Goal: Task Accomplishment & Management: Complete application form

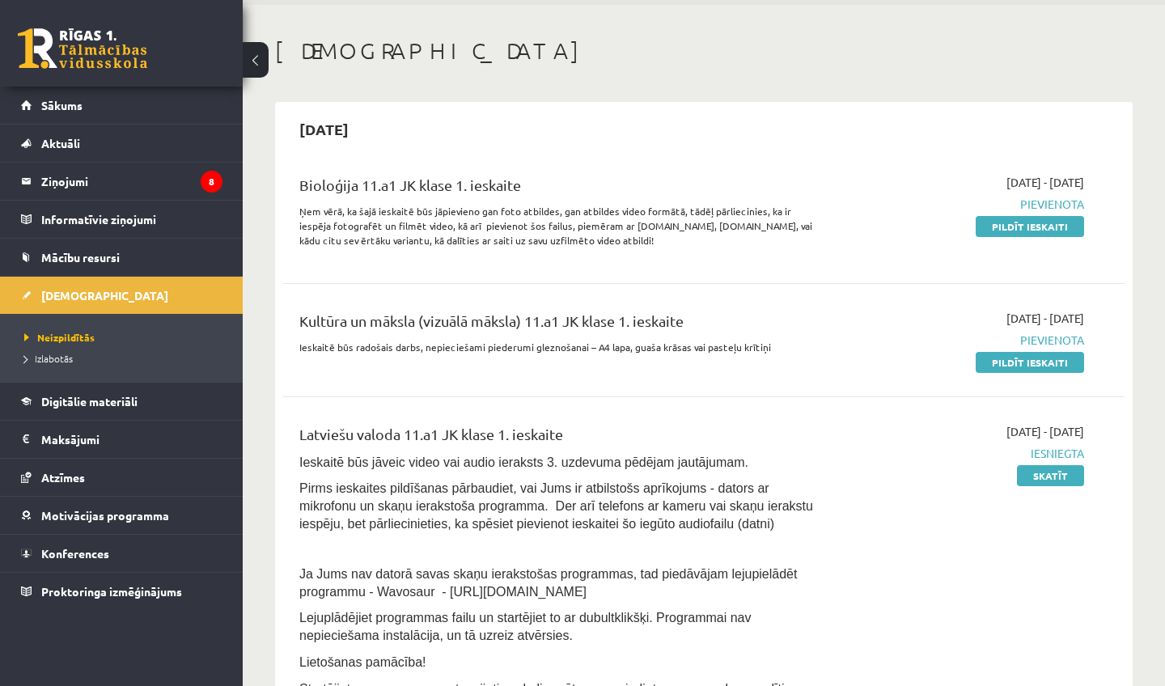
scroll to position [57, 0]
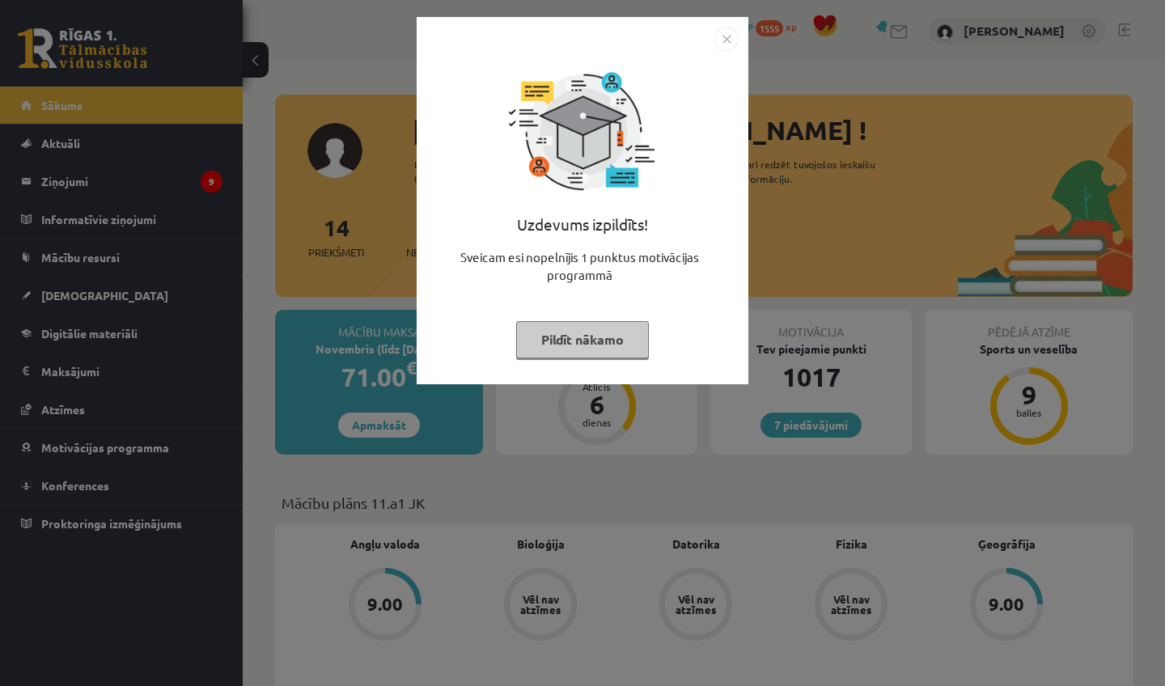
click at [592, 344] on button "Pildīt nākamo" at bounding box center [582, 339] width 133 height 37
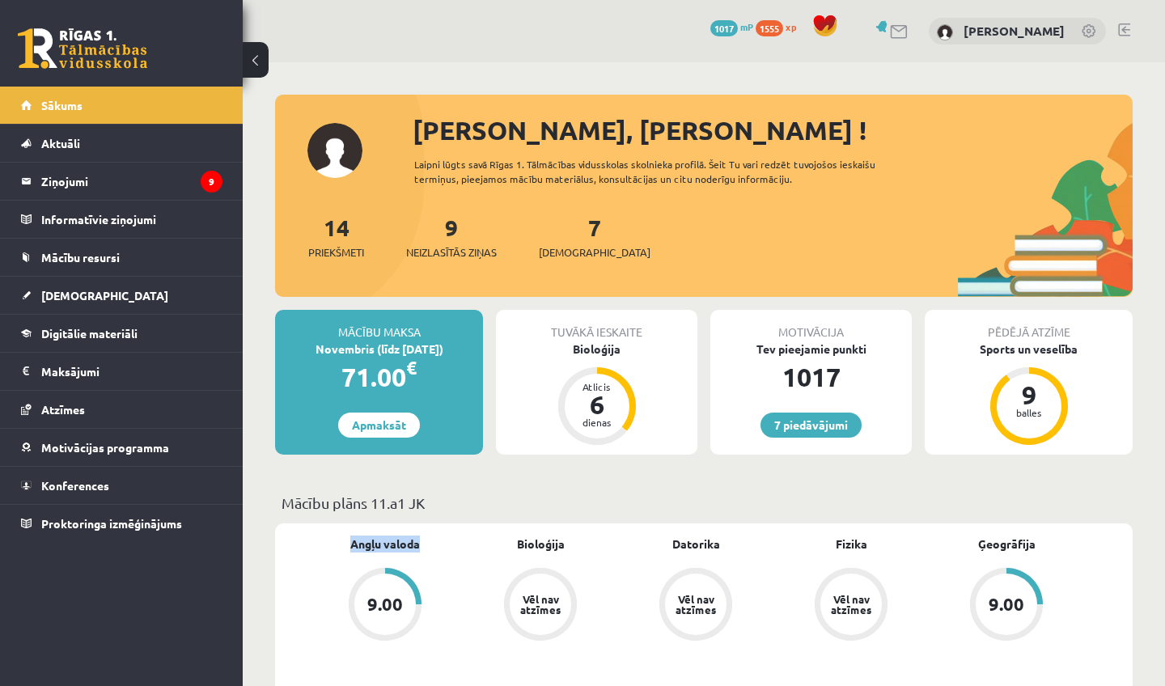
drag, startPoint x: 342, startPoint y: 541, endPoint x: 439, endPoint y: 541, distance: 96.3
click at [439, 541] on div "Angļu valoda 9.00" at bounding box center [385, 590] width 155 height 108
copy link "Angļu valoda"
click at [803, 430] on link "7 piedāvājumi" at bounding box center [811, 425] width 101 height 25
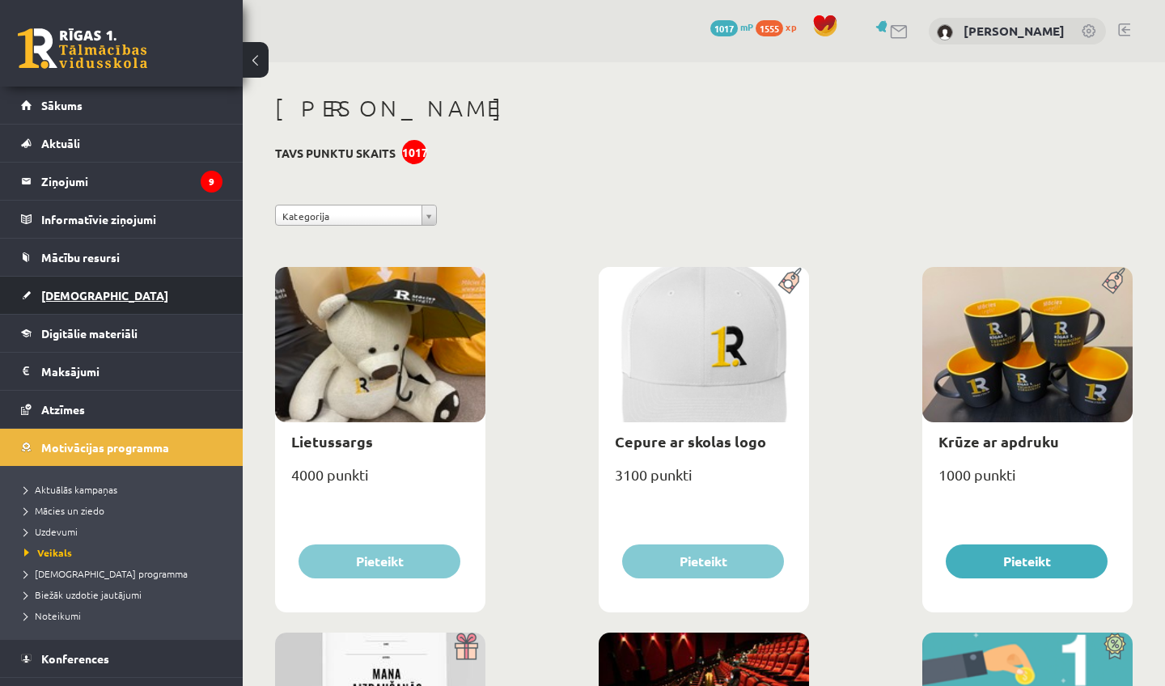
click at [87, 303] on link "[DEMOGRAPHIC_DATA]" at bounding box center [122, 295] width 202 height 37
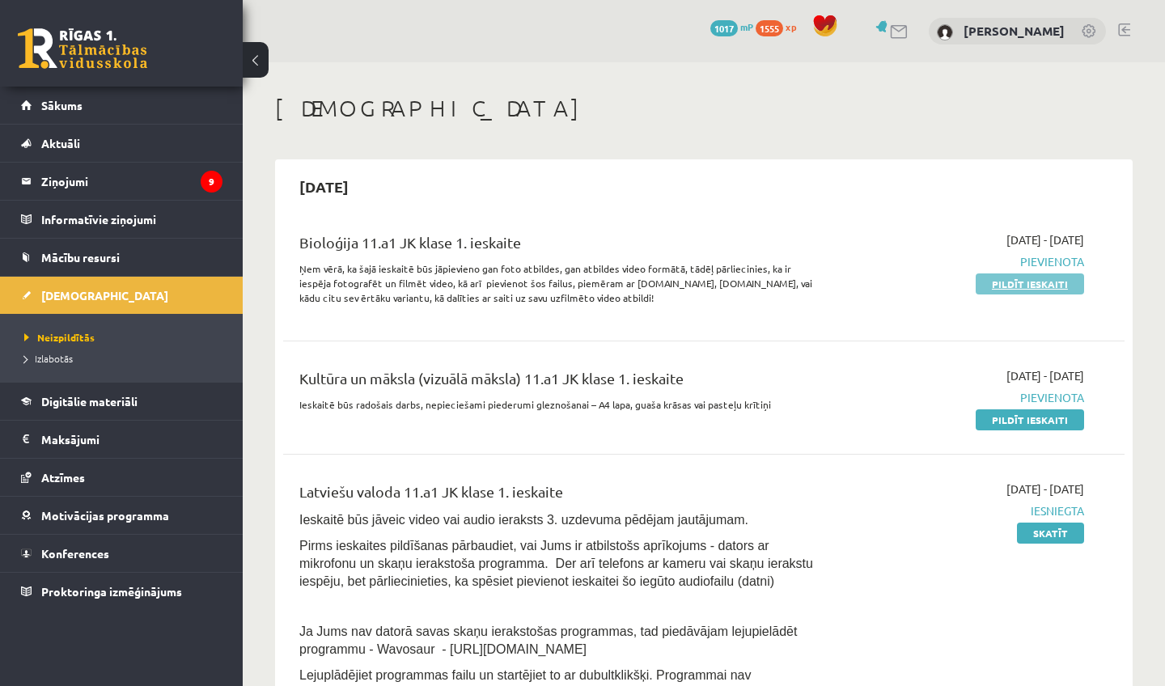
click at [1044, 287] on link "Pildīt ieskaiti" at bounding box center [1030, 284] width 108 height 21
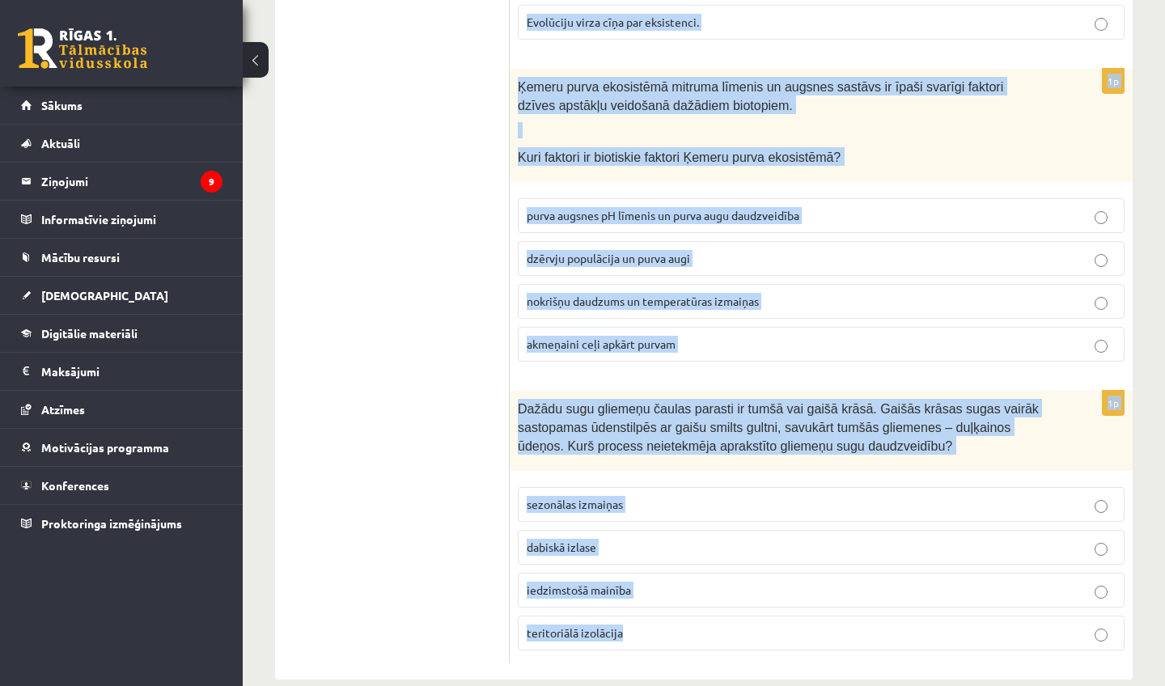
scroll to position [2291, 0]
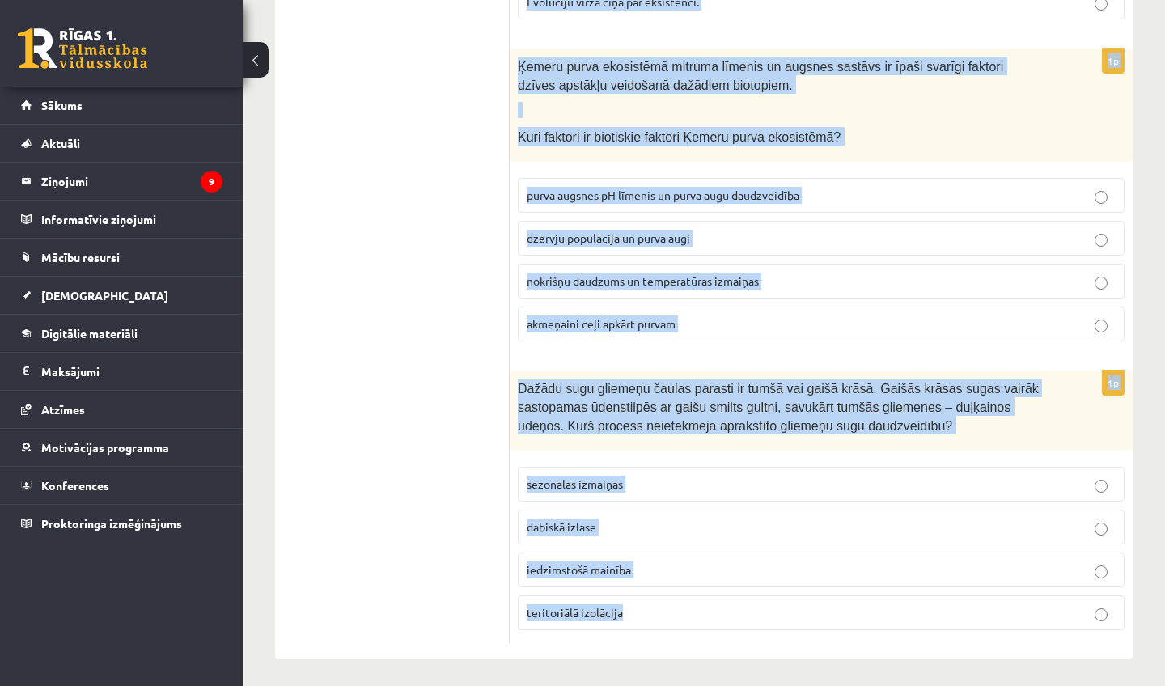
drag, startPoint x: 518, startPoint y: 142, endPoint x: 631, endPoint y: 673, distance: 543.7
copy form "Kurš no apgalvojumiem neatbilst Darvina evolūcijas teorijai? Noteiktas pazīmes …"
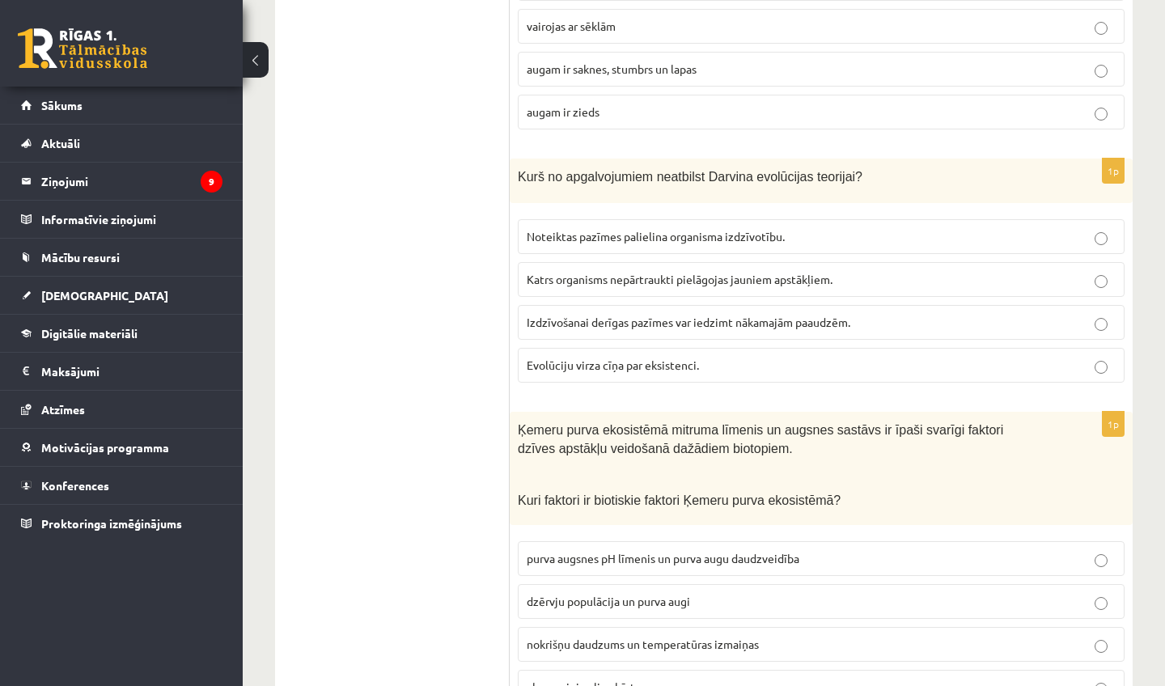
scroll to position [1923, 0]
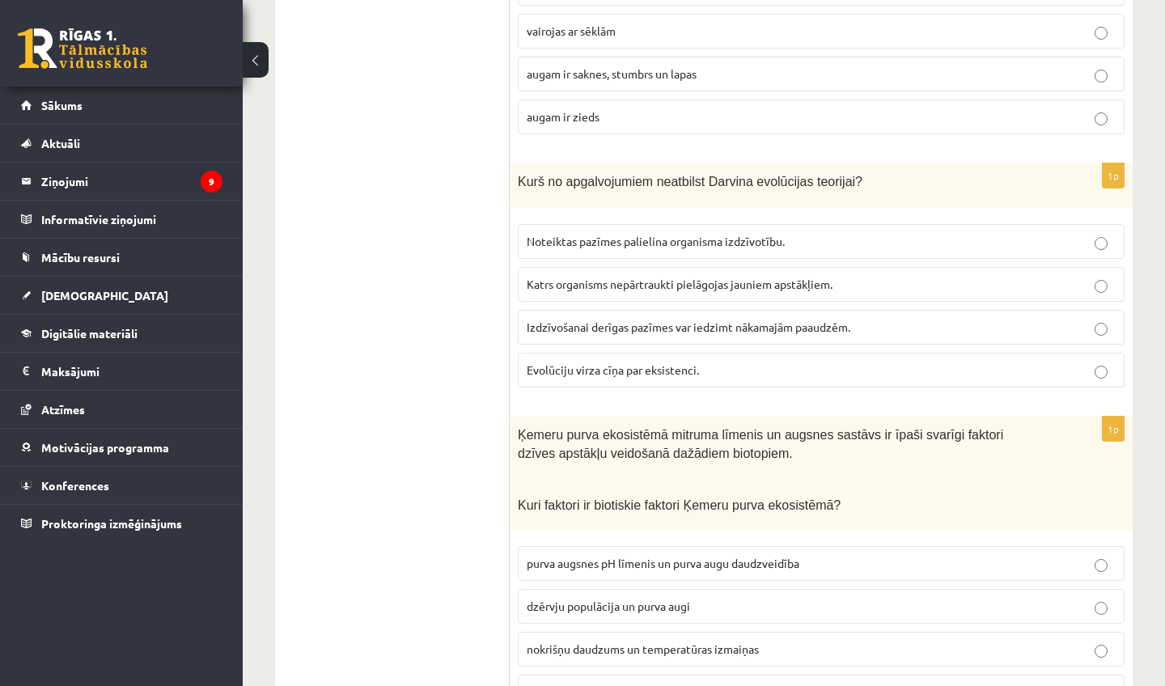
click at [754, 276] on p "Katrs organisms nepārtraukti pielāgojas jauniem apstākļiem." at bounding box center [821, 284] width 589 height 17
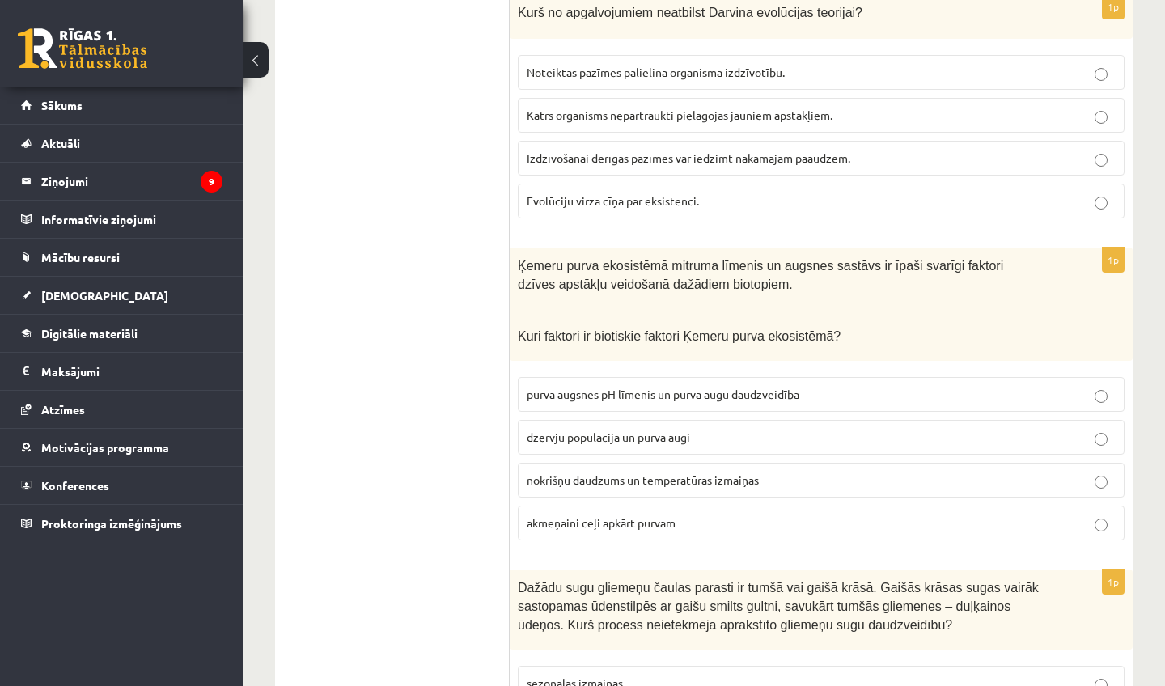
scroll to position [2091, 0]
click at [741, 441] on p "dzērvju populācija un purva augi" at bounding box center [821, 438] width 589 height 17
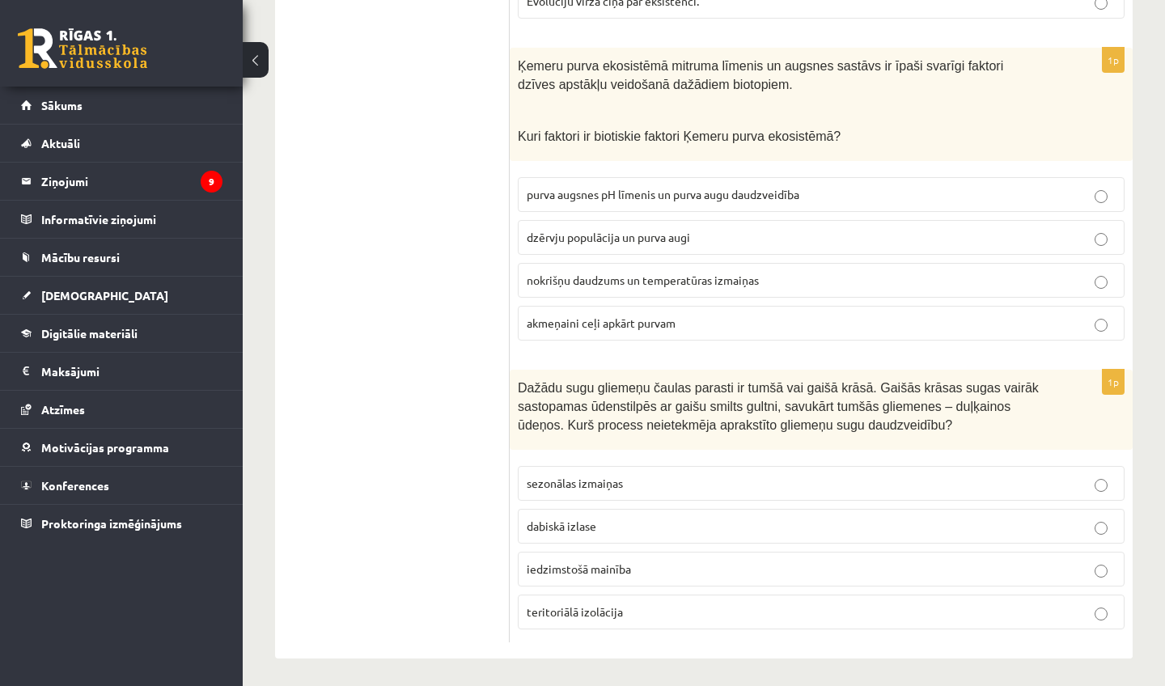
scroll to position [2291, 0]
click at [656, 477] on p "sezonālas izmaiņas" at bounding box center [821, 484] width 589 height 17
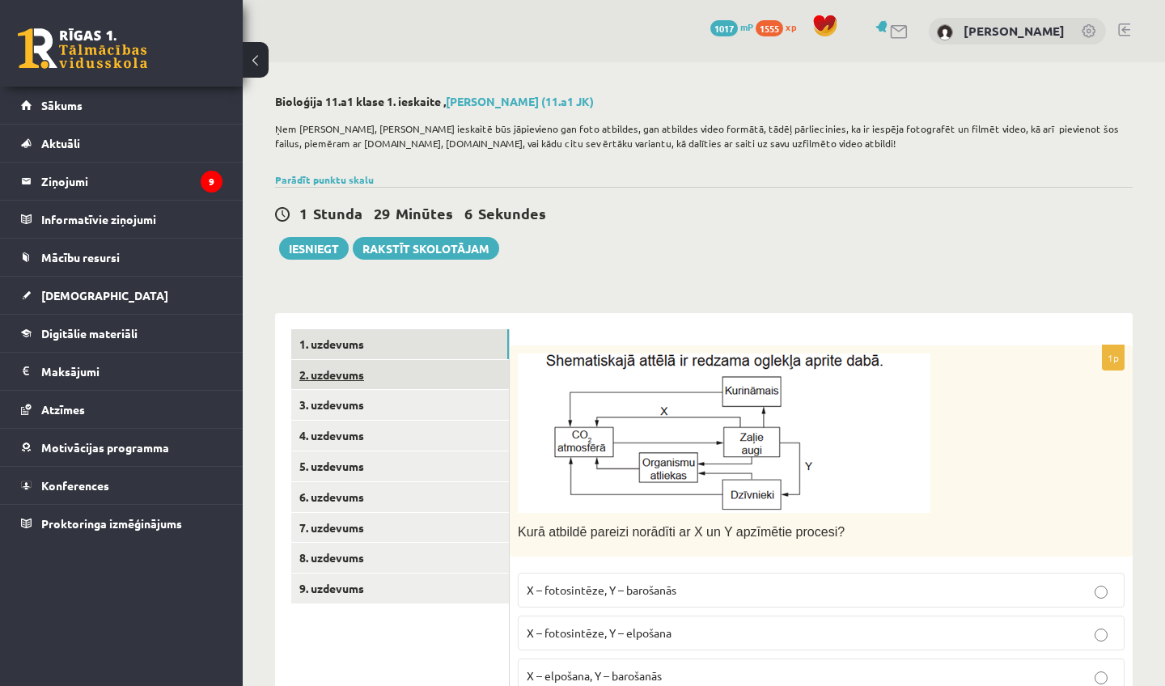
scroll to position [0, 0]
click at [427, 381] on link "2. uzdevums" at bounding box center [400, 375] width 218 height 30
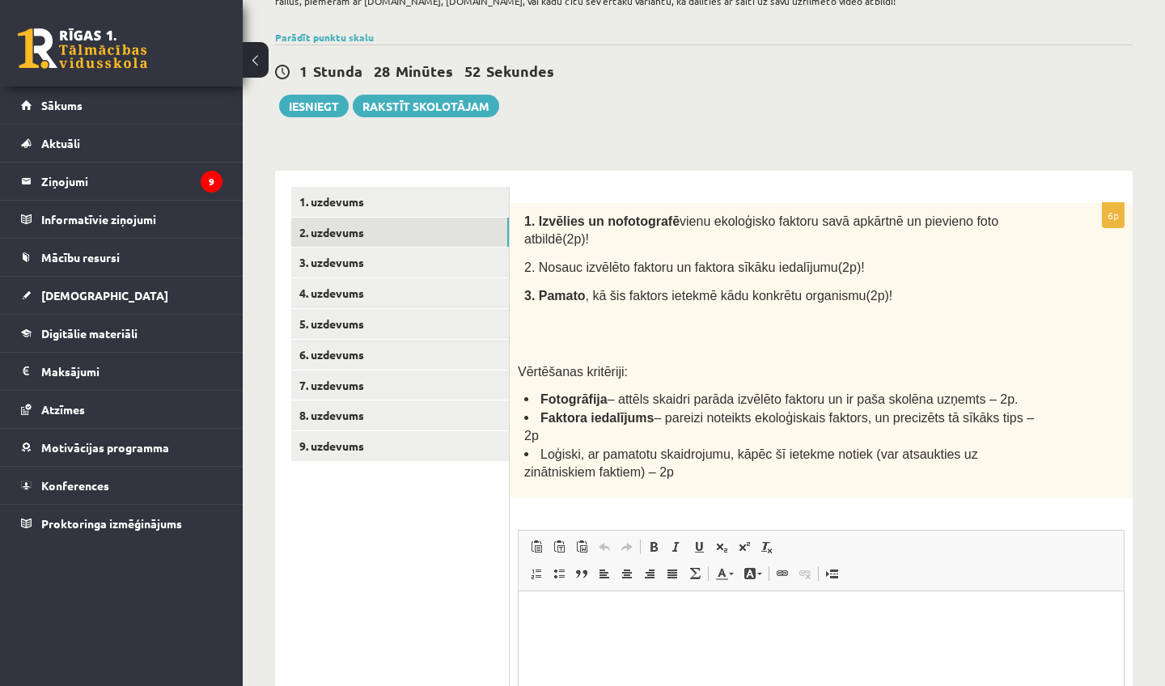
scroll to position [148, 0]
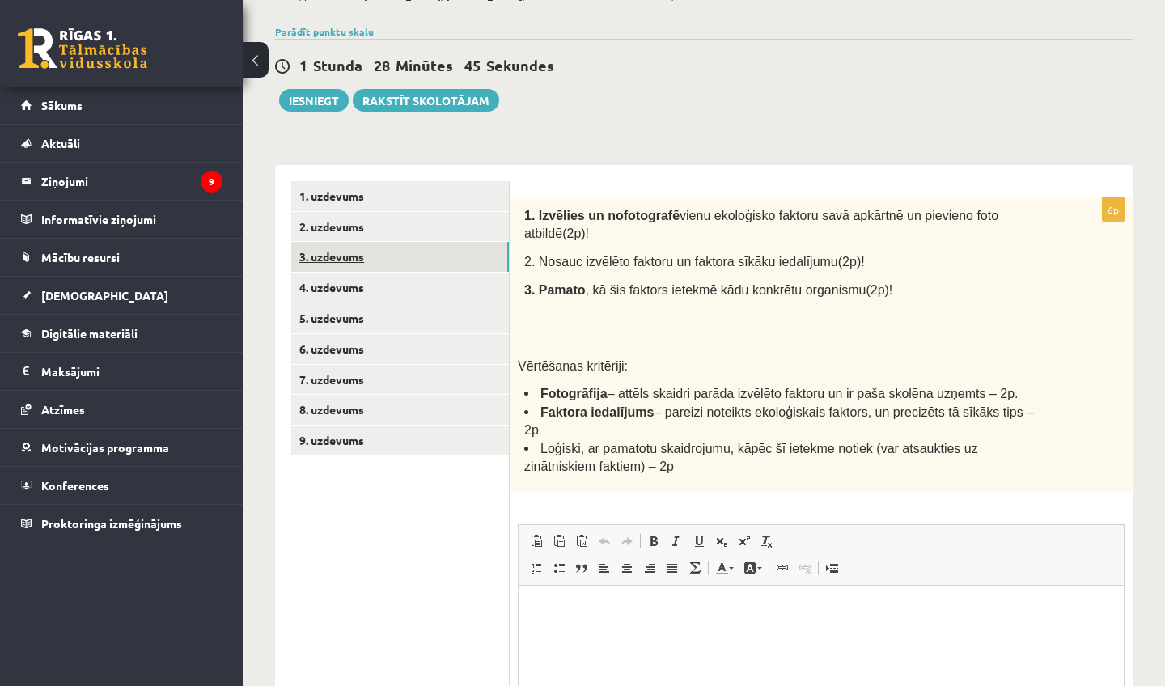
click at [473, 260] on link "3. uzdevums" at bounding box center [400, 257] width 218 height 30
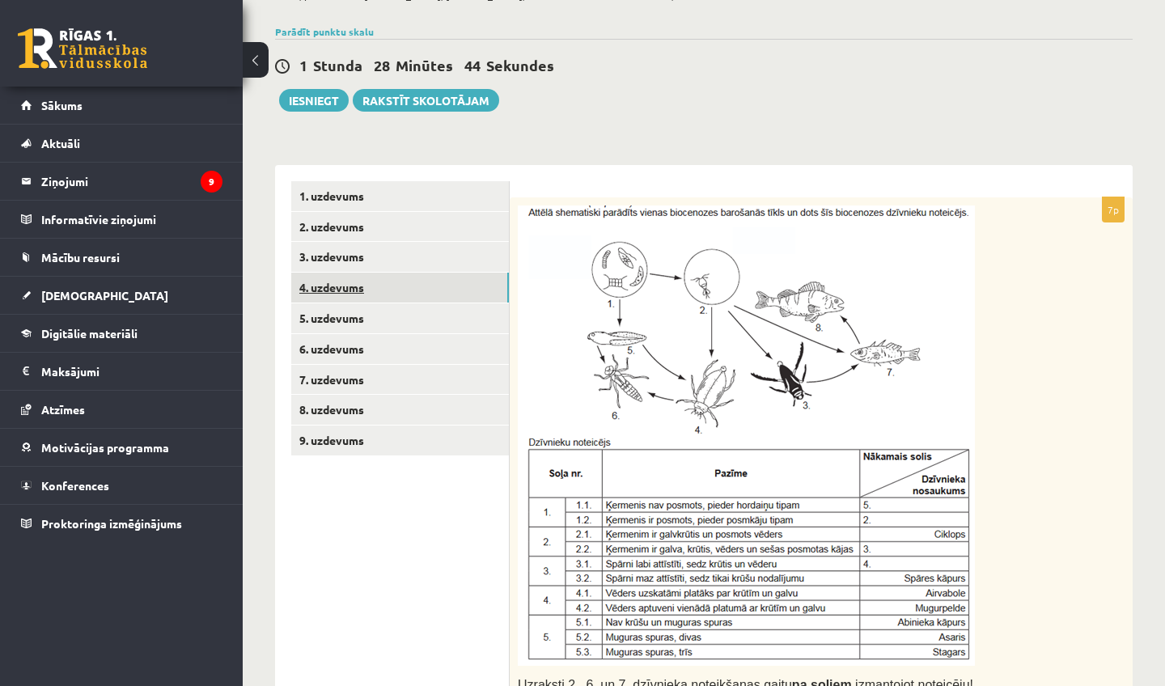
click at [474, 291] on link "4. uzdevums" at bounding box center [400, 288] width 218 height 30
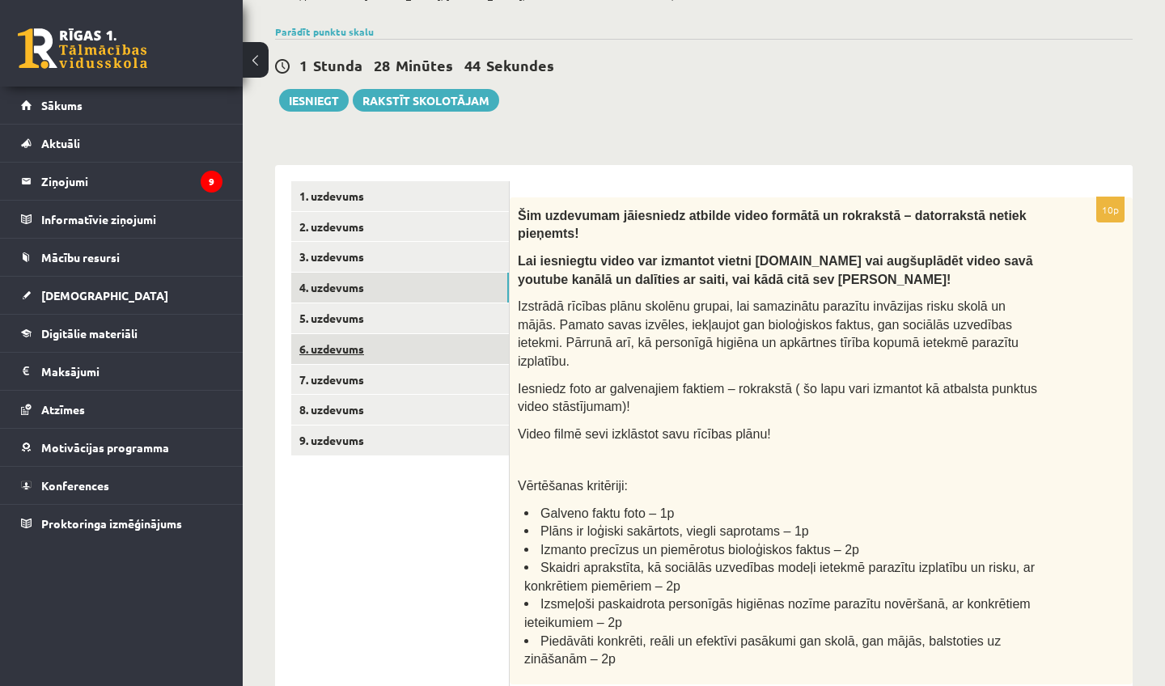
click at [472, 334] on link "6. uzdevums" at bounding box center [400, 349] width 218 height 30
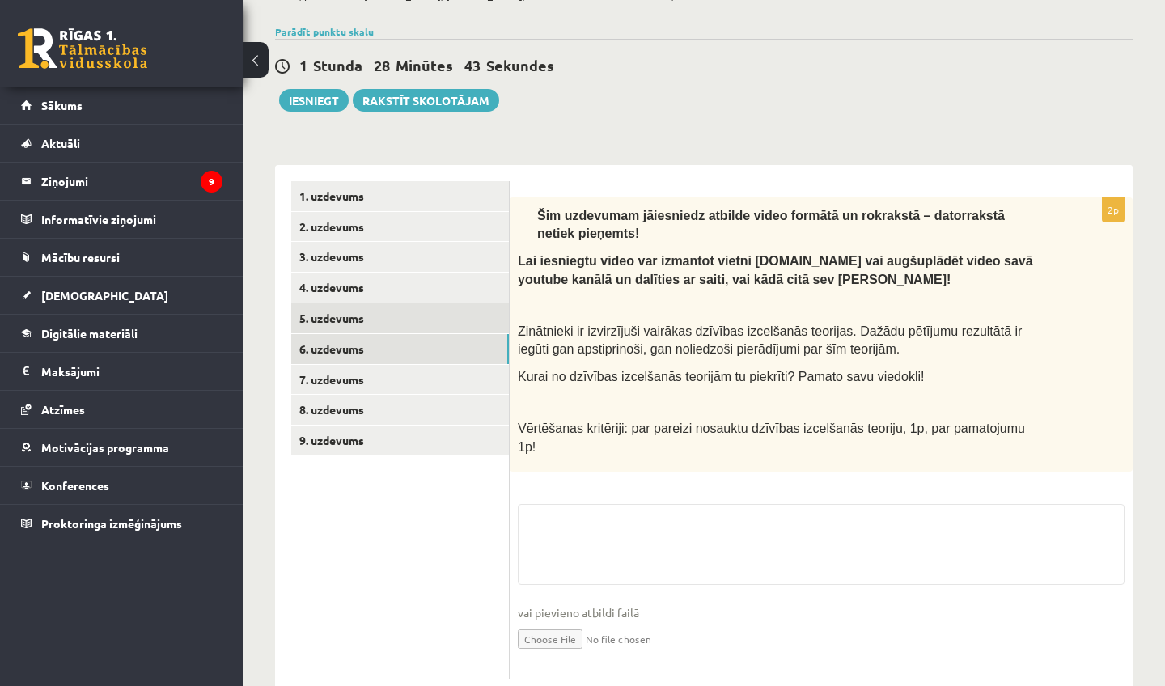
click at [469, 317] on link "5. uzdevums" at bounding box center [400, 318] width 218 height 30
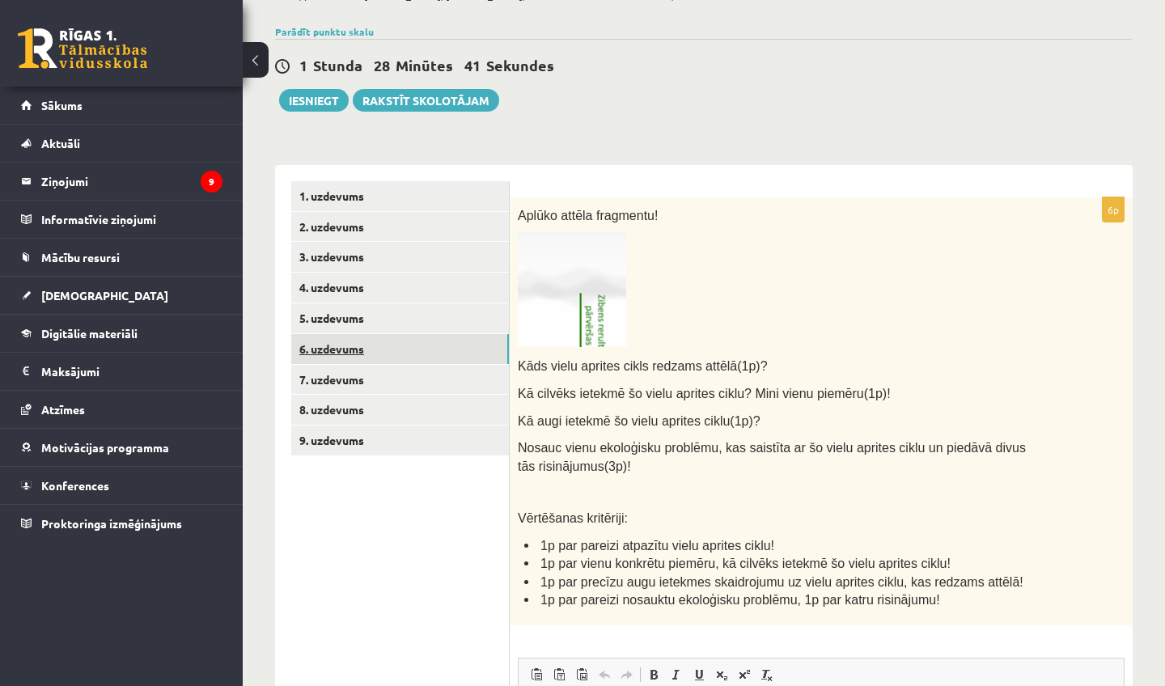
click at [456, 356] on link "6. uzdevums" at bounding box center [400, 349] width 218 height 30
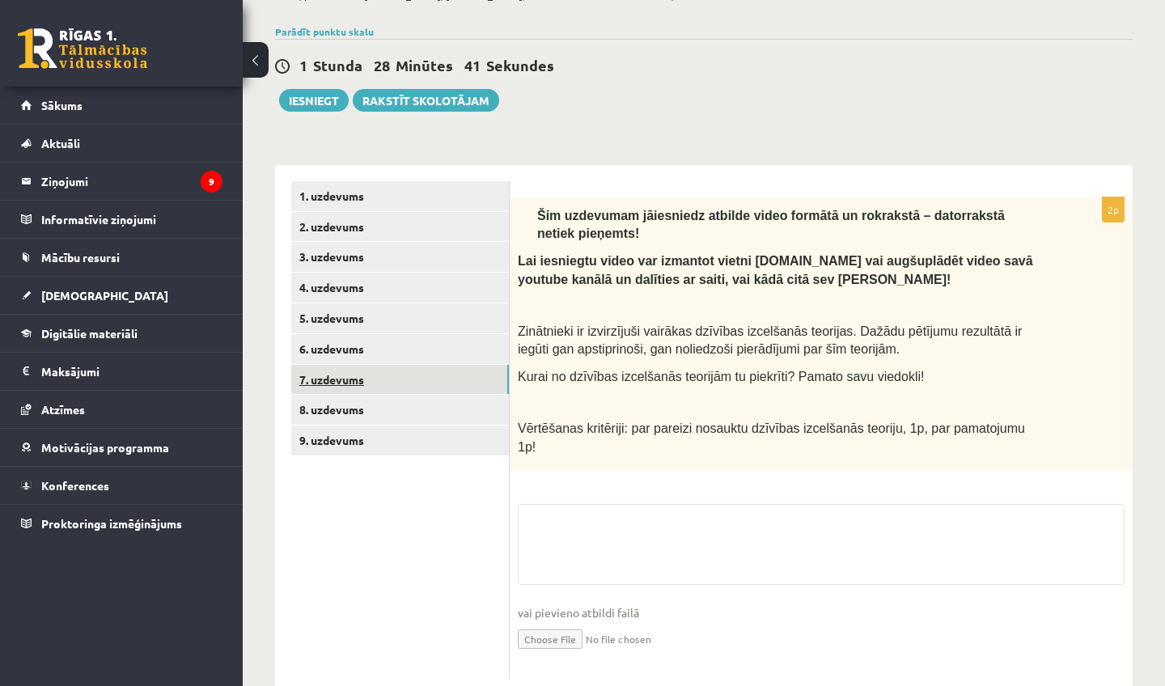
click at [463, 380] on link "7. uzdevums" at bounding box center [400, 380] width 218 height 30
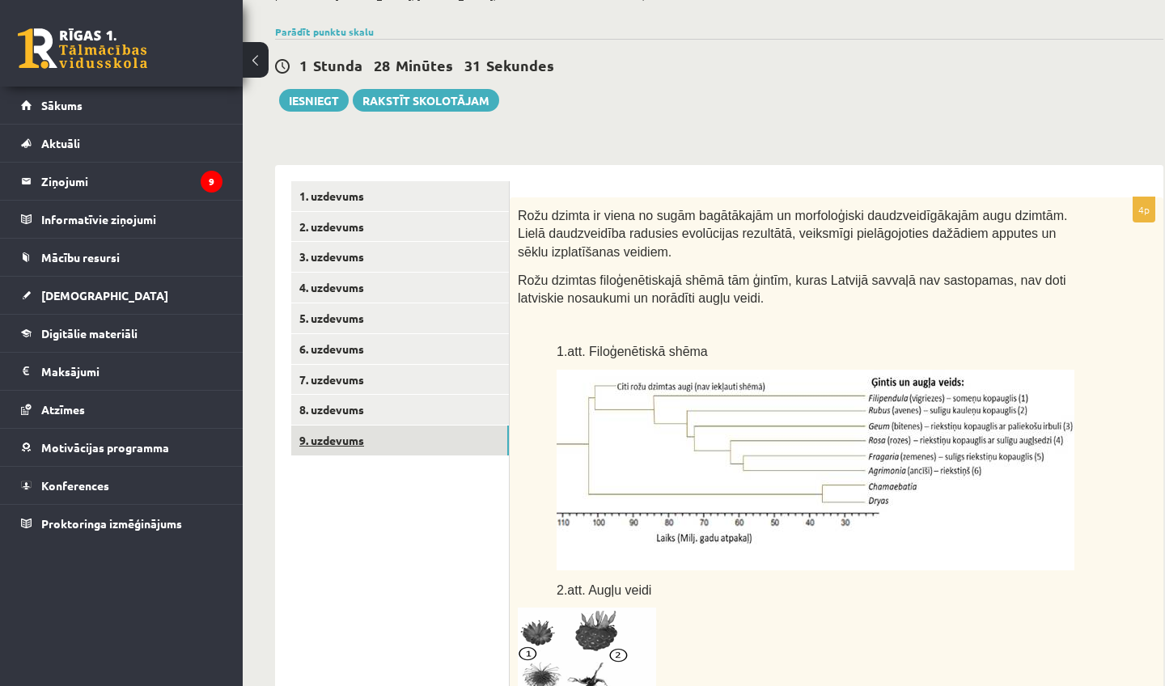
click at [447, 426] on link "9. uzdevums" at bounding box center [400, 441] width 218 height 30
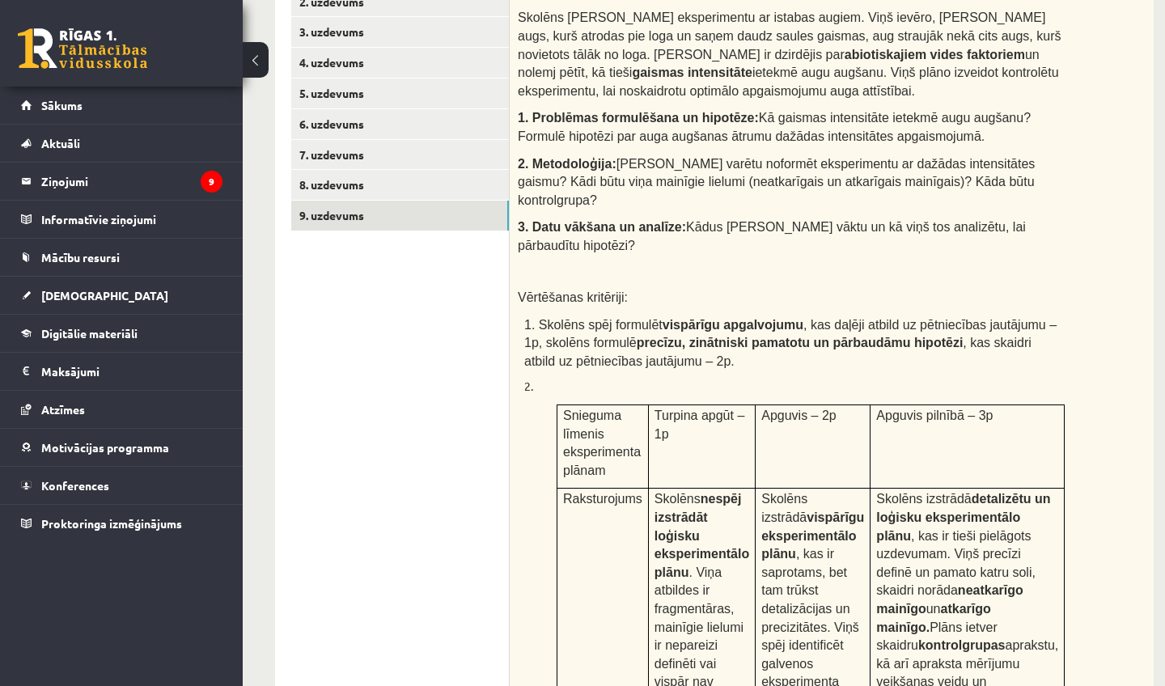
scroll to position [79, 0]
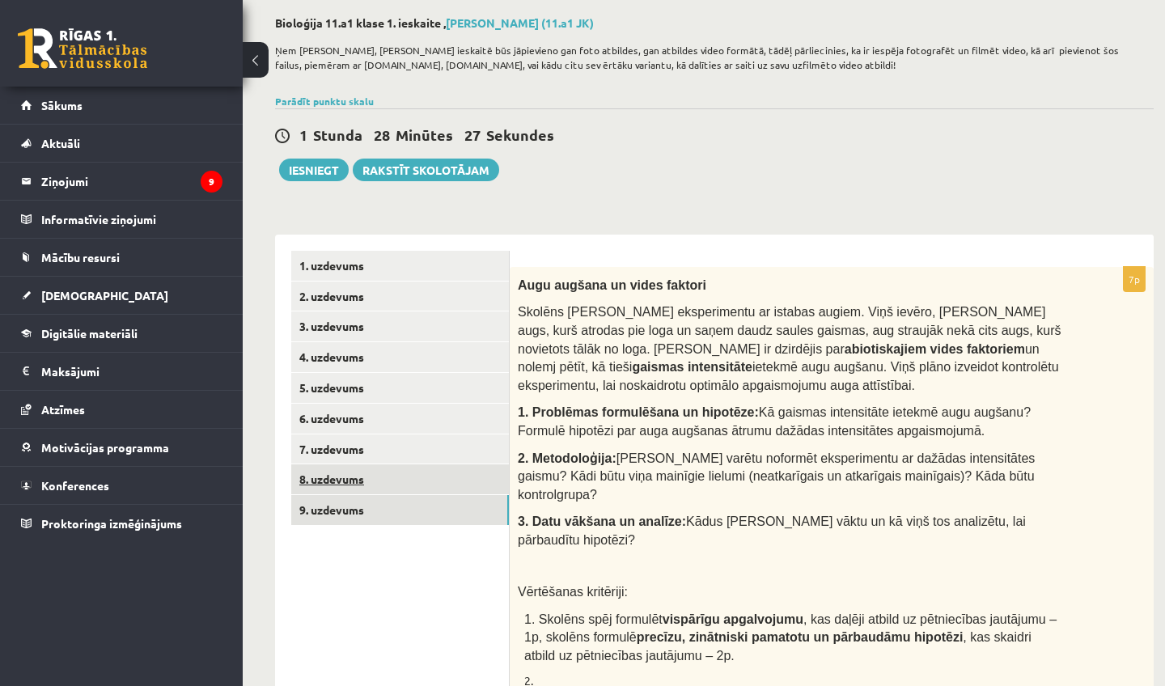
click at [422, 480] on link "8. uzdevums" at bounding box center [400, 480] width 218 height 30
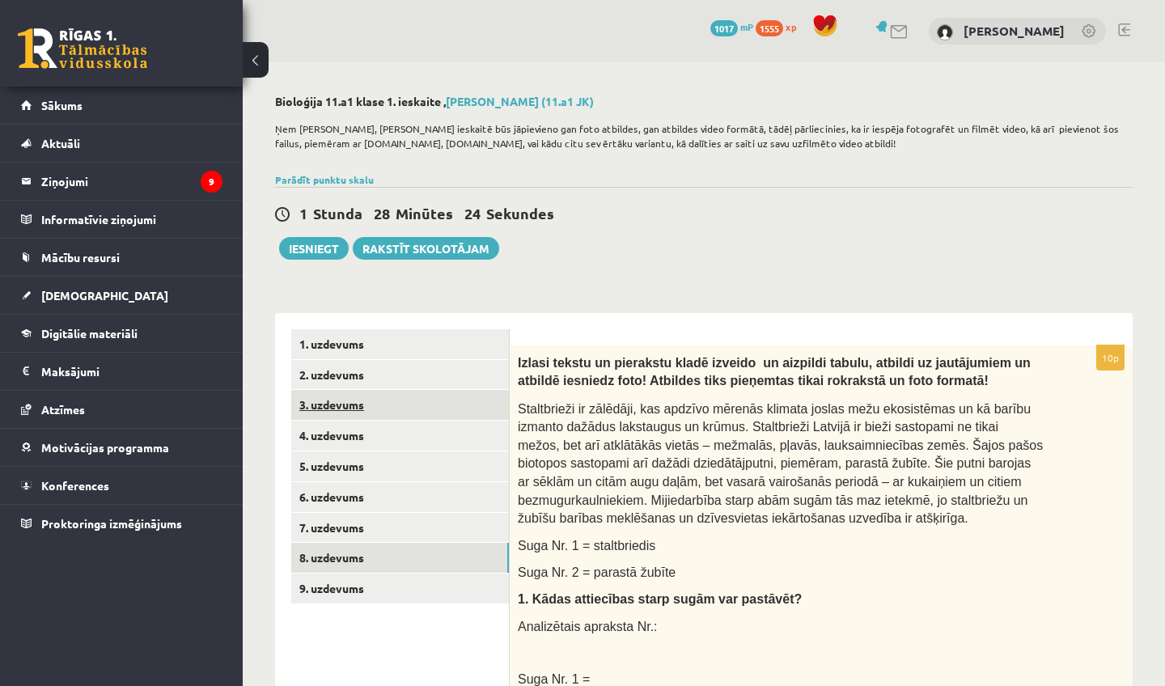
scroll to position [0, 0]
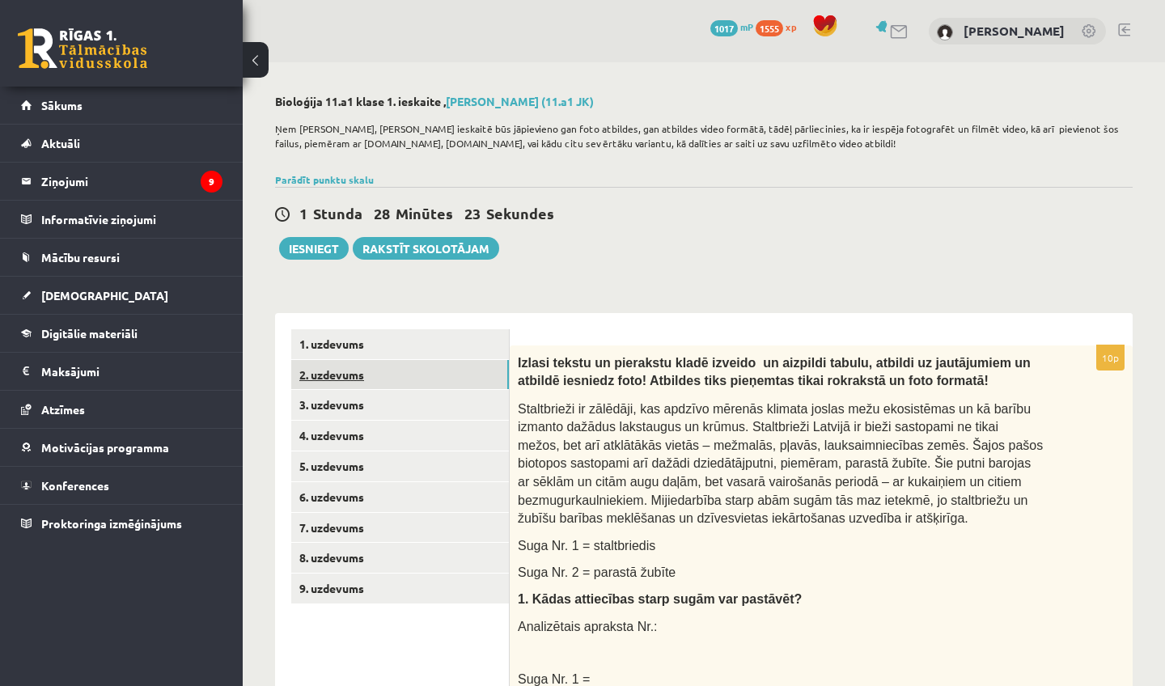
click at [414, 388] on link "2. uzdevums" at bounding box center [400, 375] width 218 height 30
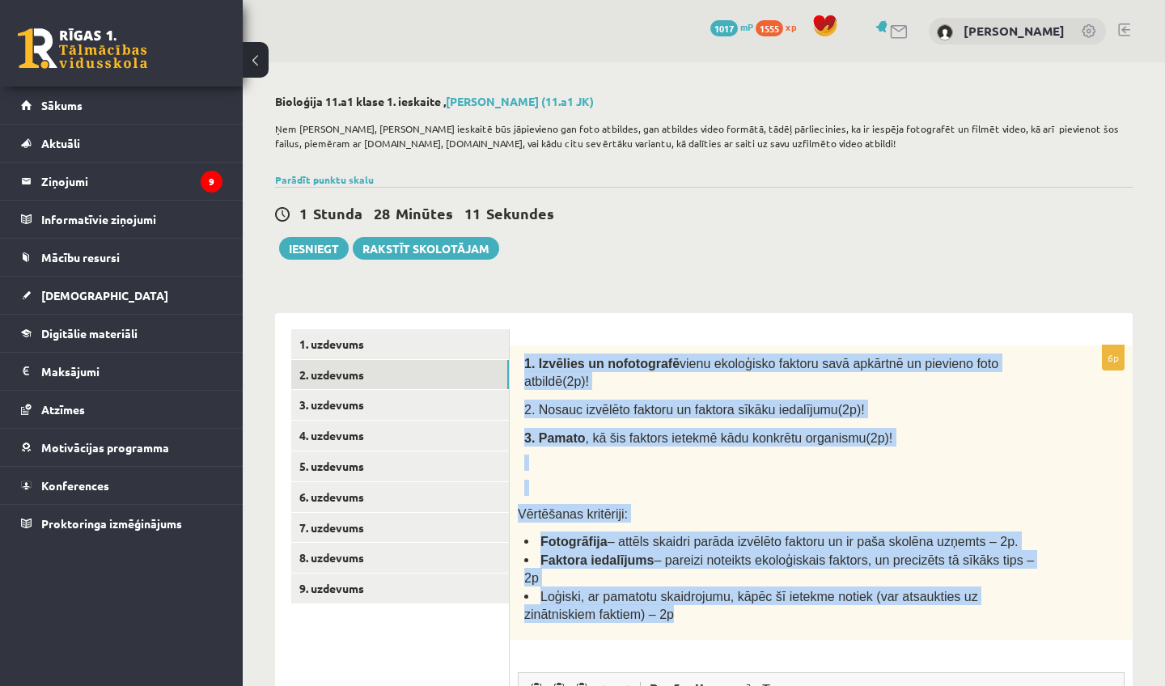
drag, startPoint x: 520, startPoint y: 356, endPoint x: 713, endPoint y: 610, distance: 319.4
click at [713, 610] on div "1. Izvēlies un nofotografē vienu ekoloģisko faktoru savā apkārtnē un pievieno f…" at bounding box center [821, 493] width 623 height 295
copy div "1. Izvēlies un nofotografē vienu ekoloģisko faktoru savā apkārtnē un pievieno f…"
click at [909, 334] on form "6p 1. Izvēlies un nofotografē vienu ekoloģisko faktoru savā apkārtnē un pievien…" at bounding box center [821, 669] width 591 height 680
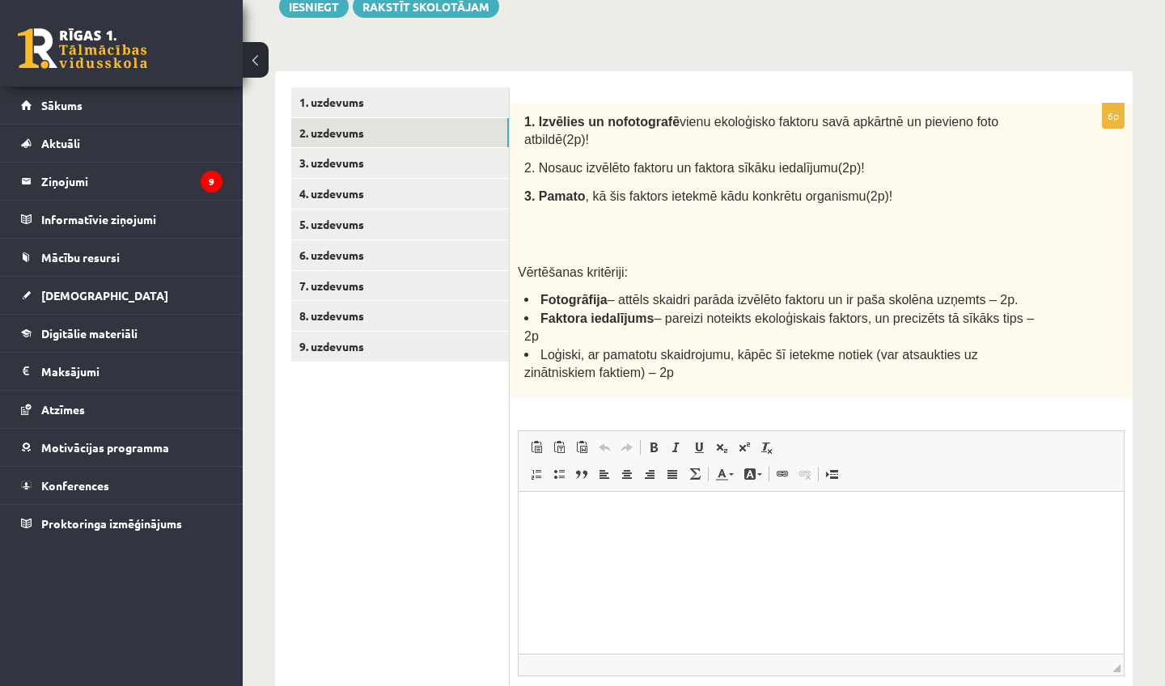
scroll to position [250, 0]
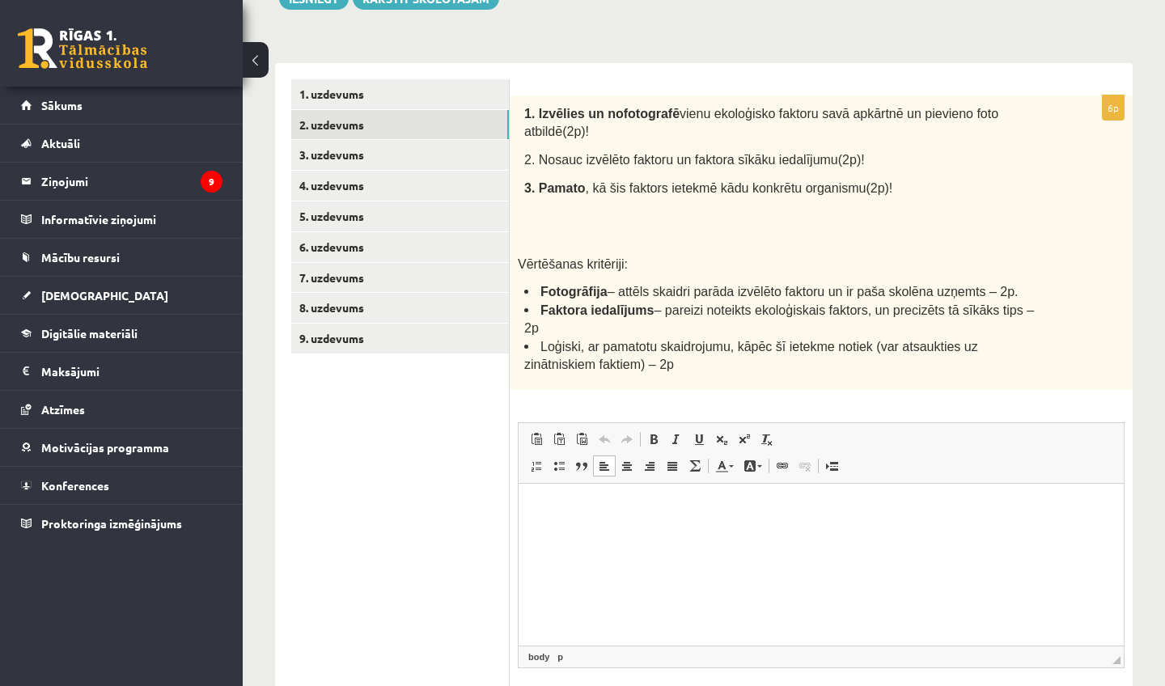
click at [872, 494] on html at bounding box center [821, 507] width 605 height 49
click at [623, 534] on p "**********" at bounding box center [821, 534] width 573 height 16
click at [622, 534] on p "**********" at bounding box center [821, 534] width 573 height 16
click at [744, 542] on html "**********" at bounding box center [821, 520] width 605 height 75
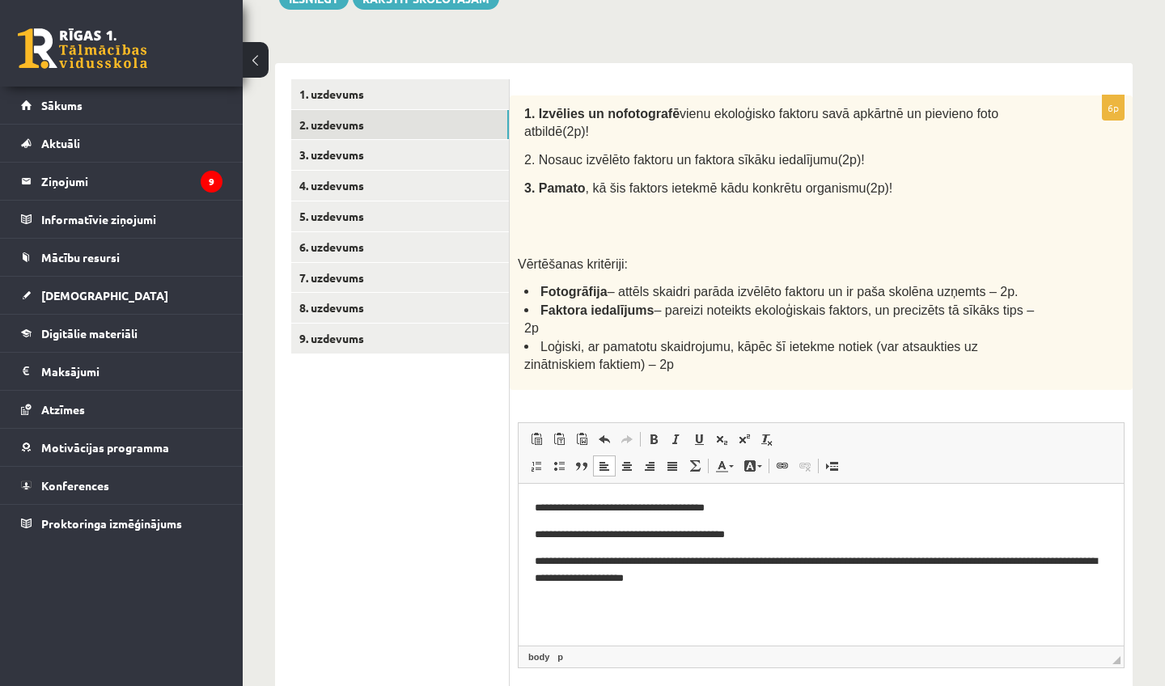
click at [680, 575] on p "**********" at bounding box center [821, 569] width 573 height 32
click at [753, 584] on p "**********" at bounding box center [821, 569] width 573 height 32
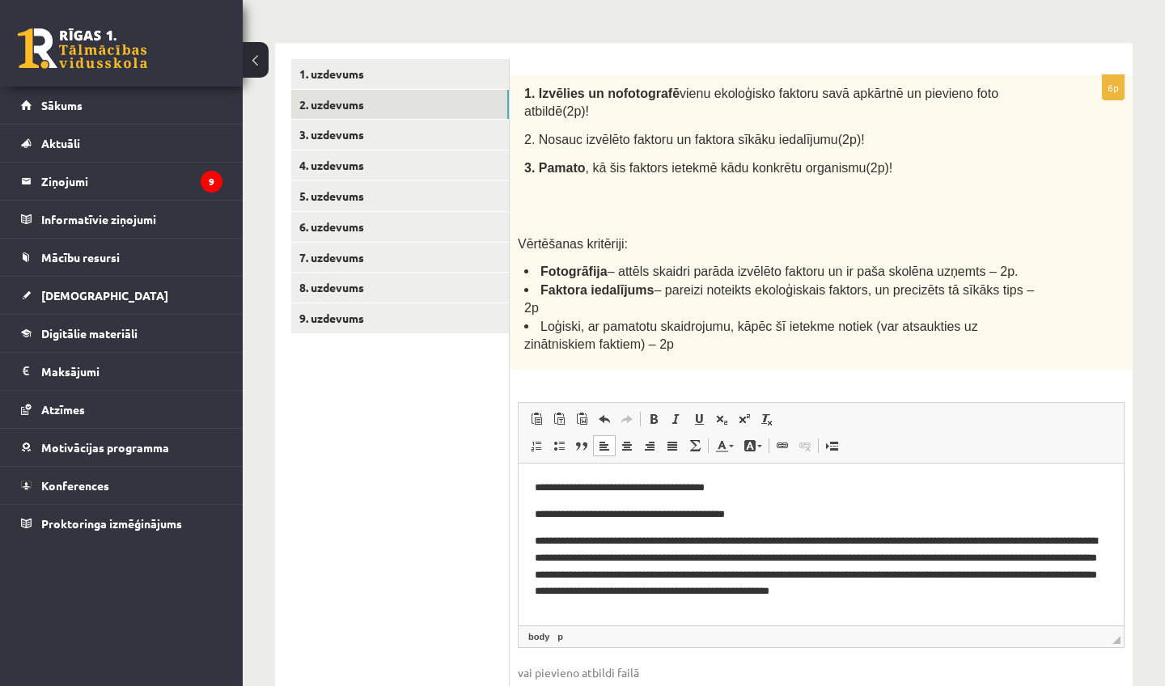
scroll to position [269, 0]
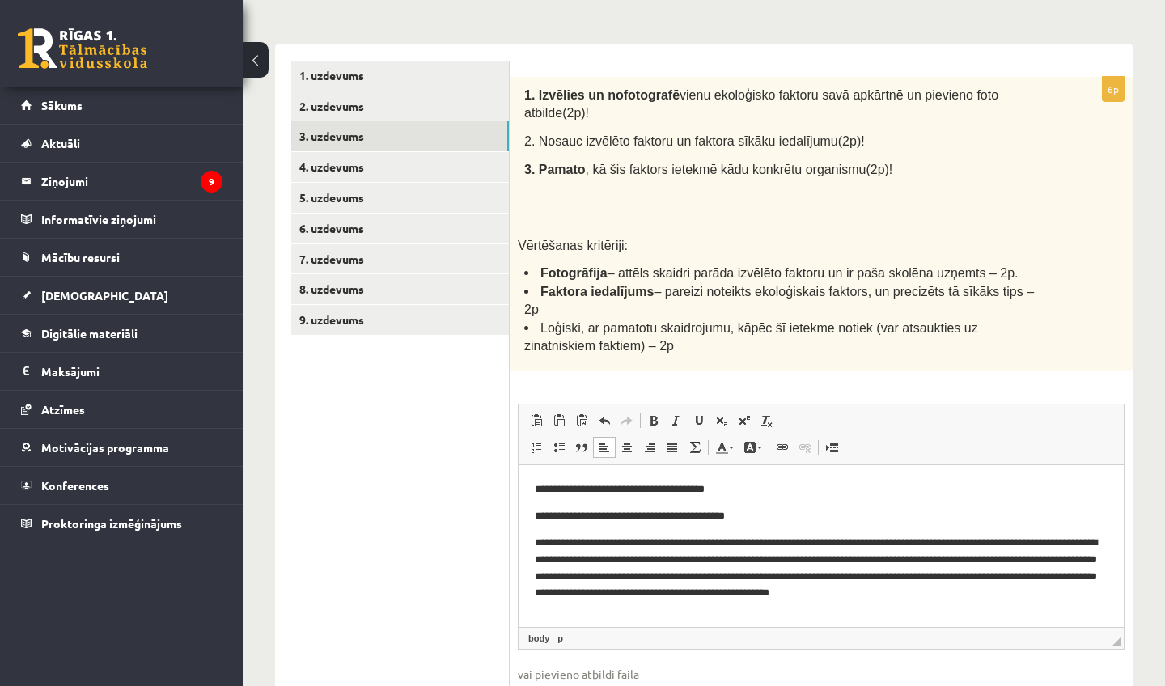
click at [442, 141] on link "3. uzdevums" at bounding box center [400, 136] width 218 height 30
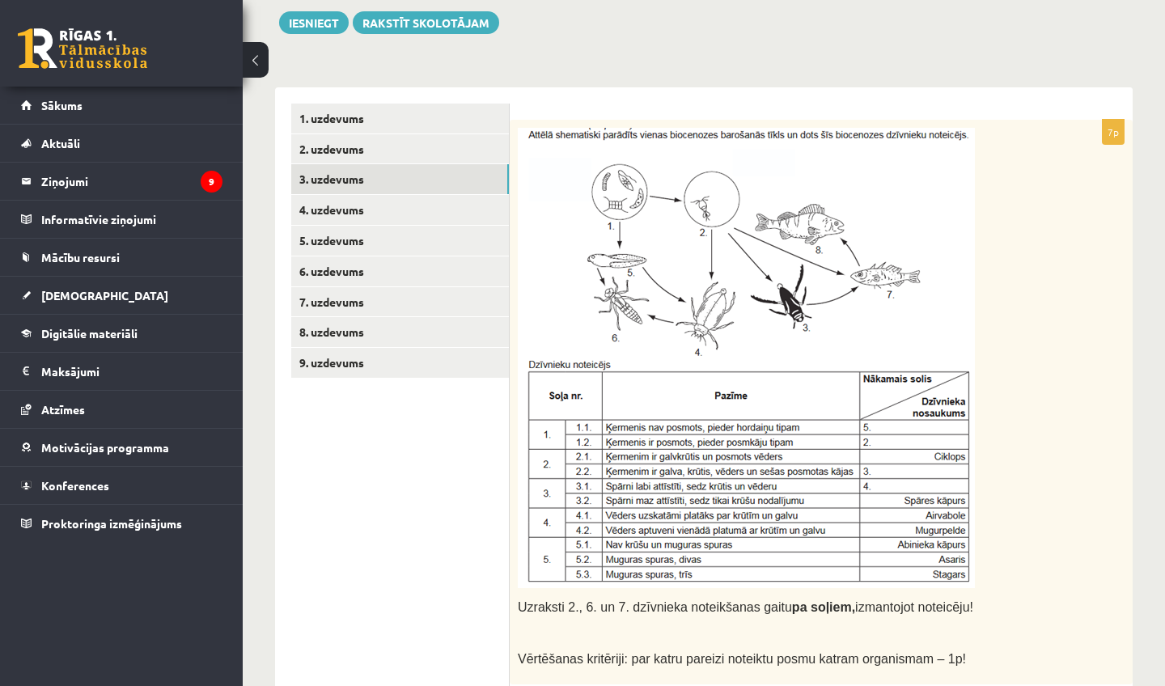
scroll to position [200, 0]
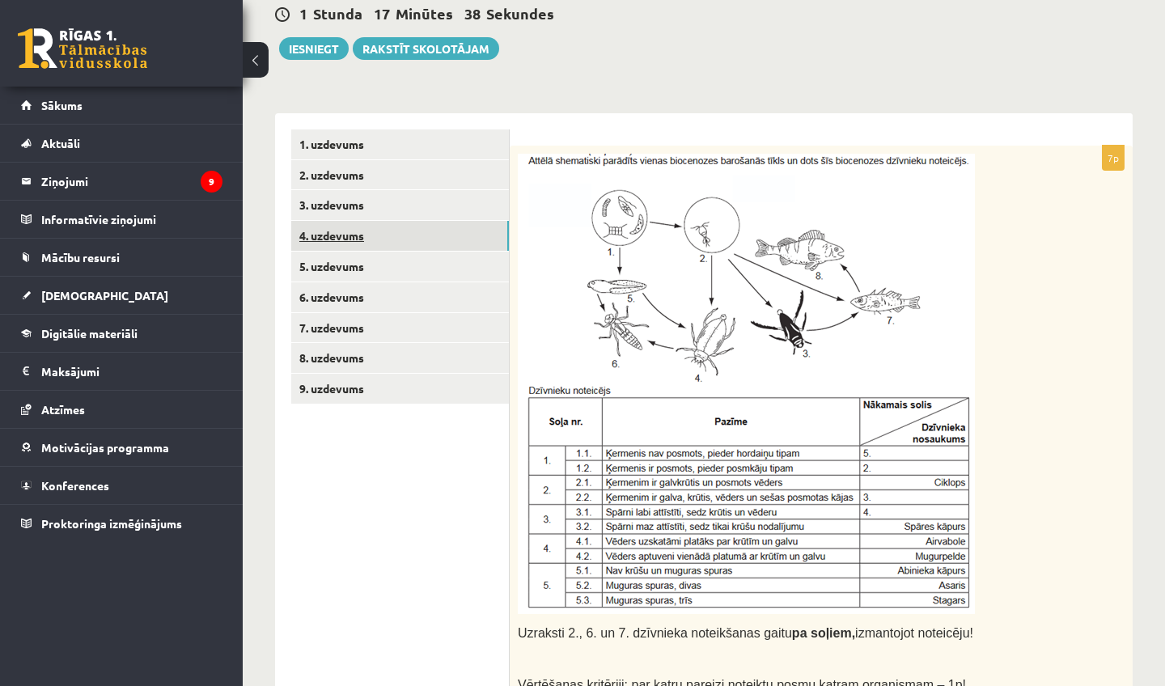
click at [444, 243] on link "4. uzdevums" at bounding box center [400, 236] width 218 height 30
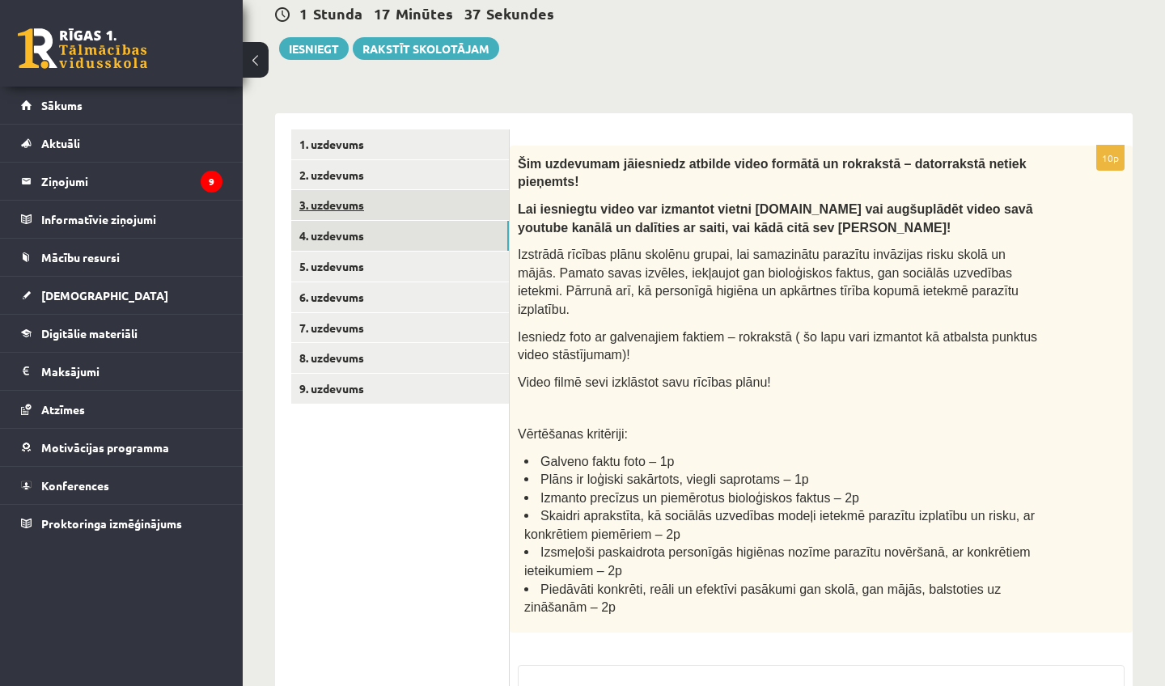
click at [448, 205] on link "3. uzdevums" at bounding box center [400, 205] width 218 height 30
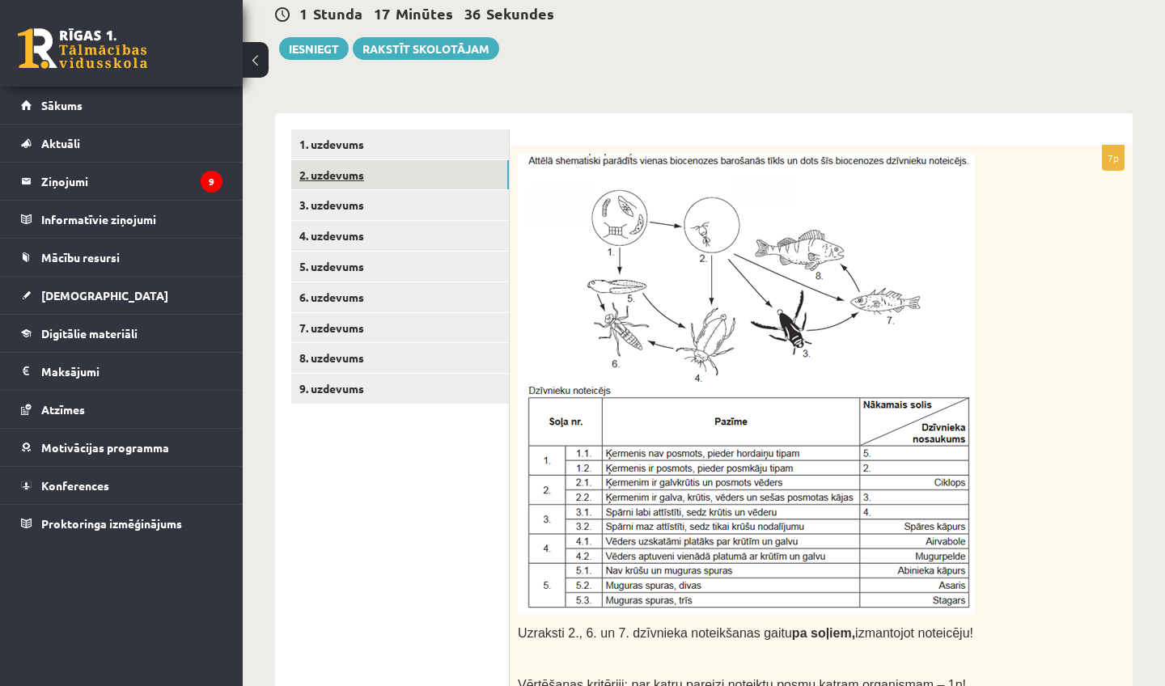
click at [455, 174] on link "2. uzdevums" at bounding box center [400, 175] width 218 height 30
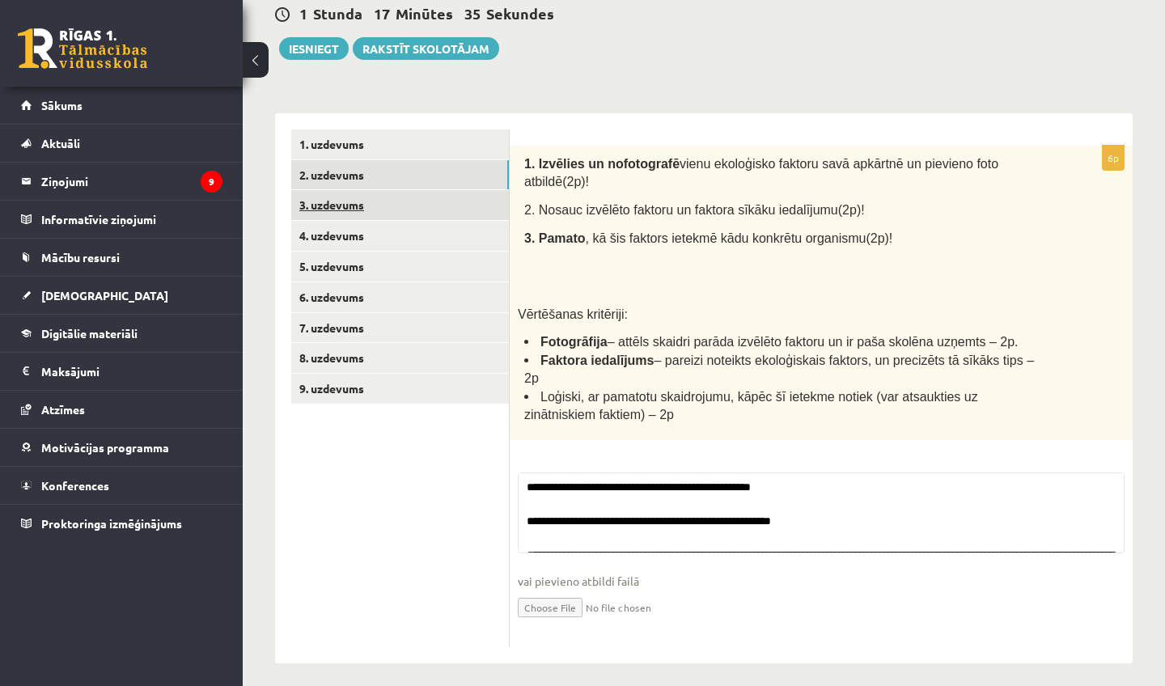
click at [461, 206] on link "3. uzdevums" at bounding box center [400, 205] width 218 height 30
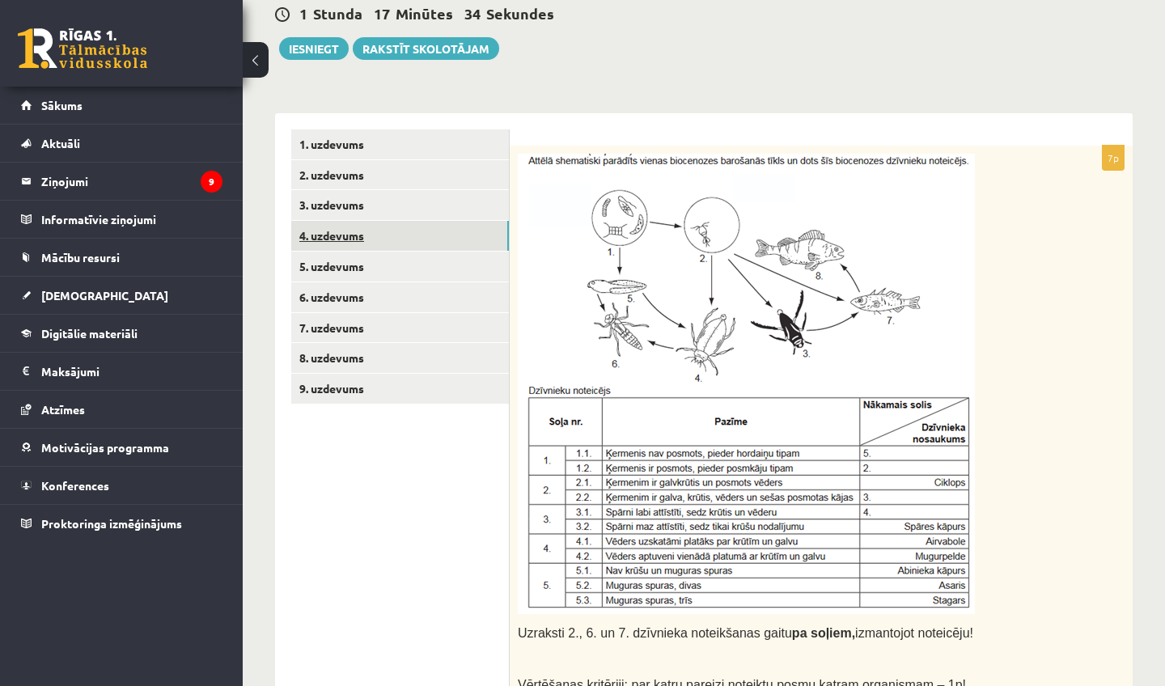
click at [465, 231] on link "4. uzdevums" at bounding box center [400, 236] width 218 height 30
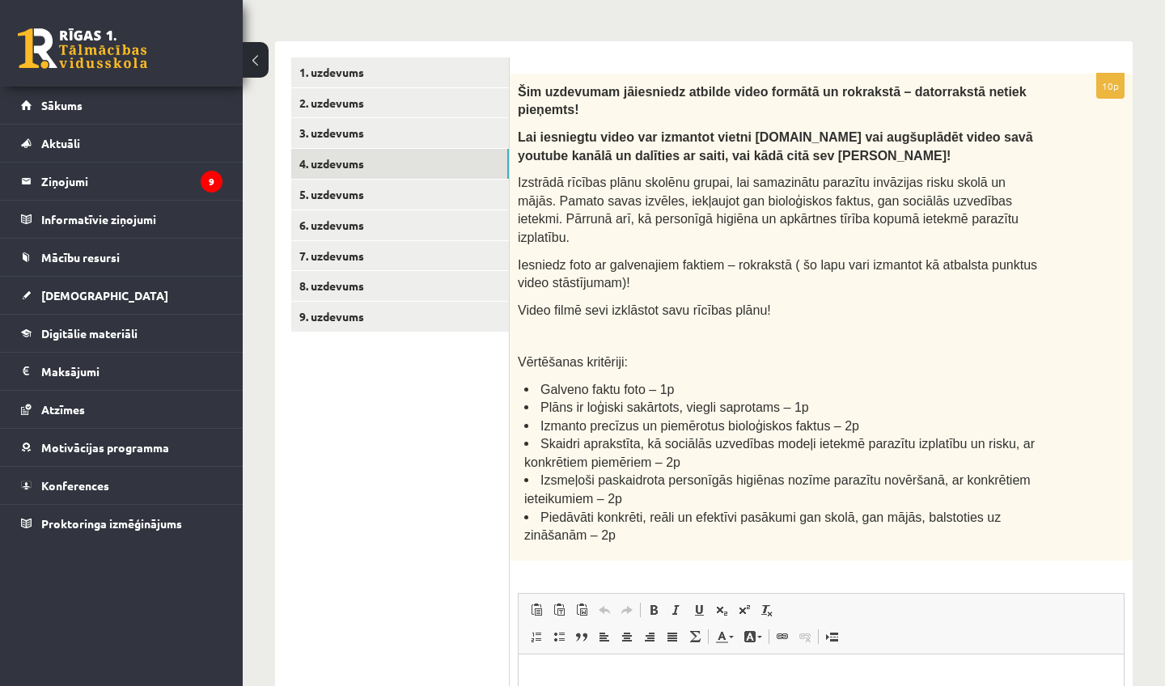
scroll to position [270, 0]
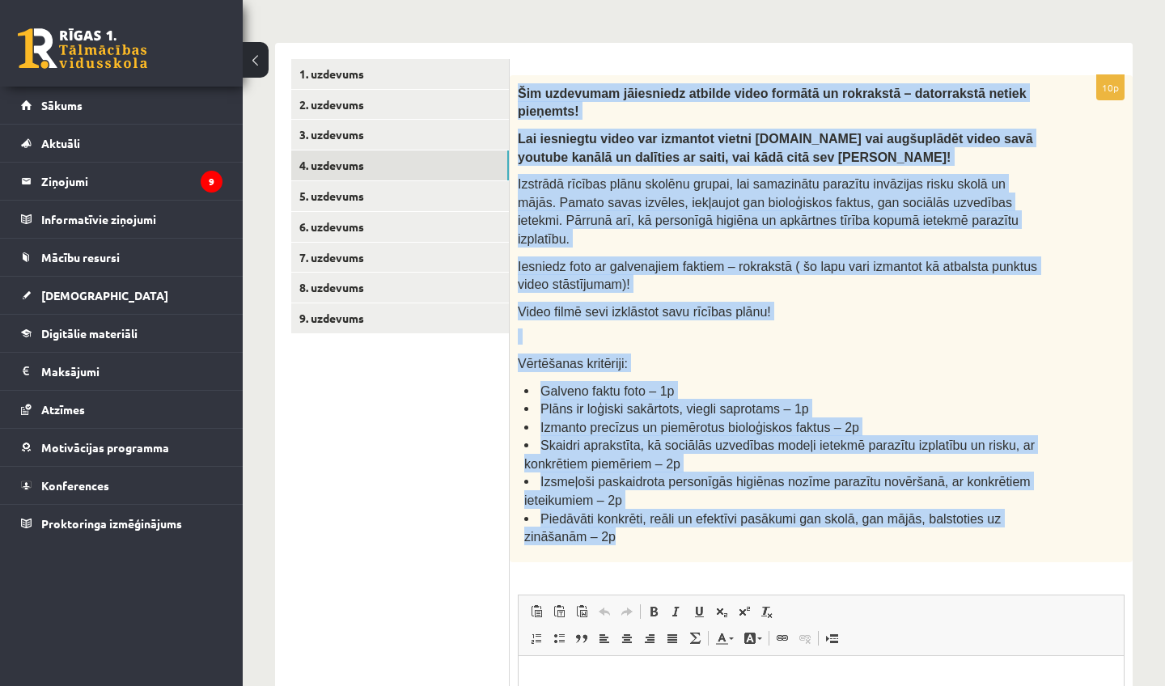
drag, startPoint x: 522, startPoint y: 93, endPoint x: 782, endPoint y: 521, distance: 500.8
click at [782, 521] on div "Šim uzdevumam jāiesniedz atbilde video formātā un rokrakstā – datorrakstā netie…" at bounding box center [821, 318] width 623 height 487
copy div "Šim uzdevumam jāiesniedz atbilde video formātā un rokrakstā – datorrakstā netie…"
click at [1156, 456] on div "**********" at bounding box center [704, 386] width 923 height 1188
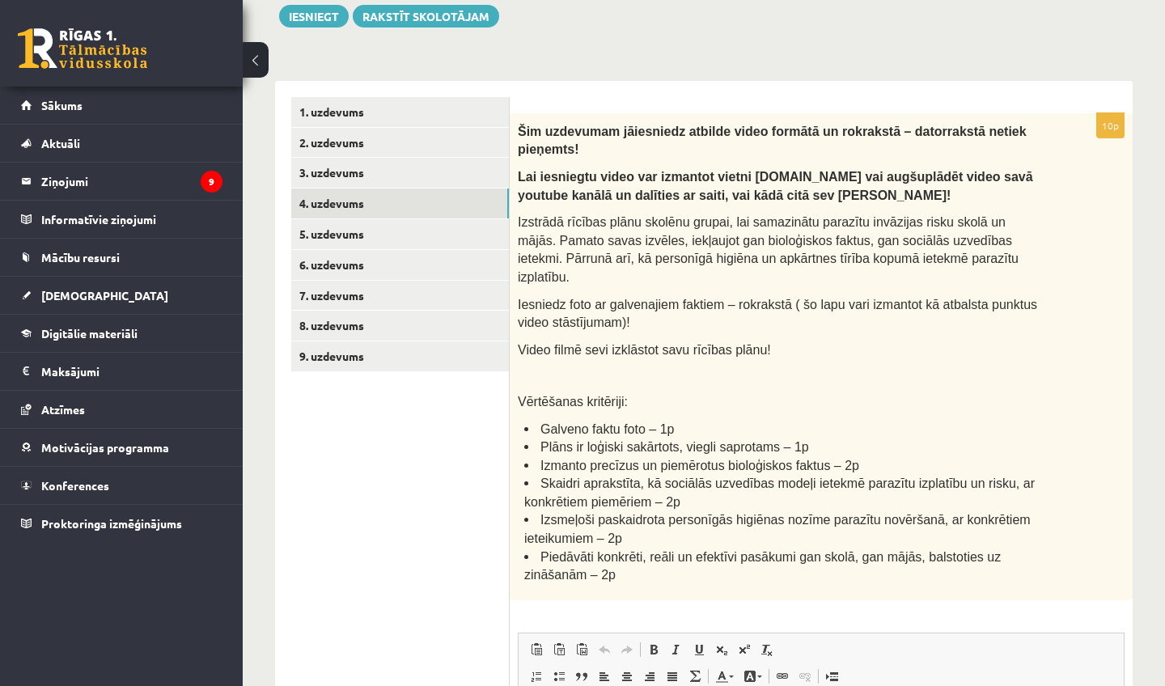
scroll to position [223, 0]
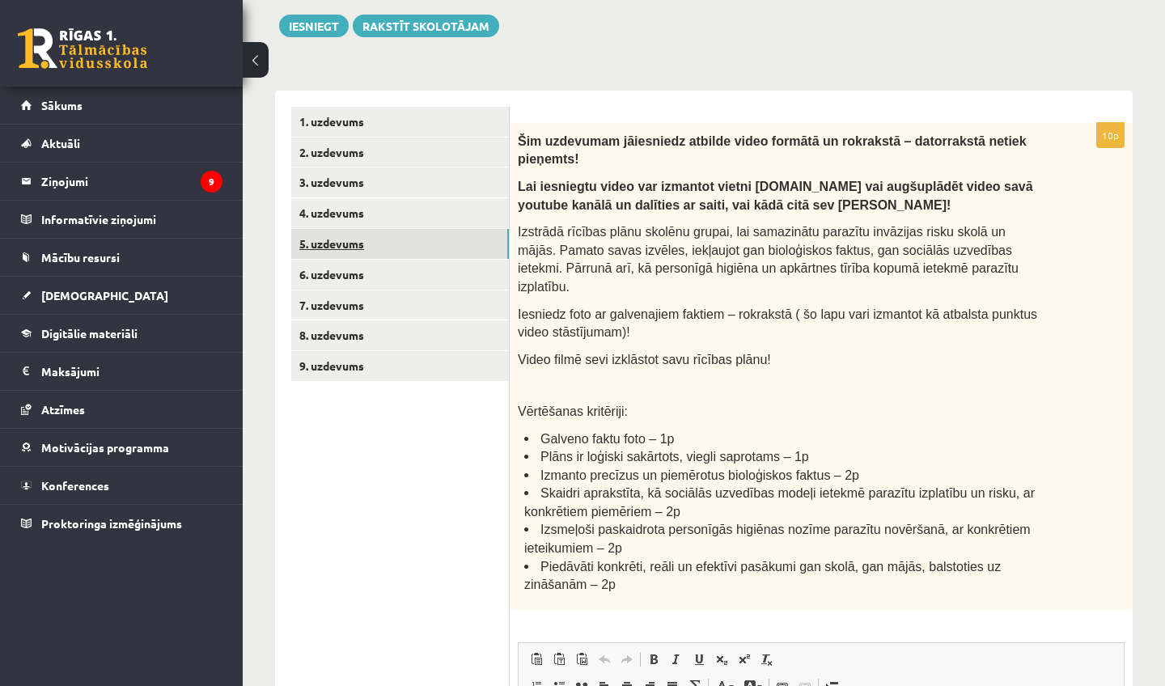
click at [452, 229] on link "5. uzdevums" at bounding box center [400, 244] width 218 height 30
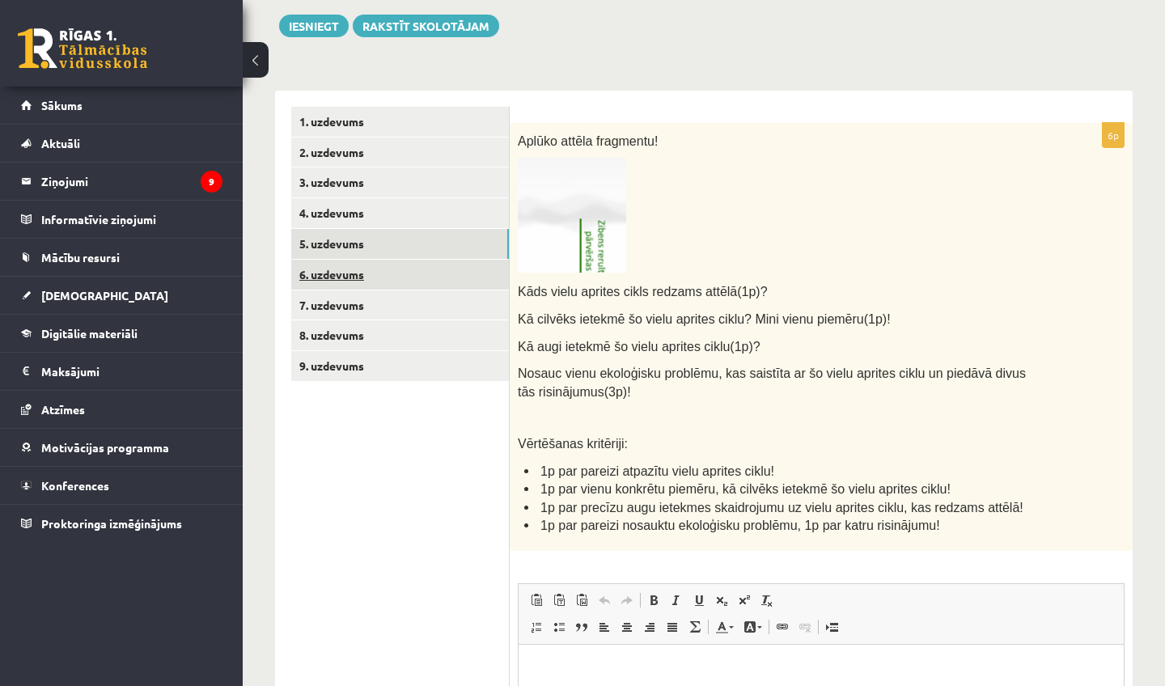
scroll to position [0, 0]
click at [456, 275] on link "6. uzdevums" at bounding box center [400, 275] width 218 height 30
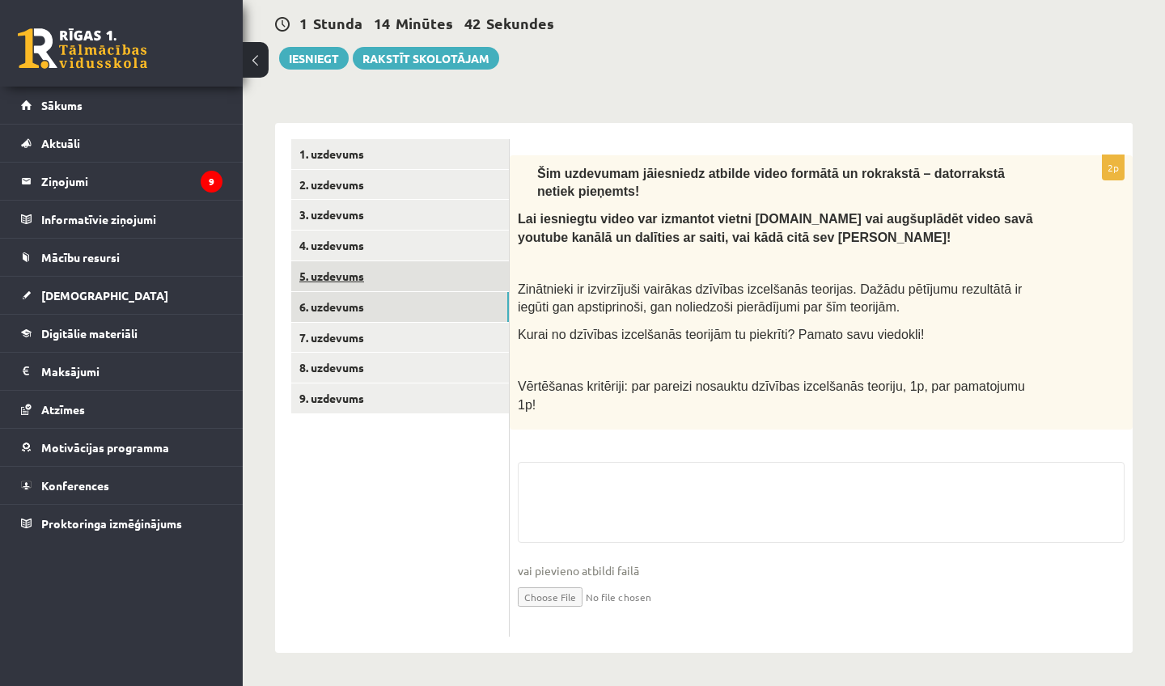
scroll to position [185, 0]
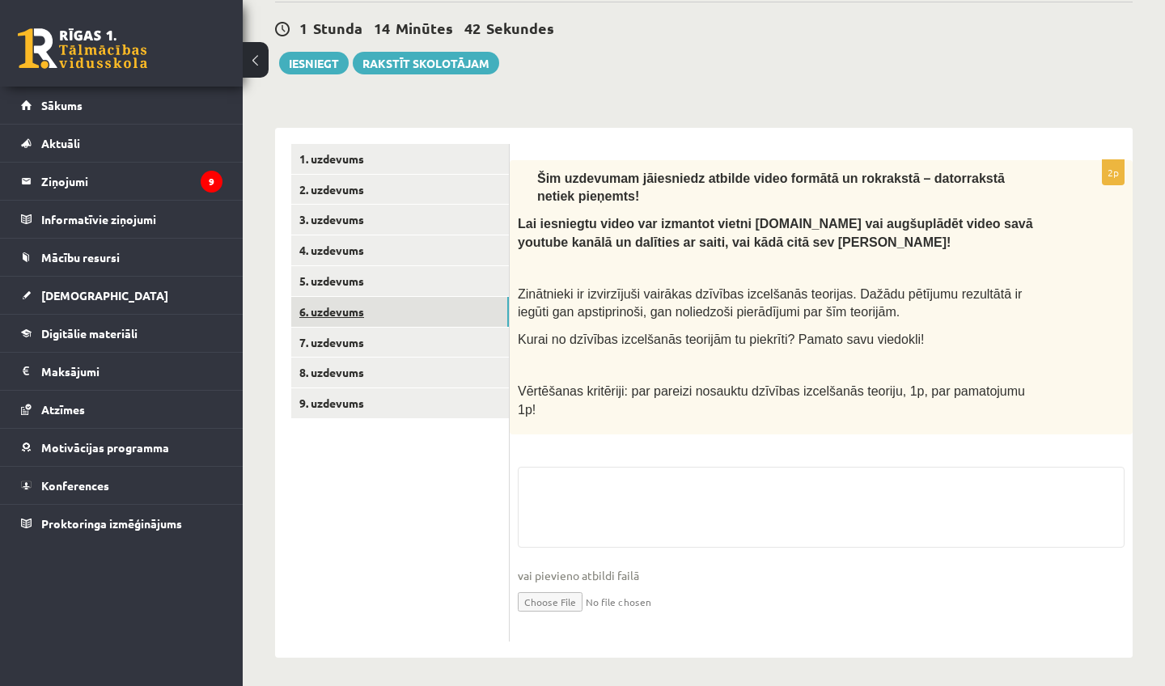
click at [455, 299] on link "6. uzdevums" at bounding box center [400, 312] width 218 height 30
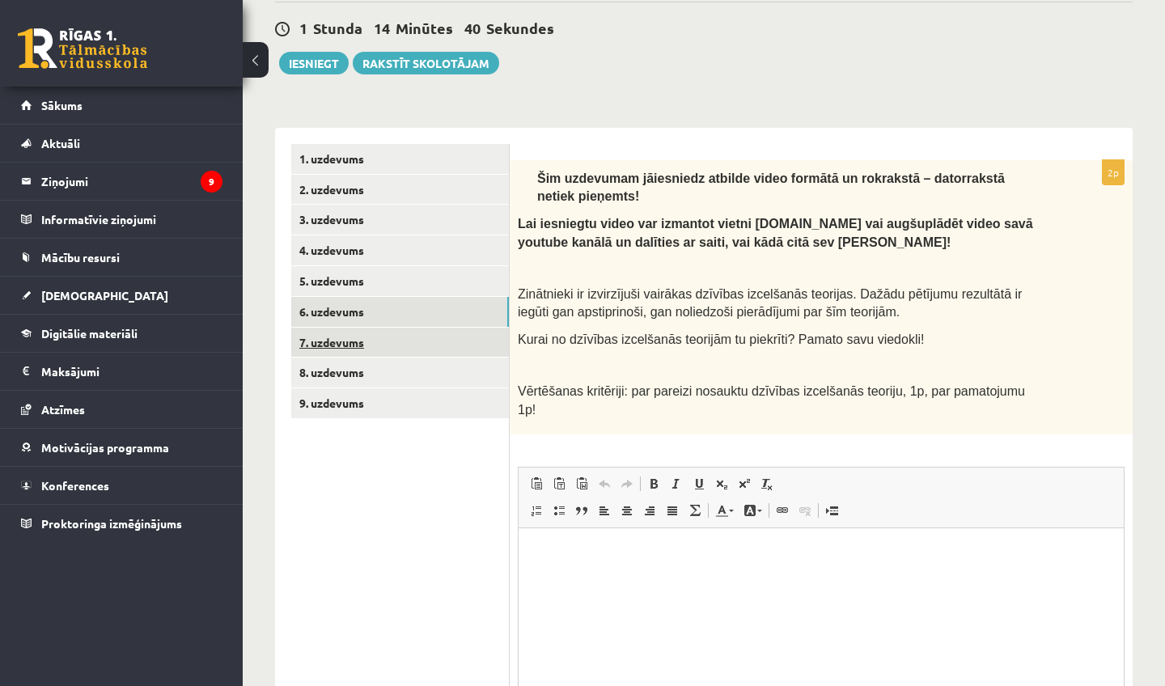
scroll to position [0, 0]
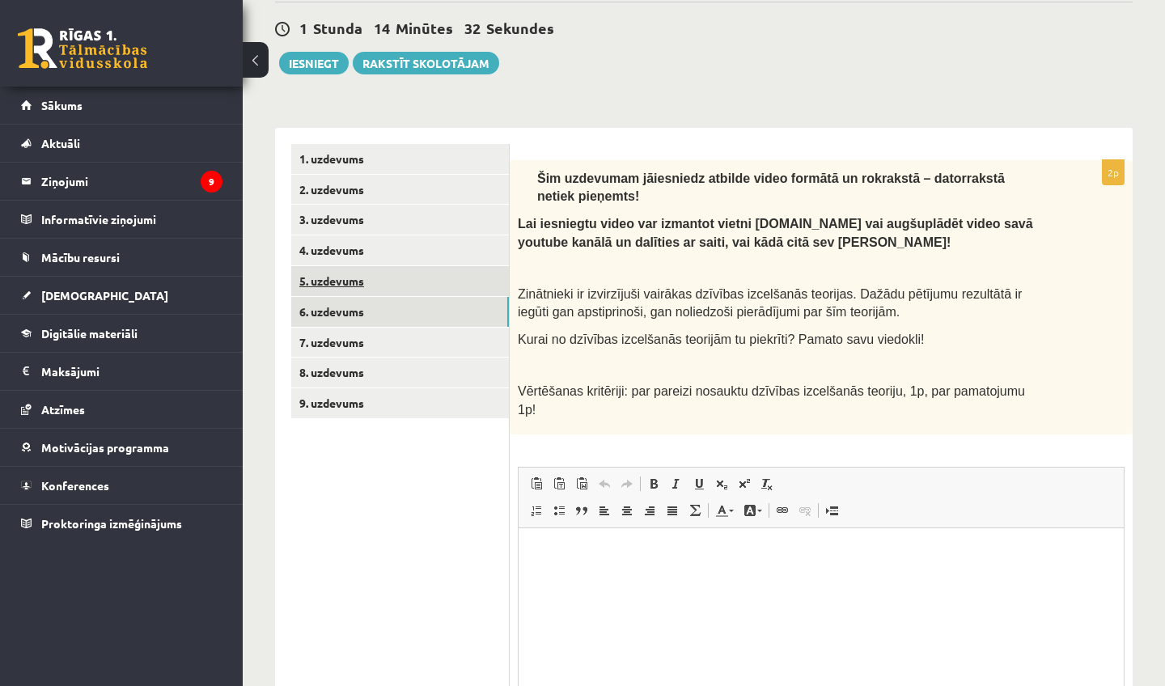
click at [456, 278] on link "5. uzdevums" at bounding box center [400, 281] width 218 height 30
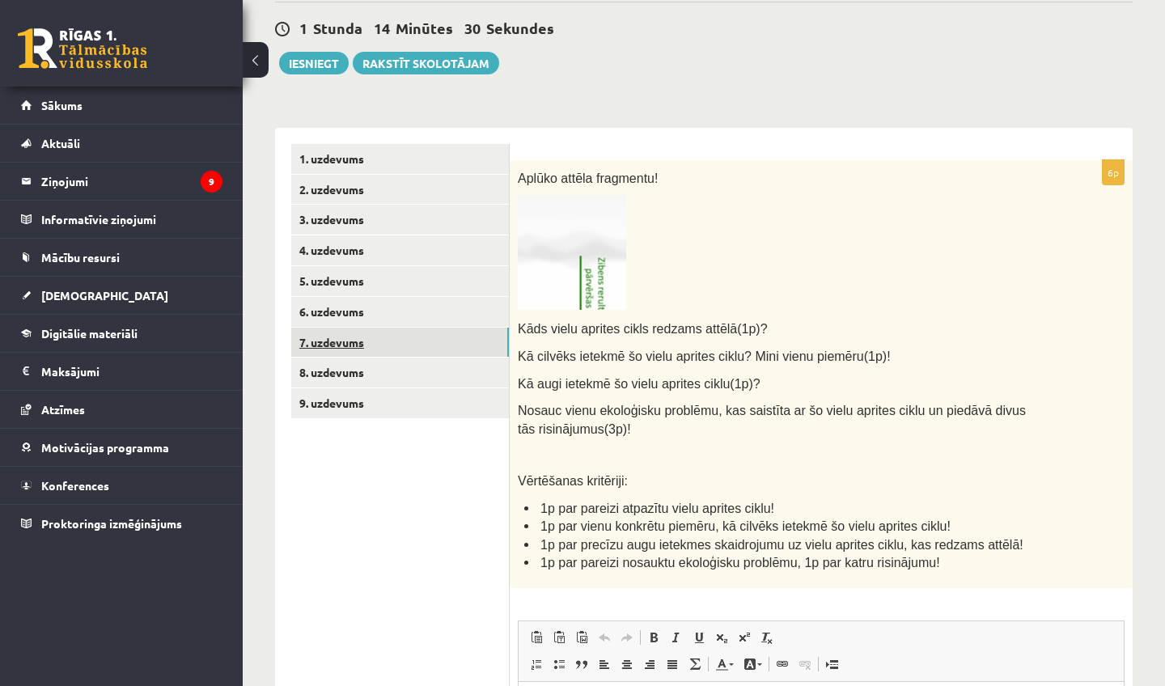
click at [456, 330] on link "7. uzdevums" at bounding box center [400, 343] width 218 height 30
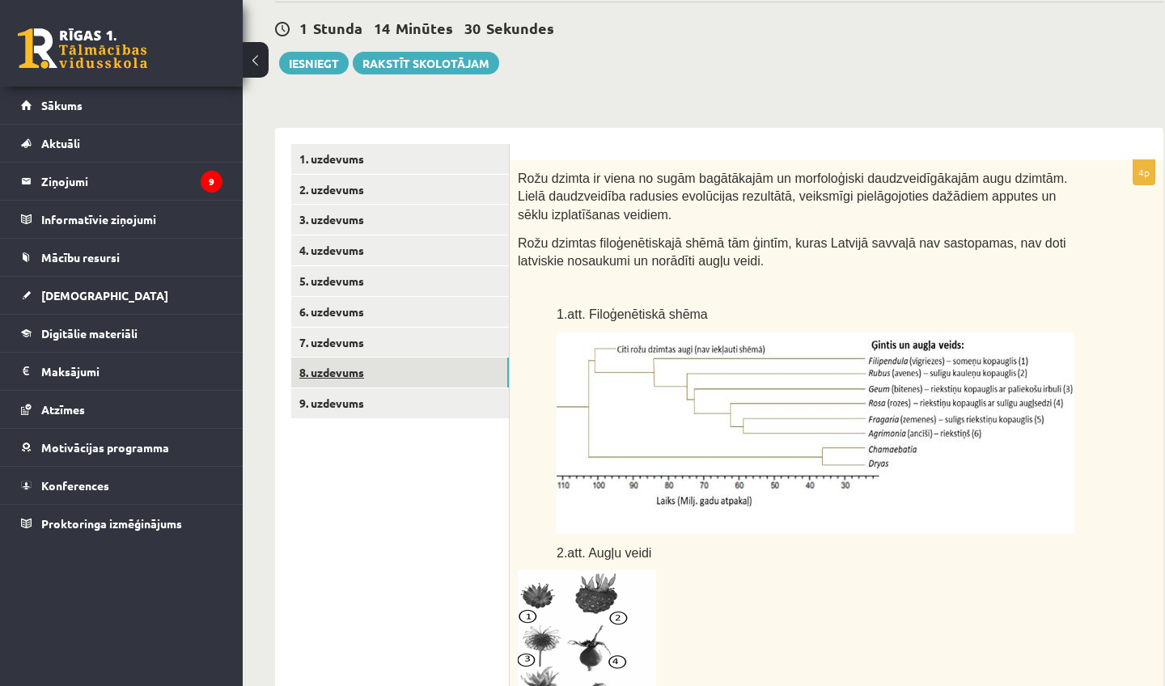
click at [460, 365] on link "8. uzdevums" at bounding box center [400, 373] width 218 height 30
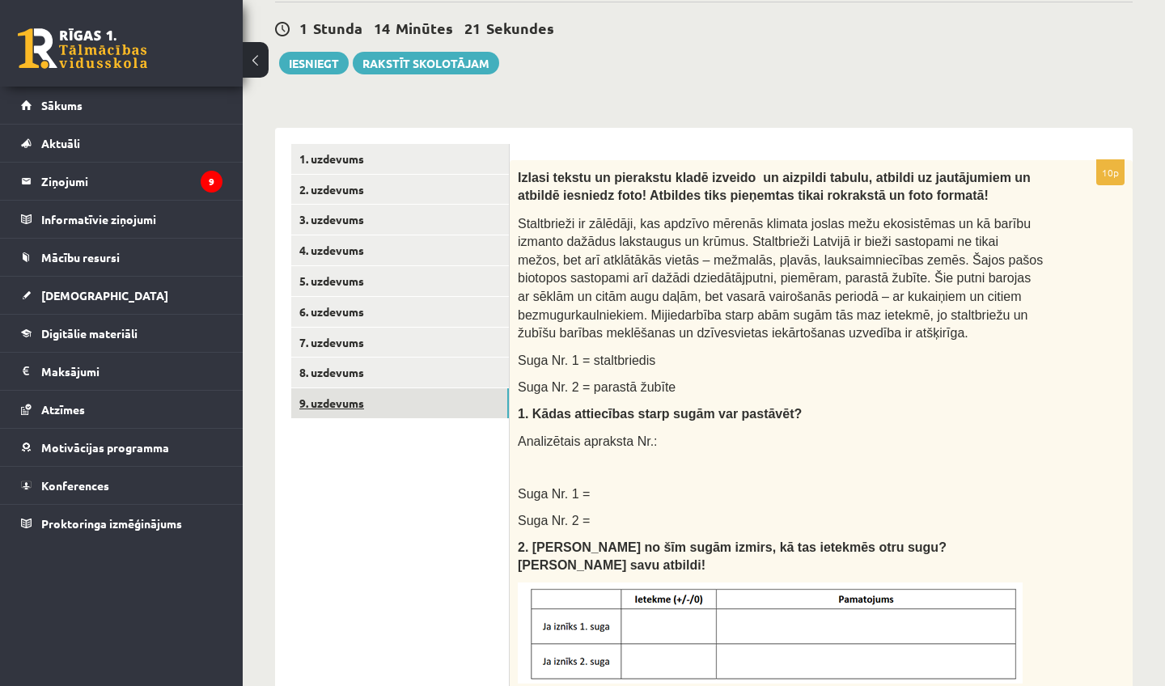
click at [462, 397] on link "9. uzdevums" at bounding box center [400, 403] width 218 height 30
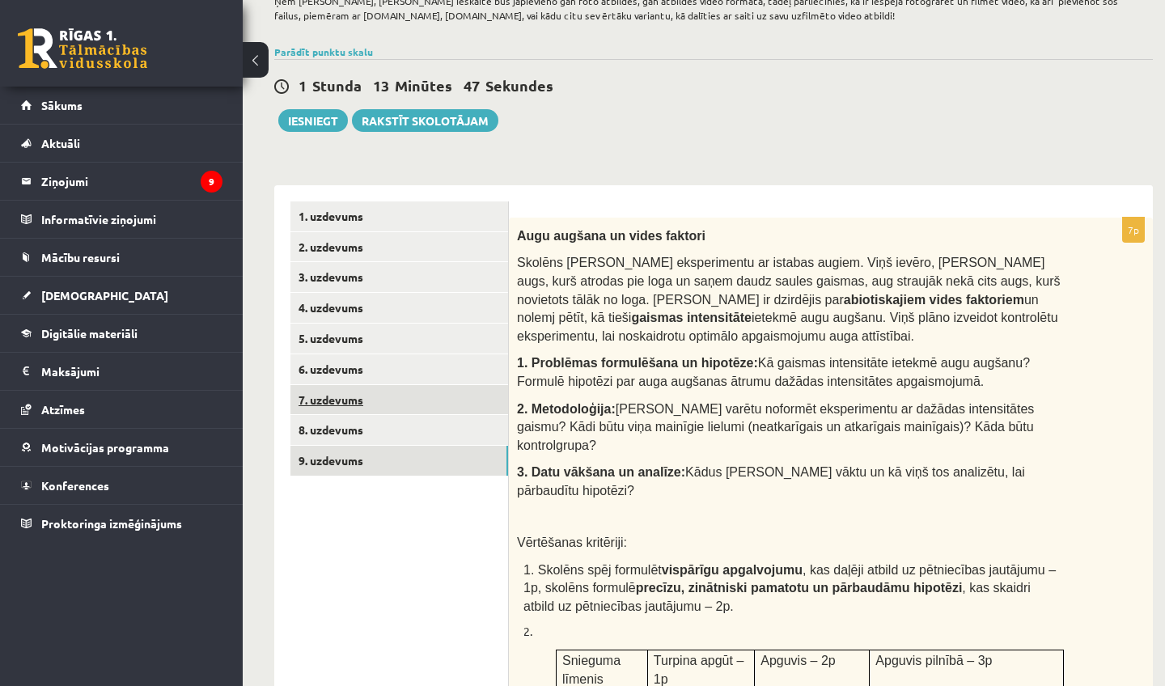
scroll to position [128, 0]
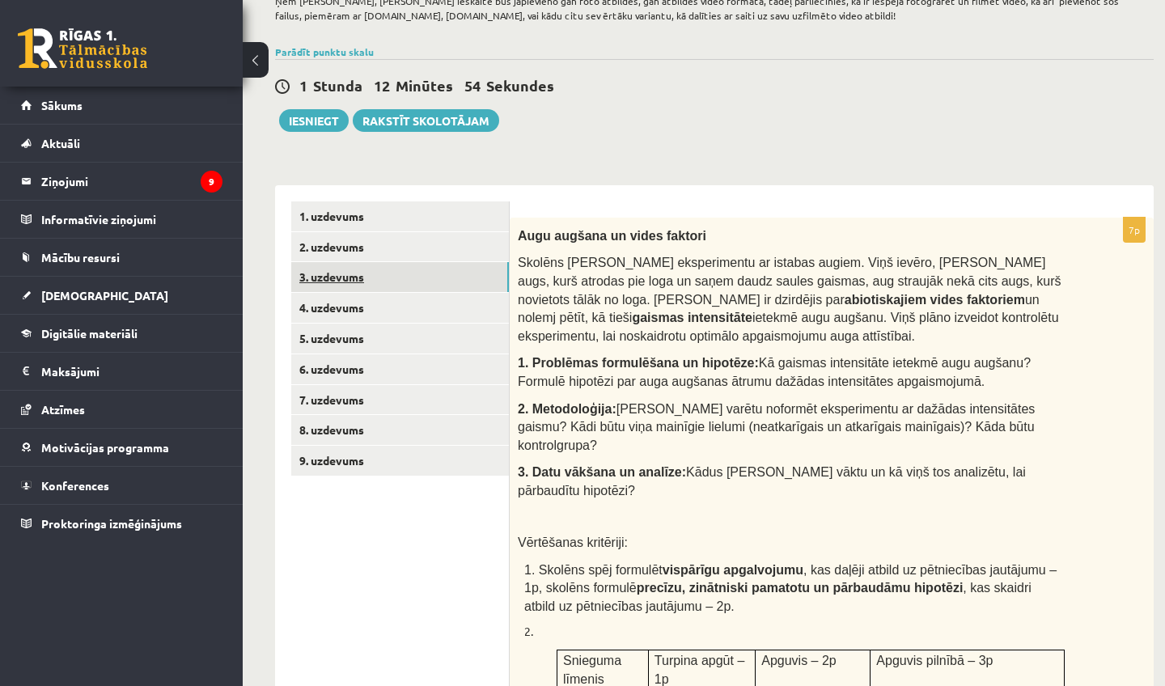
click at [443, 282] on link "3. uzdevums" at bounding box center [400, 277] width 218 height 30
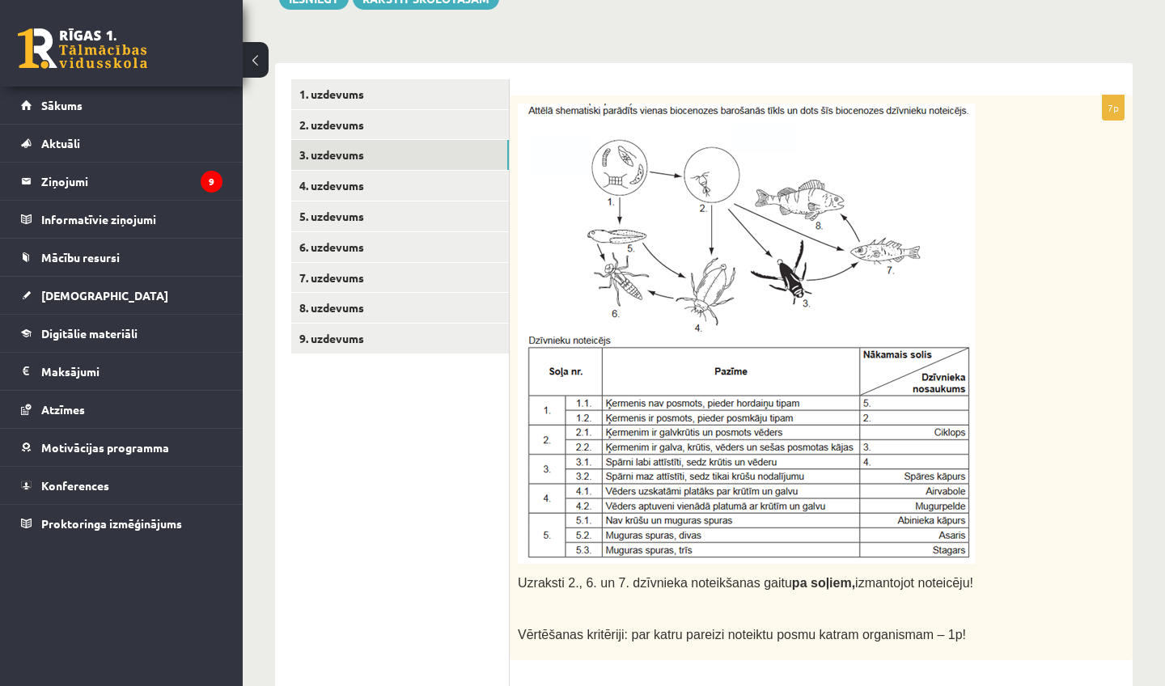
scroll to position [247, 0]
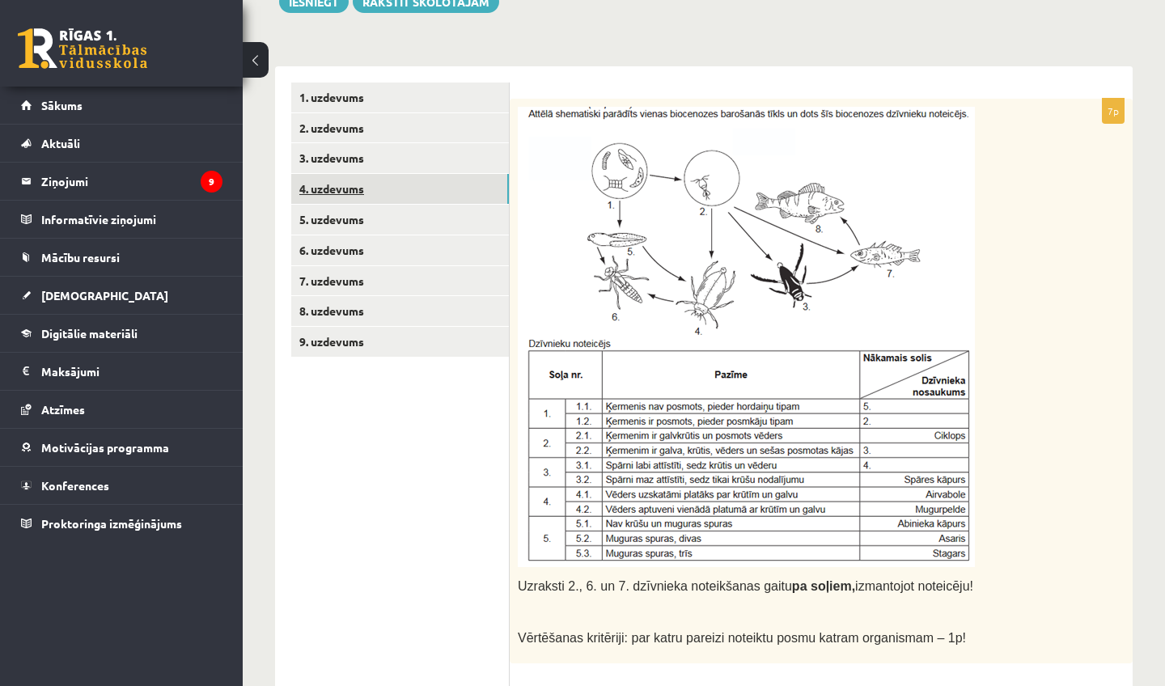
click at [449, 199] on link "4. uzdevums" at bounding box center [400, 189] width 218 height 30
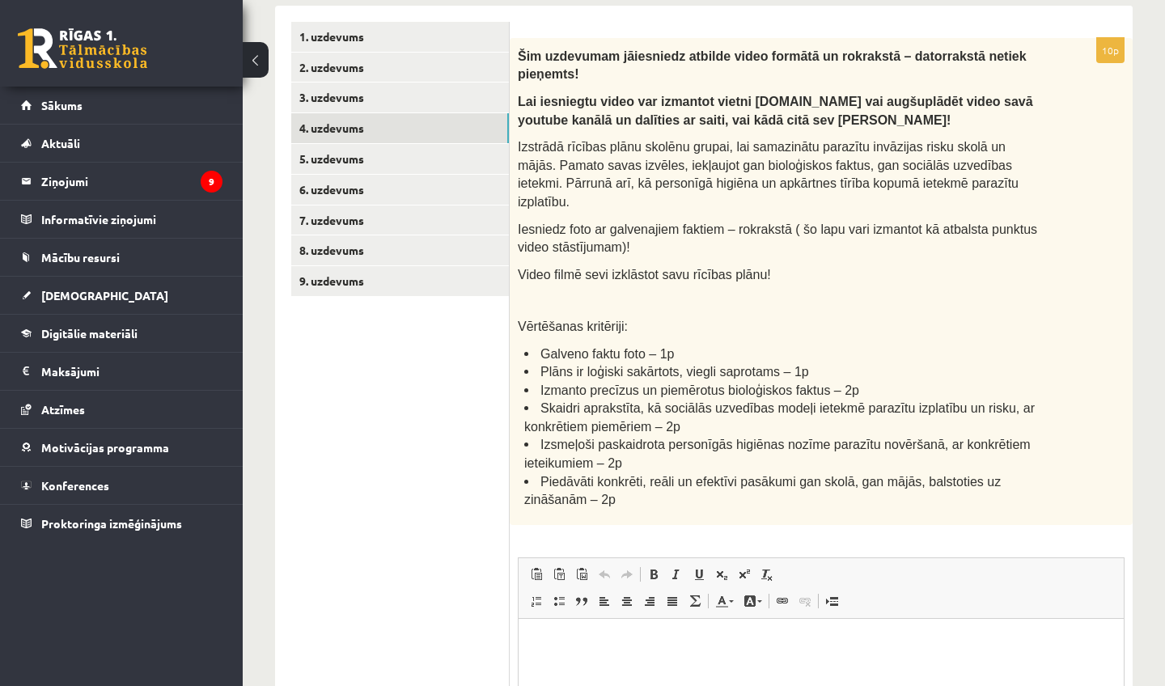
scroll to position [278, 0]
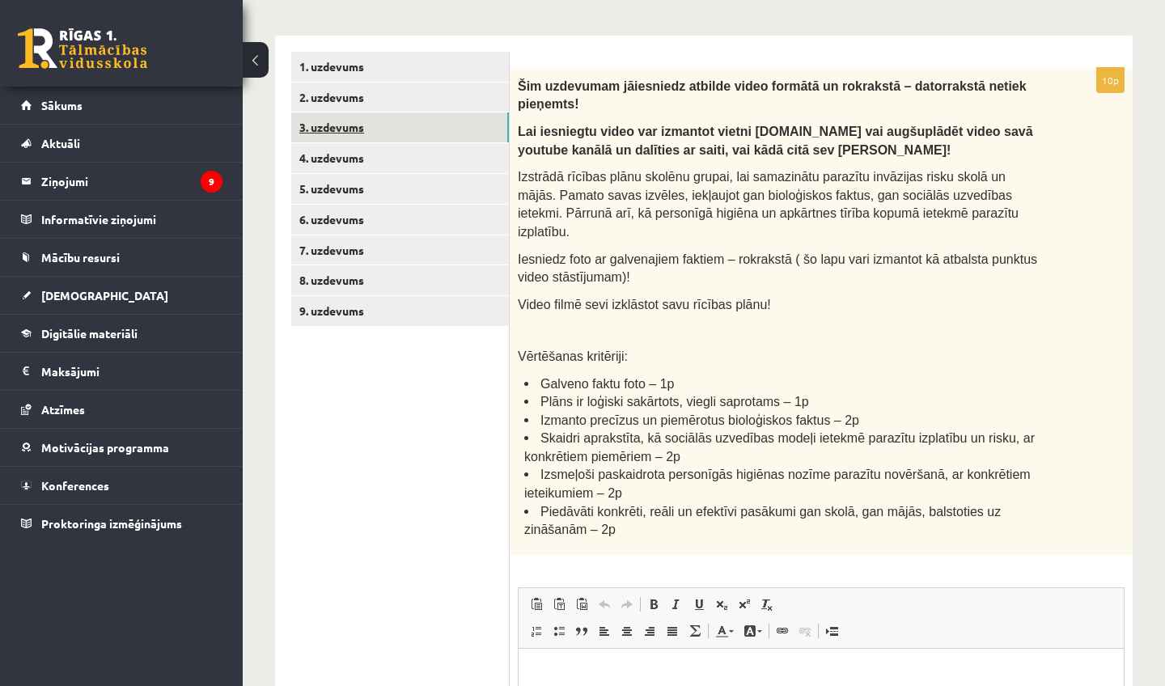
click at [443, 137] on link "3. uzdevums" at bounding box center [400, 127] width 218 height 30
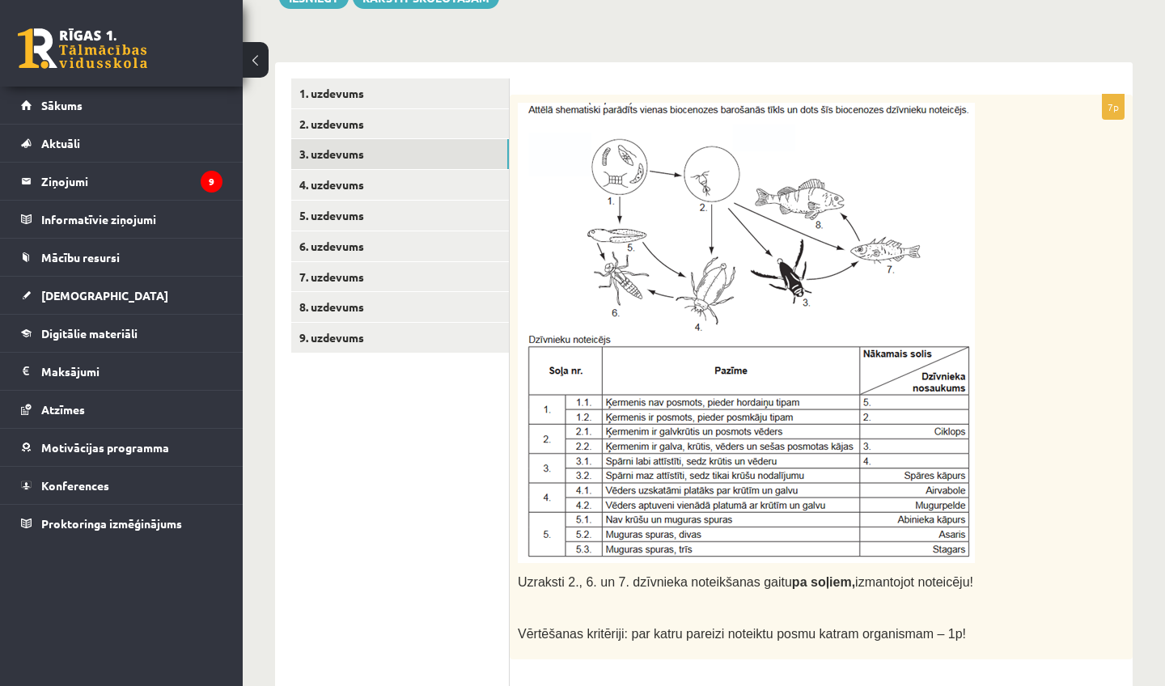
scroll to position [253, 0]
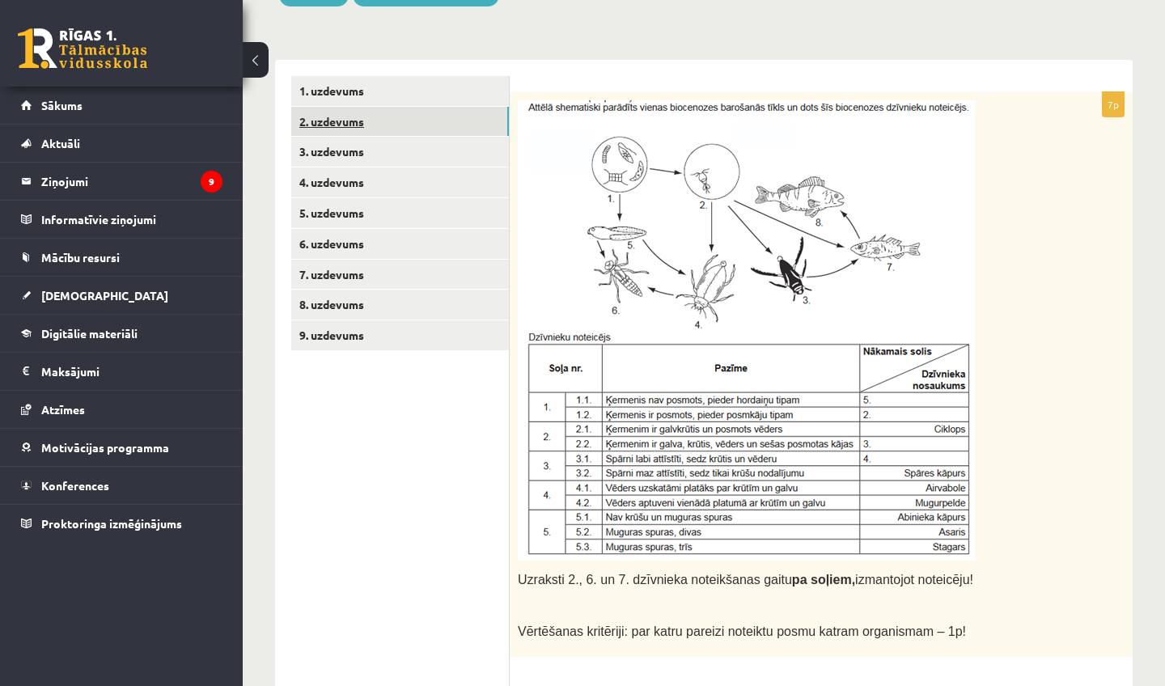
click at [385, 120] on link "2. uzdevums" at bounding box center [400, 122] width 218 height 30
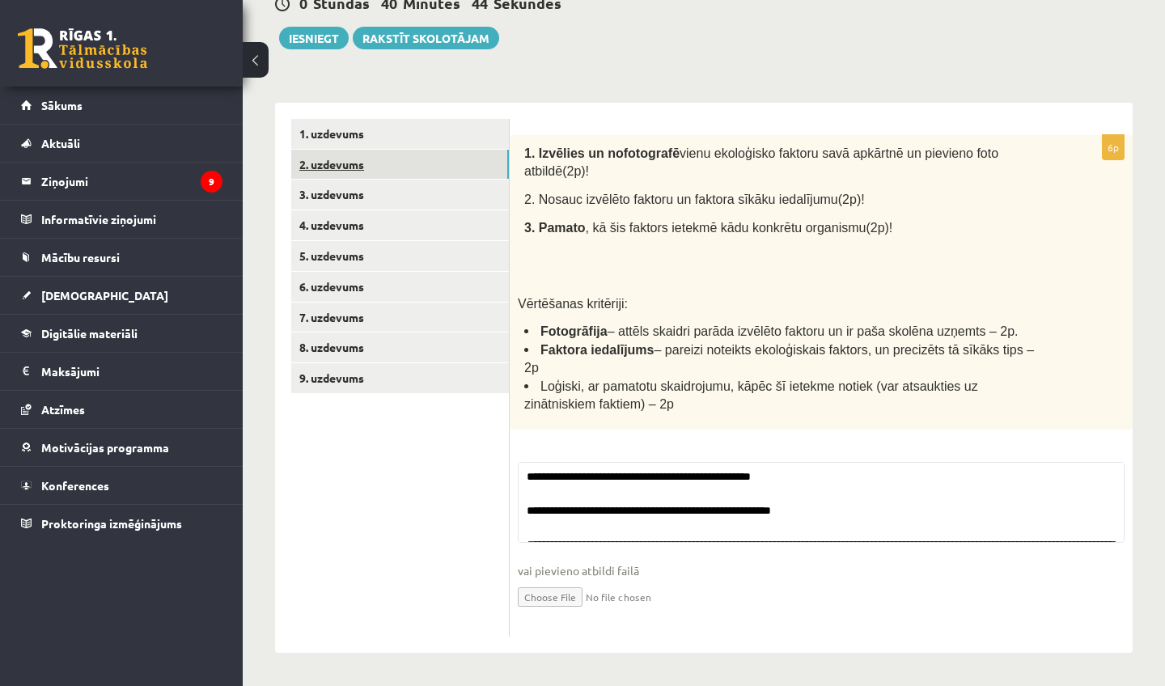
scroll to position [205, 0]
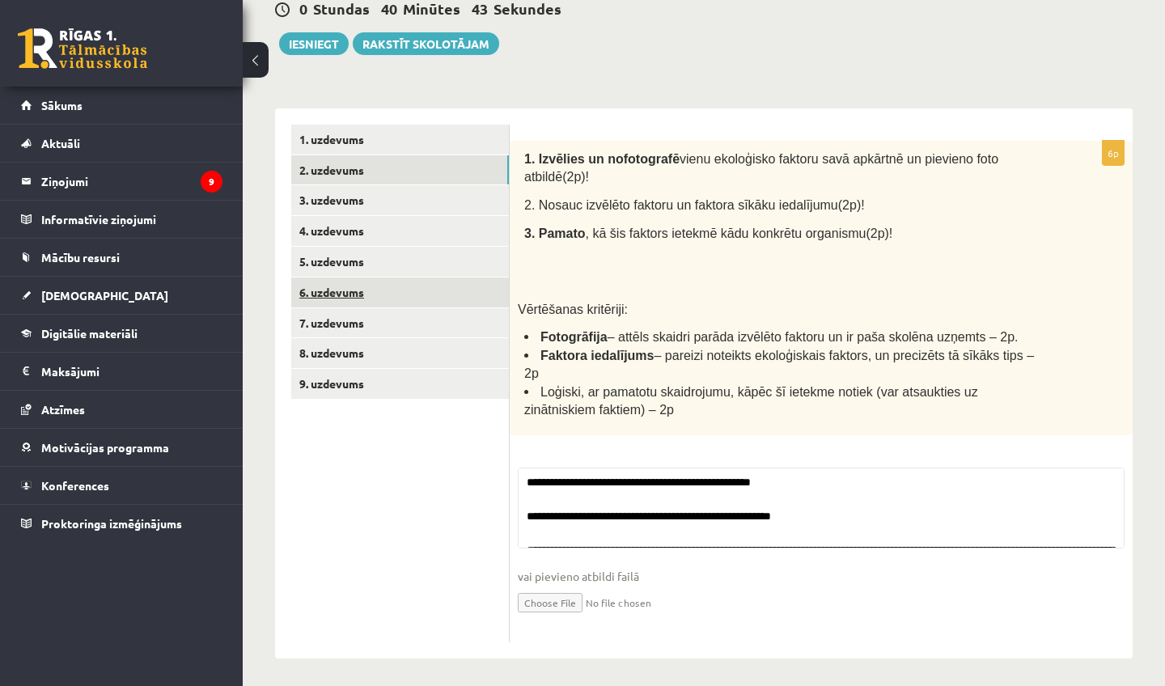
click at [417, 288] on link "6. uzdevums" at bounding box center [400, 293] width 218 height 30
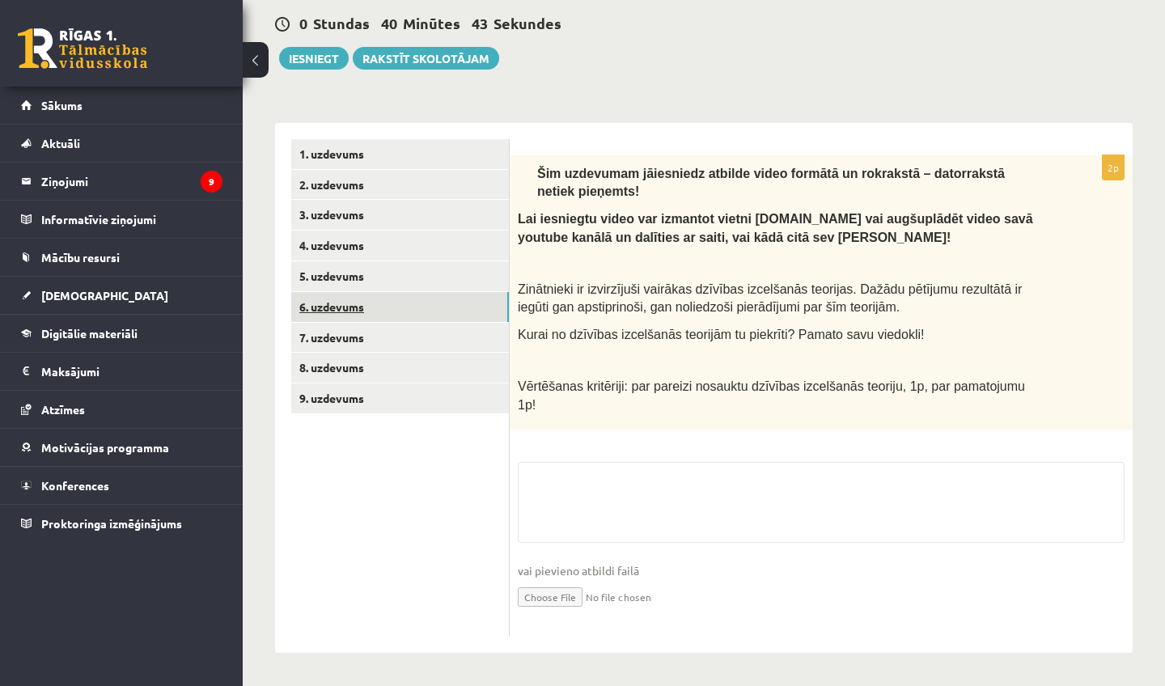
scroll to position [185, 0]
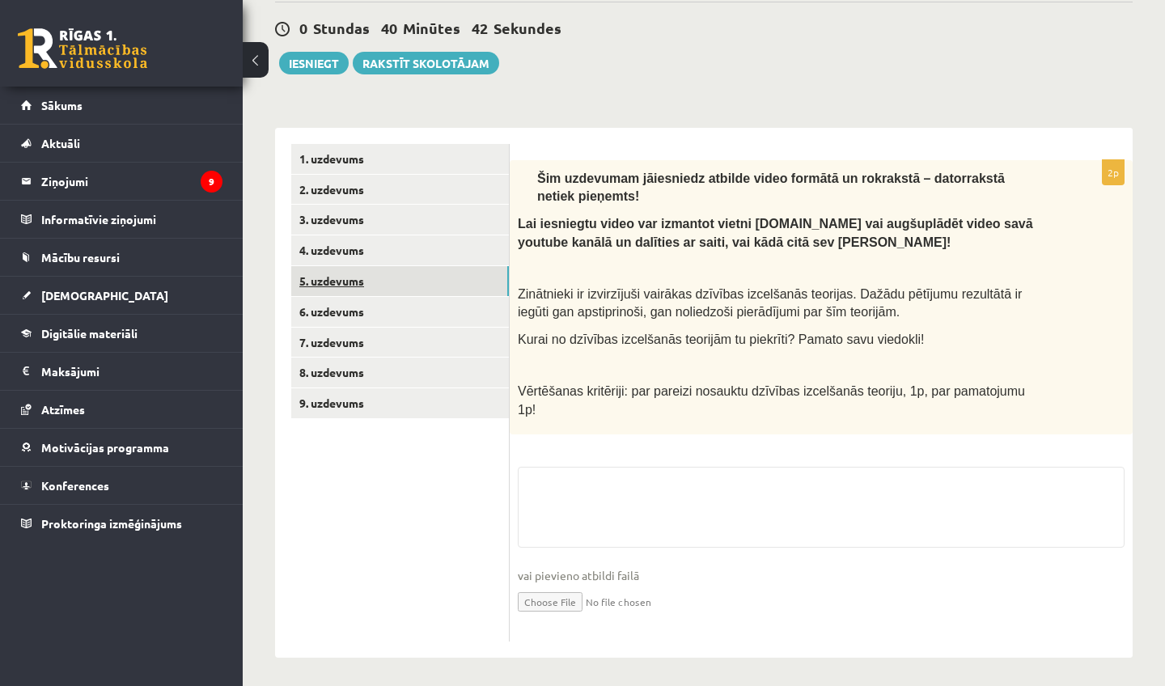
click at [419, 273] on link "5. uzdevums" at bounding box center [400, 281] width 218 height 30
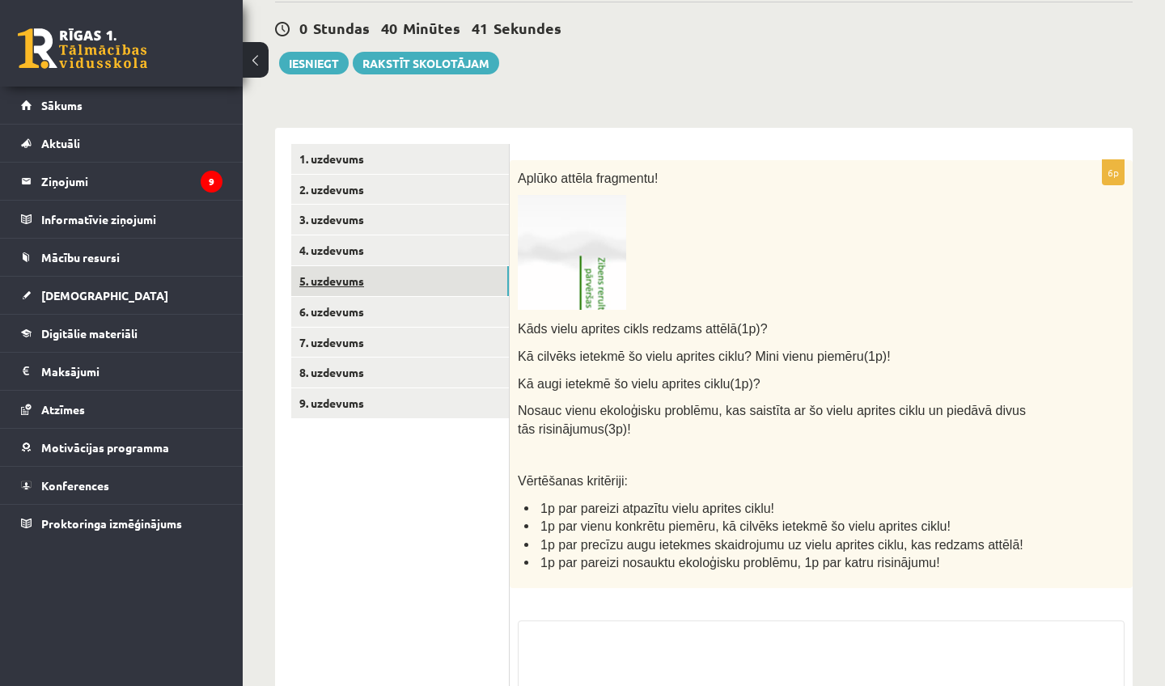
click at [427, 266] on link "5. uzdevums" at bounding box center [400, 281] width 218 height 30
click at [429, 247] on link "4. uzdevums" at bounding box center [400, 251] width 218 height 30
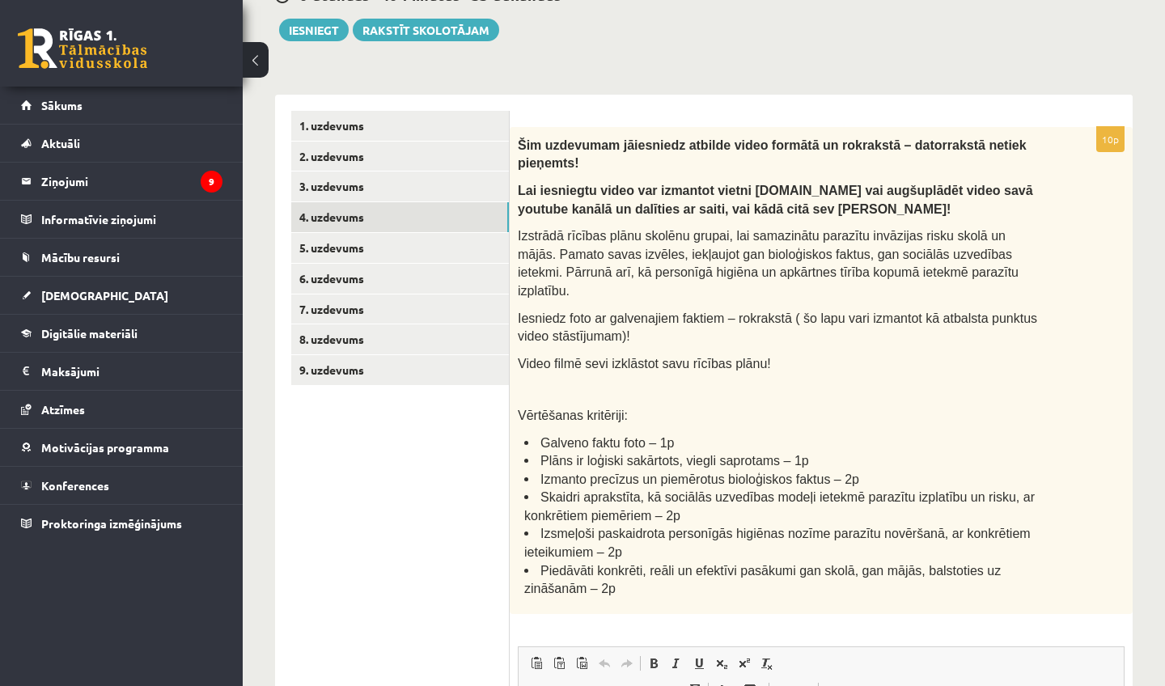
scroll to position [219, 0]
click at [465, 249] on link "5. uzdevums" at bounding box center [400, 248] width 218 height 30
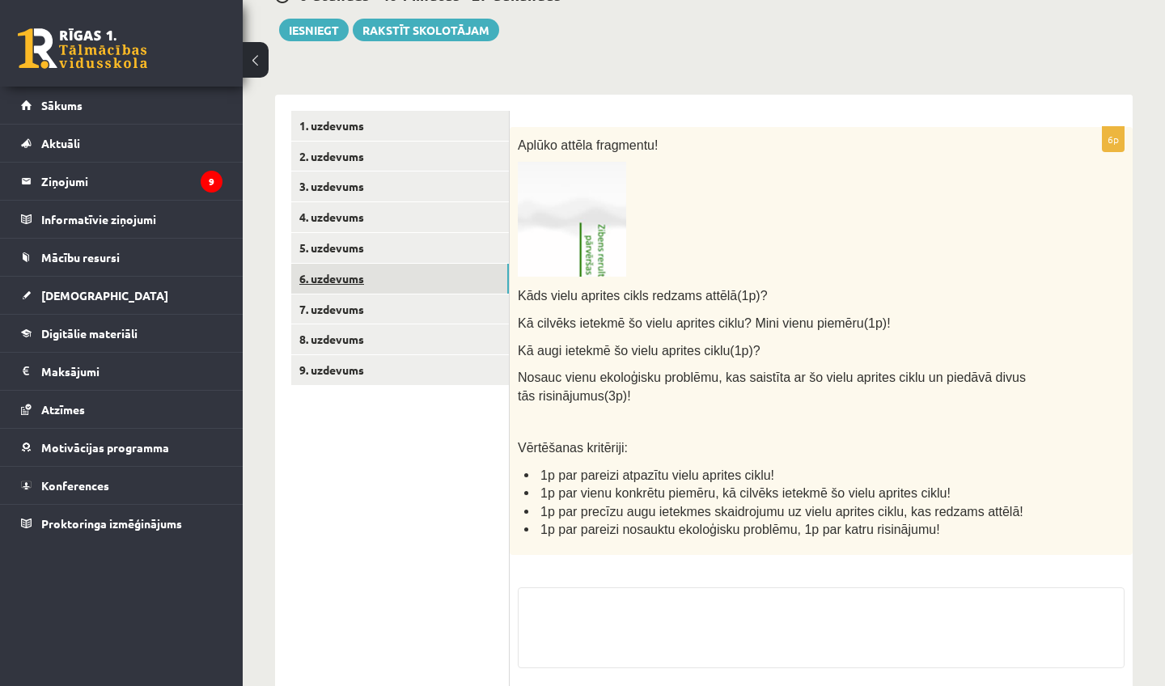
click at [459, 281] on link "6. uzdevums" at bounding box center [400, 279] width 218 height 30
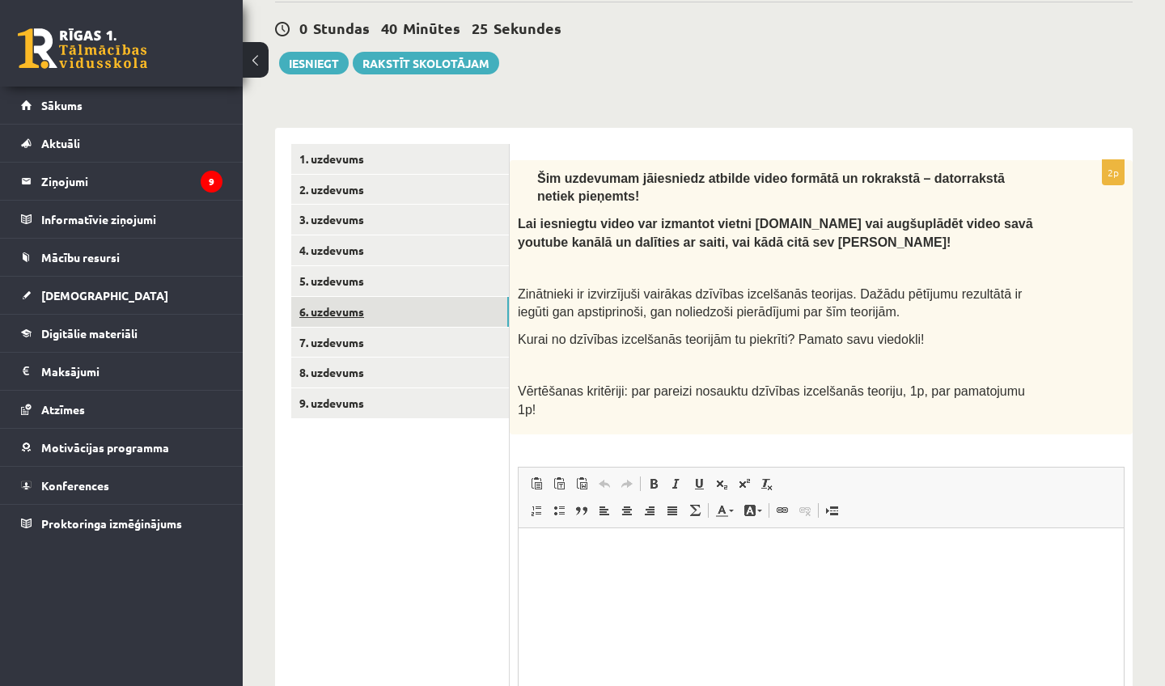
scroll to position [0, 0]
click at [433, 287] on link "5. uzdevums" at bounding box center [400, 281] width 218 height 30
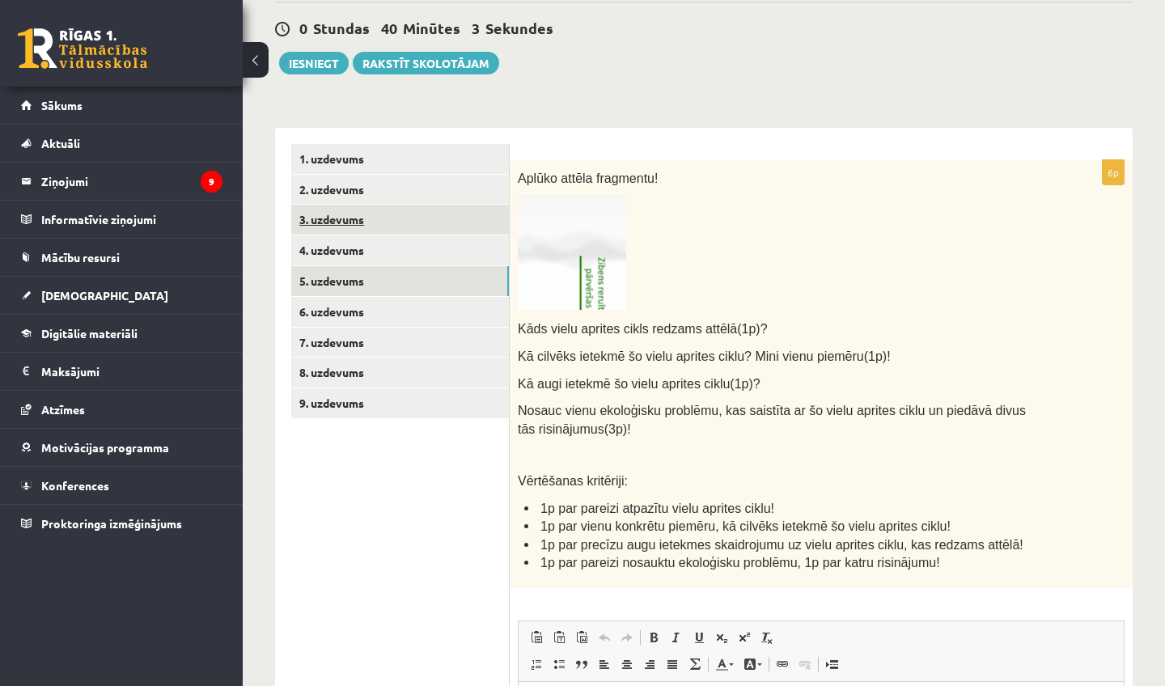
click at [404, 223] on link "3. uzdevums" at bounding box center [400, 220] width 218 height 30
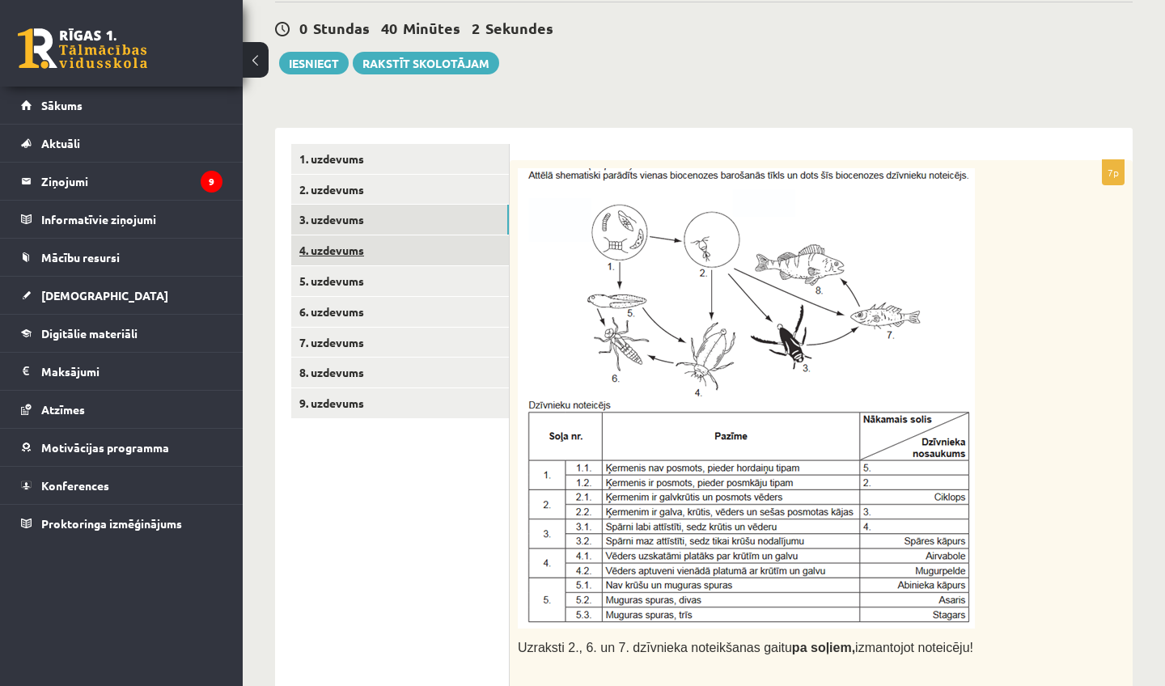
click at [435, 261] on link "4. uzdevums" at bounding box center [400, 251] width 218 height 30
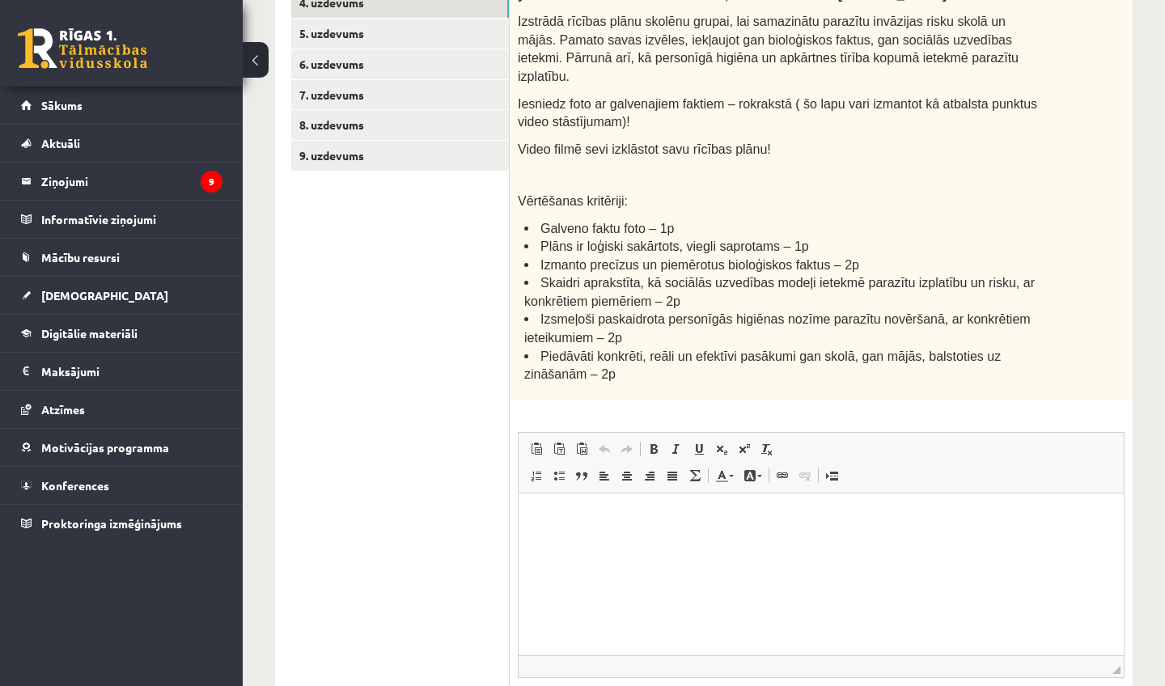
scroll to position [498, 0]
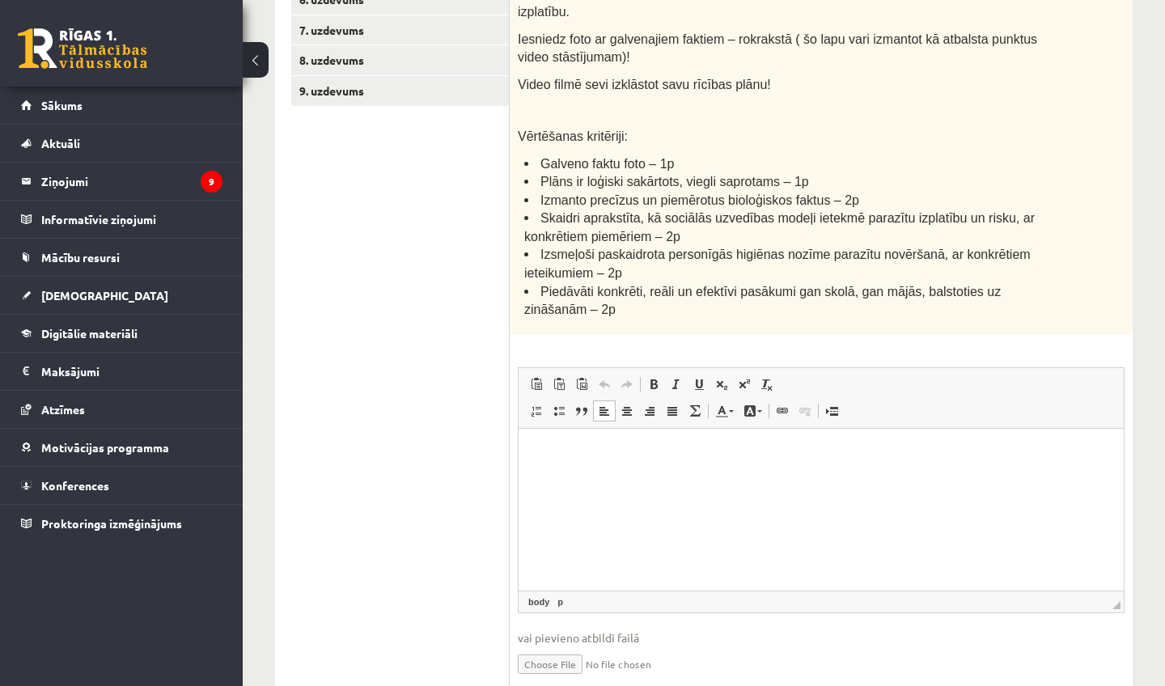
click at [620, 473] on html at bounding box center [821, 452] width 605 height 49
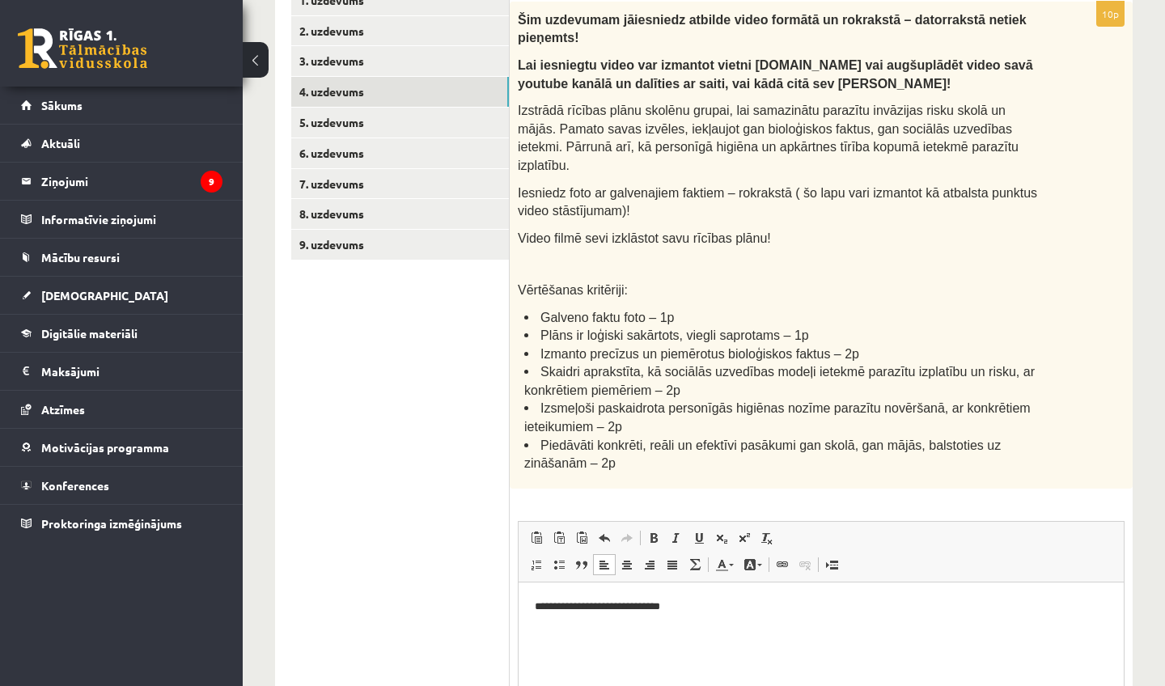
scroll to position [343, 0]
click at [749, 631] on html "**********" at bounding box center [821, 607] width 605 height 49
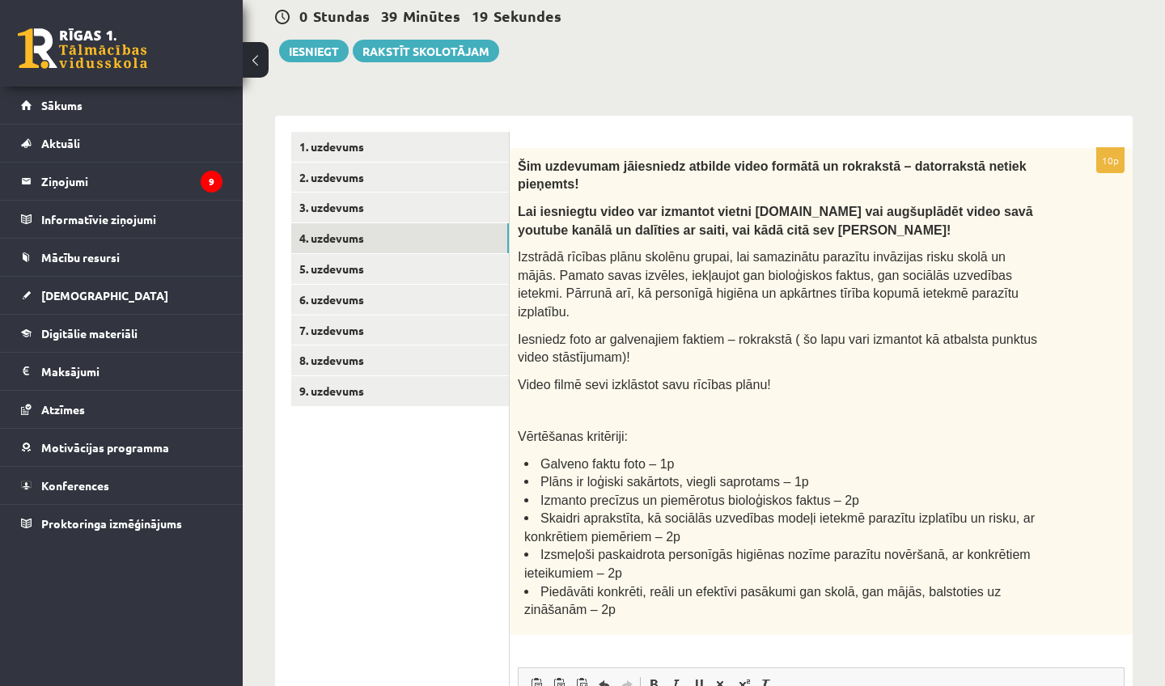
scroll to position [164, 0]
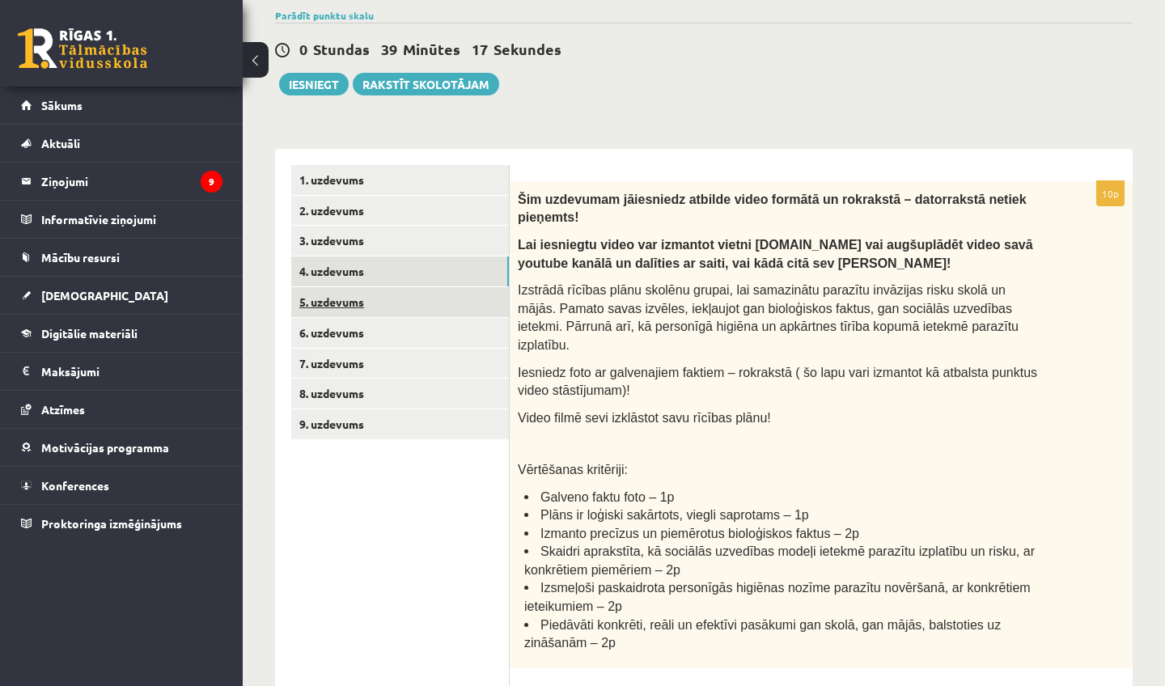
click at [472, 299] on link "5. uzdevums" at bounding box center [400, 302] width 218 height 30
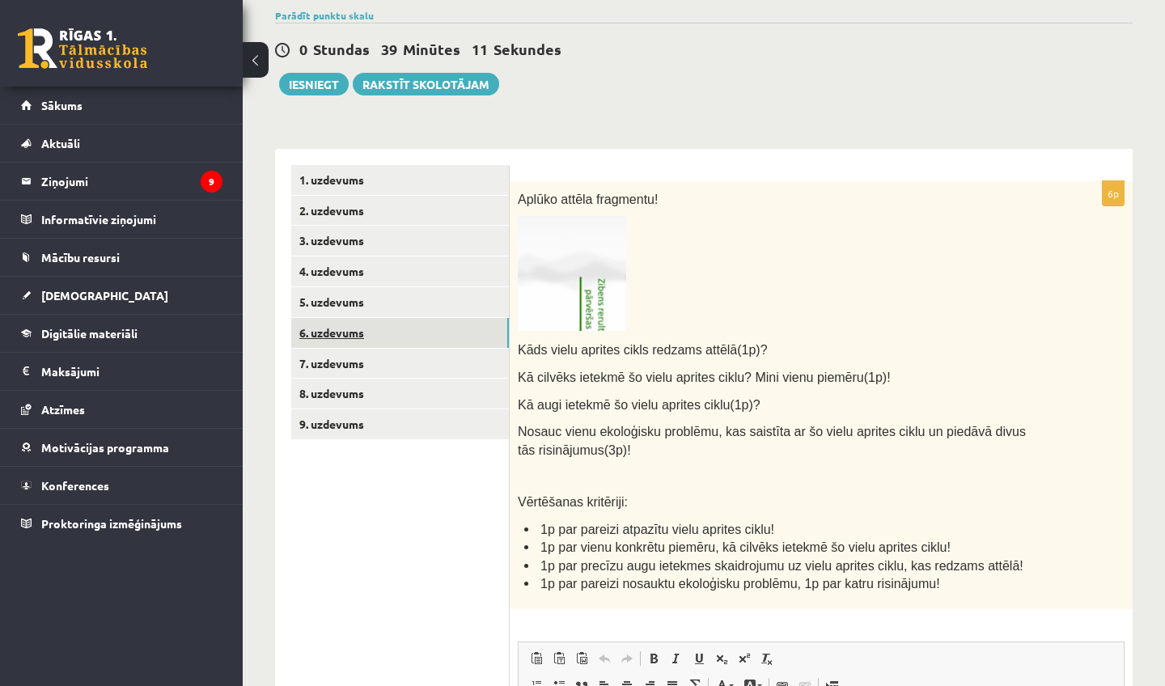
click at [461, 326] on link "6. uzdevums" at bounding box center [400, 333] width 218 height 30
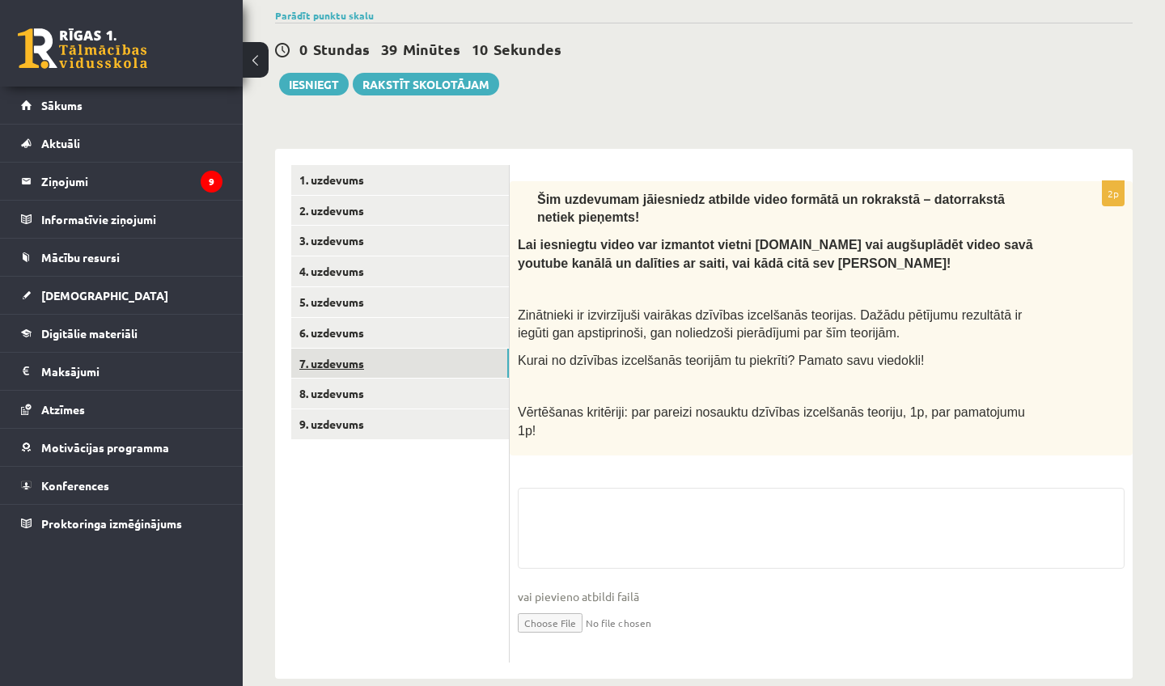
click at [468, 362] on link "7. uzdevums" at bounding box center [400, 364] width 218 height 30
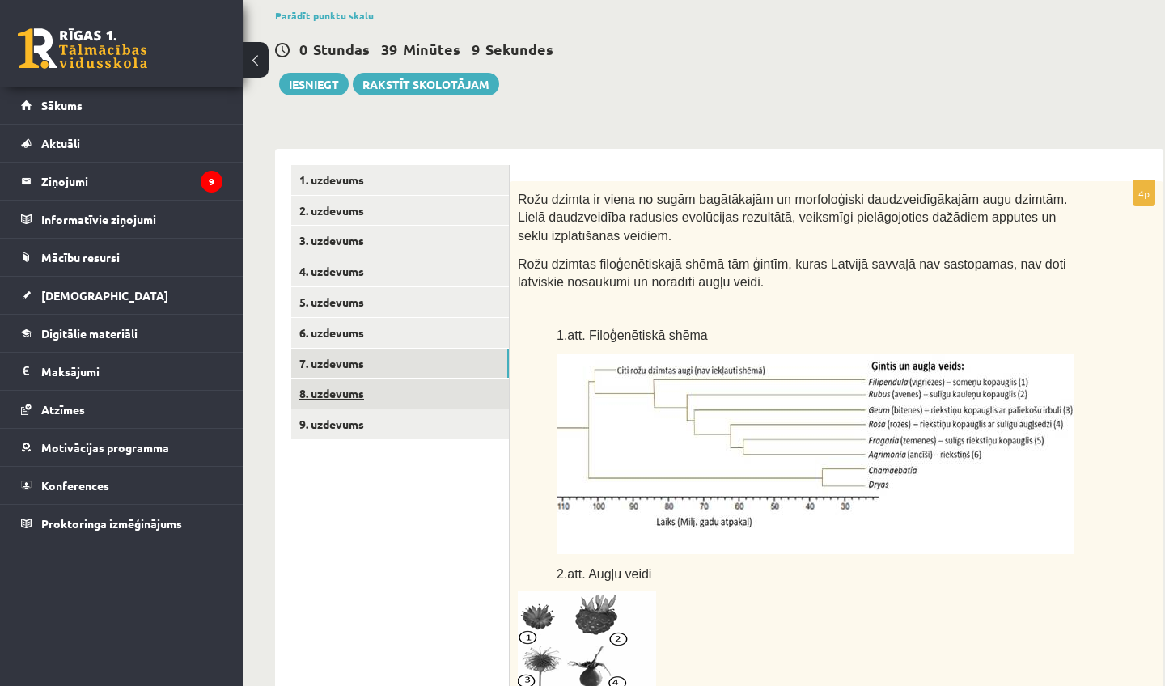
click at [491, 392] on link "8. uzdevums" at bounding box center [400, 394] width 218 height 30
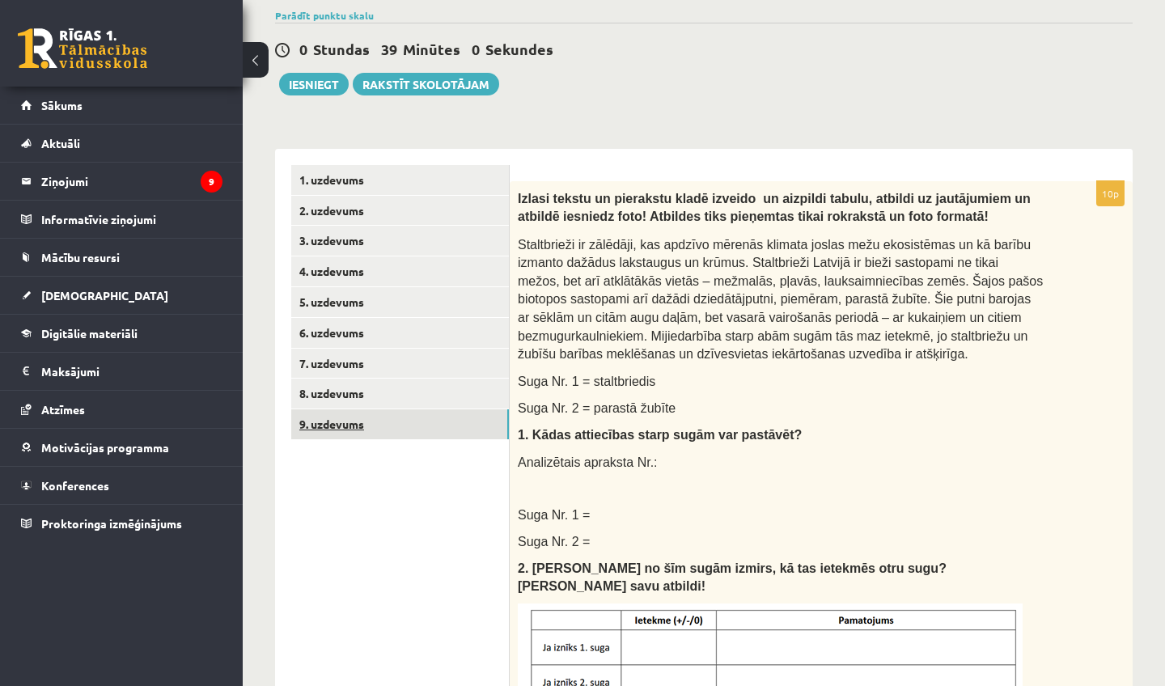
click at [470, 412] on link "9. uzdevums" at bounding box center [400, 425] width 218 height 30
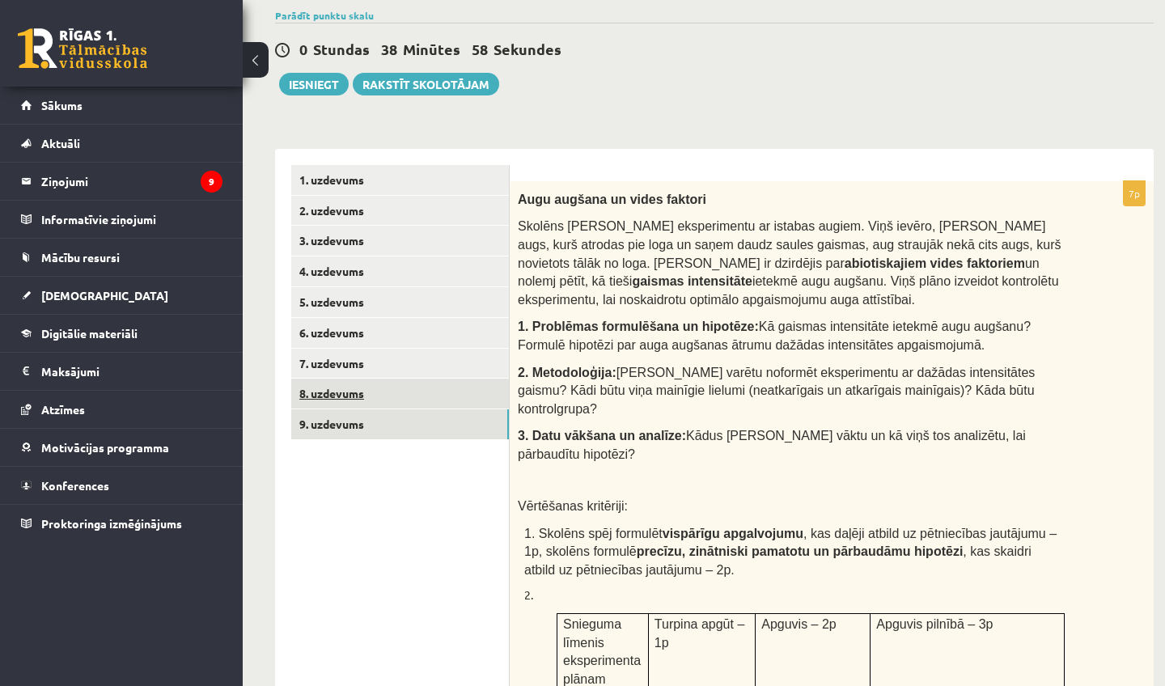
click at [466, 388] on link "8. uzdevums" at bounding box center [400, 394] width 218 height 30
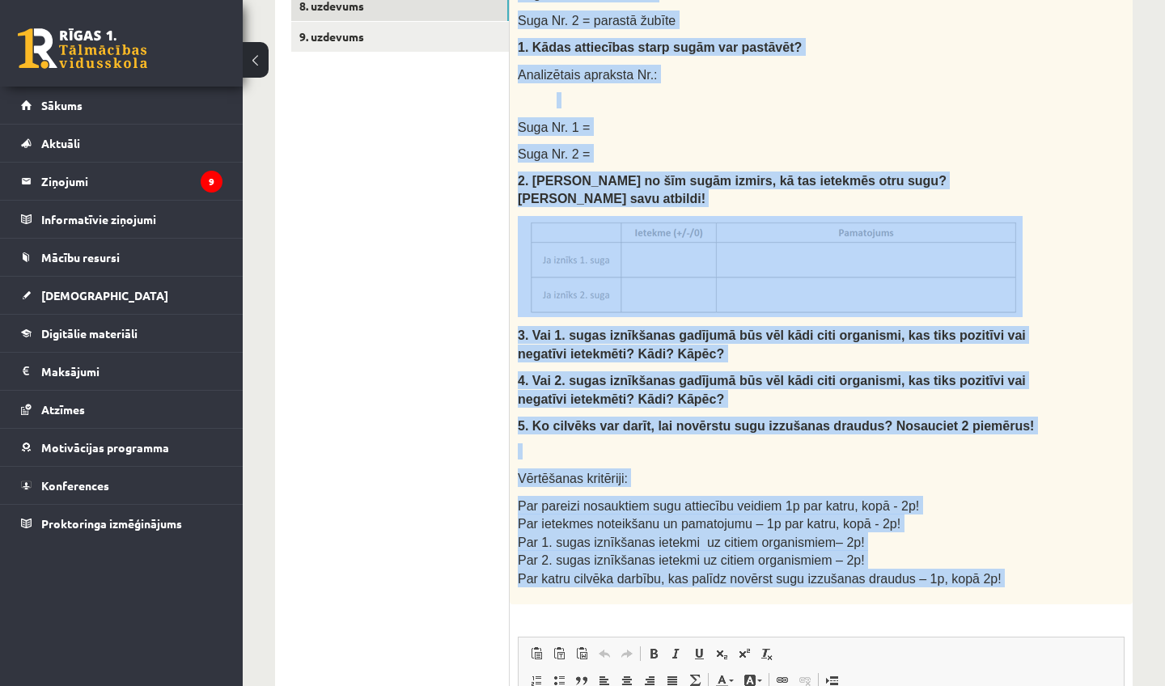
scroll to position [614, 0]
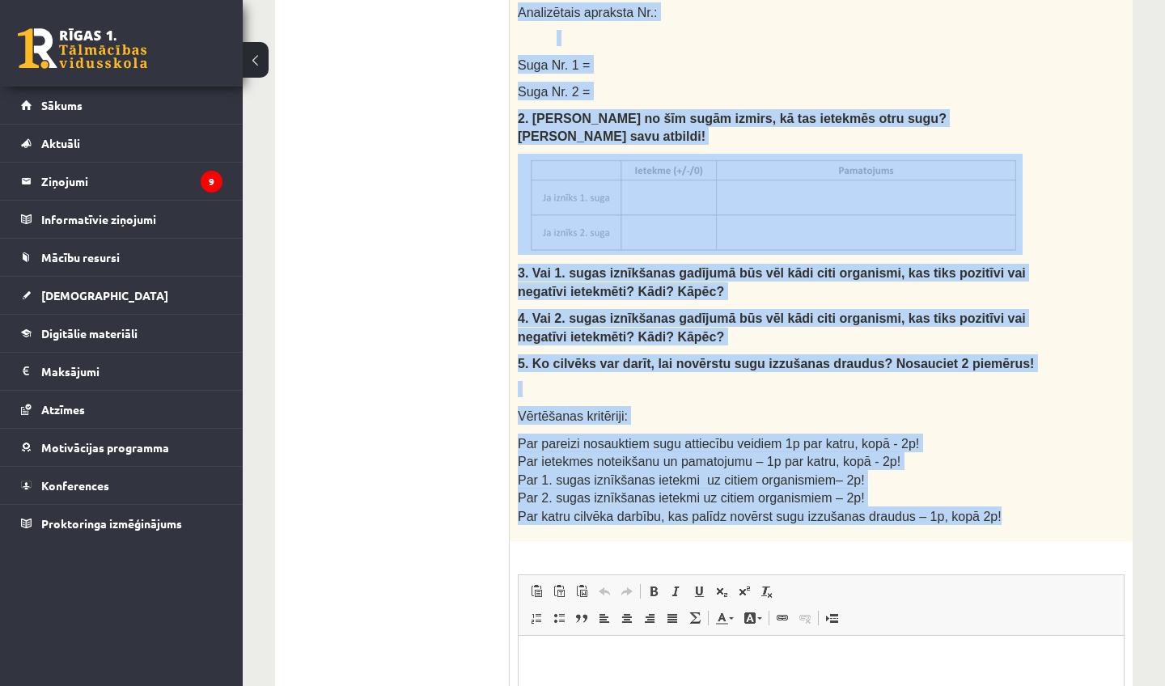
drag, startPoint x: 520, startPoint y: 194, endPoint x: 668, endPoint y: 515, distance: 353.1
click at [668, 515] on div "Izlasi tekstu un pierakstu kladē izveido un aizpildi tabulu, atbildi uz jautāju…" at bounding box center [821, 136] width 623 height 811
copy div "Izlasi tekstu un pierakstu kladē izveido un aizpildi tabulu, atbildi uz jautāju…"
click at [1135, 341] on div "**********" at bounding box center [704, 204] width 923 height 1512
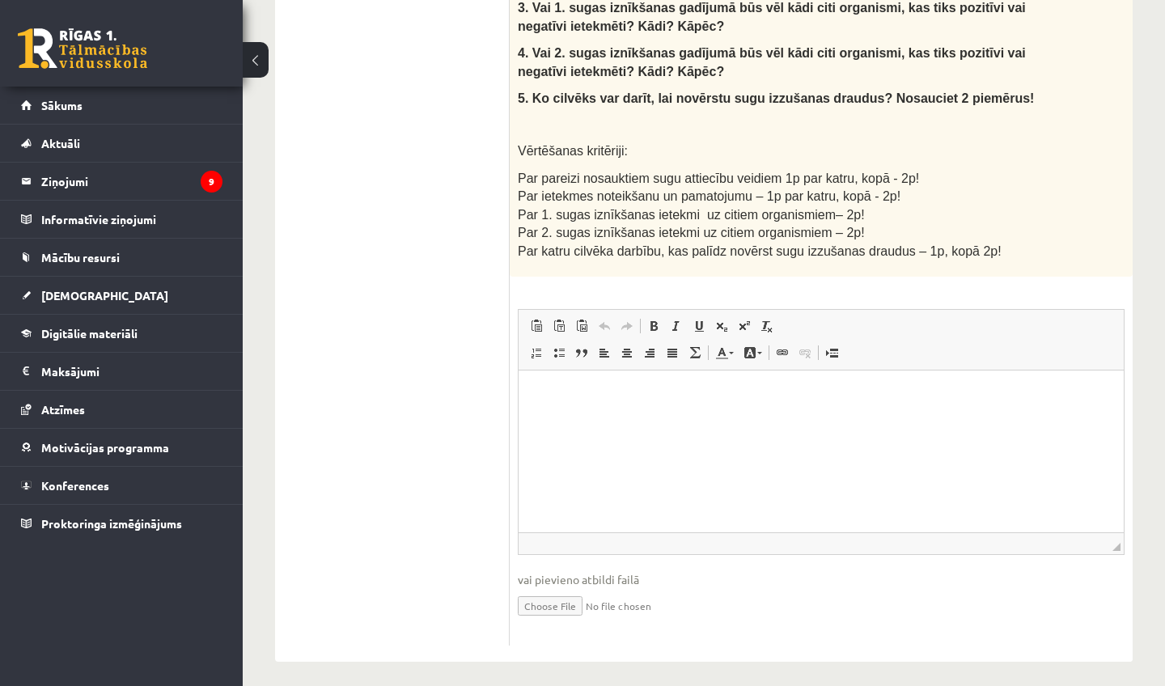
scroll to position [875, 0]
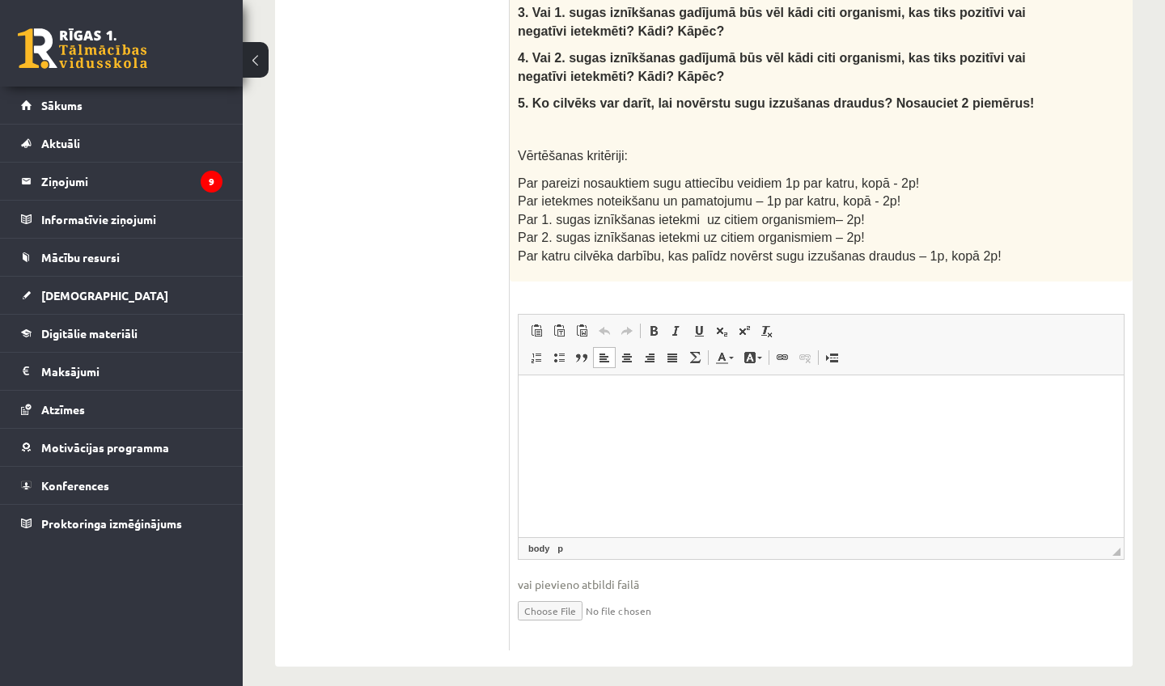
click at [718, 424] on html at bounding box center [821, 399] width 605 height 49
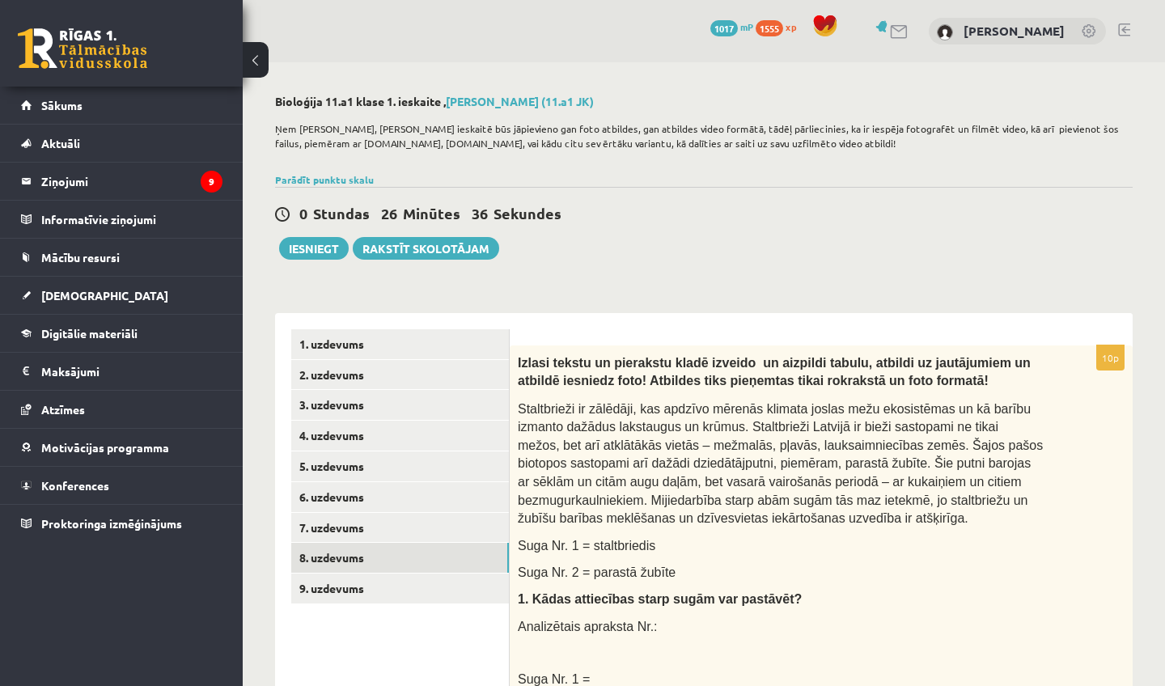
scroll to position [0, 0]
click at [407, 380] on link "2. uzdevums" at bounding box center [400, 375] width 218 height 30
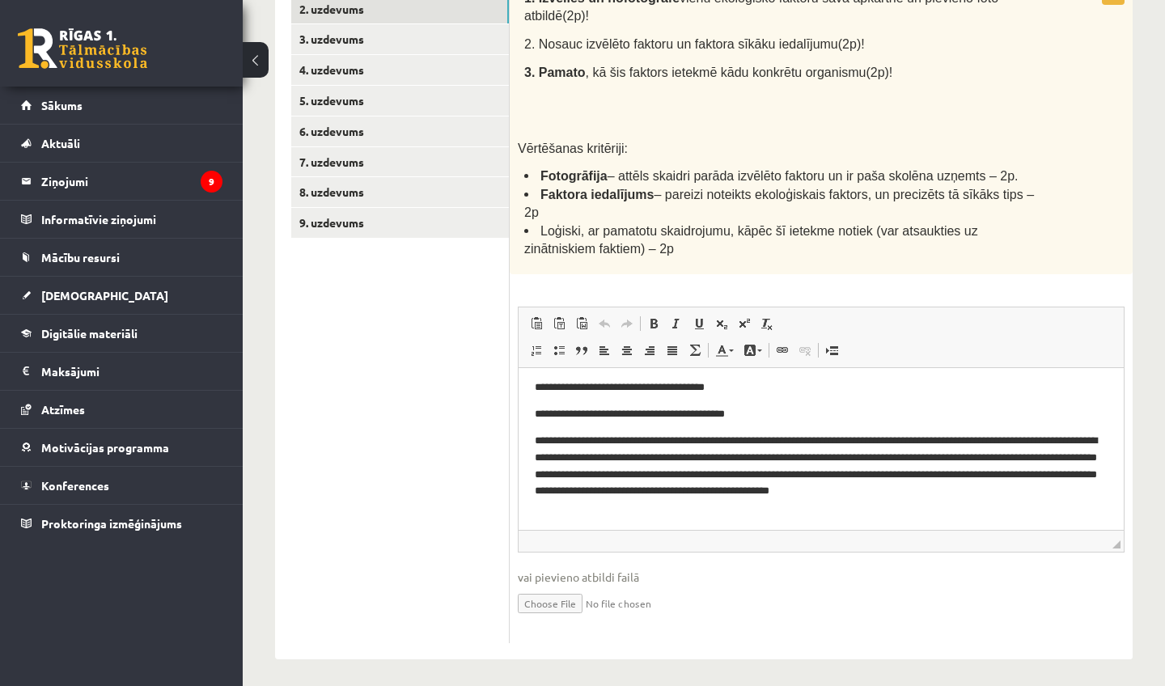
scroll to position [5, 0]
click at [671, 526] on html "**********" at bounding box center [821, 446] width 605 height 167
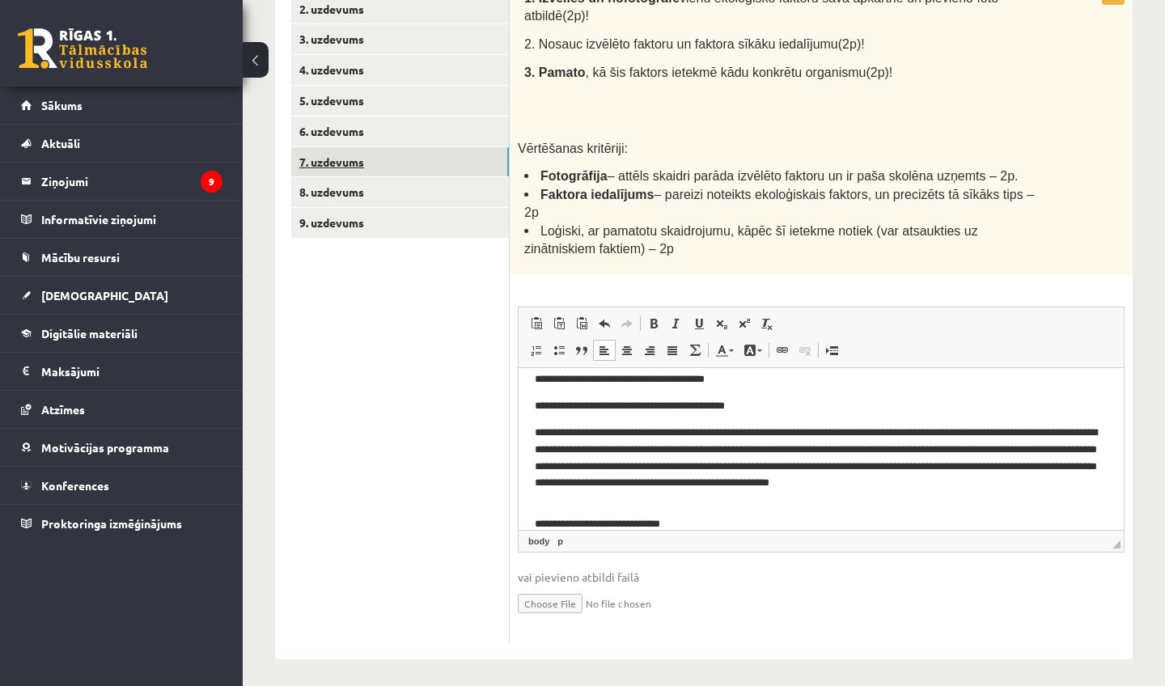
click at [465, 157] on link "7. uzdevums" at bounding box center [400, 162] width 218 height 30
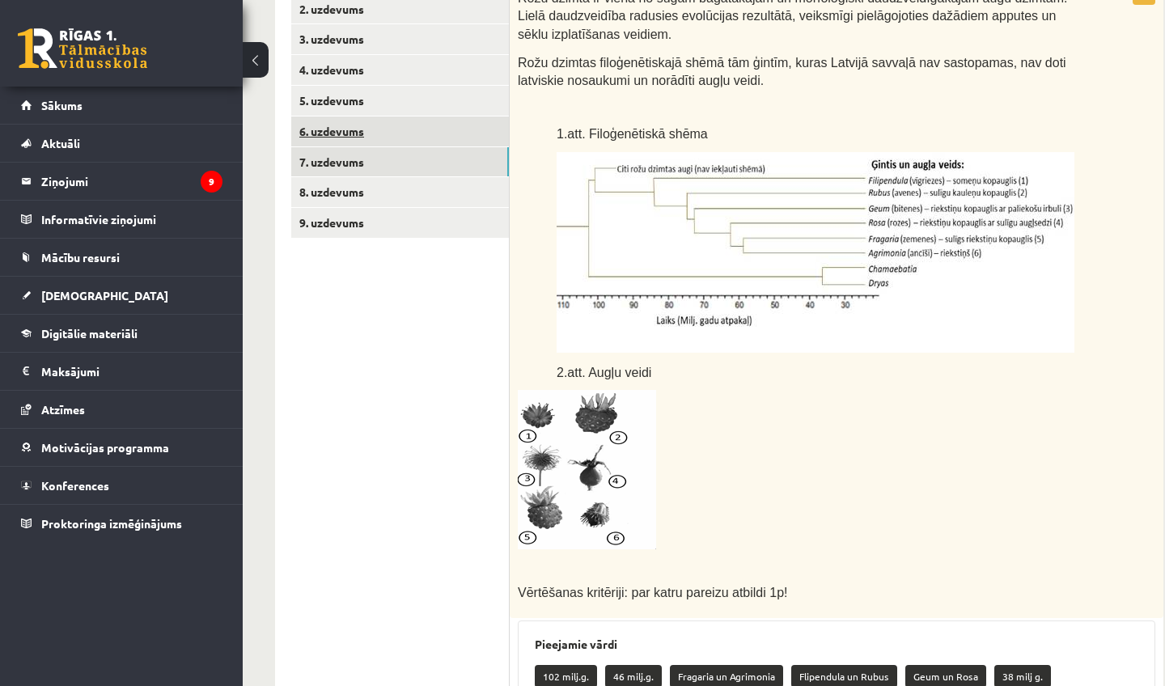
click at [475, 122] on link "6. uzdevums" at bounding box center [400, 132] width 218 height 30
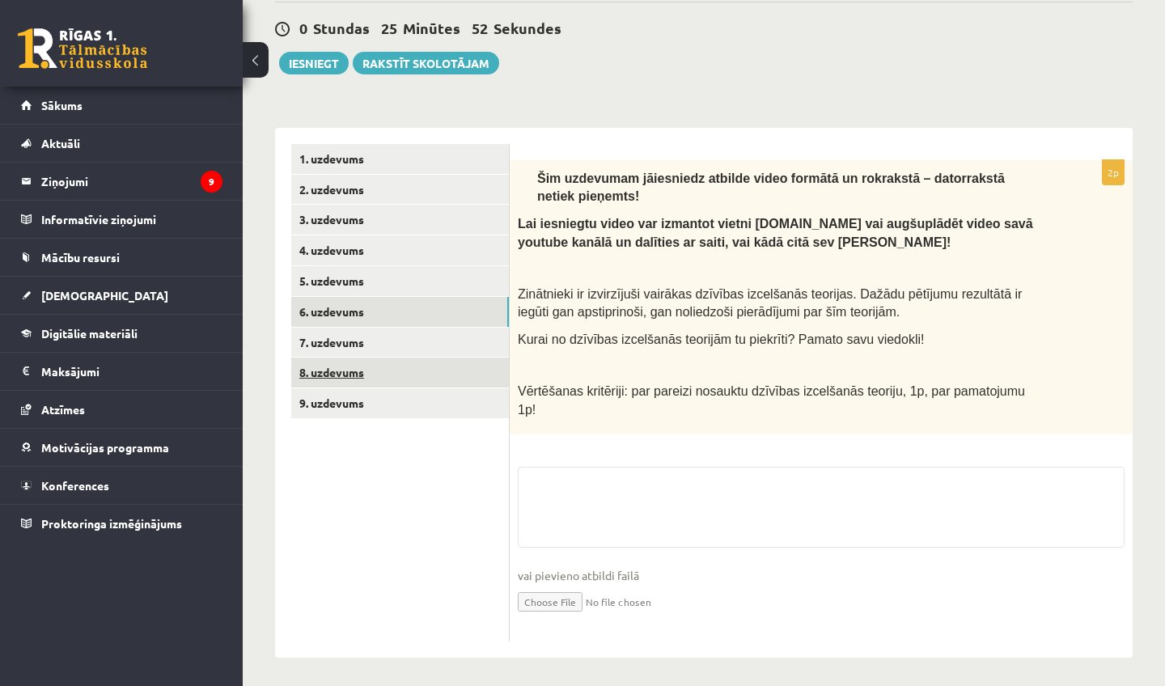
click at [427, 376] on link "8. uzdevums" at bounding box center [400, 373] width 218 height 30
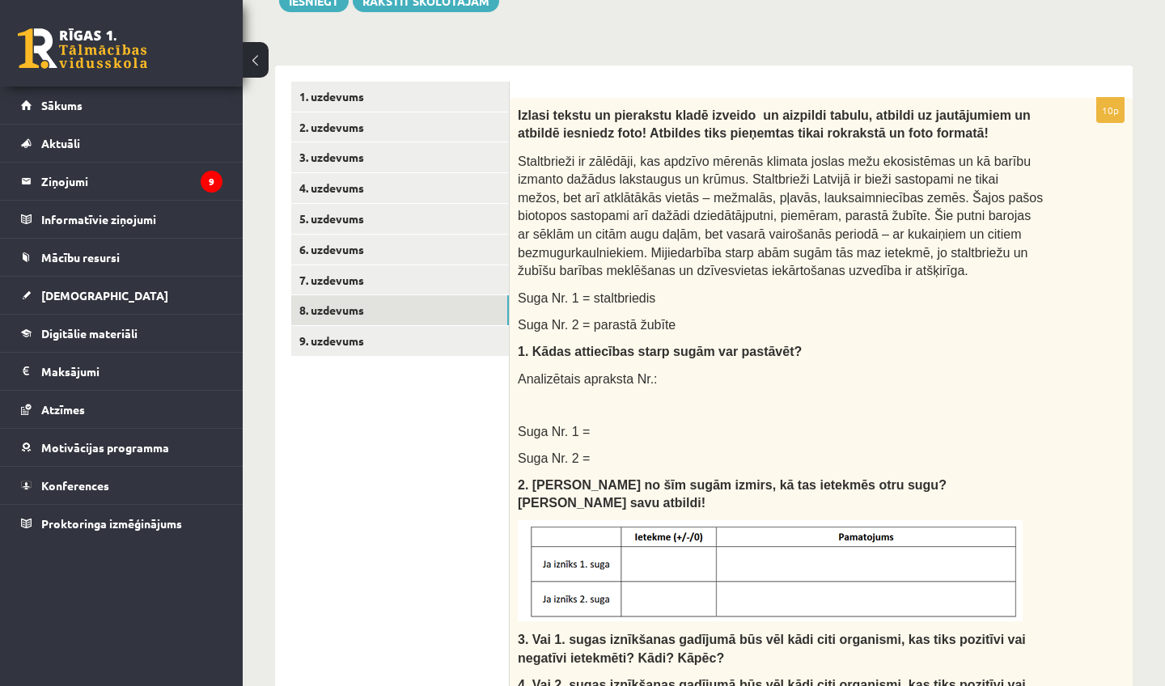
scroll to position [15, 0]
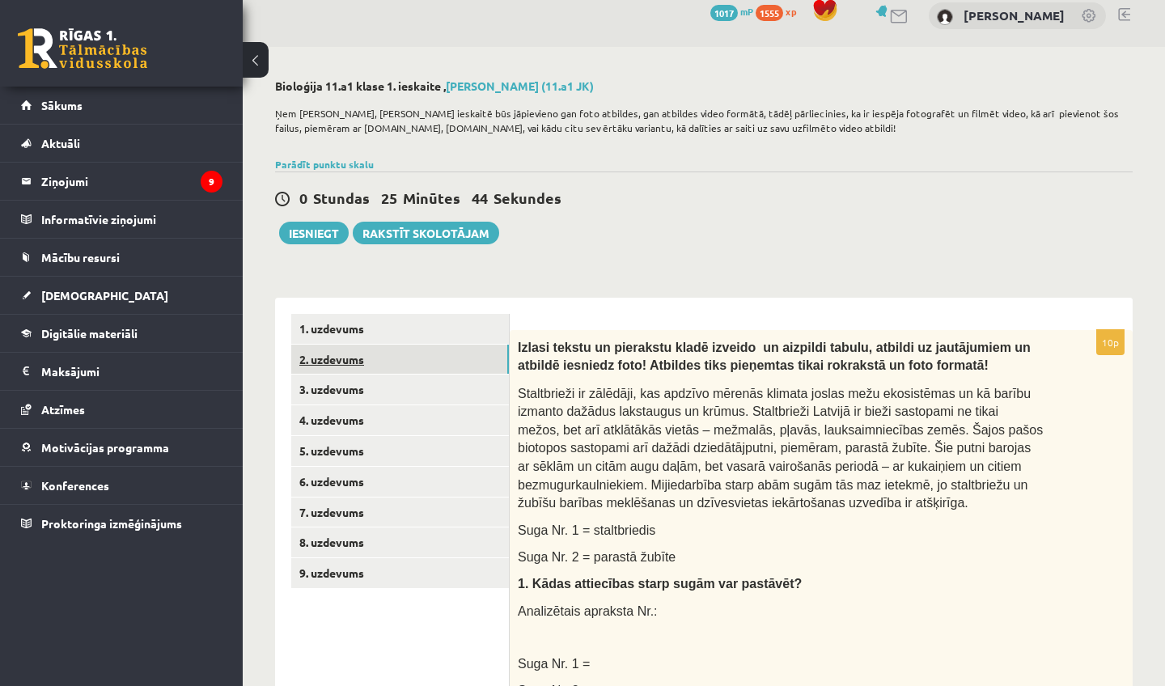
click at [478, 363] on link "2. uzdevums" at bounding box center [400, 360] width 218 height 30
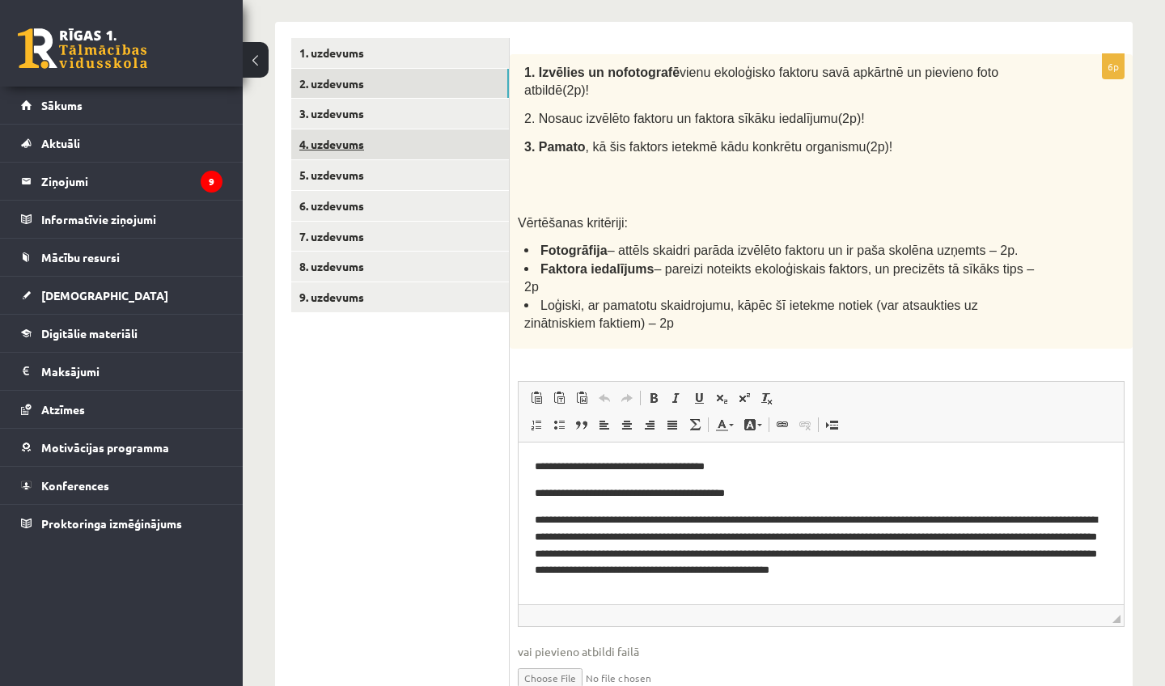
scroll to position [0, 0]
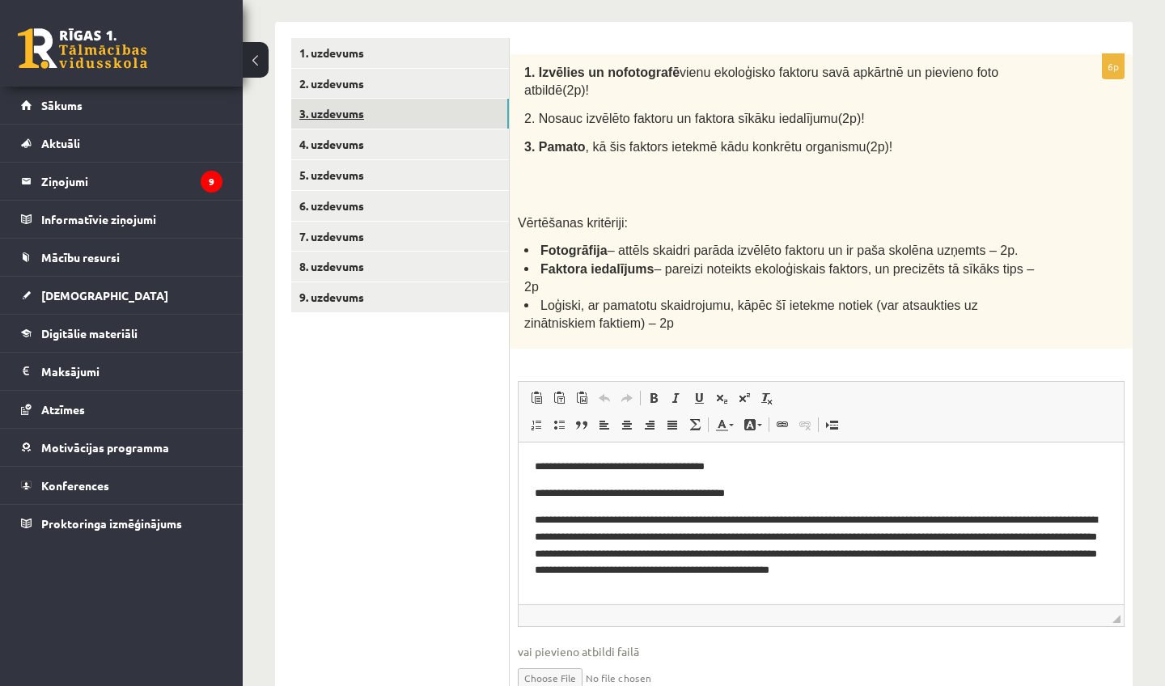
click at [451, 119] on link "3. uzdevums" at bounding box center [400, 114] width 218 height 30
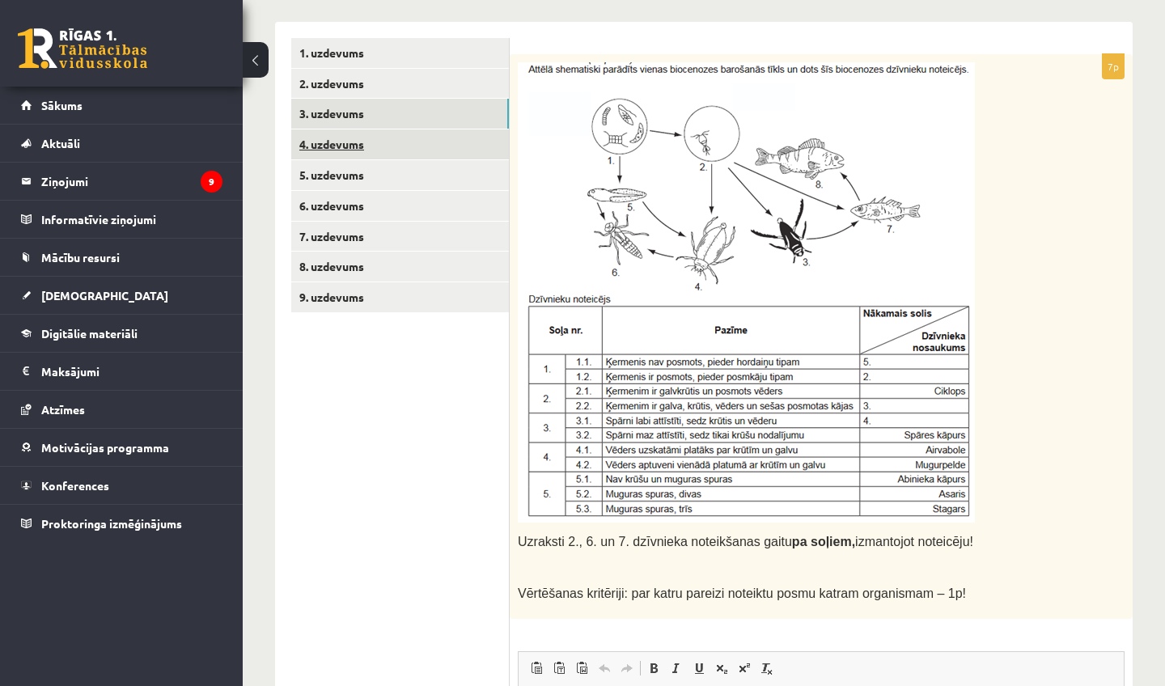
click at [461, 140] on link "4. uzdevums" at bounding box center [400, 144] width 218 height 30
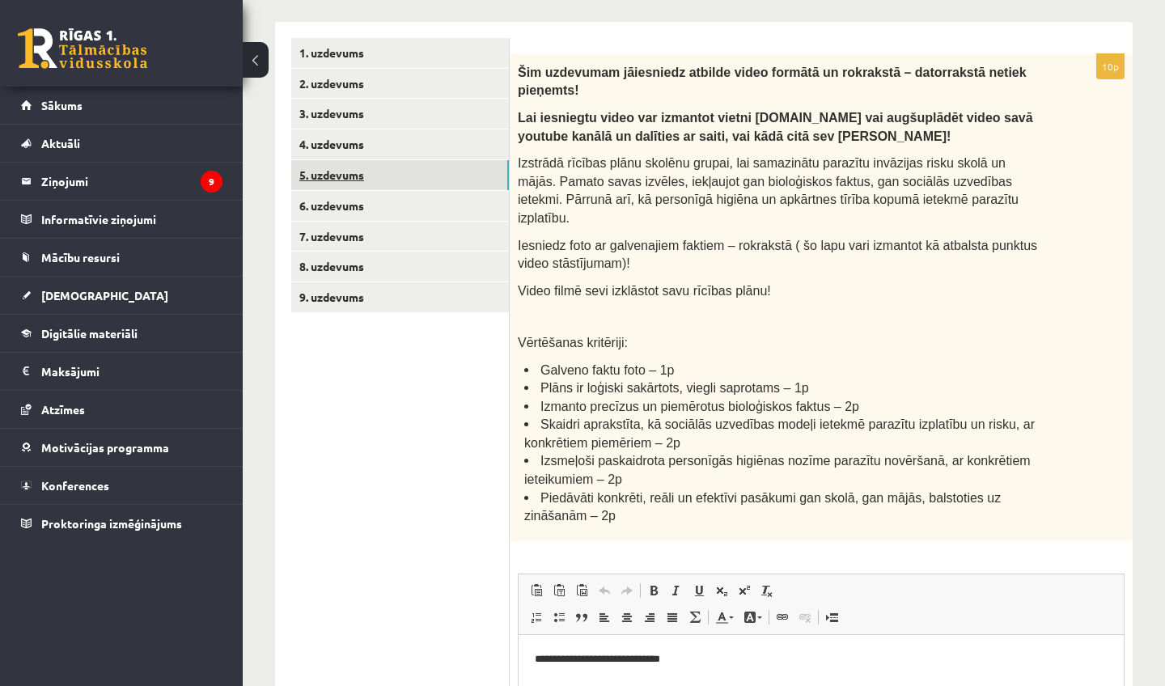
click at [452, 174] on link "5. uzdevums" at bounding box center [400, 175] width 218 height 30
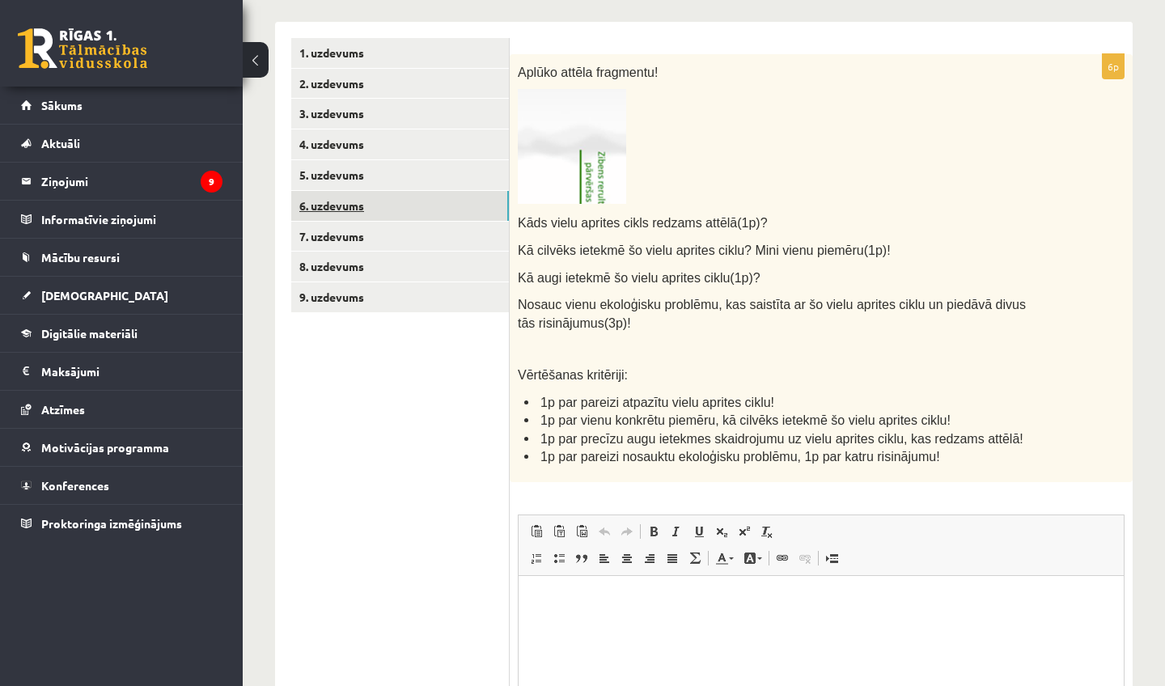
click at [450, 206] on link "6. uzdevums" at bounding box center [400, 206] width 218 height 30
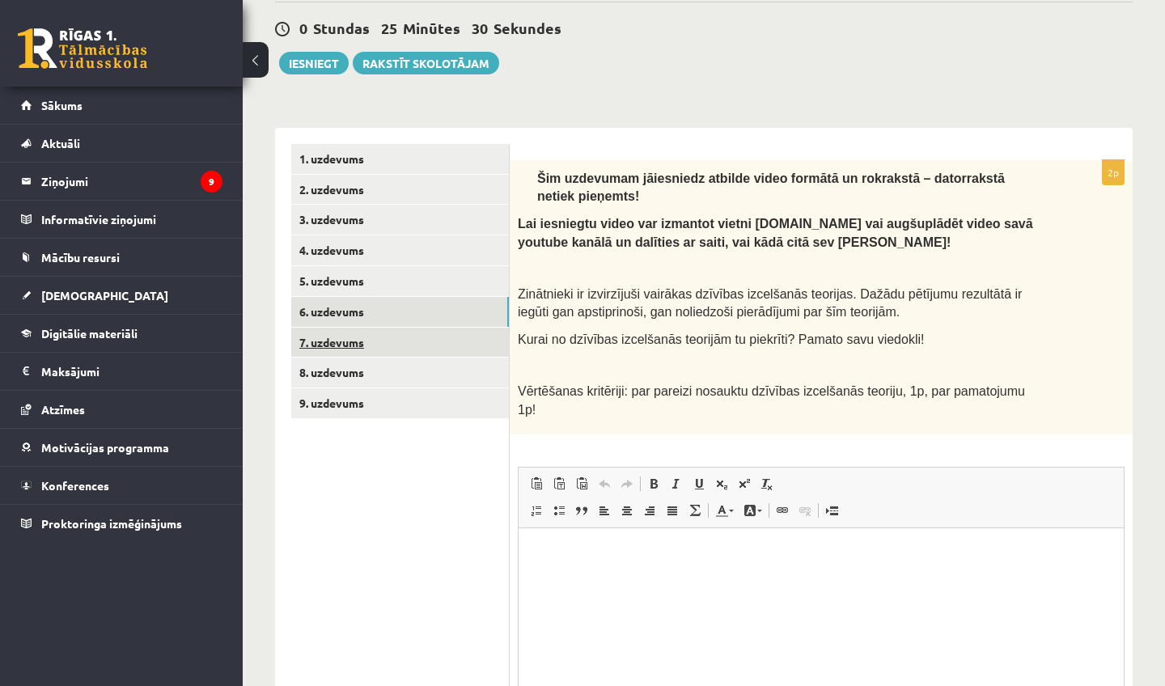
click at [476, 343] on link "7. uzdevums" at bounding box center [400, 343] width 218 height 30
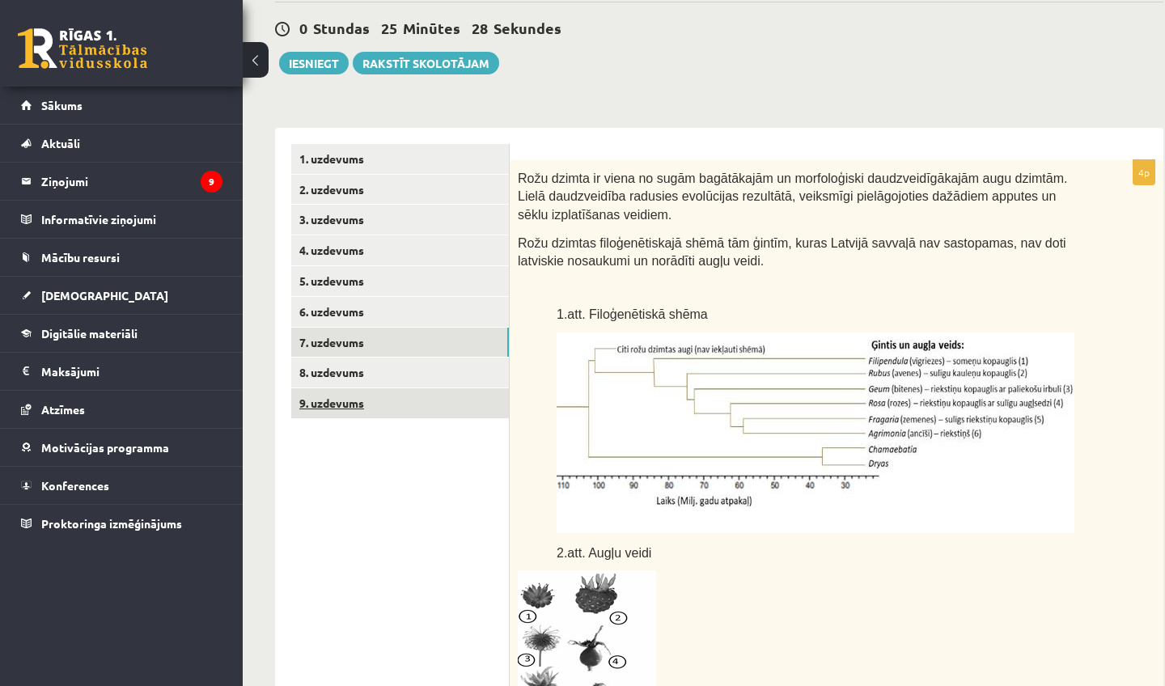
click at [477, 388] on link "9. uzdevums" at bounding box center [400, 403] width 218 height 30
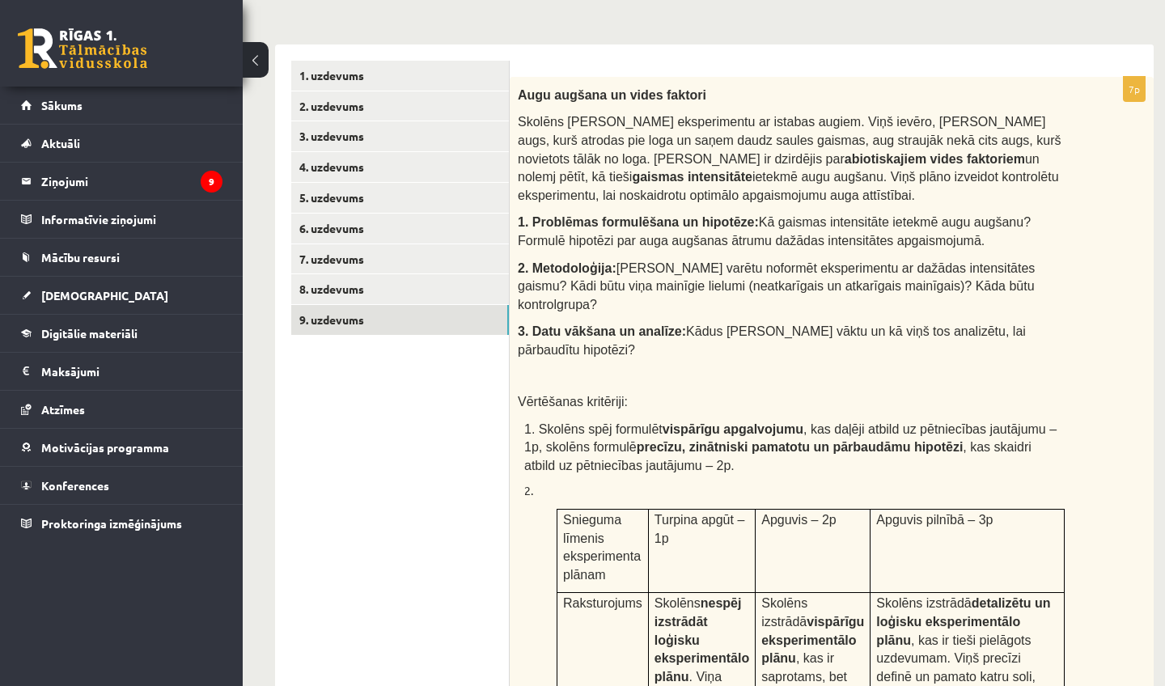
scroll to position [261, 0]
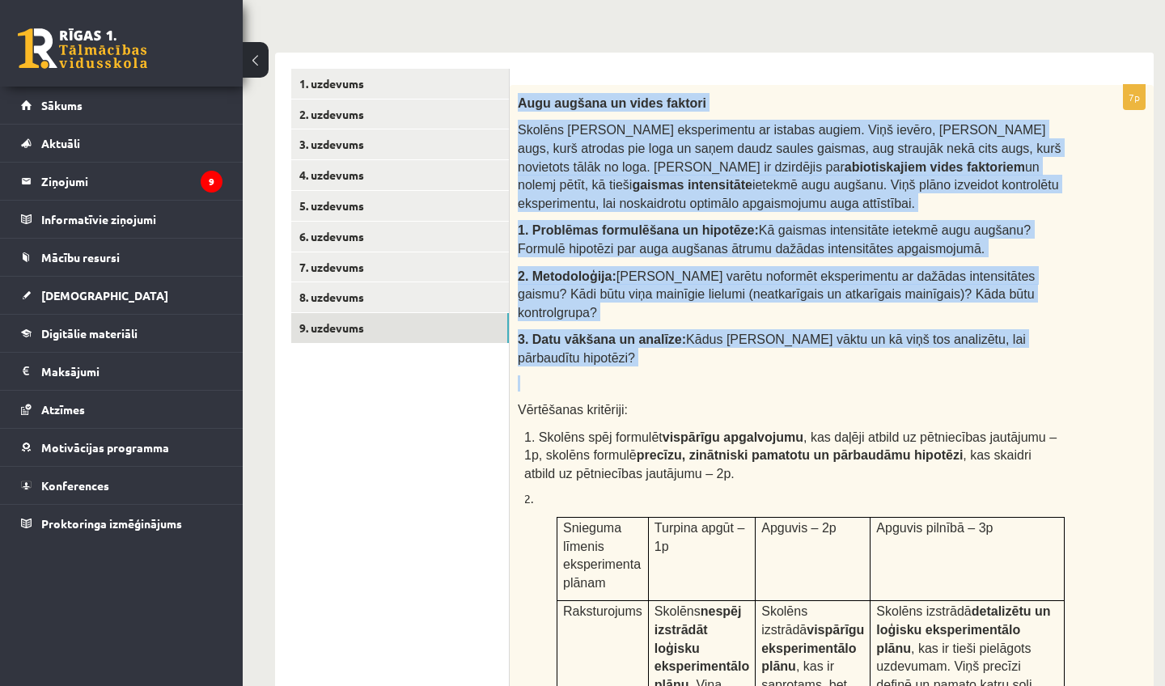
drag, startPoint x: 520, startPoint y: 99, endPoint x: 660, endPoint y: 380, distance: 314.2
click at [660, 380] on div "Augu augšana un vides faktori Skolēns Jānis veic eksperimentu ar istabas augiem…" at bounding box center [832, 576] width 644 height 983
copy div "Augu augšana un vides faktori Skolēns Jānis veic eksperimentu ar istabas augiem…"
click at [762, 359] on p "3. Datu vākšana un analīze: Kādus datus Jānis vāktu un kā viņš tos analizētu, l…" at bounding box center [791, 347] width 547 height 36
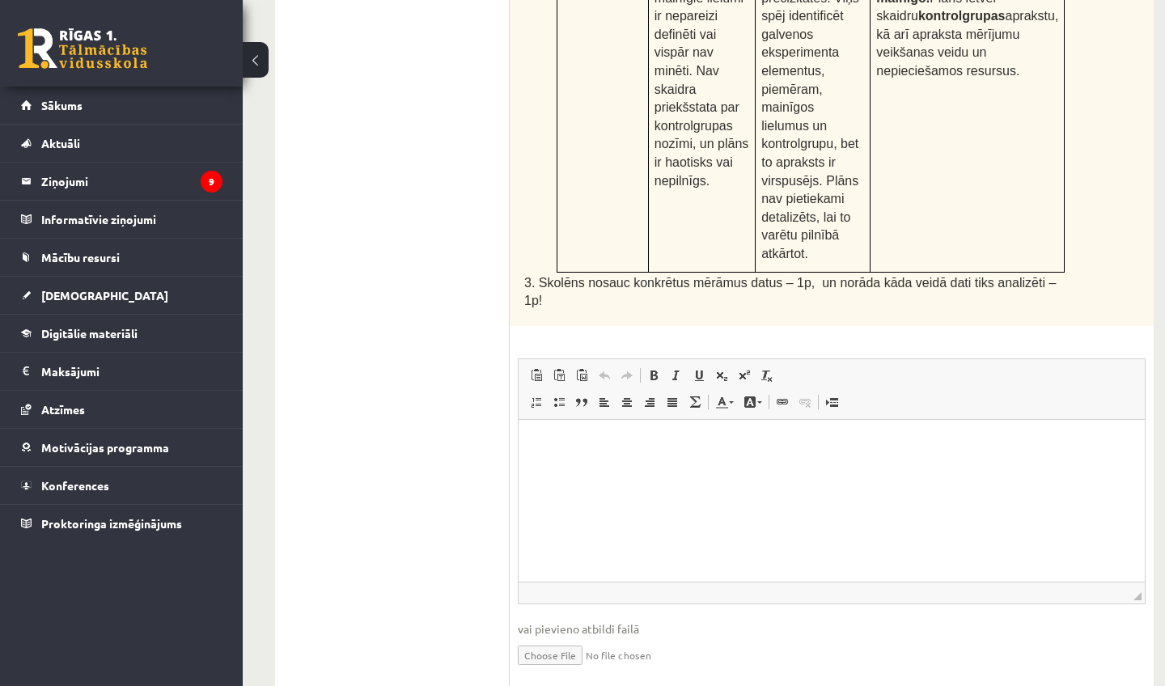
scroll to position [1002, 0]
click at [727, 456] on html at bounding box center [832, 444] width 626 height 49
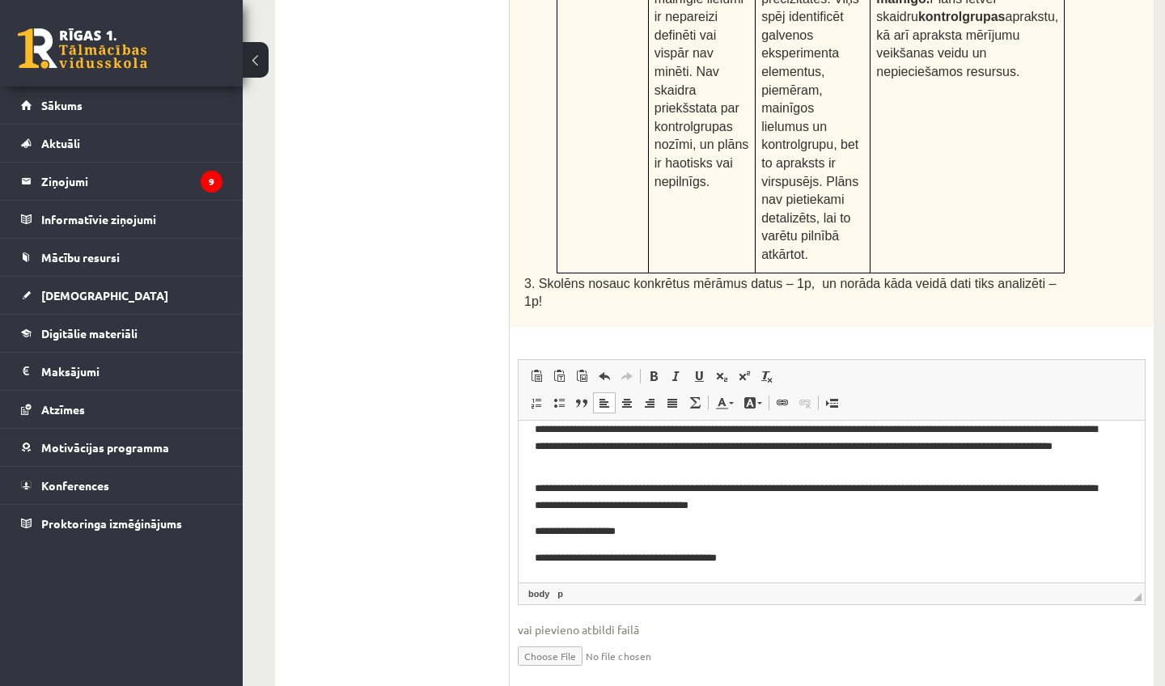
scroll to position [77, 0]
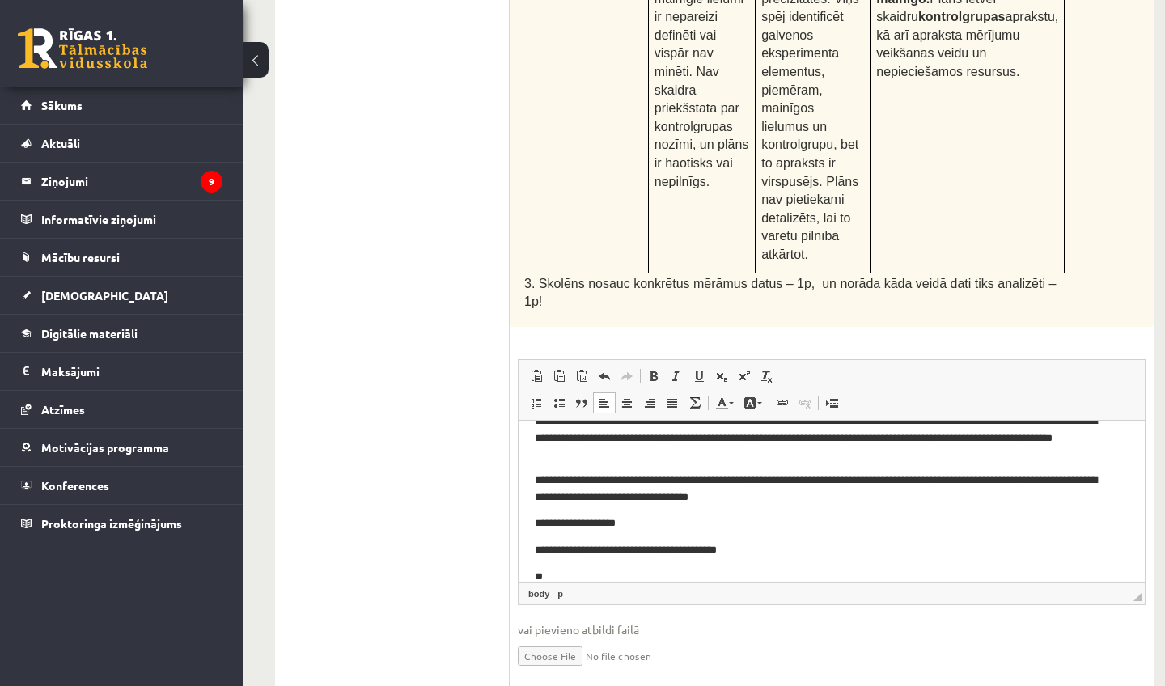
click at [727, 547] on p "**********" at bounding box center [821, 549] width 573 height 16
click at [682, 549] on p "**********" at bounding box center [821, 549] width 573 height 16
click at [680, 554] on p "**********" at bounding box center [821, 549] width 573 height 16
click at [723, 553] on p "**********" at bounding box center [821, 549] width 573 height 16
click at [759, 554] on p "**********" at bounding box center [821, 549] width 573 height 16
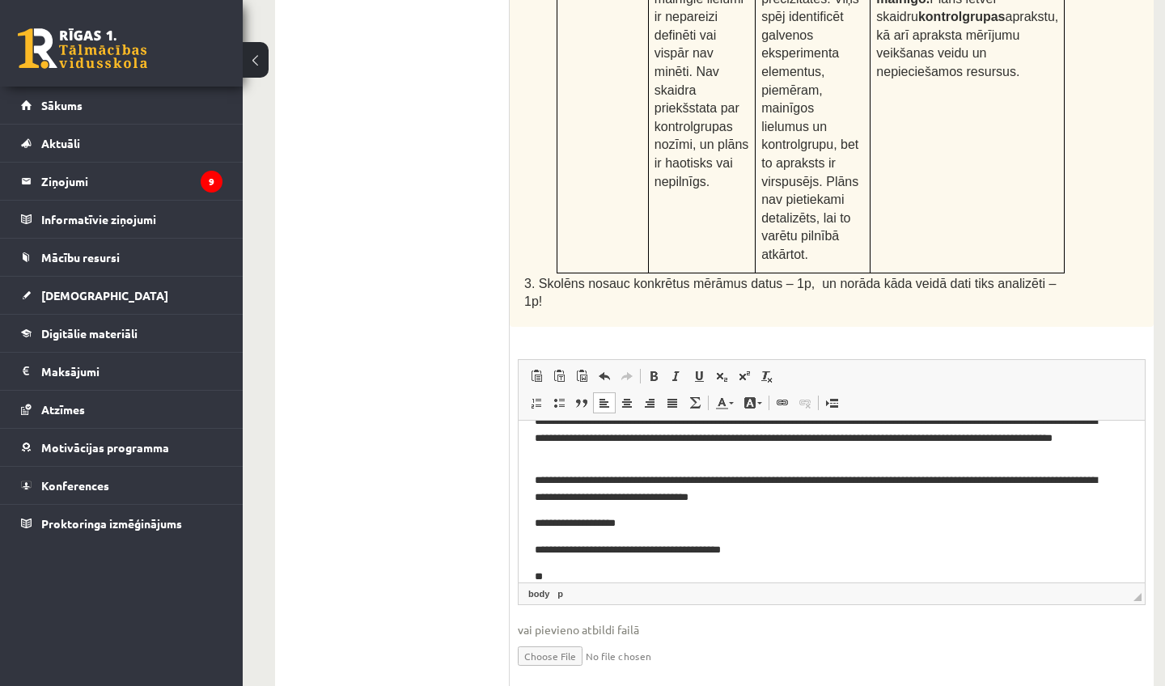
click at [690, 560] on body "**********" at bounding box center [832, 471] width 594 height 225
click at [685, 576] on p "**" at bounding box center [821, 576] width 573 height 16
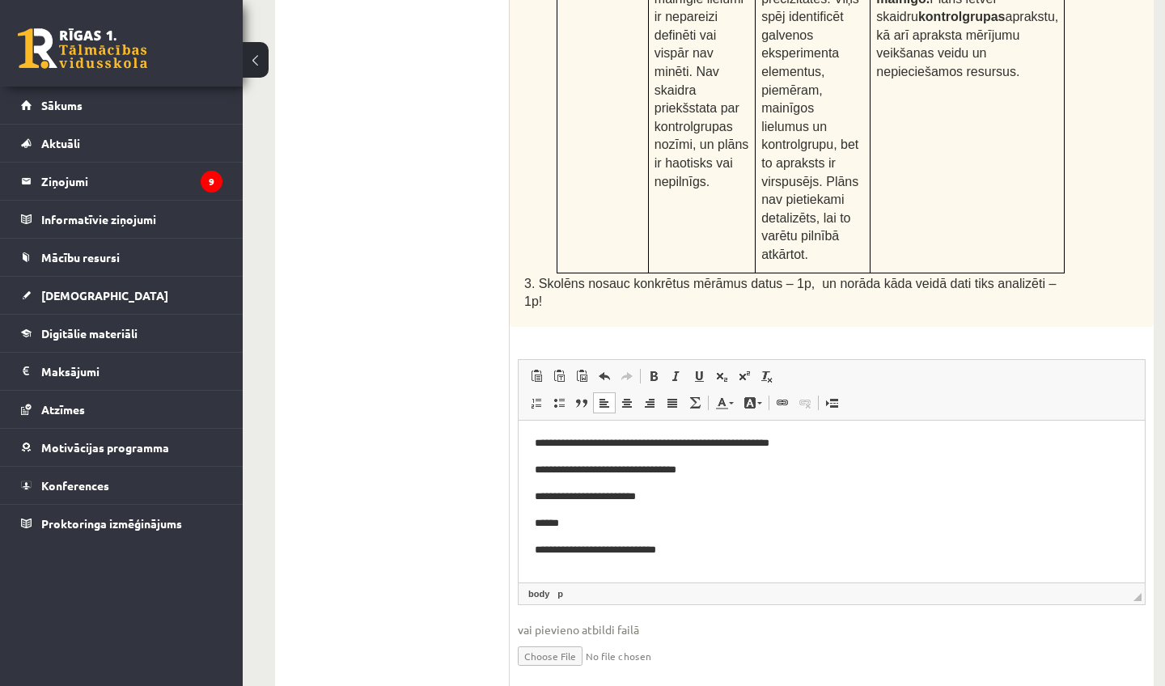
scroll to position [317, 0]
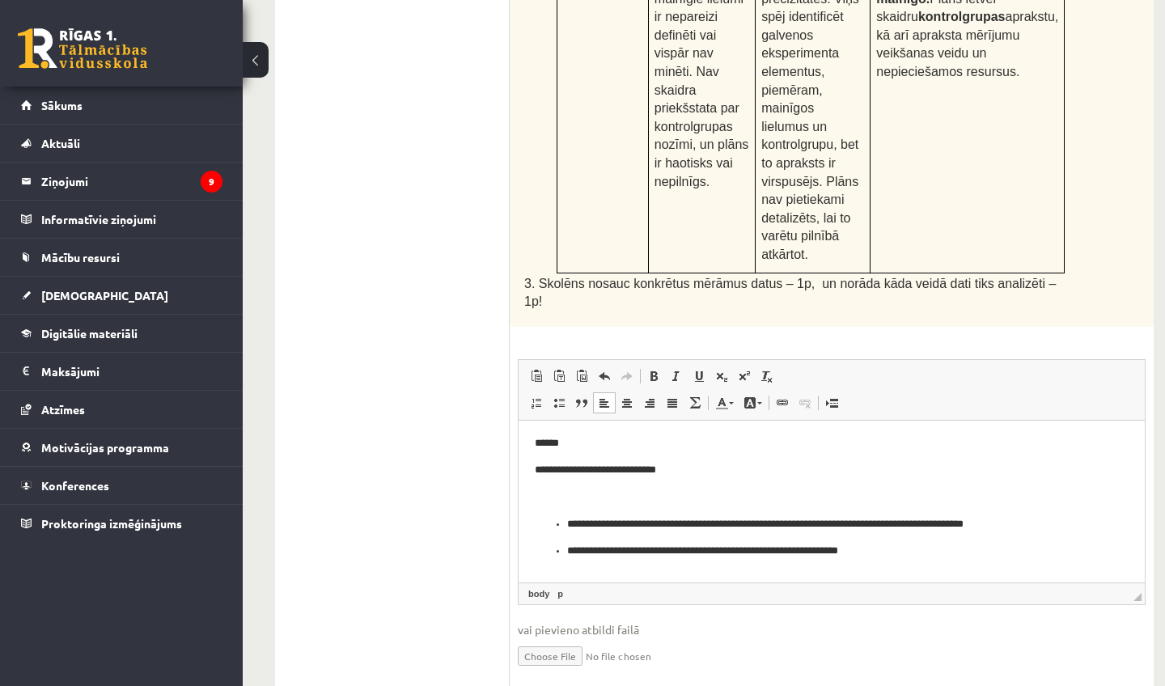
click at [571, 550] on p "**********" at bounding box center [821, 550] width 508 height 16
click at [569, 520] on p "**********" at bounding box center [821, 524] width 508 height 16
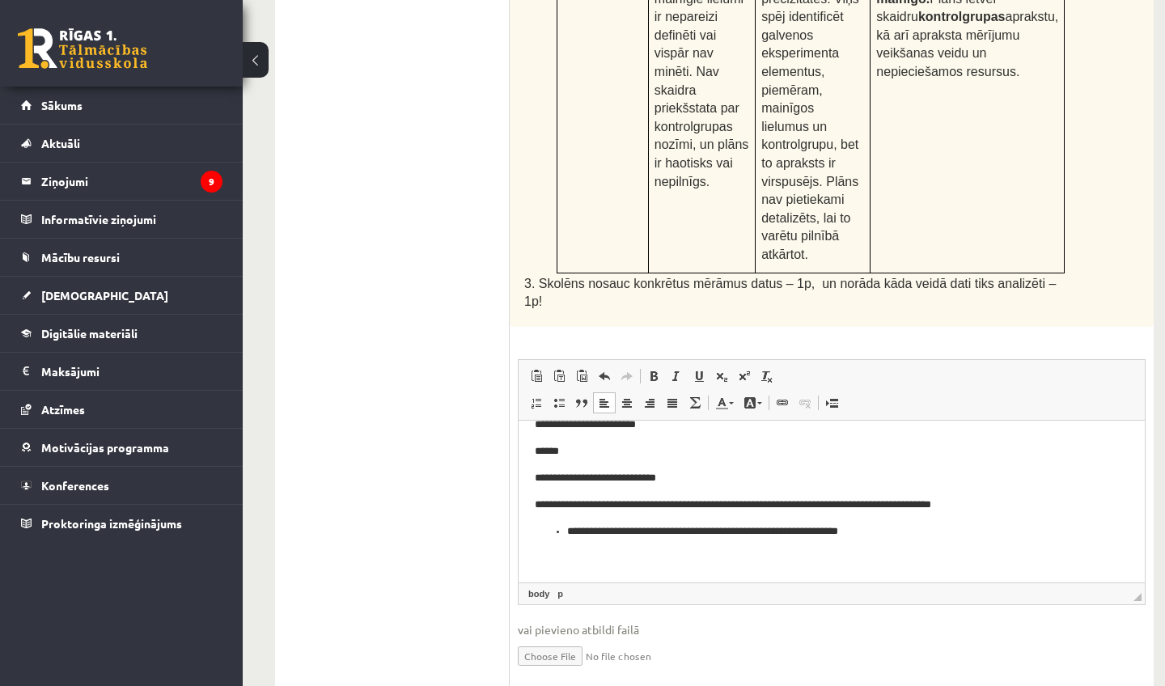
click at [568, 533] on p "**********" at bounding box center [821, 531] width 508 height 16
click at [538, 477] on p "**********" at bounding box center [821, 477] width 573 height 16
click at [862, 527] on p "**********" at bounding box center [821, 531] width 573 height 16
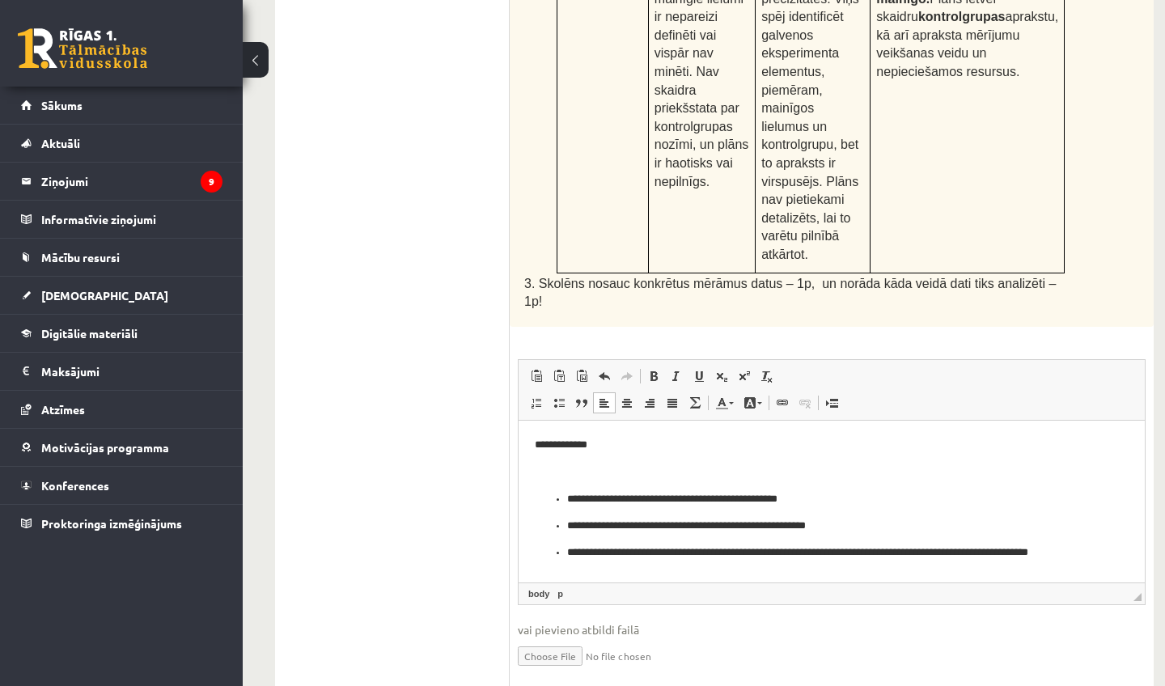
scroll to position [407, 0]
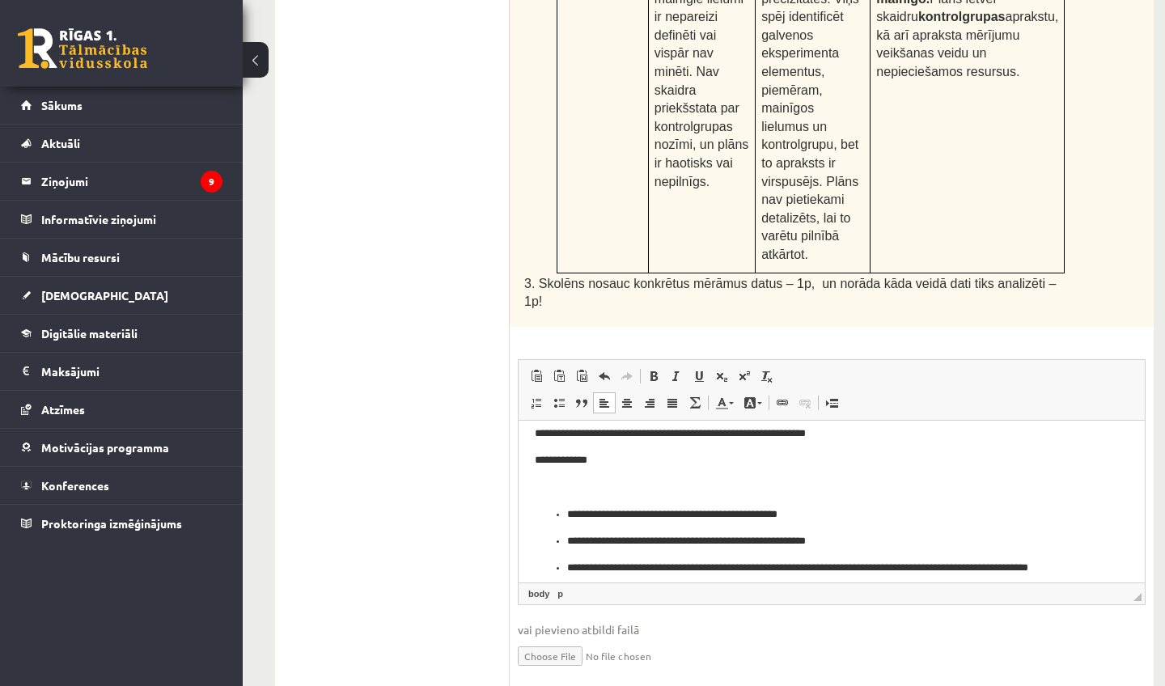
click at [568, 513] on p "**********" at bounding box center [821, 514] width 508 height 16
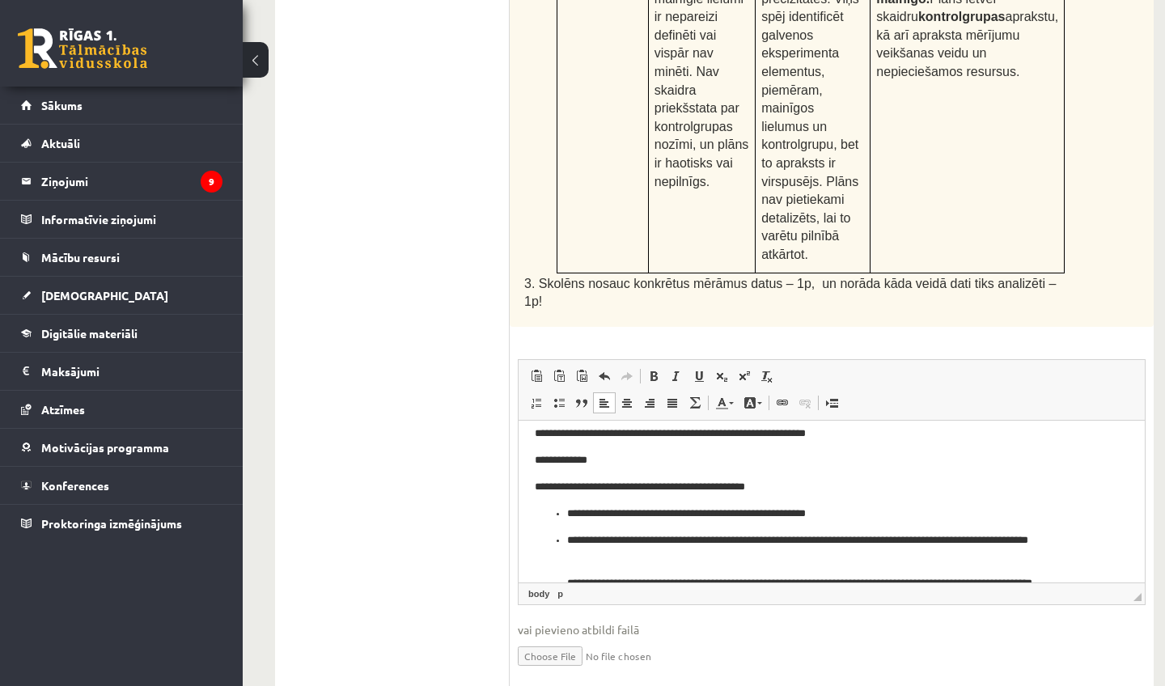
click at [571, 510] on p "**********" at bounding box center [821, 513] width 508 height 16
click at [567, 511] on p "**********" at bounding box center [821, 513] width 508 height 16
click at [568, 541] on p "**********" at bounding box center [821, 548] width 508 height 32
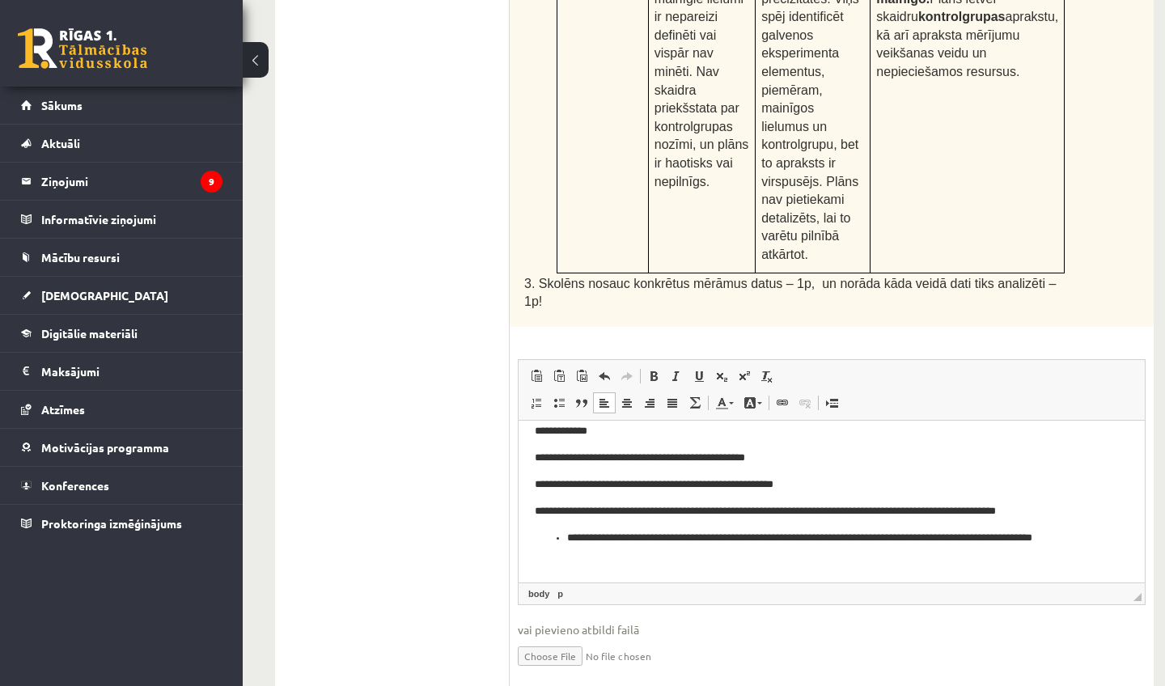
scroll to position [448, 0]
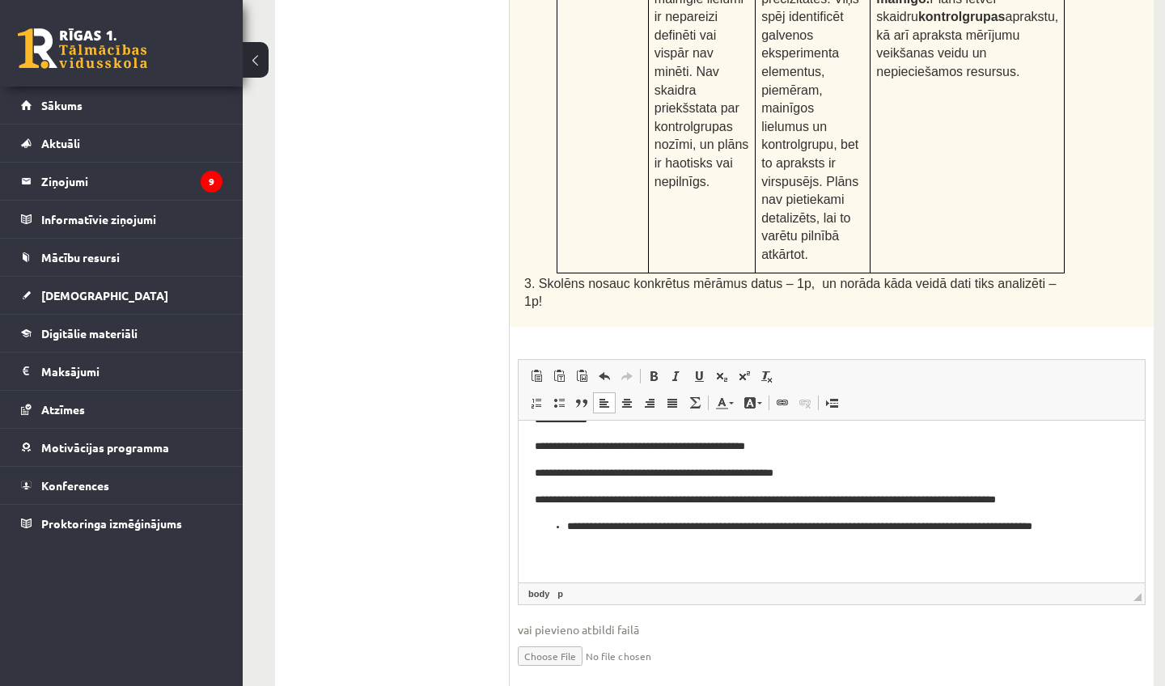
click at [567, 524] on ul "**********" at bounding box center [832, 534] width 594 height 32
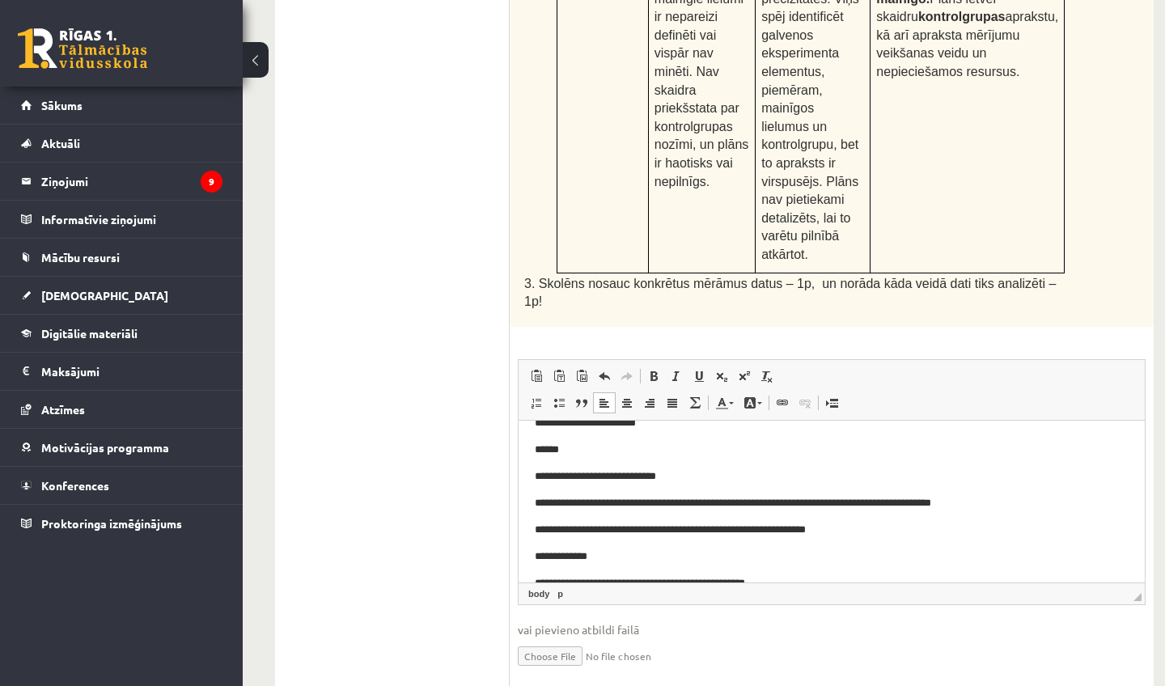
scroll to position [298, 0]
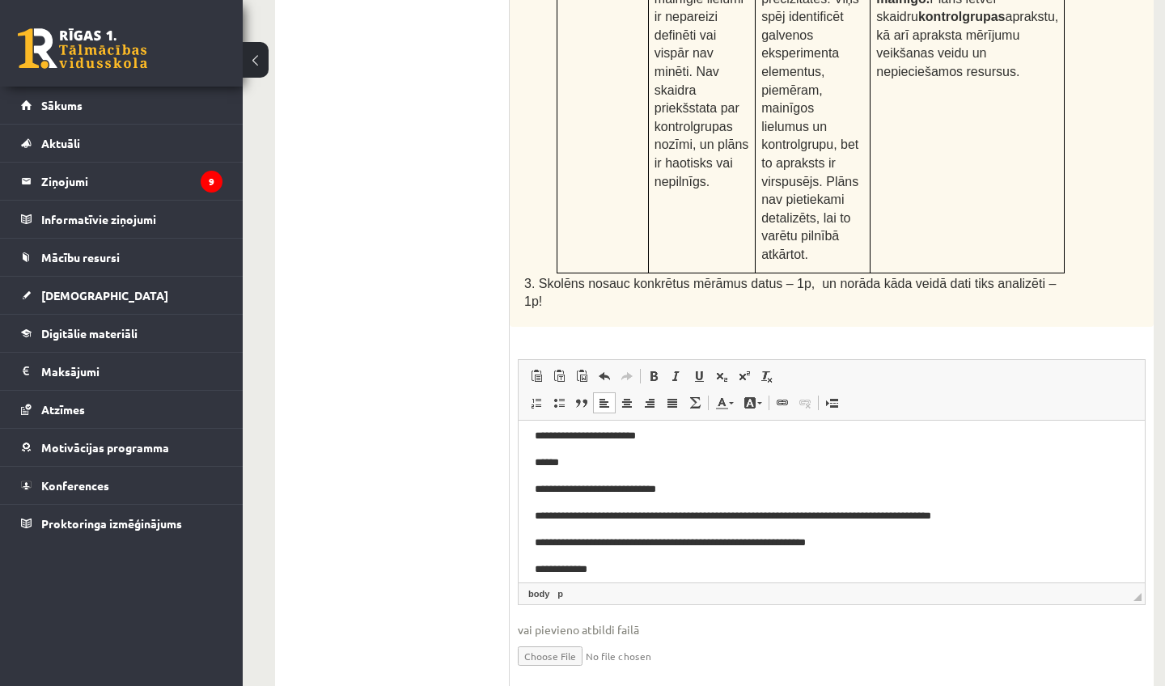
click at [540, 462] on p "******" at bounding box center [821, 462] width 573 height 16
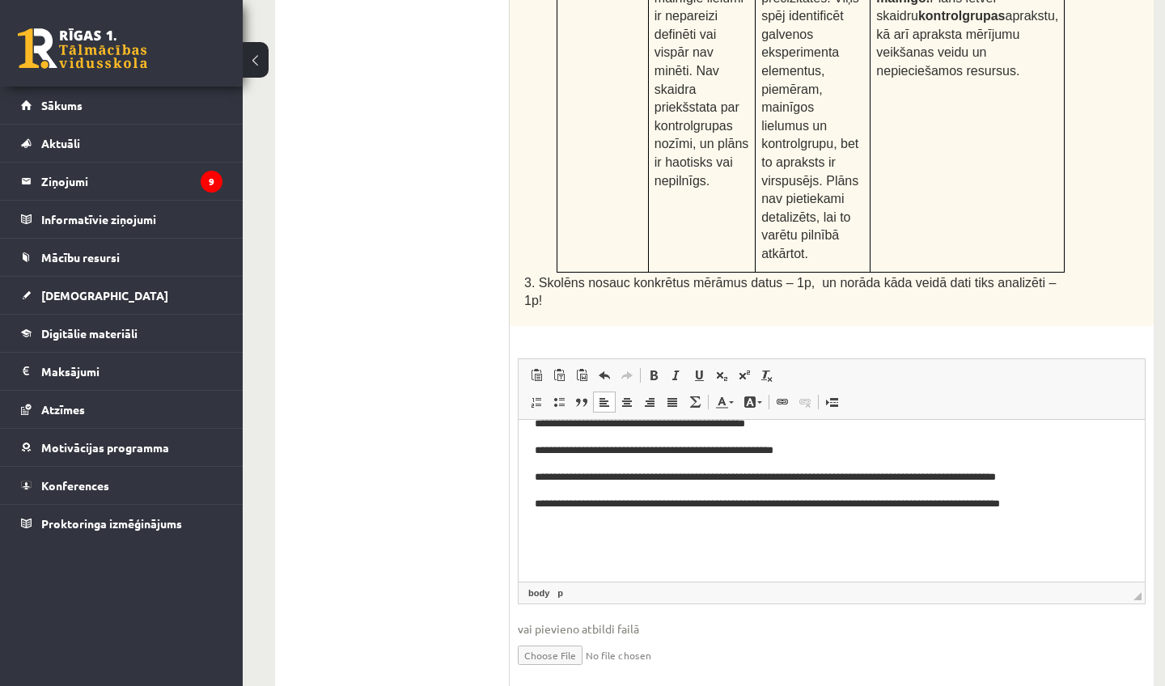
scroll to position [1002, 0]
click at [1062, 500] on p "**********" at bounding box center [821, 504] width 573 height 16
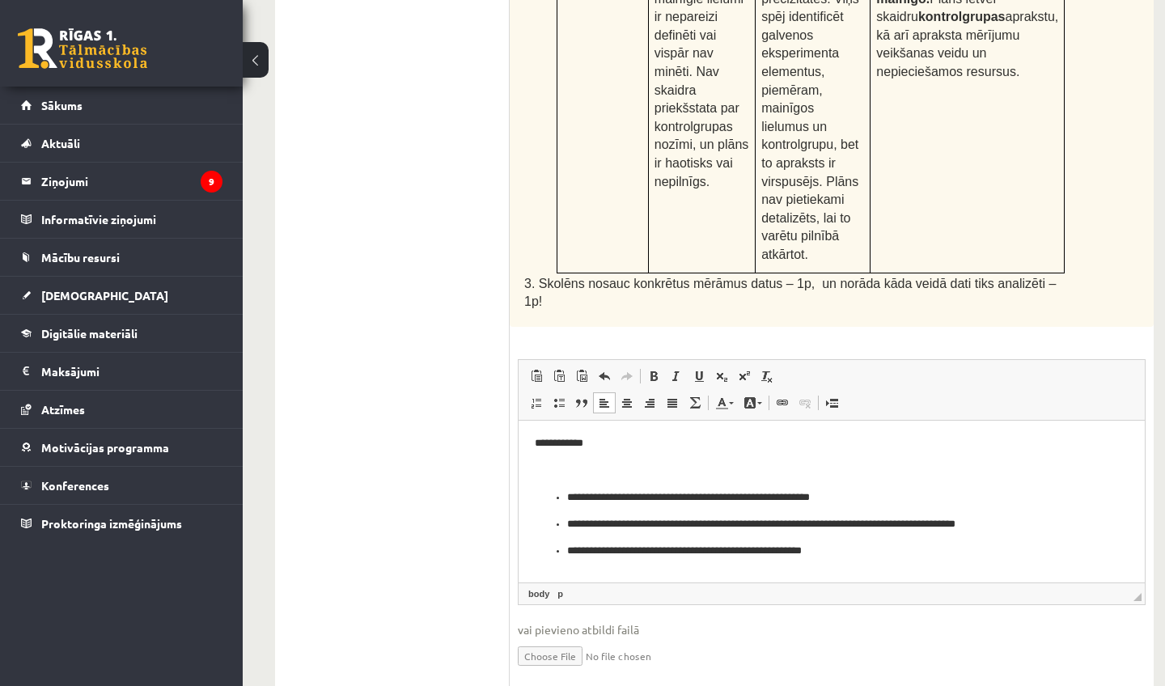
click at [566, 494] on ul "**********" at bounding box center [832, 524] width 594 height 70
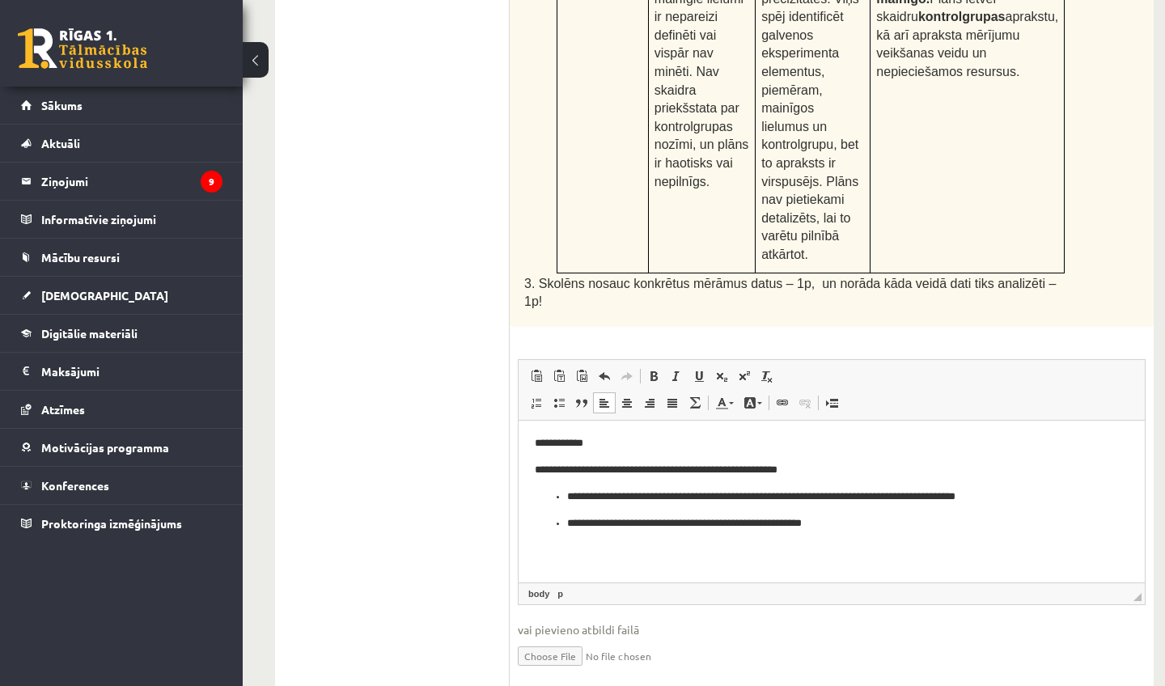
click at [566, 496] on ul "**********" at bounding box center [832, 509] width 594 height 43
click at [874, 500] on p "**********" at bounding box center [821, 496] width 573 height 16
click at [569, 520] on p "**********" at bounding box center [821, 523] width 508 height 16
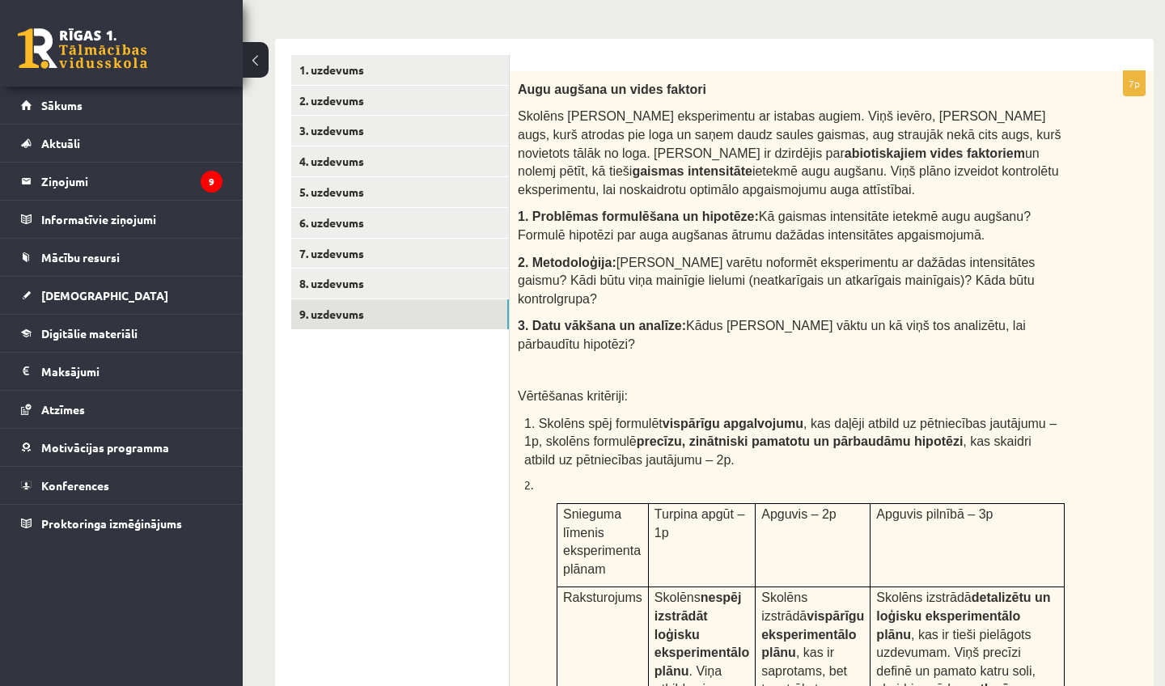
scroll to position [236, 0]
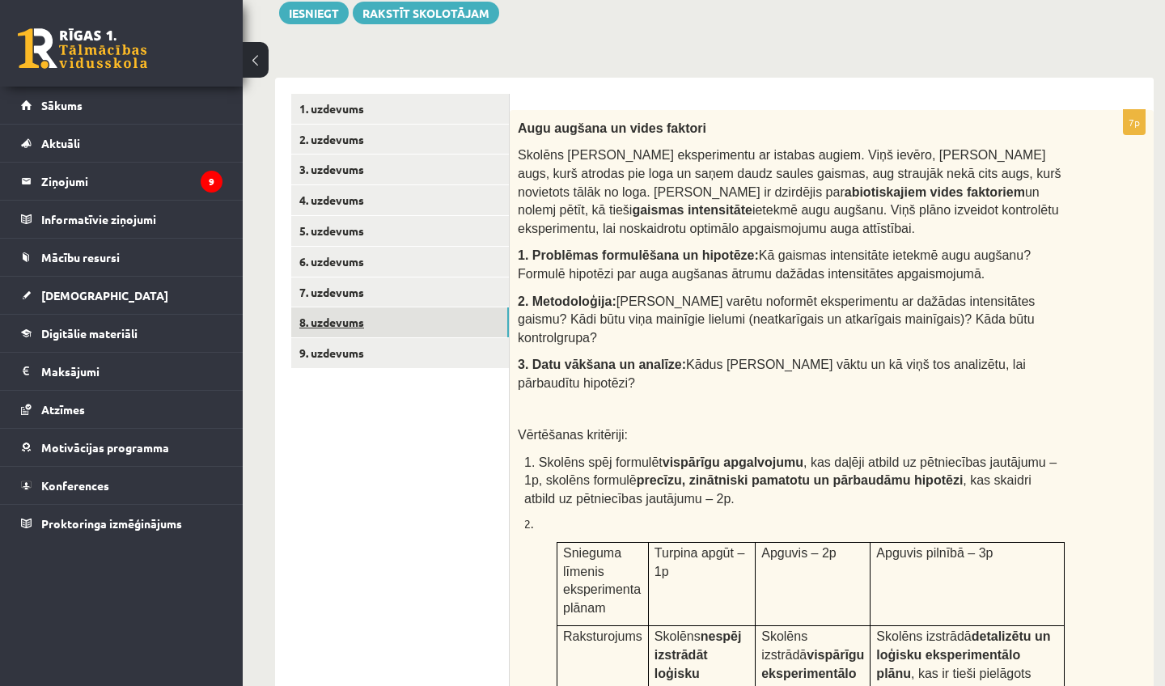
click at [449, 314] on link "8. uzdevums" at bounding box center [400, 323] width 218 height 30
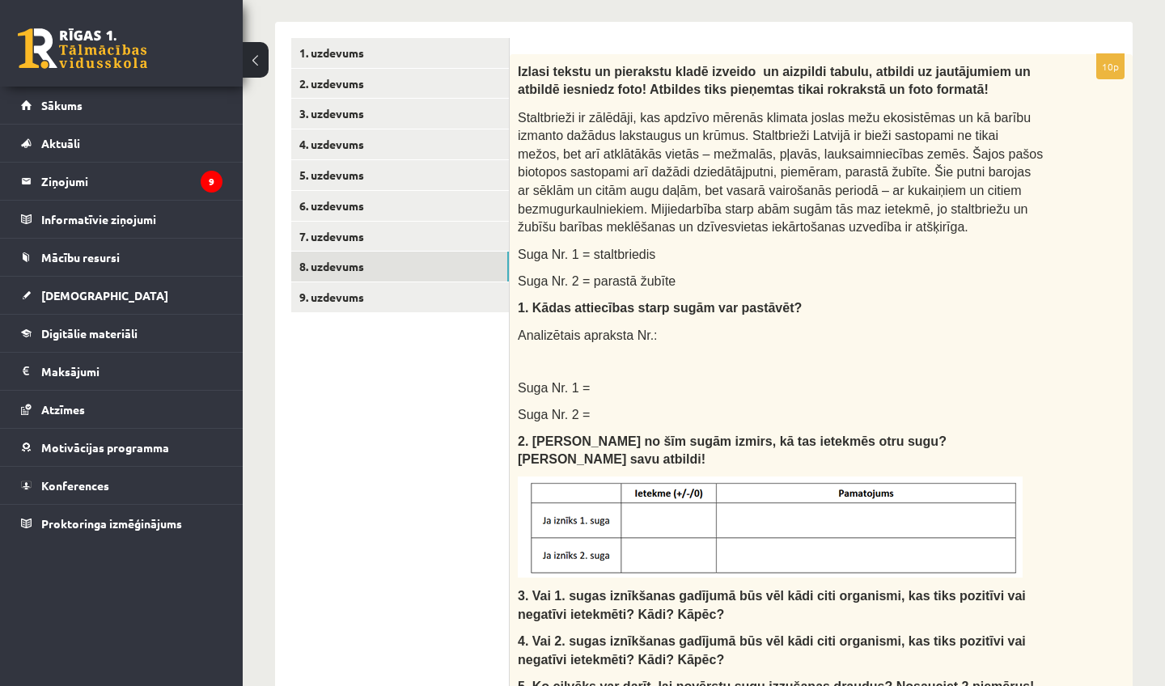
scroll to position [103, 0]
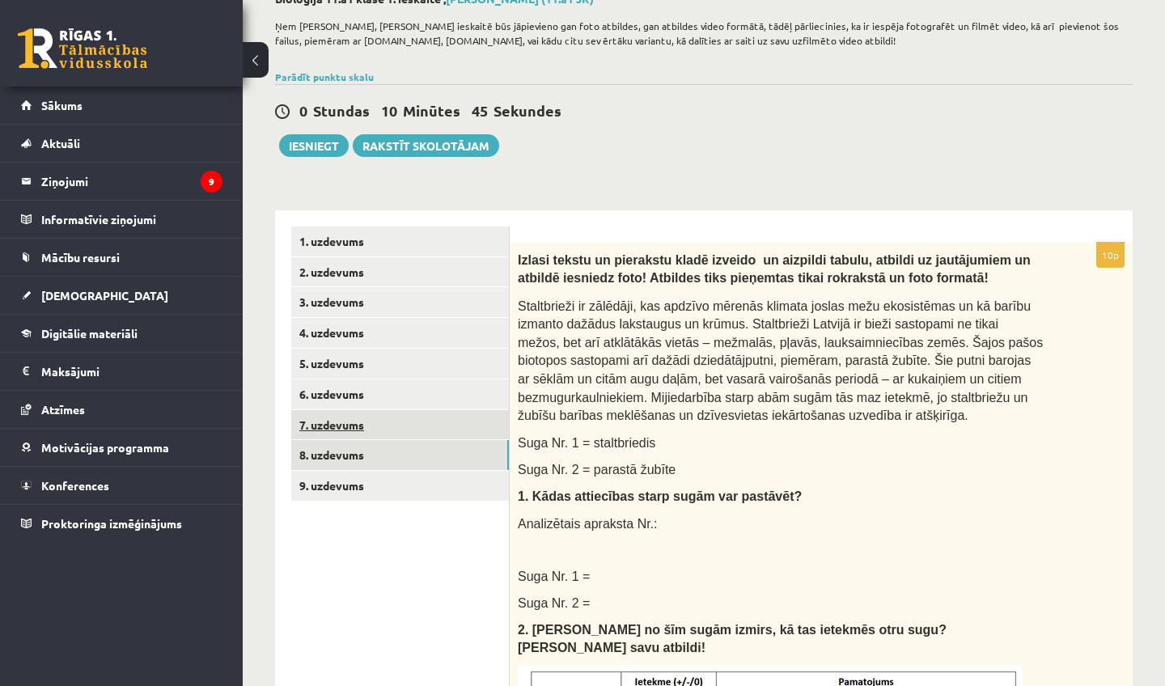
click at [448, 415] on link "7. uzdevums" at bounding box center [400, 425] width 218 height 30
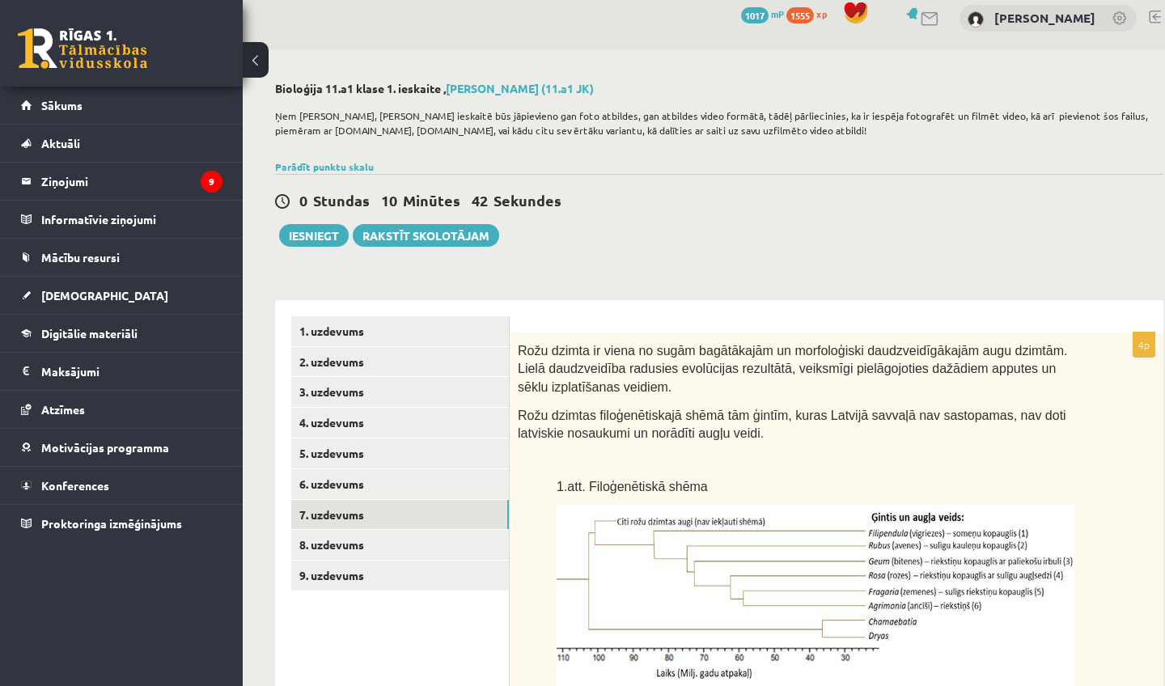
scroll to position [14, 0]
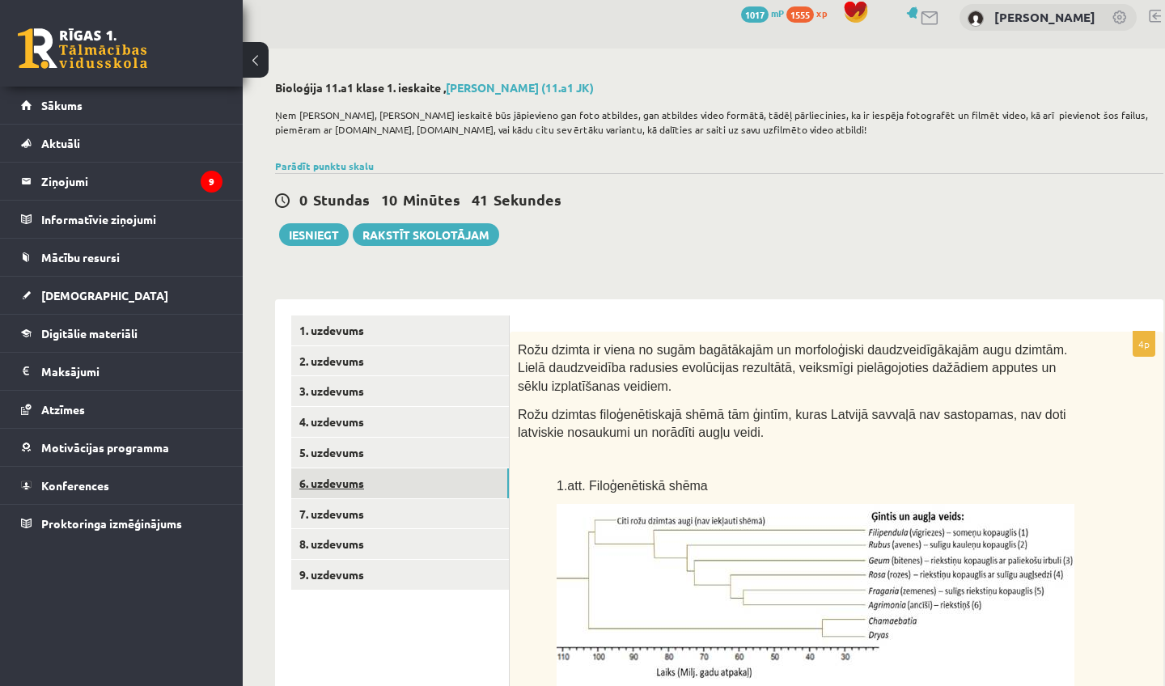
click at [420, 476] on link "6. uzdevums" at bounding box center [400, 484] width 218 height 30
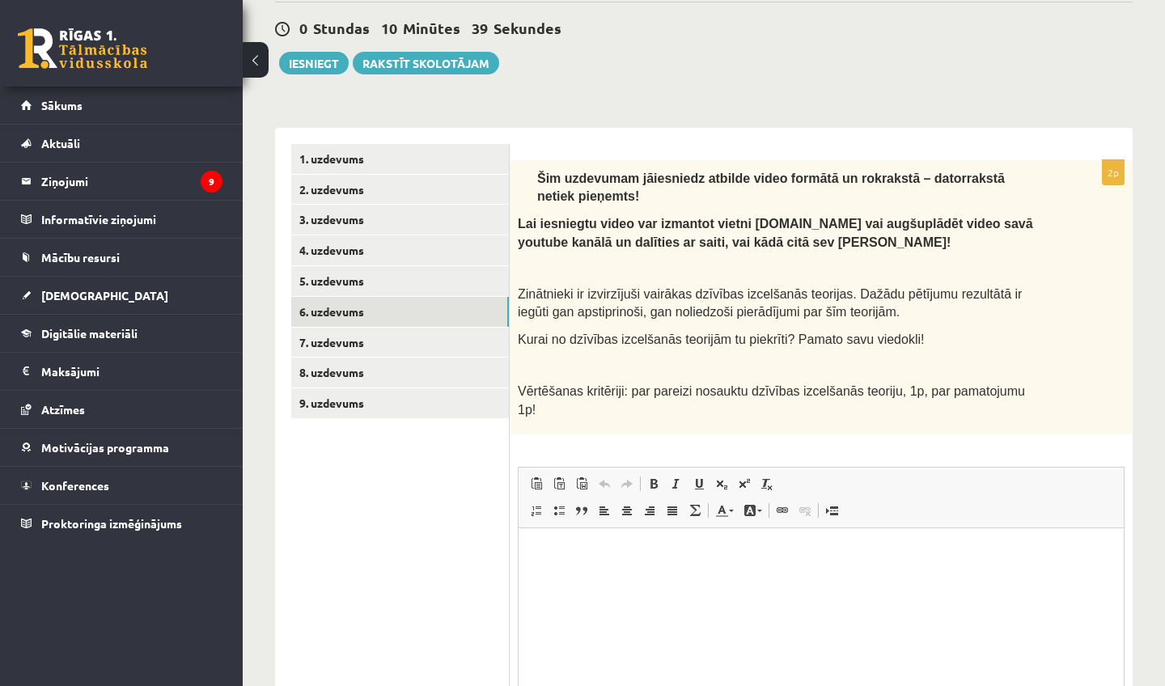
scroll to position [0, 0]
click at [422, 286] on link "5. uzdevums" at bounding box center [400, 281] width 218 height 30
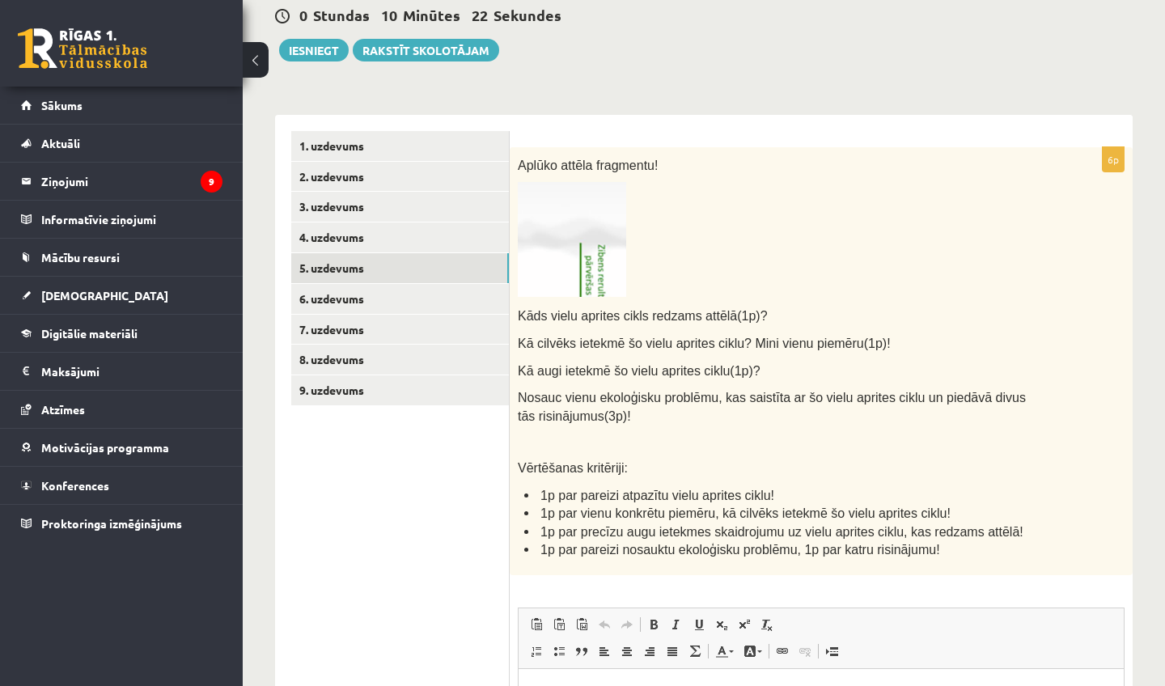
scroll to position [238, 0]
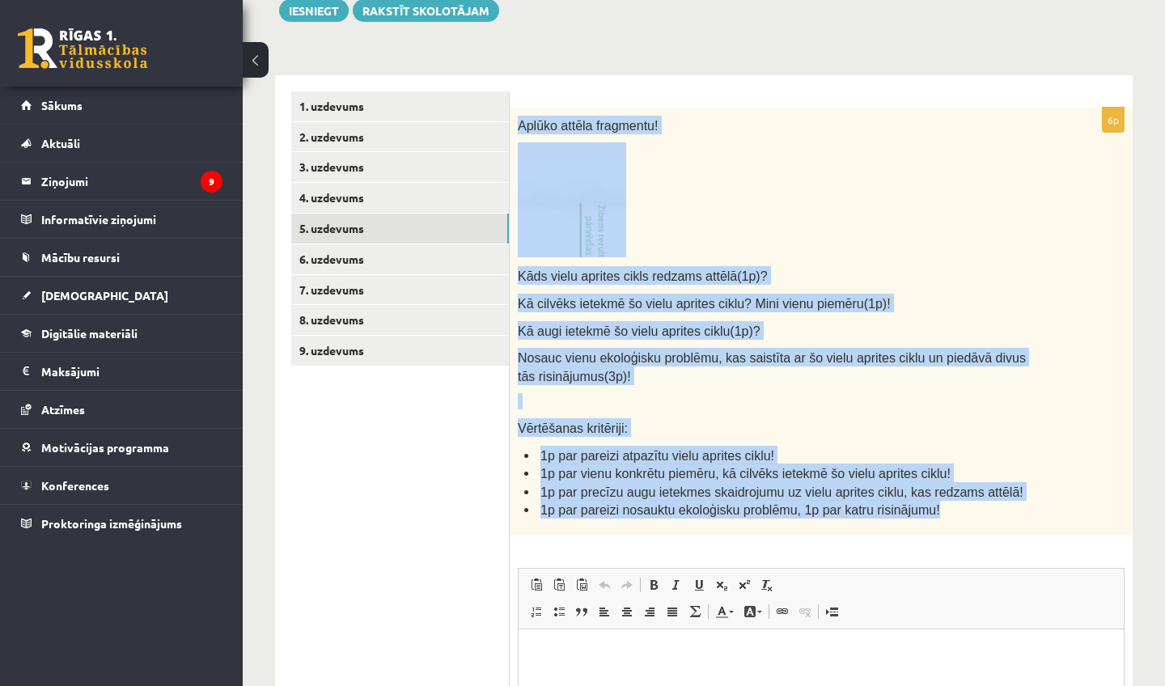
drag, startPoint x: 522, startPoint y: 117, endPoint x: 919, endPoint y: 523, distance: 567.7
click at [919, 523] on div "Aplūko attēla fragmentu! Kāds vielu aprites cikls redzams attēlā(1p)? Kā cilvēk…" at bounding box center [821, 322] width 623 height 428
copy div "Aplūko attēla fragmentu! Kāds vielu aprites cikls redzams attēlā(1p)? Kā cilvēk…"
click at [465, 308] on link "8. uzdevums" at bounding box center [400, 320] width 218 height 30
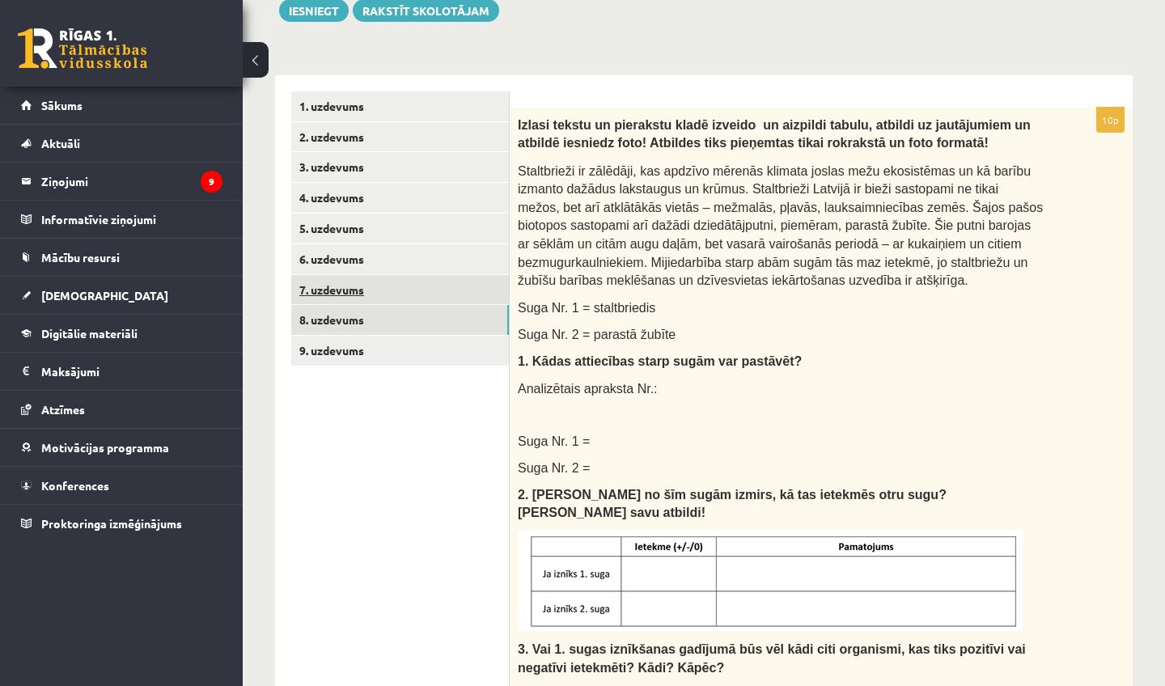
click at [432, 277] on link "7. uzdevums" at bounding box center [400, 290] width 218 height 30
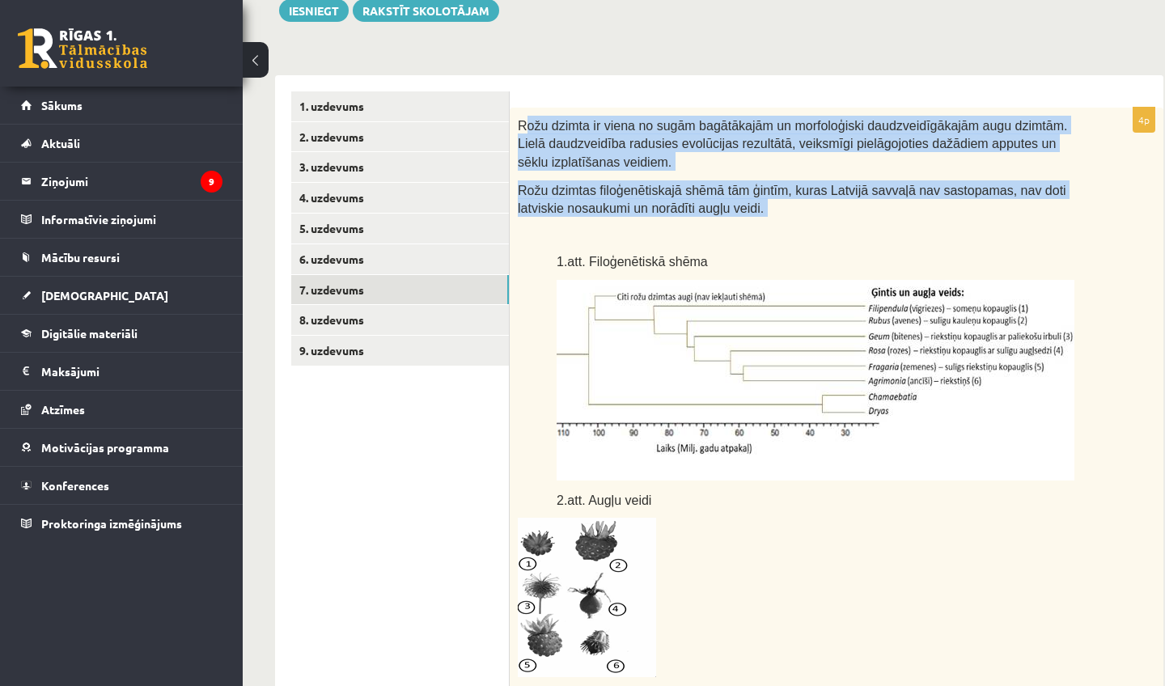
drag, startPoint x: 527, startPoint y: 123, endPoint x: 767, endPoint y: 214, distance: 257.2
click at [767, 214] on div "Rožu dzimta ir viena no sugām bagātākajām un morfoloģiski daudzveidīgākajām aug…" at bounding box center [837, 427] width 654 height 639
drag, startPoint x: 520, startPoint y: 123, endPoint x: 792, endPoint y: 204, distance: 284.5
click at [792, 204] on div "Rožu dzimta ir viena no sugām bagātākajām un morfoloģiski daudzveidīgākajām aug…" at bounding box center [837, 427] width 654 height 639
copy div "Rožu dzimta ir viena no sugām bagātākajām un morfoloģiski daudzveidīgākajām aug…"
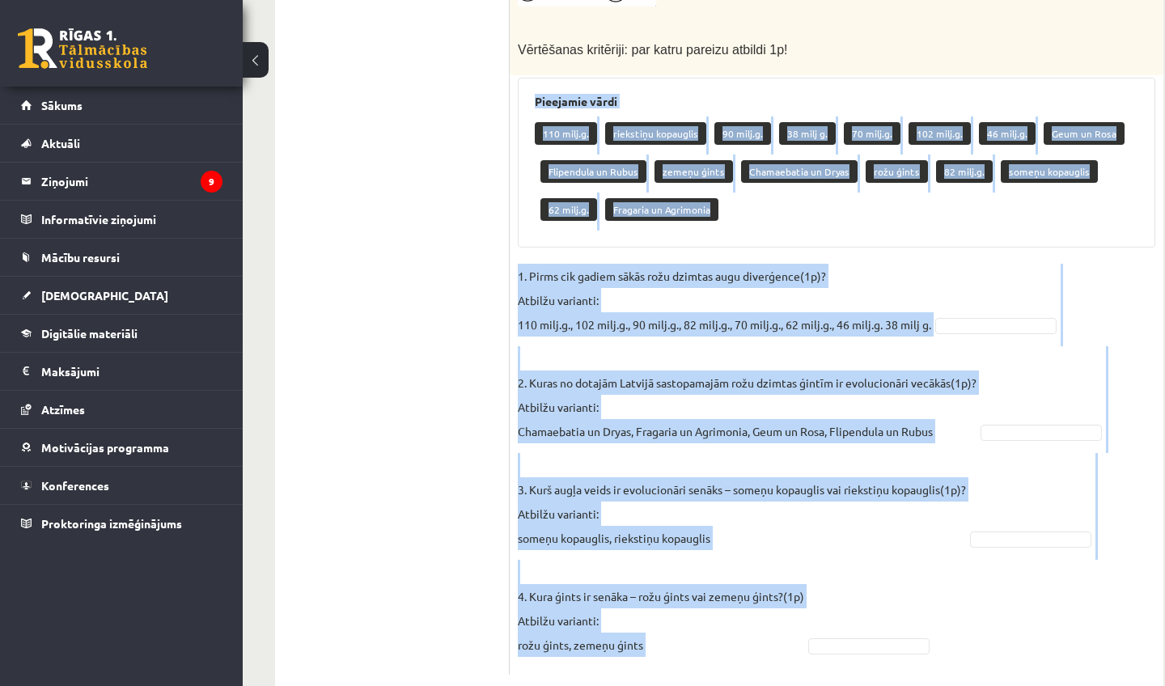
scroll to position [941, 0]
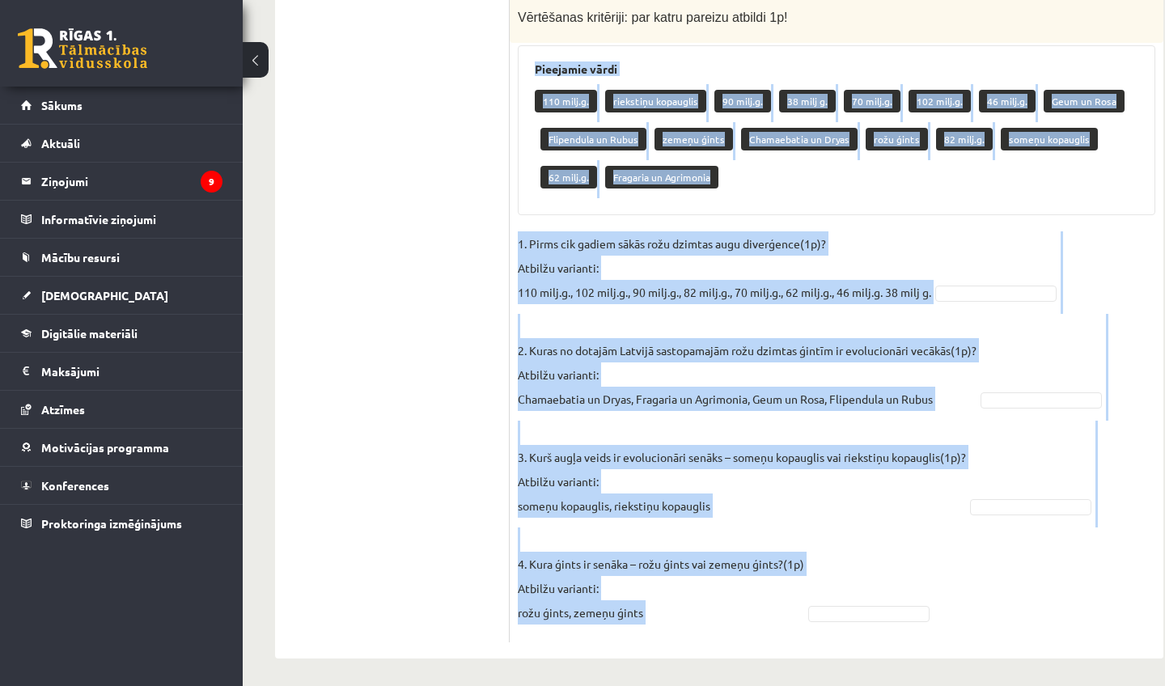
drag, startPoint x: 530, startPoint y: 151, endPoint x: 652, endPoint y: 659, distance: 522.7
copy div "Pieejamie vārdi 110 milj.g. riekstiņu kopauglis 90 milj.g. 38 milj g. 70 milj.g…"
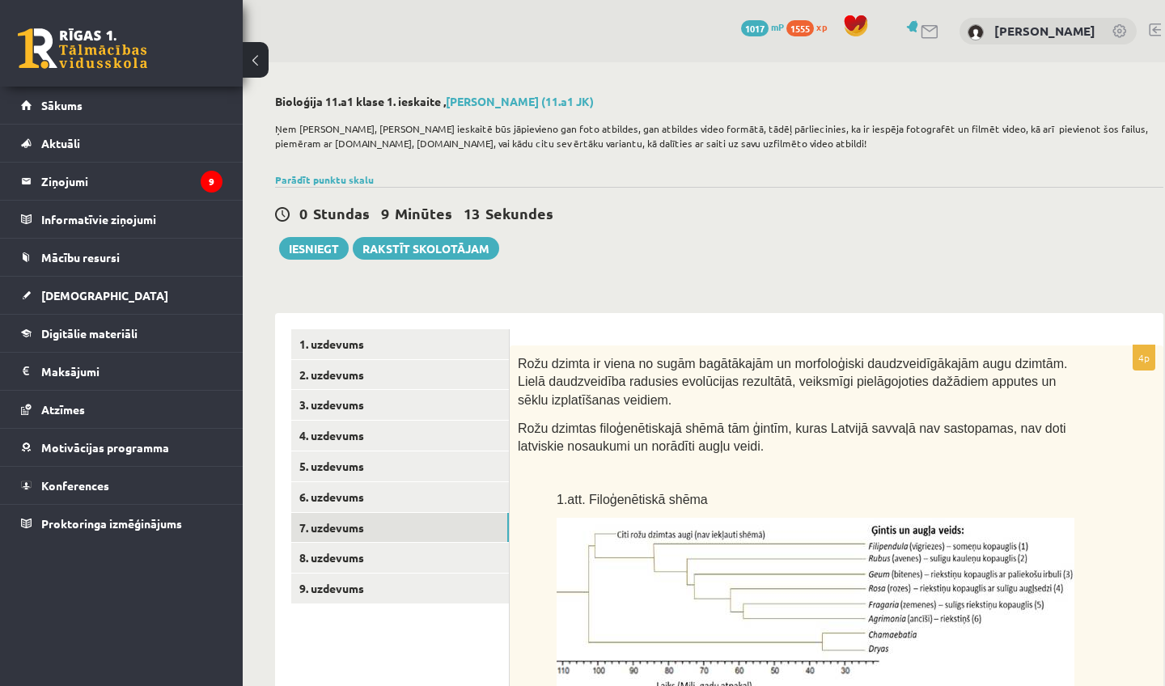
scroll to position [0, 0]
click at [618, 252] on div "0 Stundas 9 Minūtes 12 Sekundes Ieskaite saglabāta! Iesniegt Rakstīt skolotājam" at bounding box center [719, 223] width 889 height 73
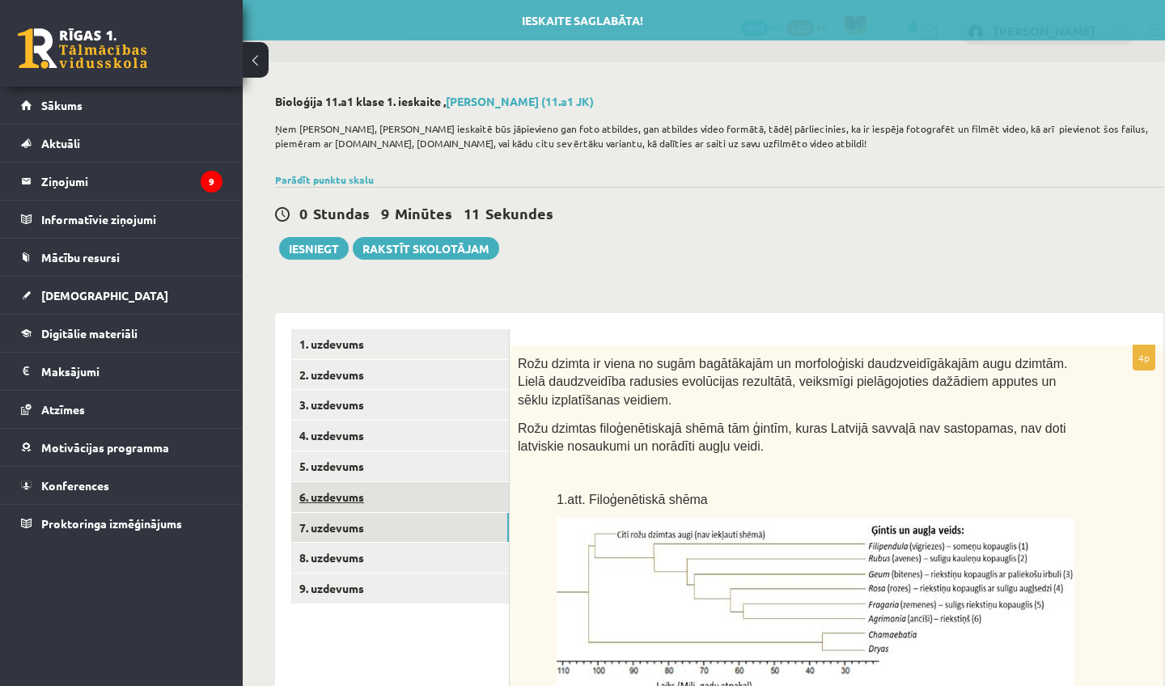
click at [400, 496] on link "6. uzdevums" at bounding box center [400, 497] width 218 height 30
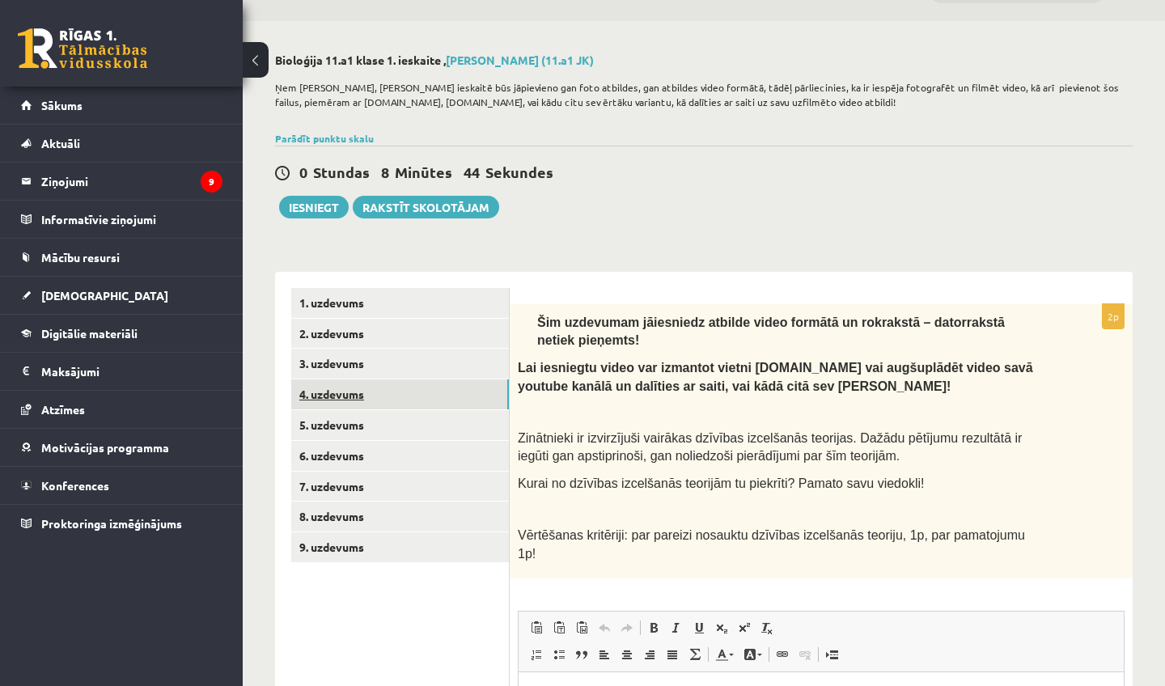
click at [444, 388] on link "4. uzdevums" at bounding box center [400, 395] width 218 height 30
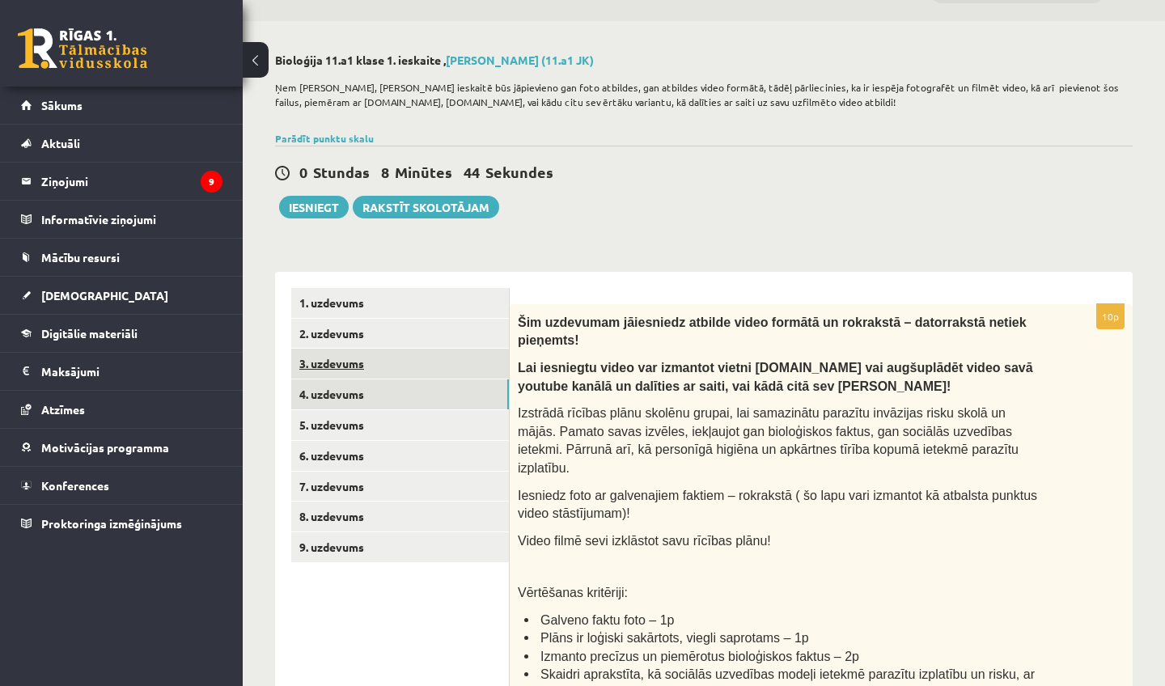
click at [456, 370] on link "3. uzdevums" at bounding box center [400, 364] width 218 height 30
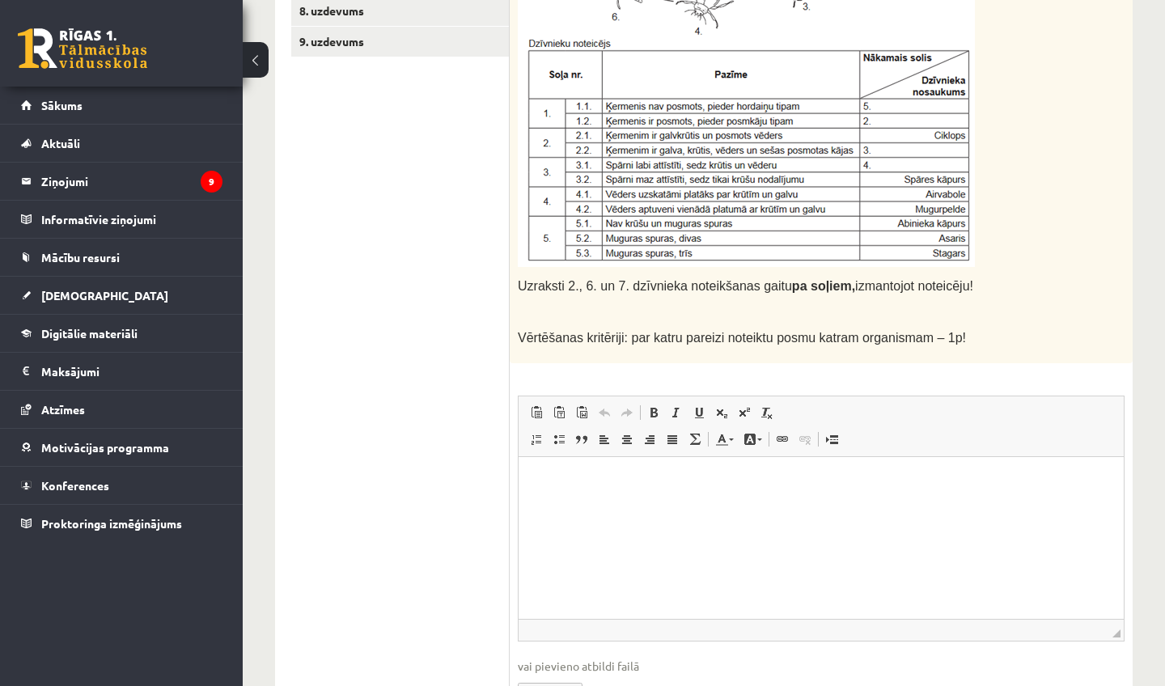
scroll to position [547, 0]
click at [677, 486] on p "Rich Text Editor, wiswyg-editor-user-answer-47433916805880" at bounding box center [821, 481] width 573 height 17
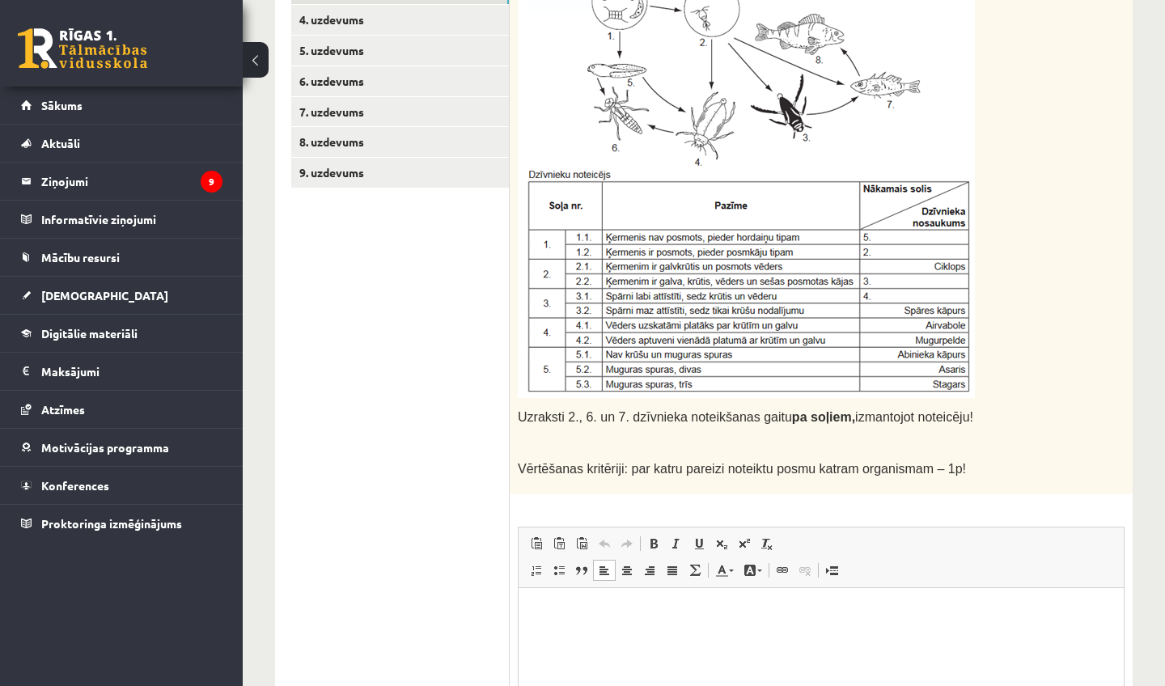
scroll to position [282, 0]
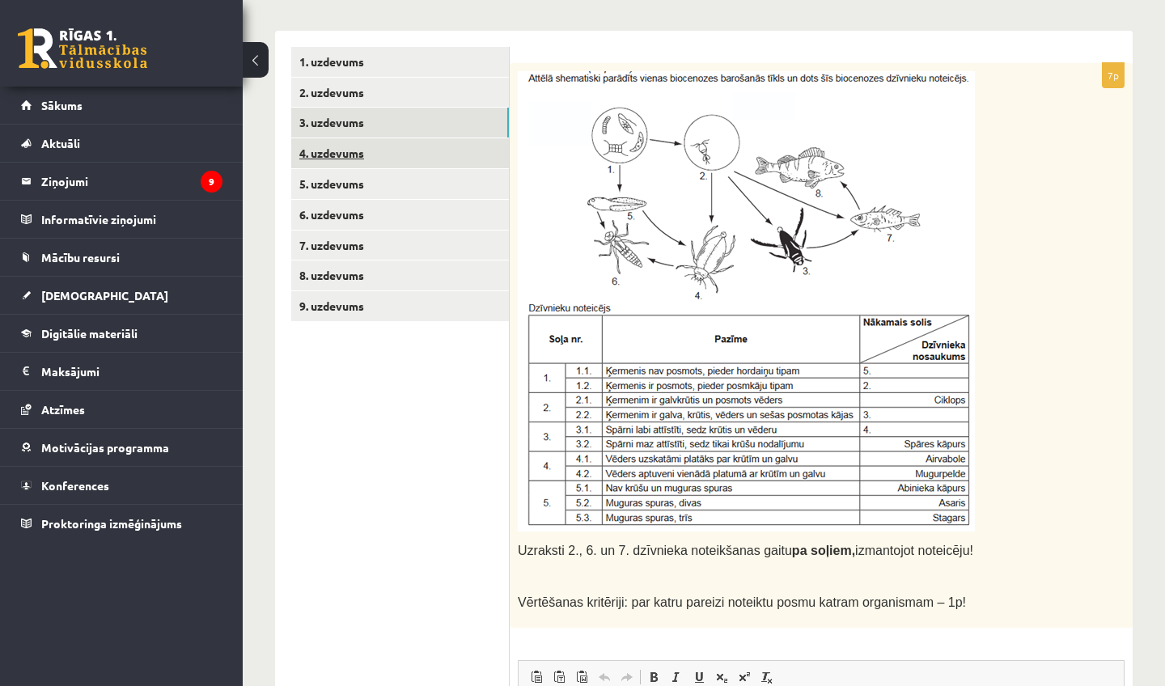
click at [464, 151] on link "4. uzdevums" at bounding box center [400, 153] width 218 height 30
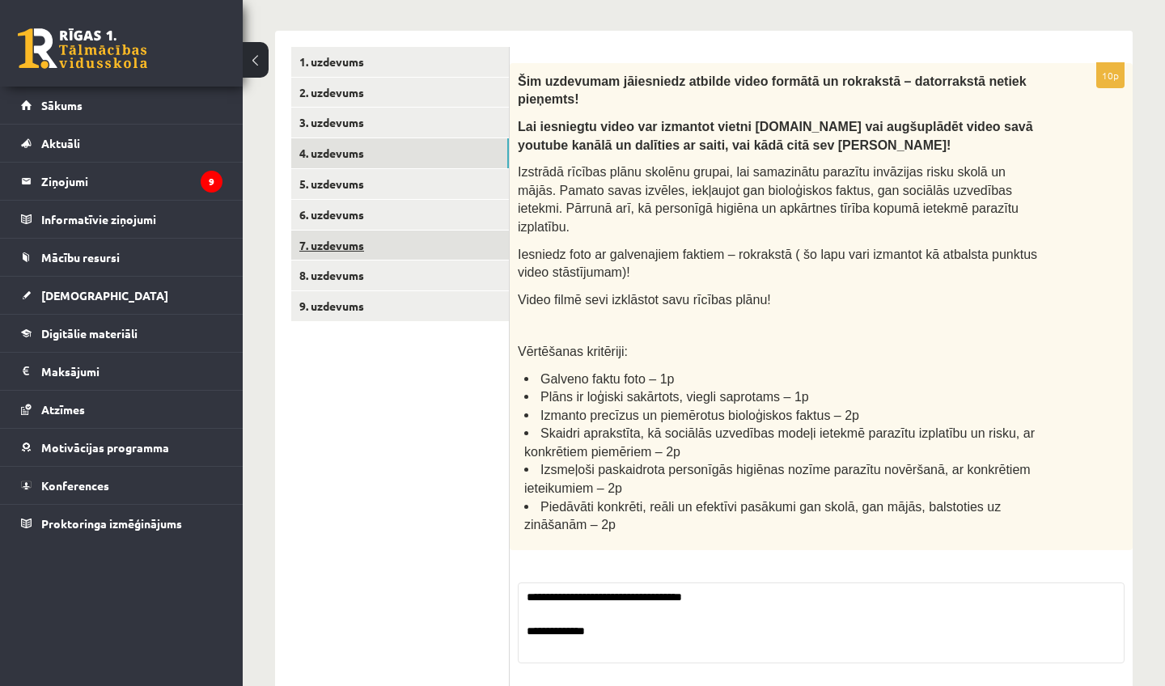
click at [465, 249] on link "7. uzdevums" at bounding box center [400, 246] width 218 height 30
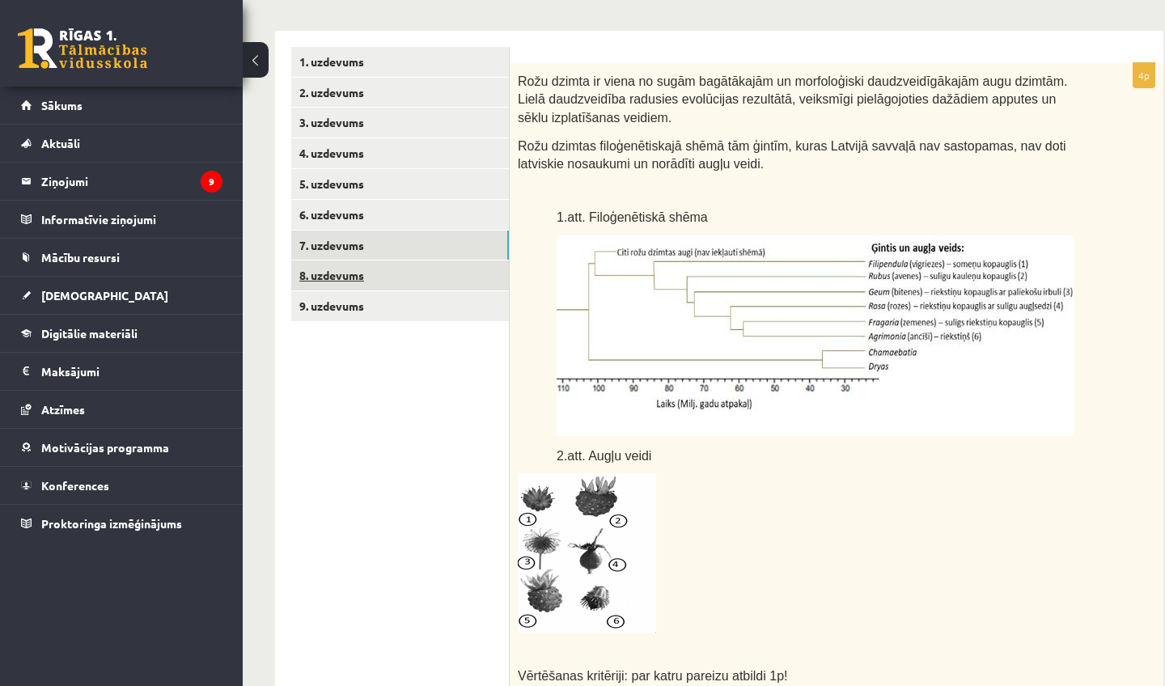
click at [465, 279] on link "8. uzdevums" at bounding box center [400, 276] width 218 height 30
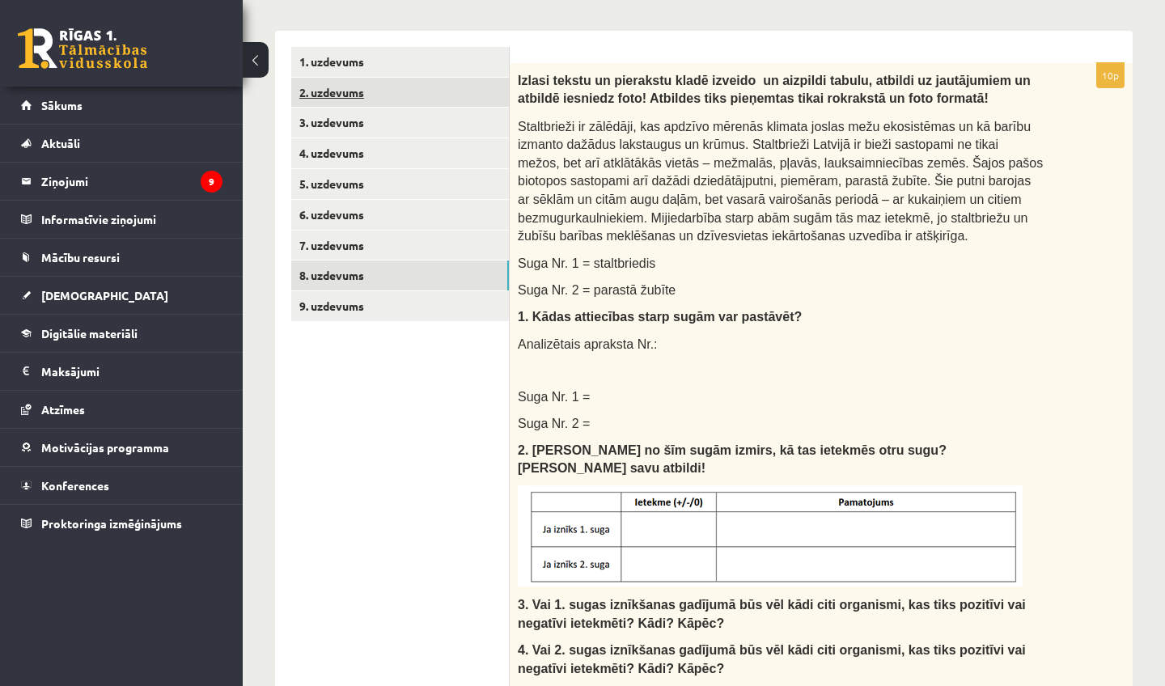
click at [456, 96] on link "2. uzdevums" at bounding box center [400, 93] width 218 height 30
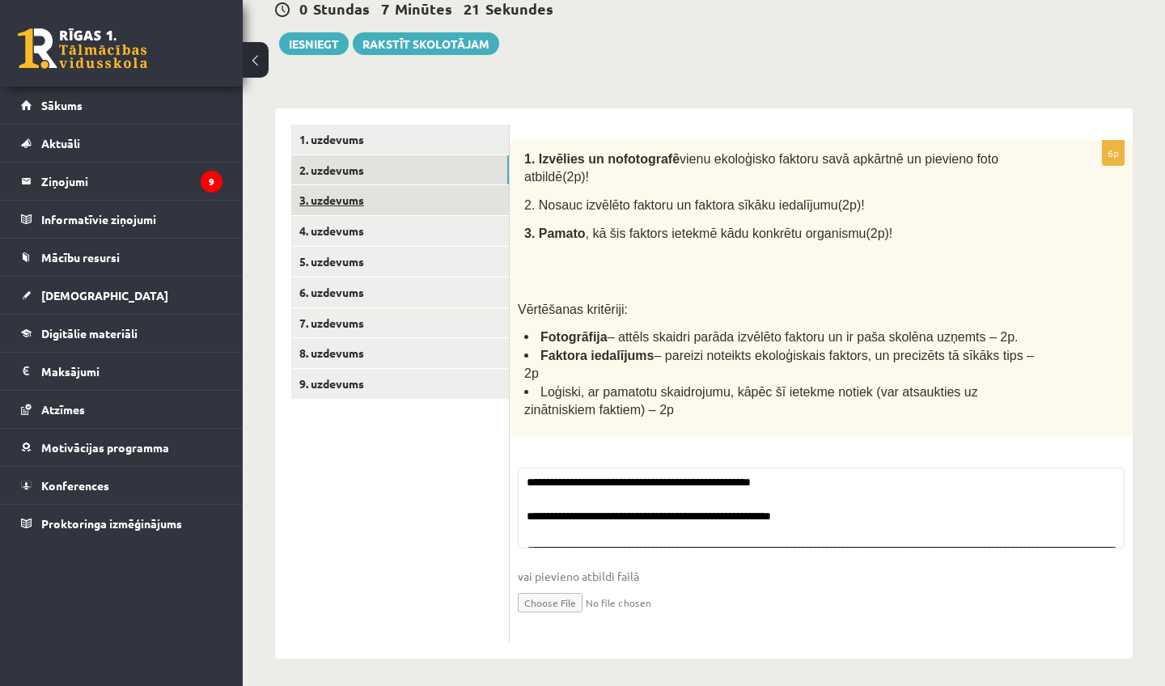
click at [480, 204] on link "3. uzdevums" at bounding box center [400, 200] width 218 height 30
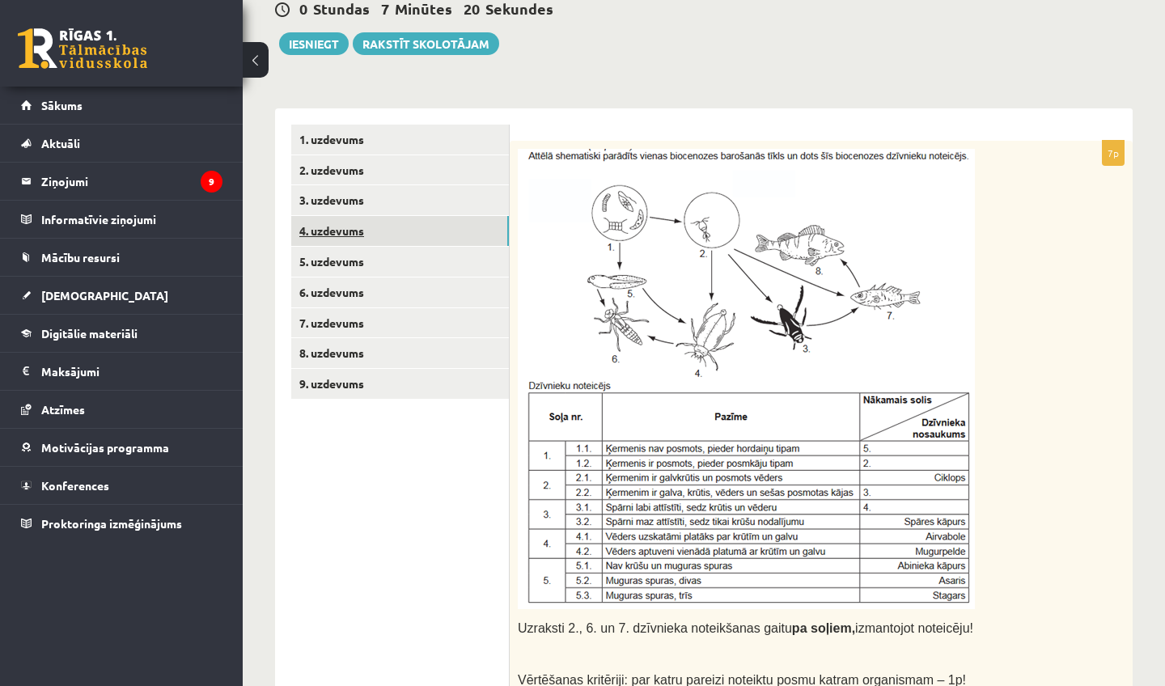
click at [474, 238] on link "4. uzdevums" at bounding box center [400, 231] width 218 height 30
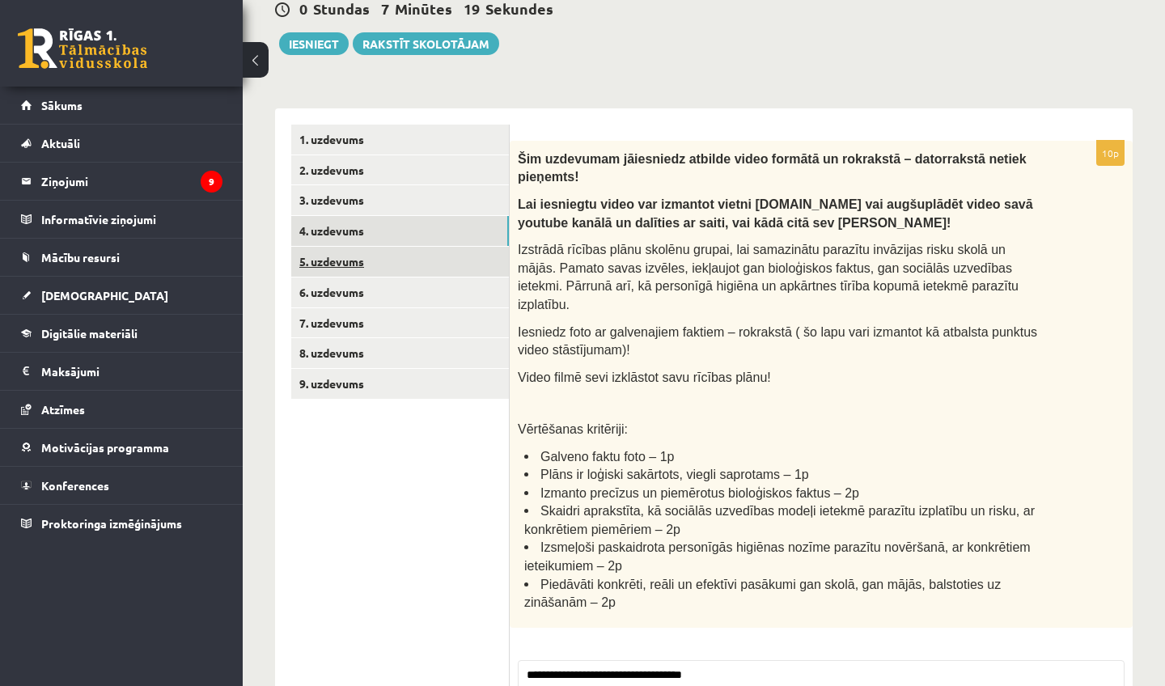
click at [474, 261] on link "5. uzdevums" at bounding box center [400, 262] width 218 height 30
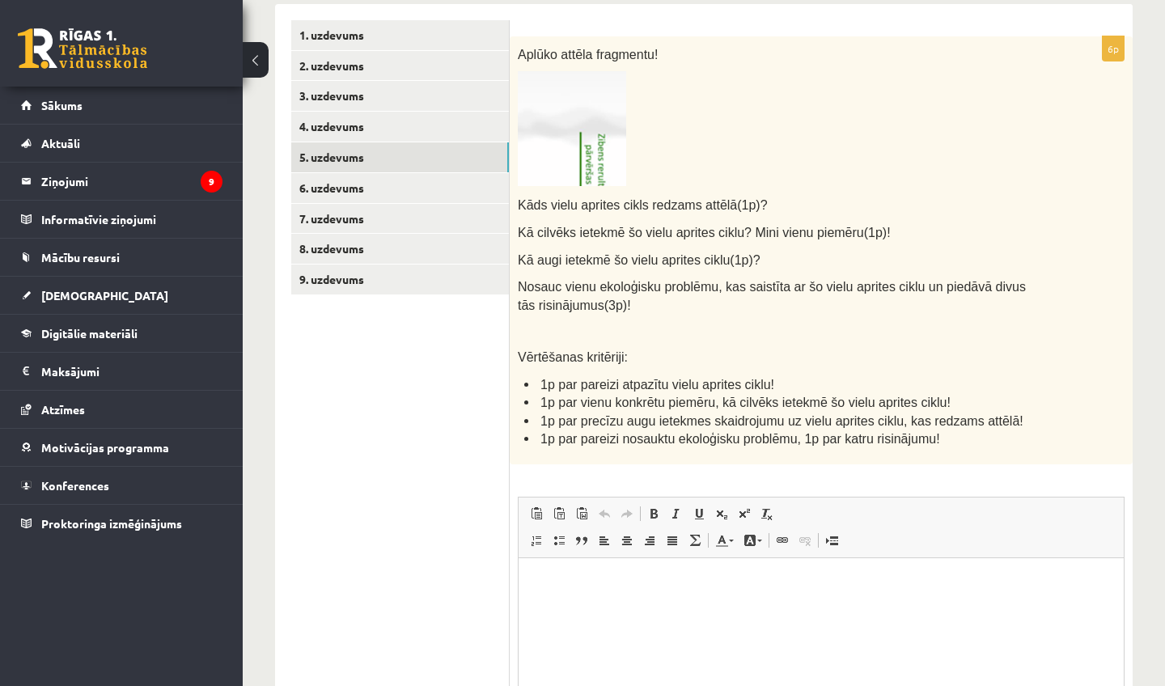
scroll to position [324, 0]
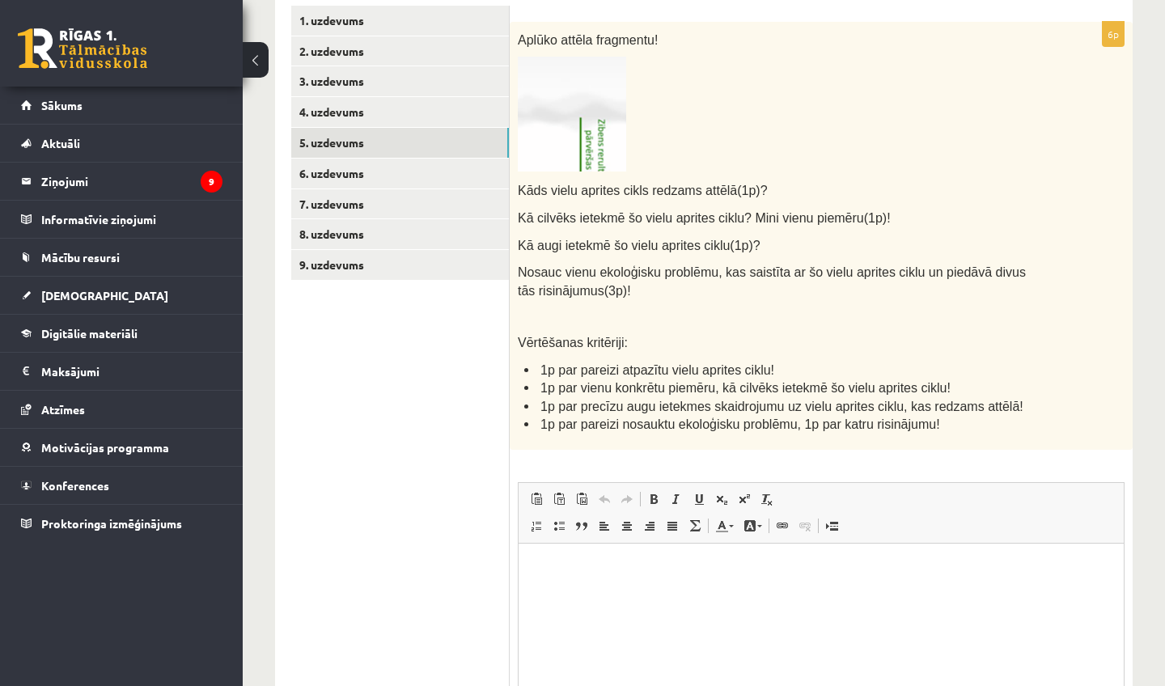
click at [597, 561] on p "Rich Text Editor, wiswyg-editor-user-answer-47433859672260" at bounding box center [821, 567] width 573 height 17
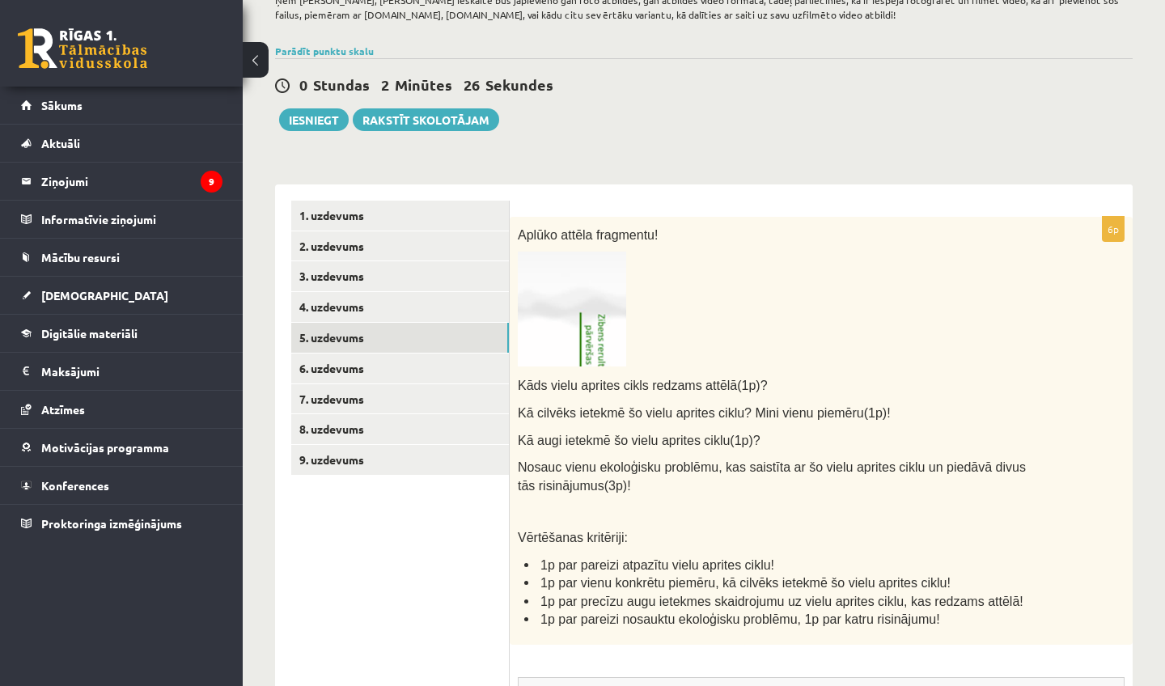
scroll to position [3, 0]
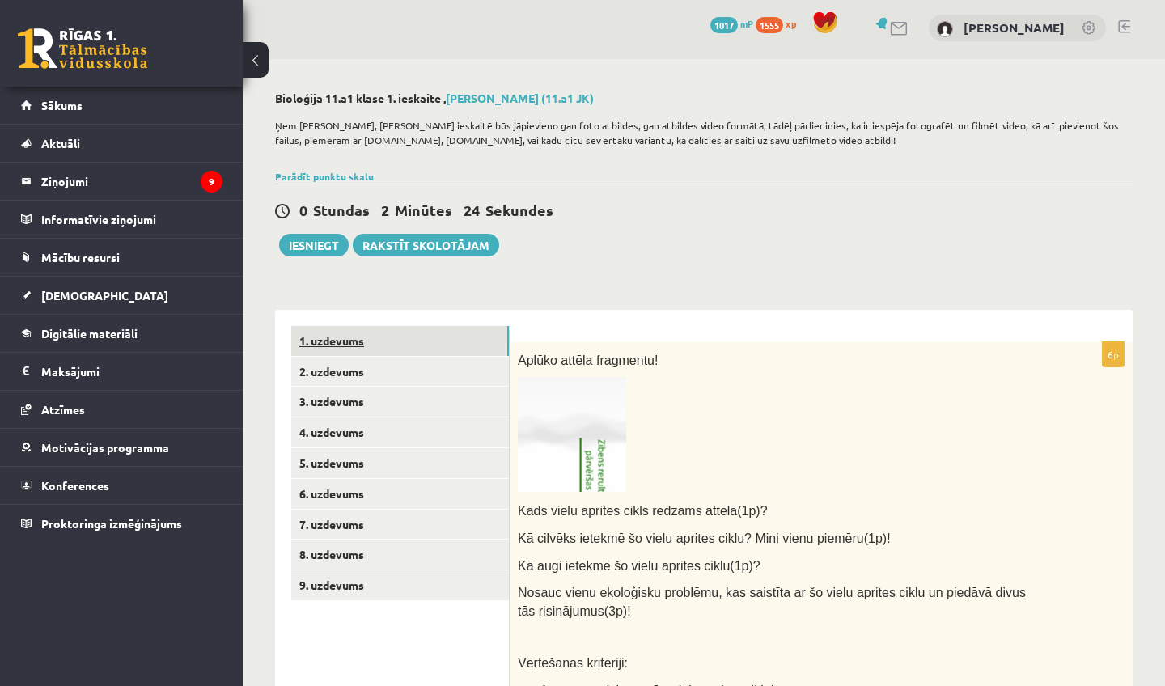
click at [426, 343] on link "1. uzdevums" at bounding box center [400, 341] width 218 height 30
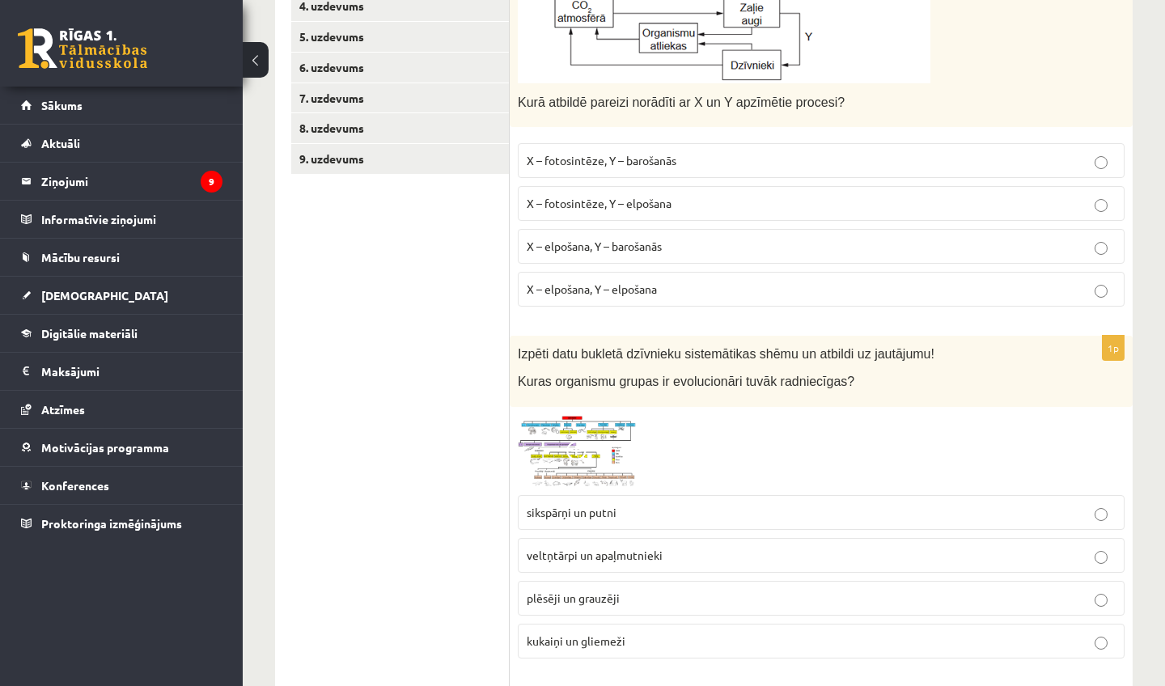
scroll to position [319, 0]
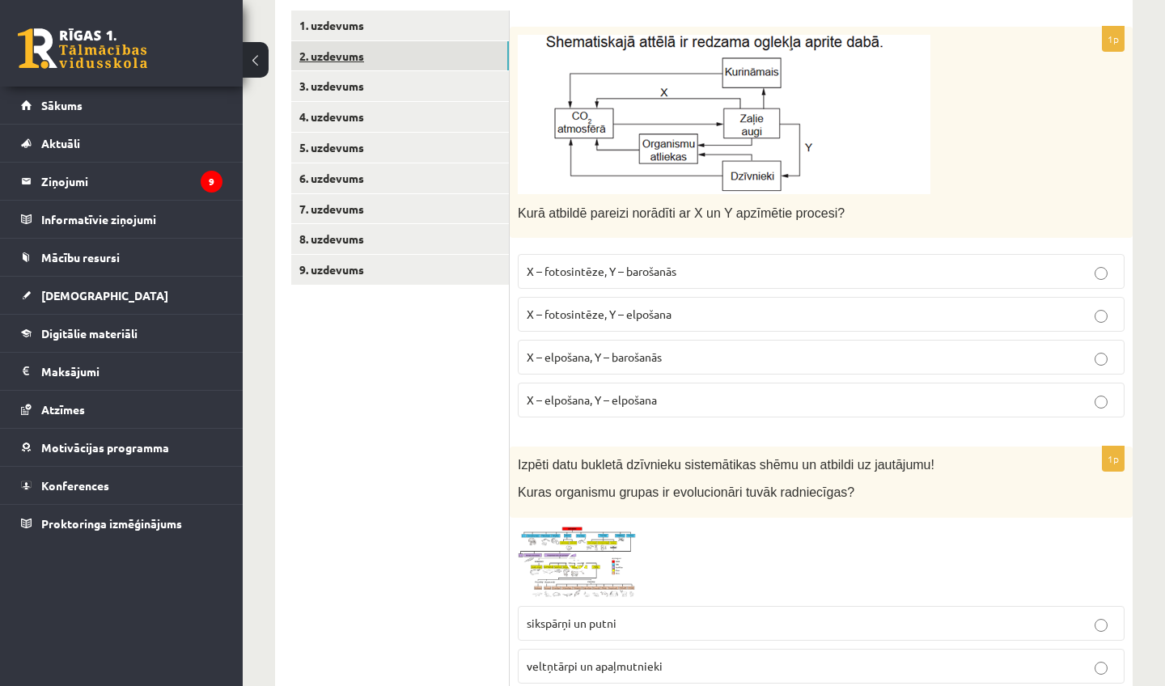
click at [444, 59] on link "2. uzdevums" at bounding box center [400, 56] width 218 height 30
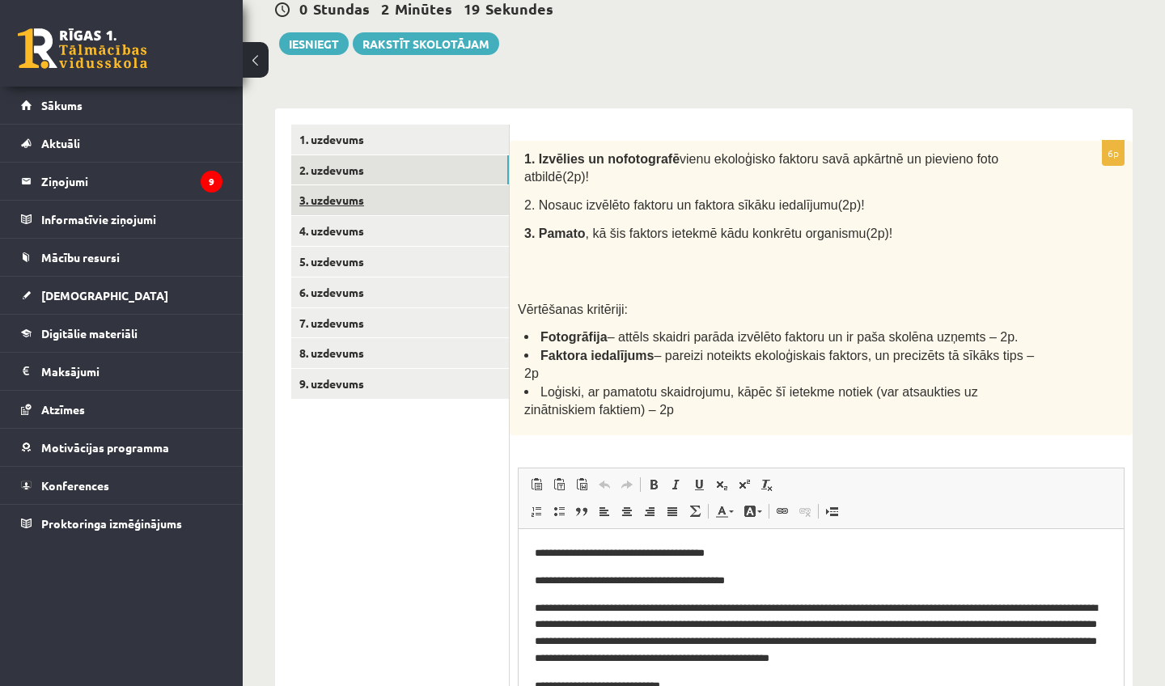
scroll to position [0, 0]
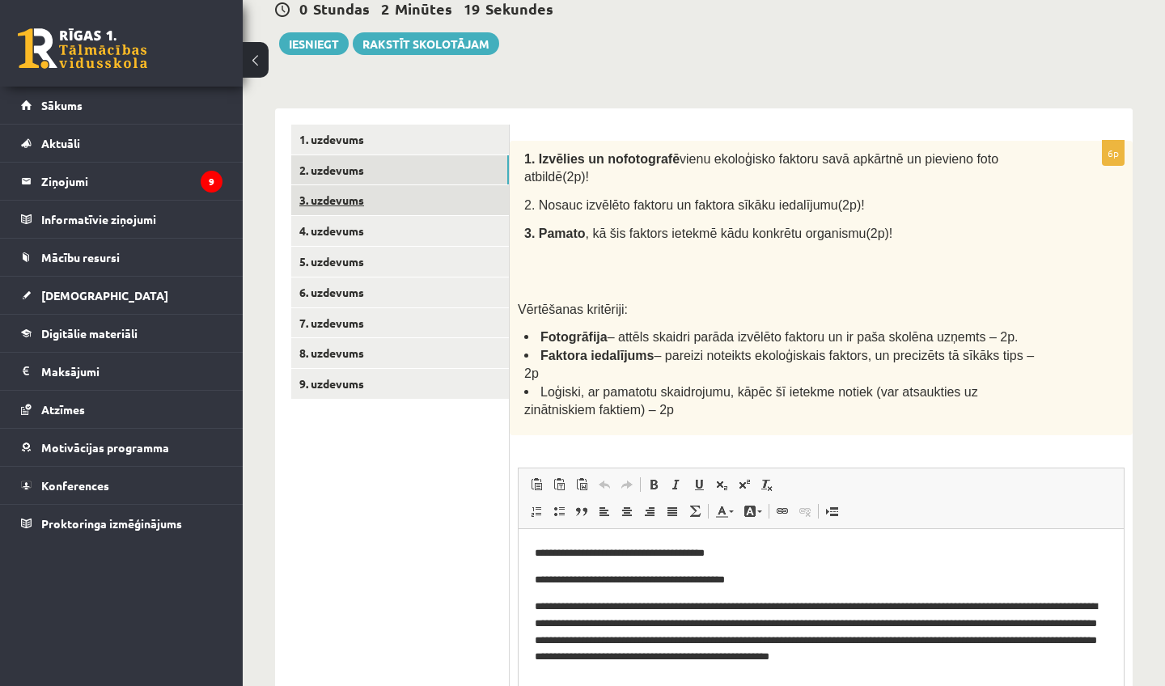
click at [431, 207] on link "3. uzdevums" at bounding box center [400, 200] width 218 height 30
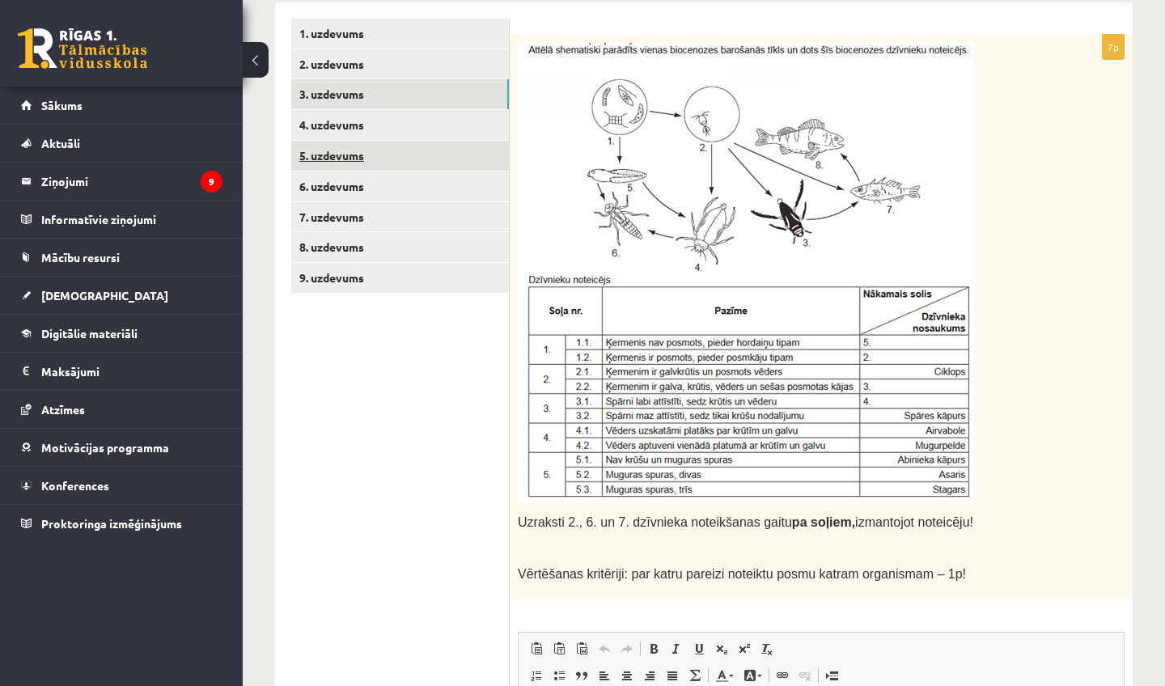
scroll to position [242, 0]
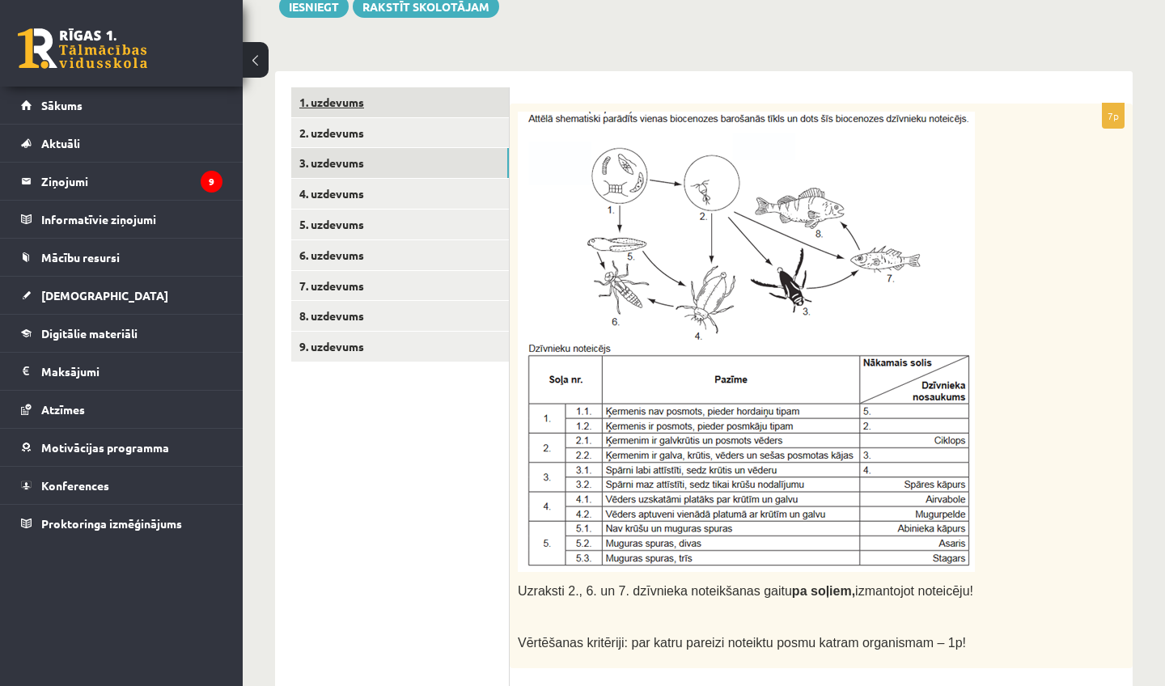
click at [397, 107] on link "1. uzdevums" at bounding box center [400, 102] width 218 height 30
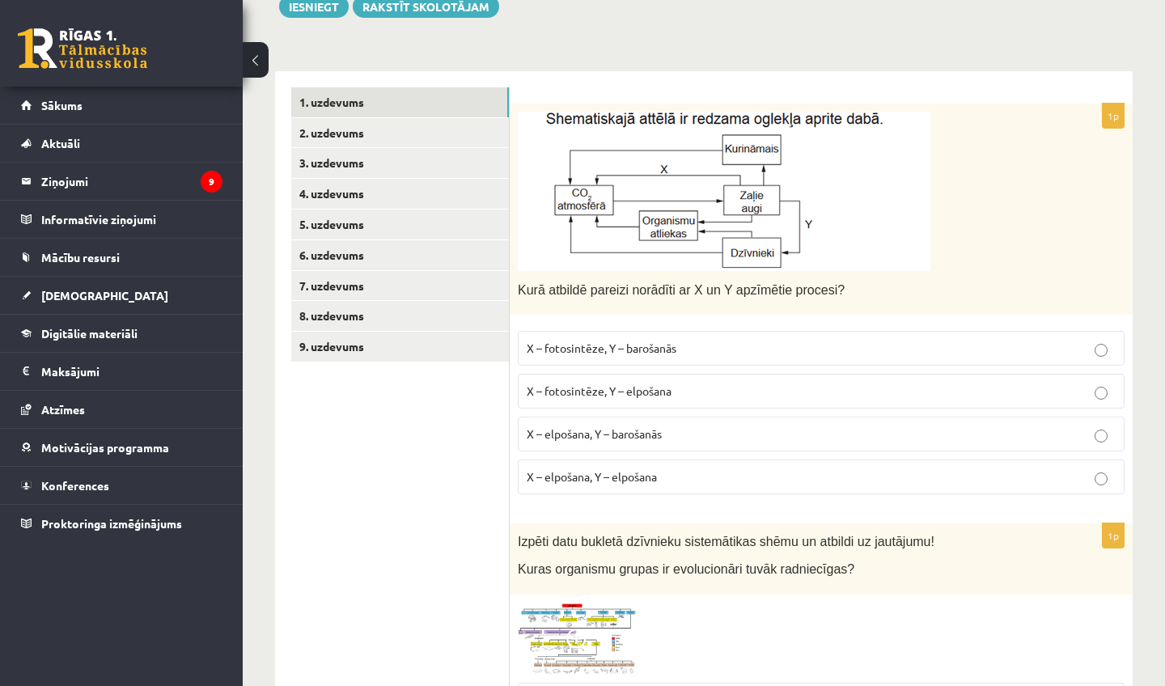
scroll to position [244, 0]
click at [668, 356] on label "X – fotosintēze, Y – barošanās" at bounding box center [821, 346] width 607 height 35
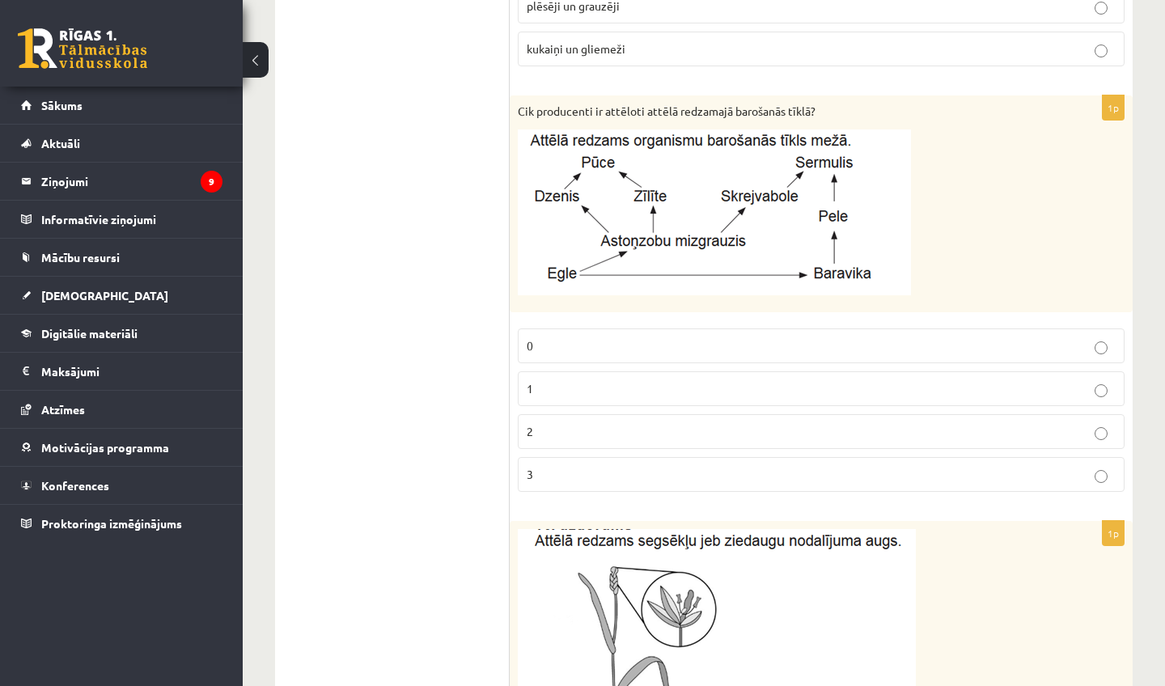
scroll to position [1021, 0]
click at [660, 431] on p "2" at bounding box center [821, 433] width 589 height 17
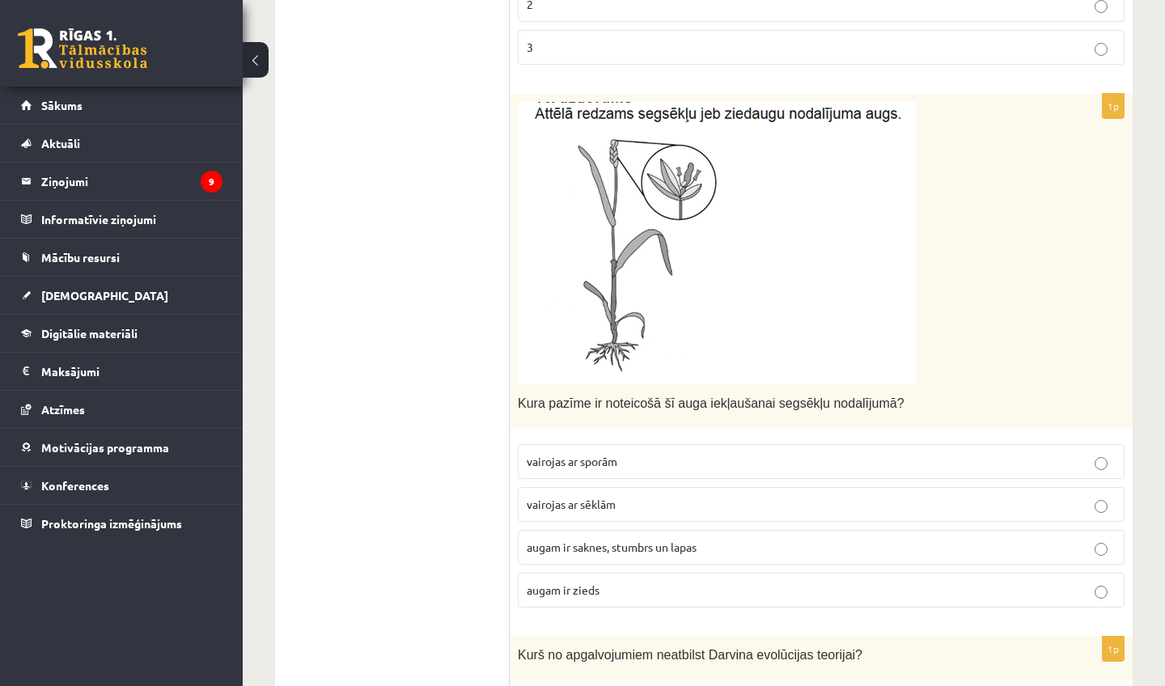
scroll to position [1454, 0]
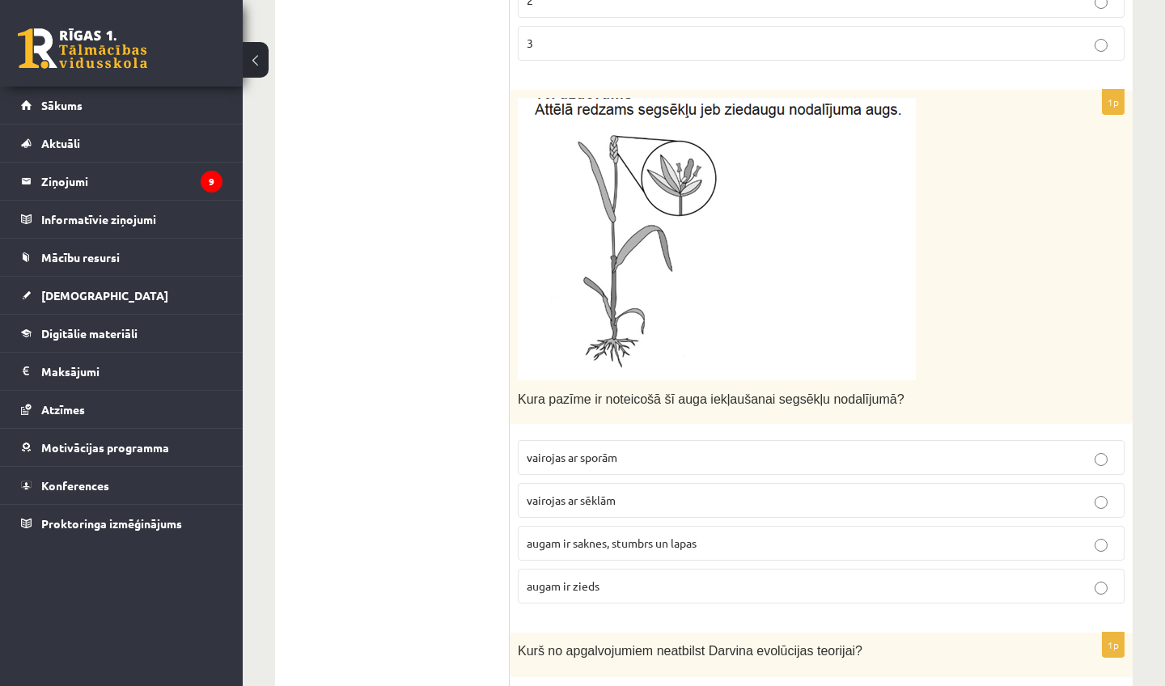
click at [662, 585] on p "augam ir zieds" at bounding box center [821, 586] width 589 height 17
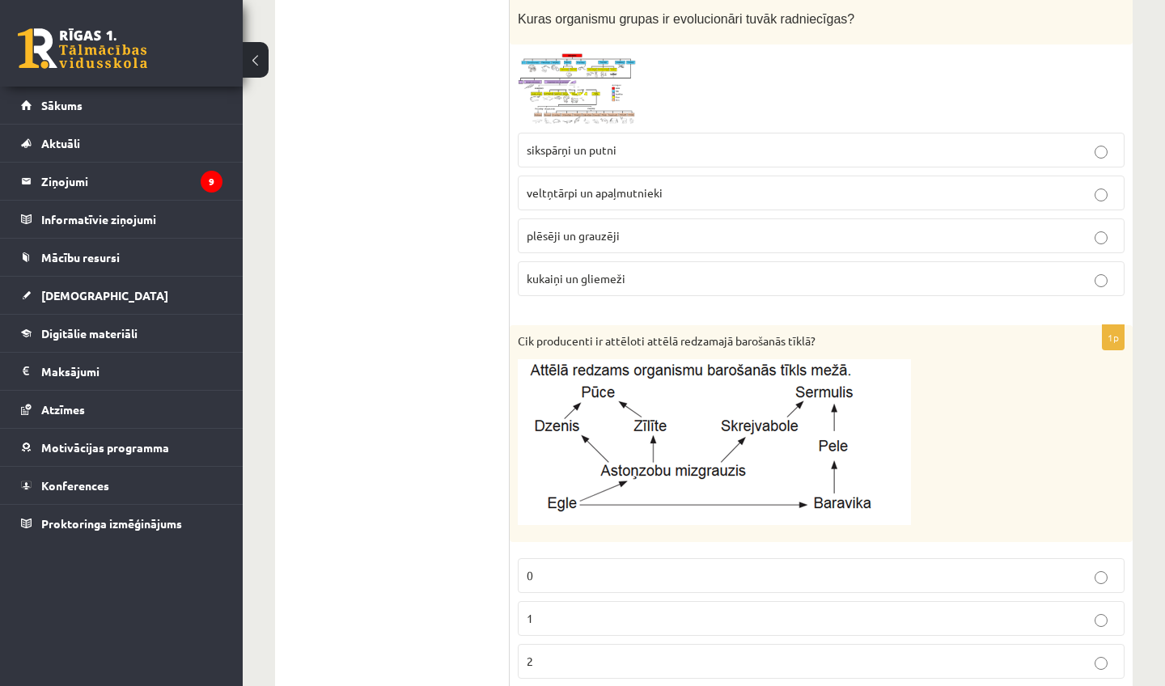
scroll to position [708, 0]
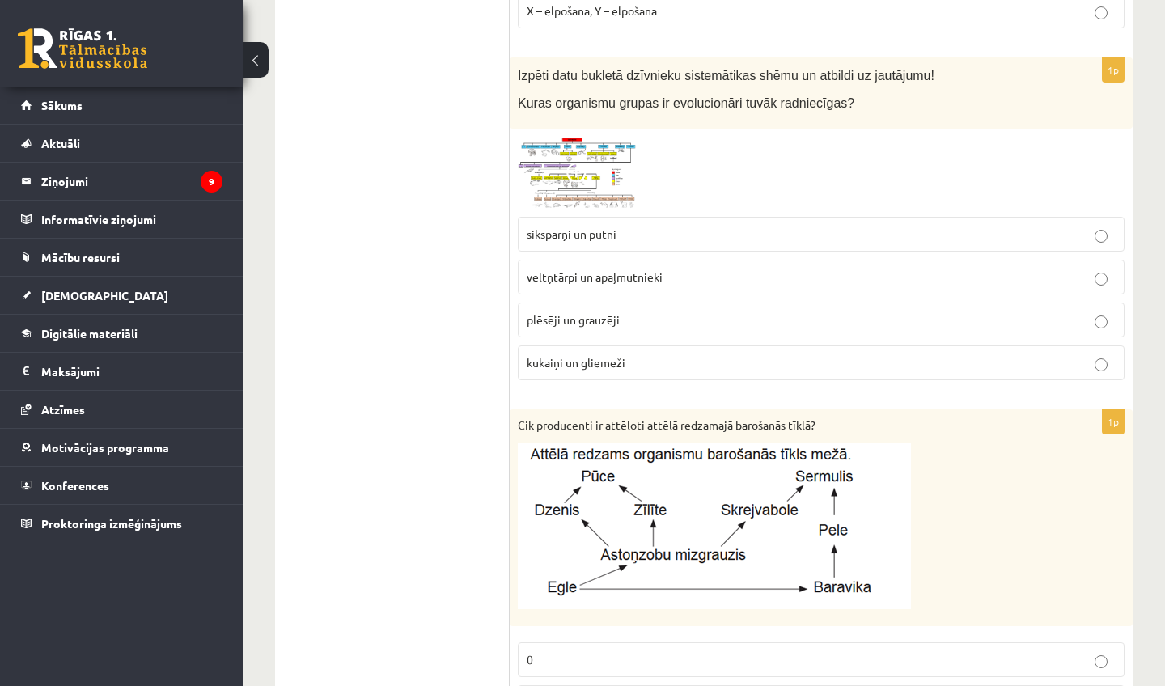
click at [732, 291] on label "veltņtārpi un apaļmutnieki" at bounding box center [821, 277] width 607 height 35
click at [605, 177] on img at bounding box center [578, 173] width 121 height 73
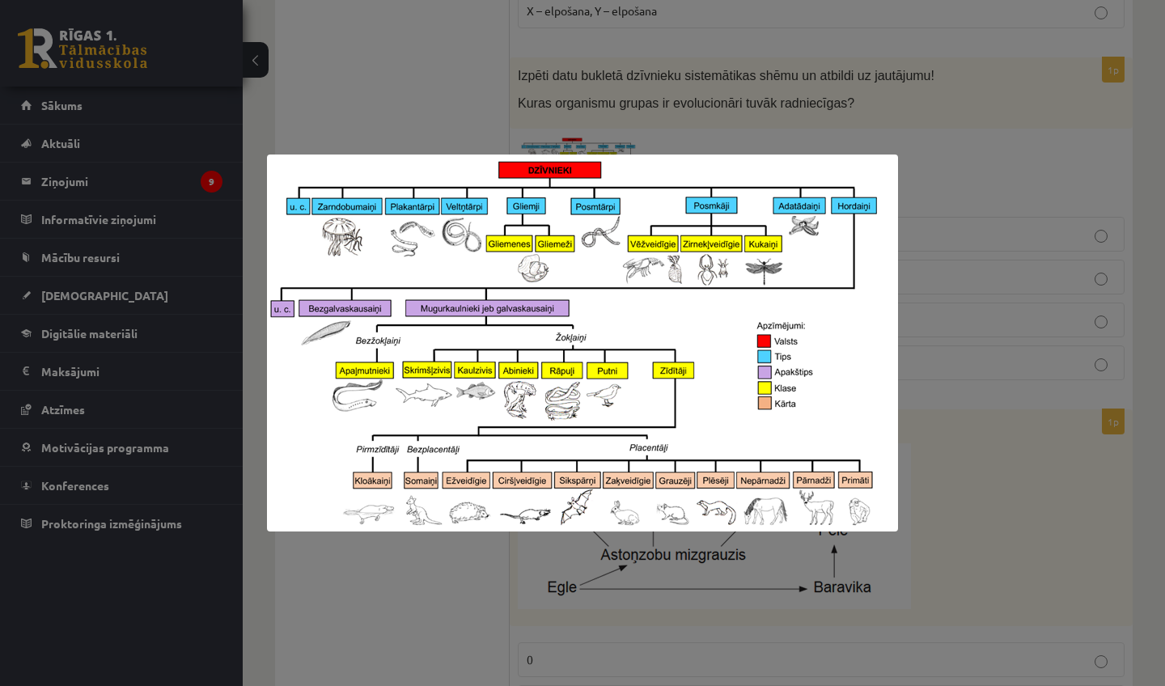
click at [707, 125] on div at bounding box center [582, 343] width 1165 height 686
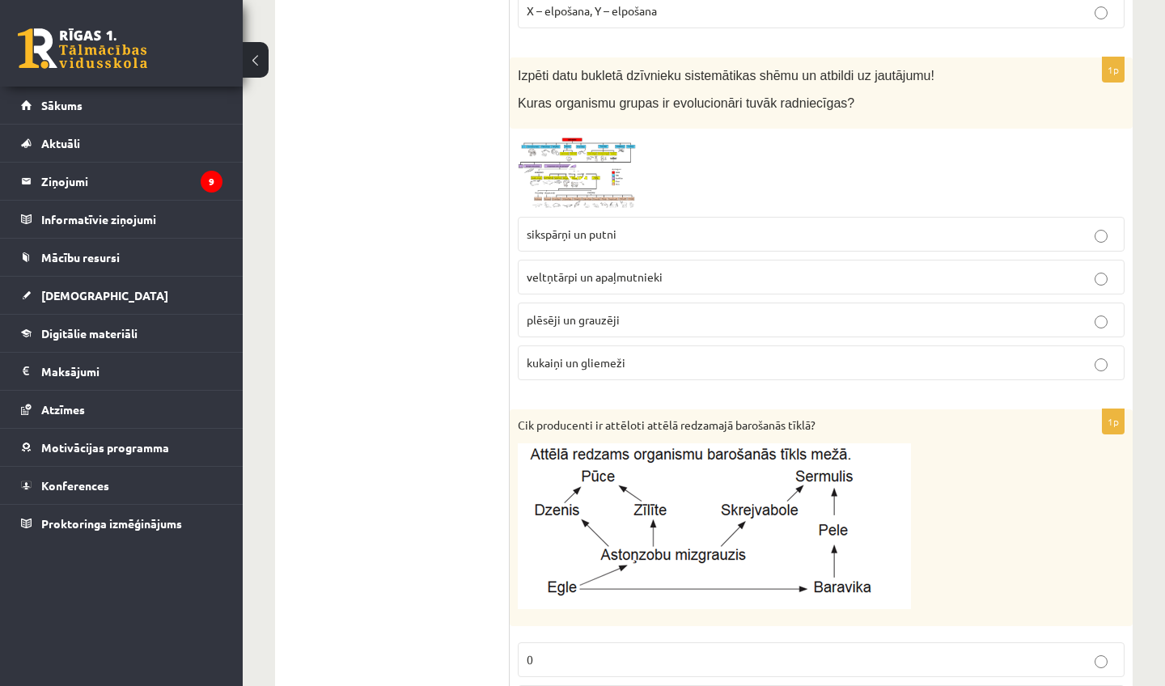
click at [589, 192] on img at bounding box center [578, 173] width 121 height 73
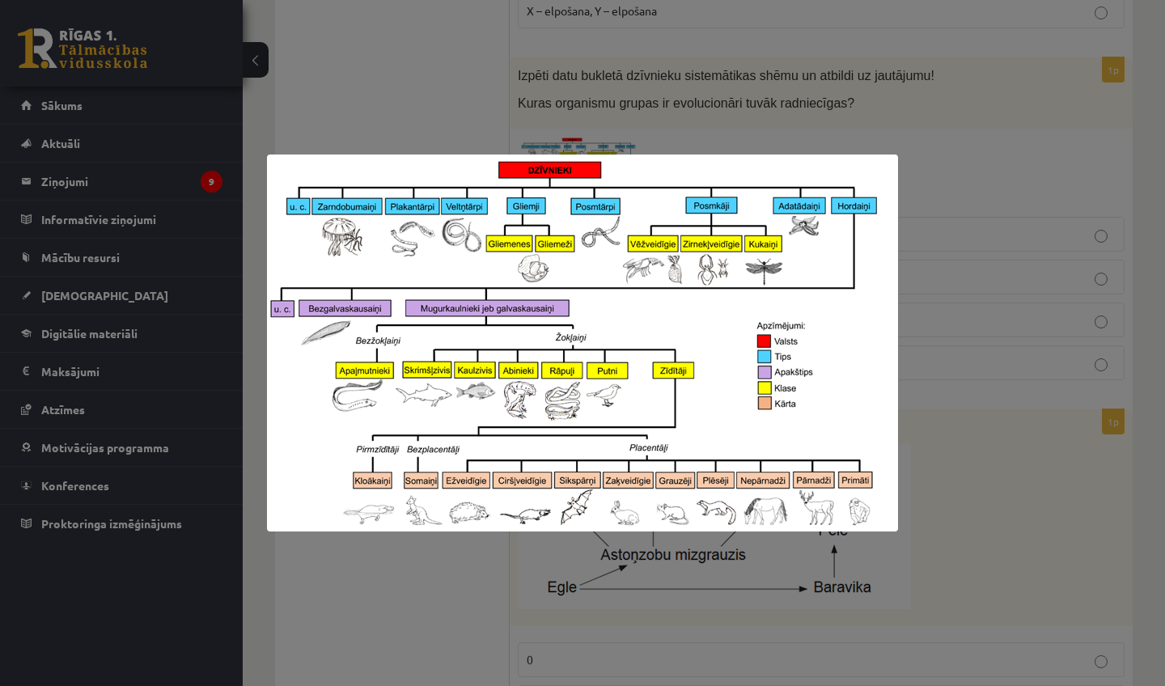
click at [959, 214] on div at bounding box center [582, 343] width 1165 height 686
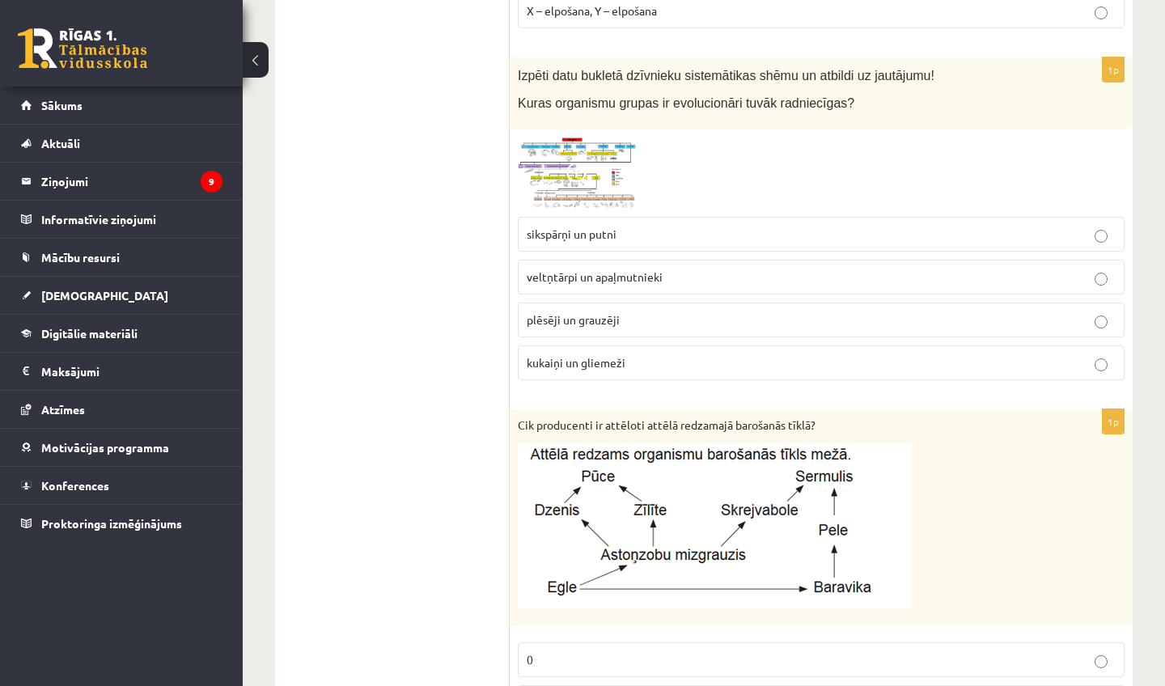
click at [611, 176] on img at bounding box center [578, 173] width 121 height 73
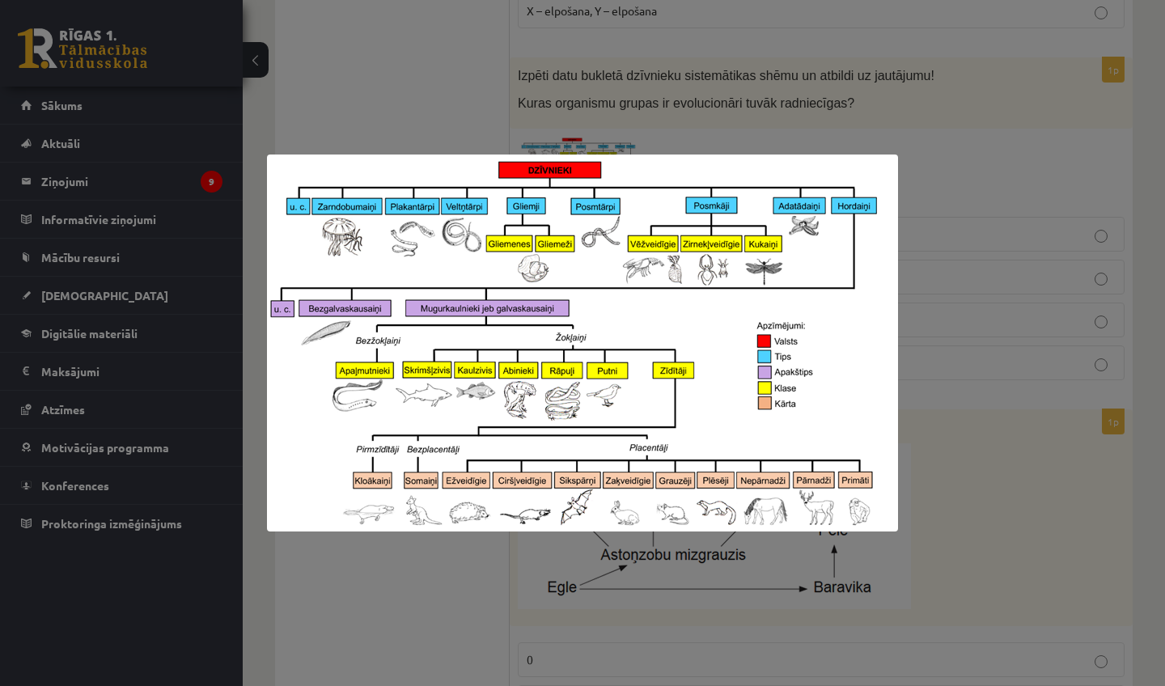
click at [904, 126] on div at bounding box center [582, 343] width 1165 height 686
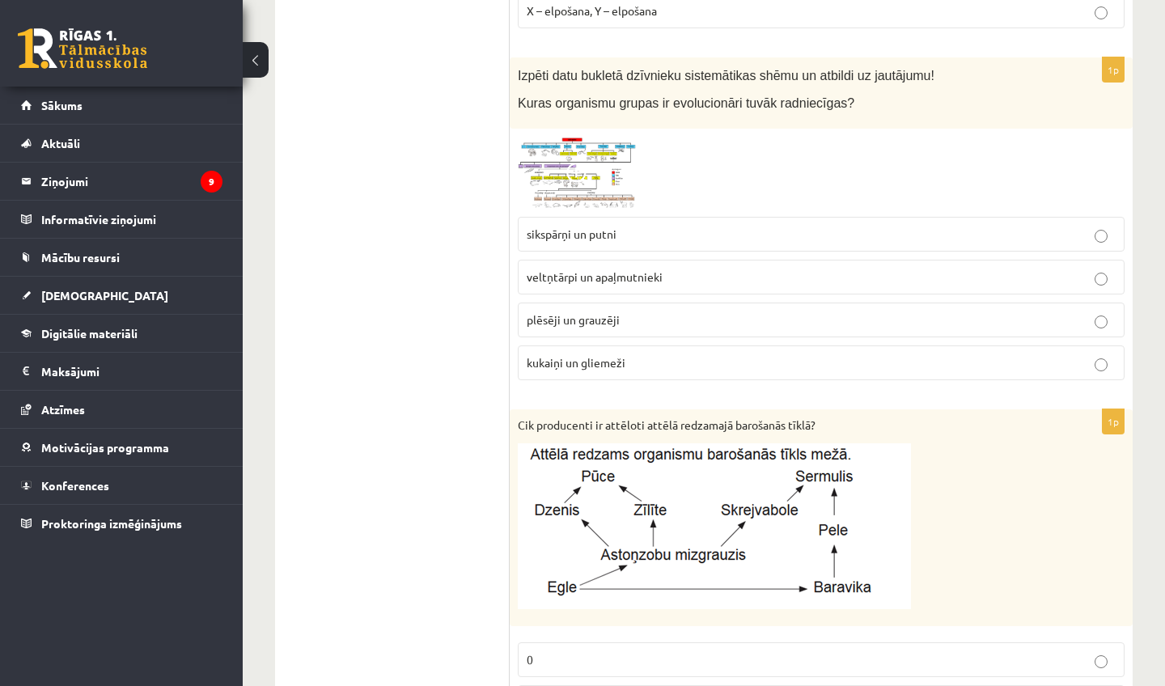
click at [876, 322] on p "plēsēji un grauzēji" at bounding box center [821, 320] width 589 height 17
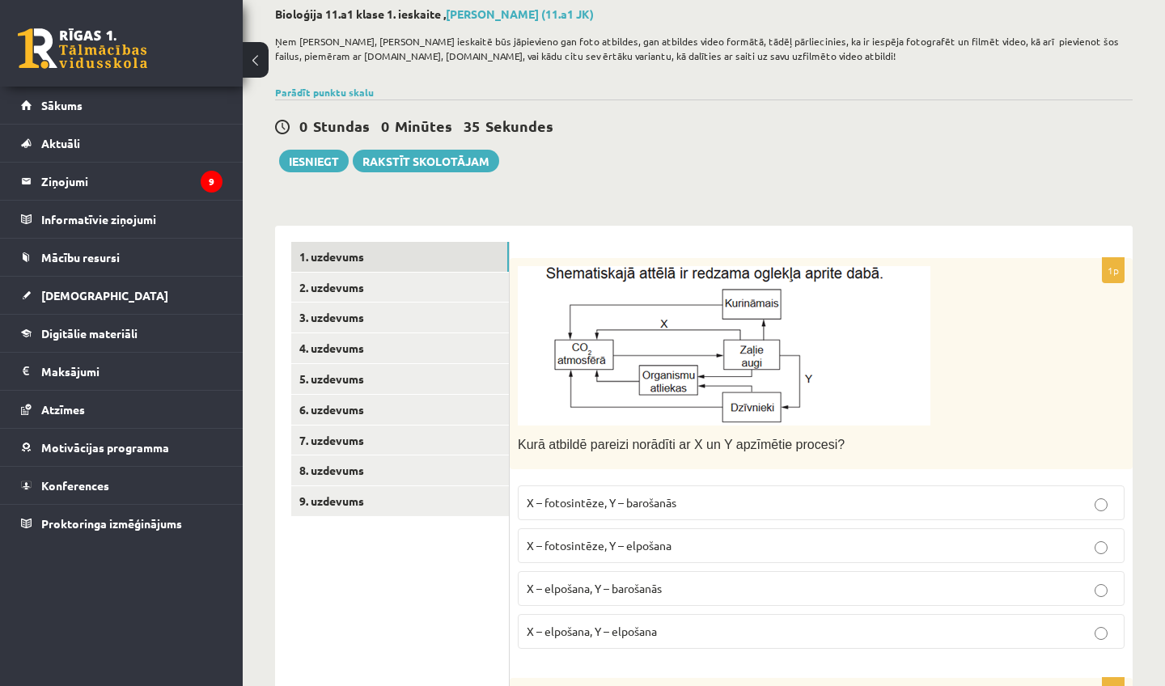
scroll to position [6, 0]
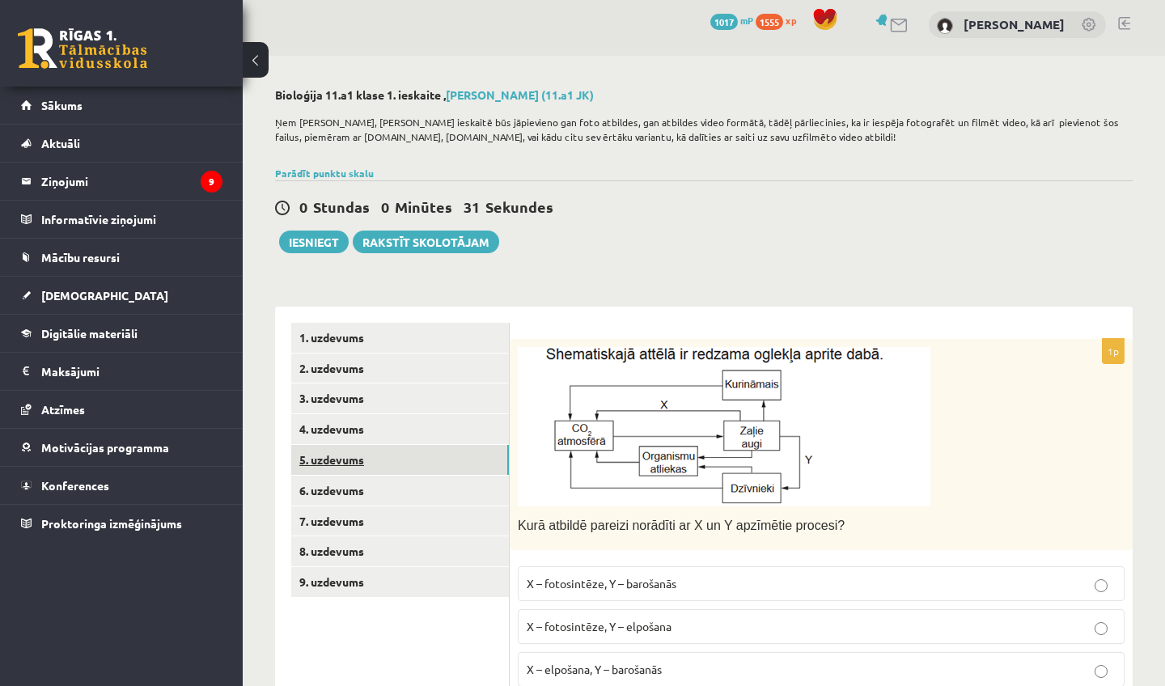
click at [443, 455] on link "5. uzdevums" at bounding box center [400, 460] width 218 height 30
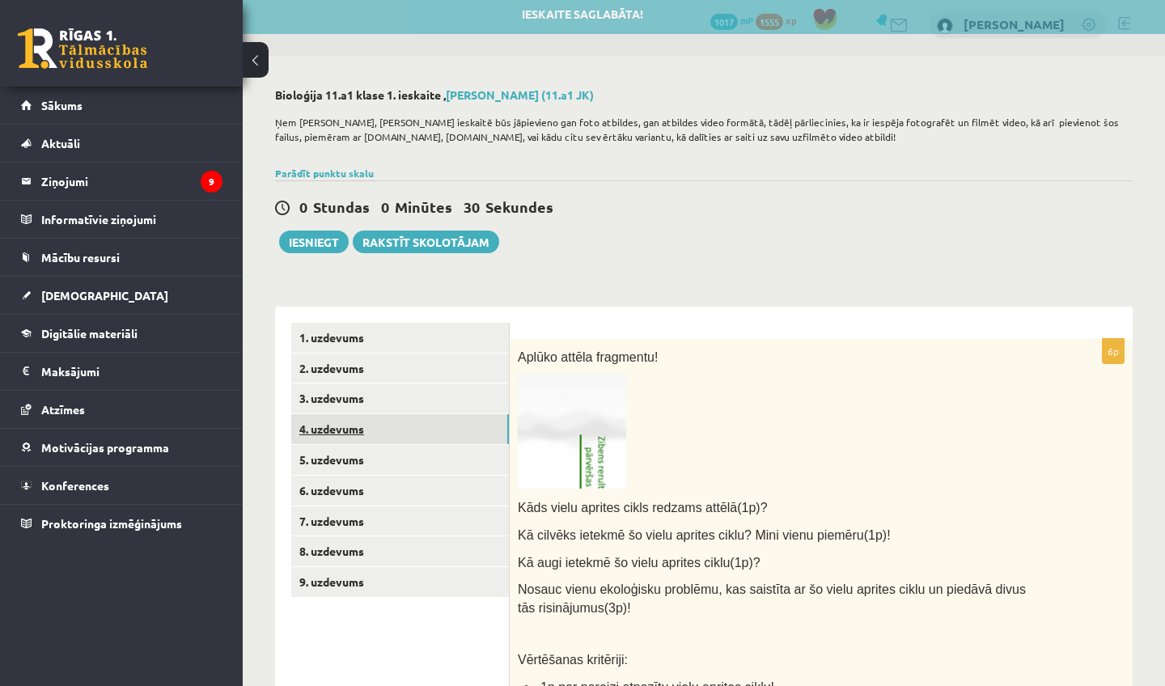
click at [449, 427] on link "4. uzdevums" at bounding box center [400, 429] width 218 height 30
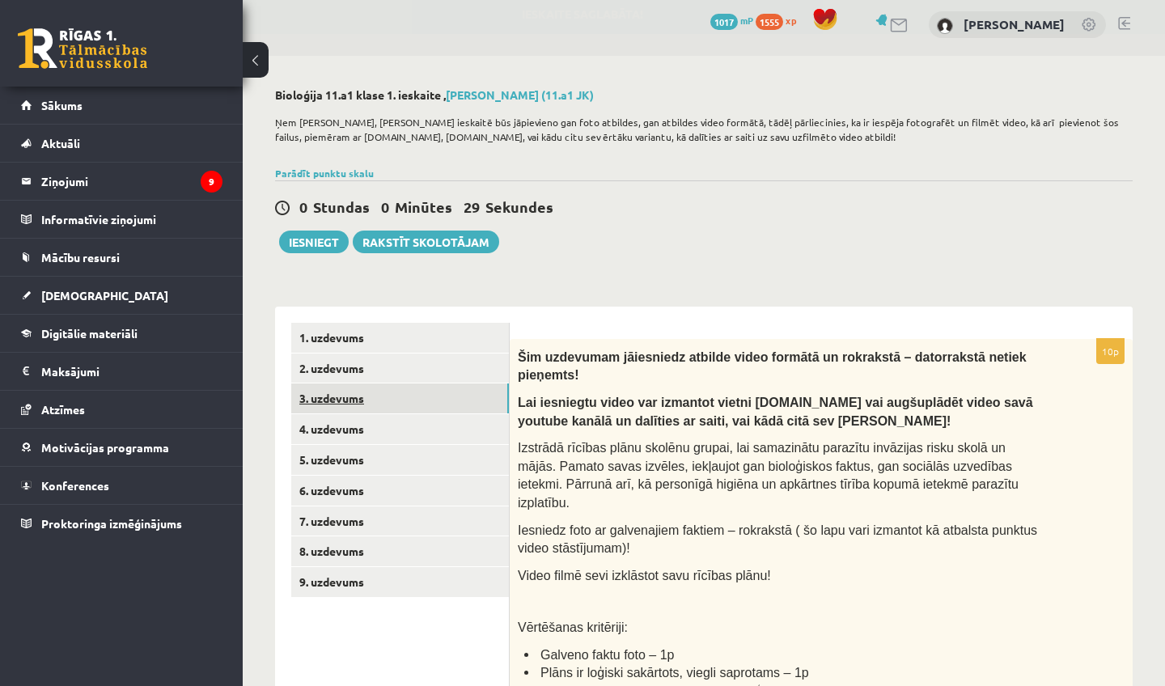
click at [461, 402] on link "3. uzdevums" at bounding box center [400, 399] width 218 height 30
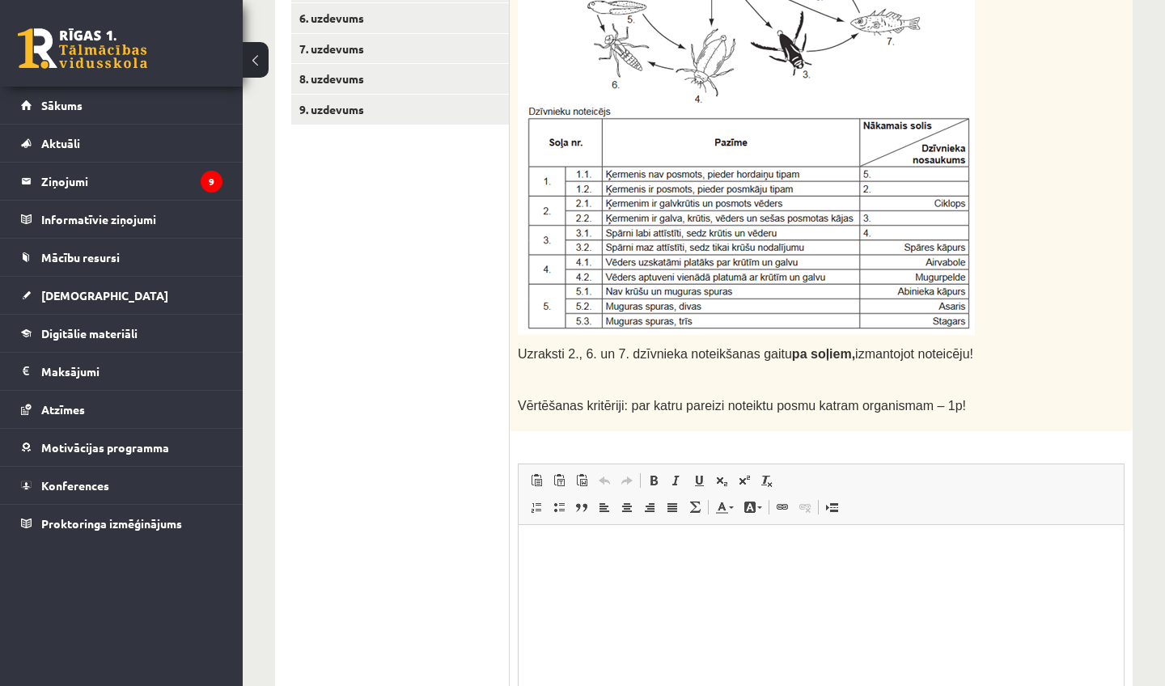
scroll to position [0, 0]
click at [605, 554] on p "Rich Text Editor, wiswyg-editor-user-answer-47433945668880" at bounding box center [821, 549] width 573 height 17
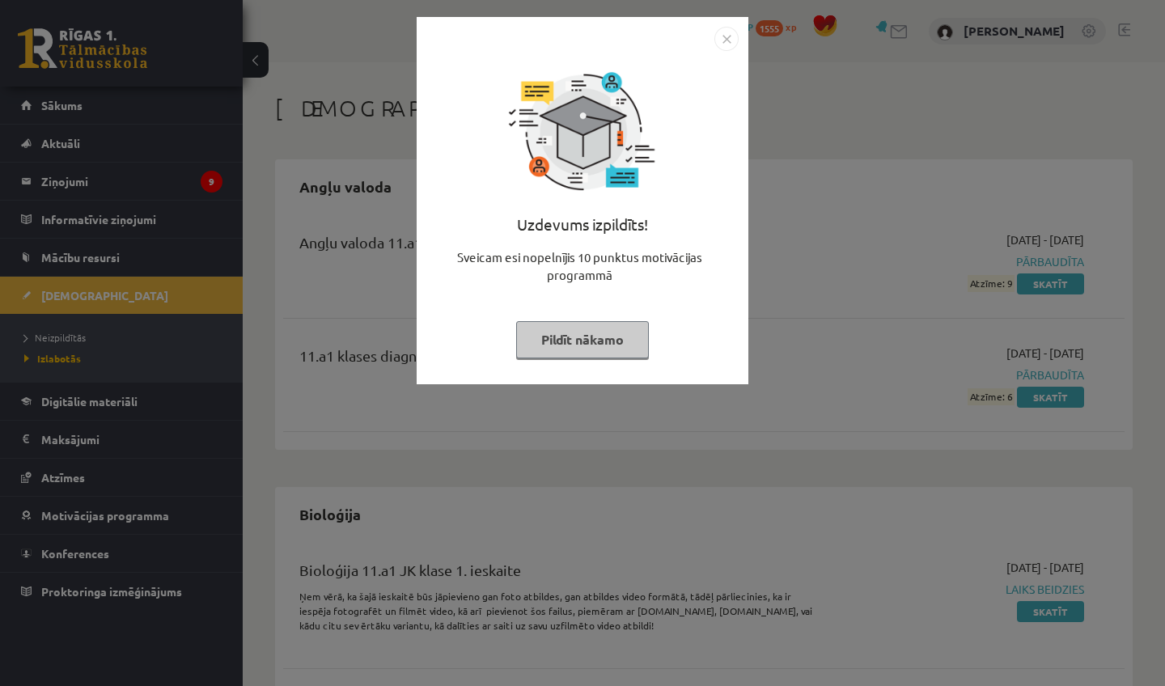
scroll to position [1, 0]
click at [635, 345] on button "Pildīt nākamo" at bounding box center [582, 339] width 133 height 37
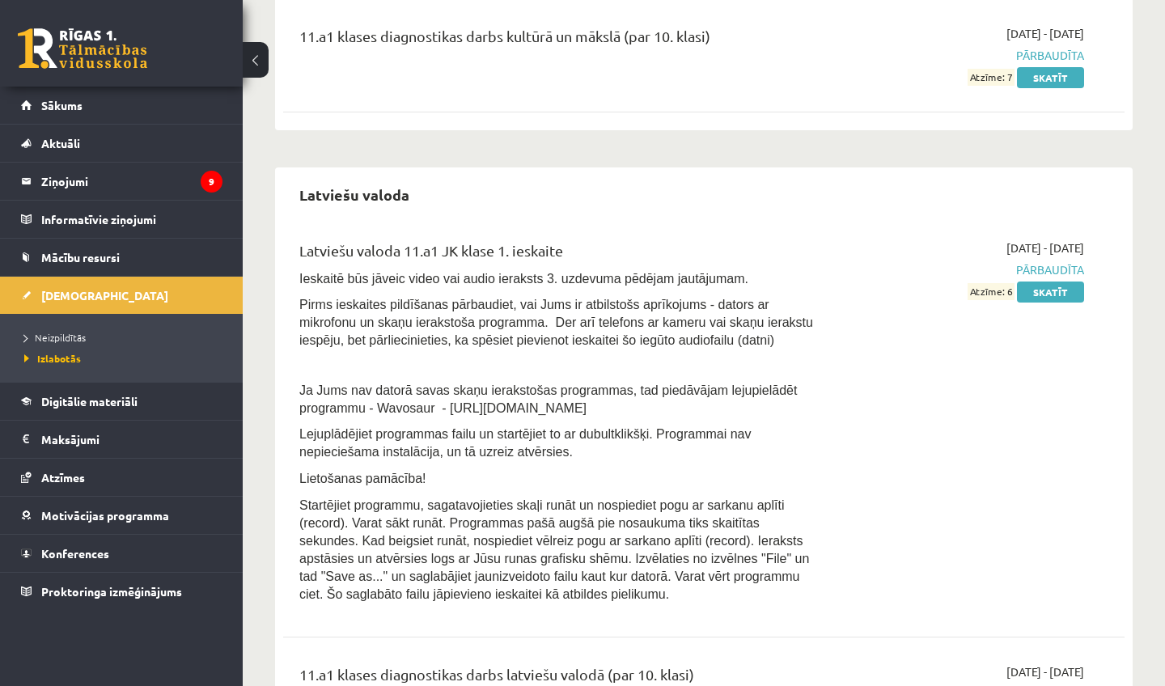
scroll to position [2611, 0]
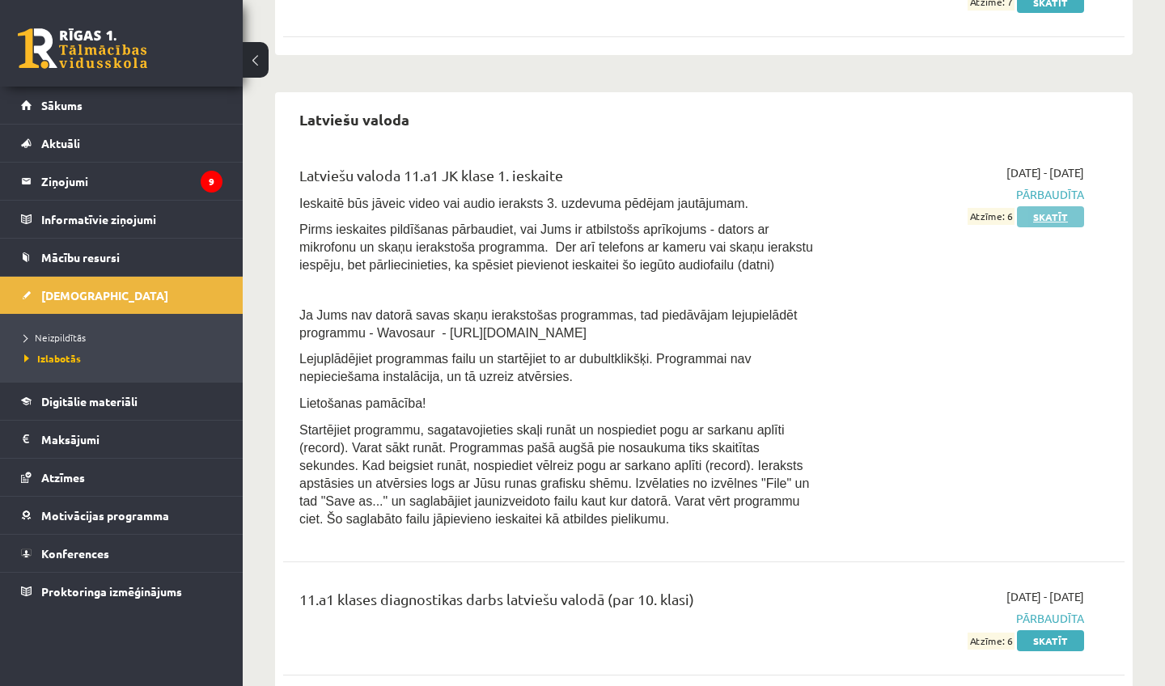
click at [1029, 217] on link "Skatīt" at bounding box center [1050, 216] width 67 height 21
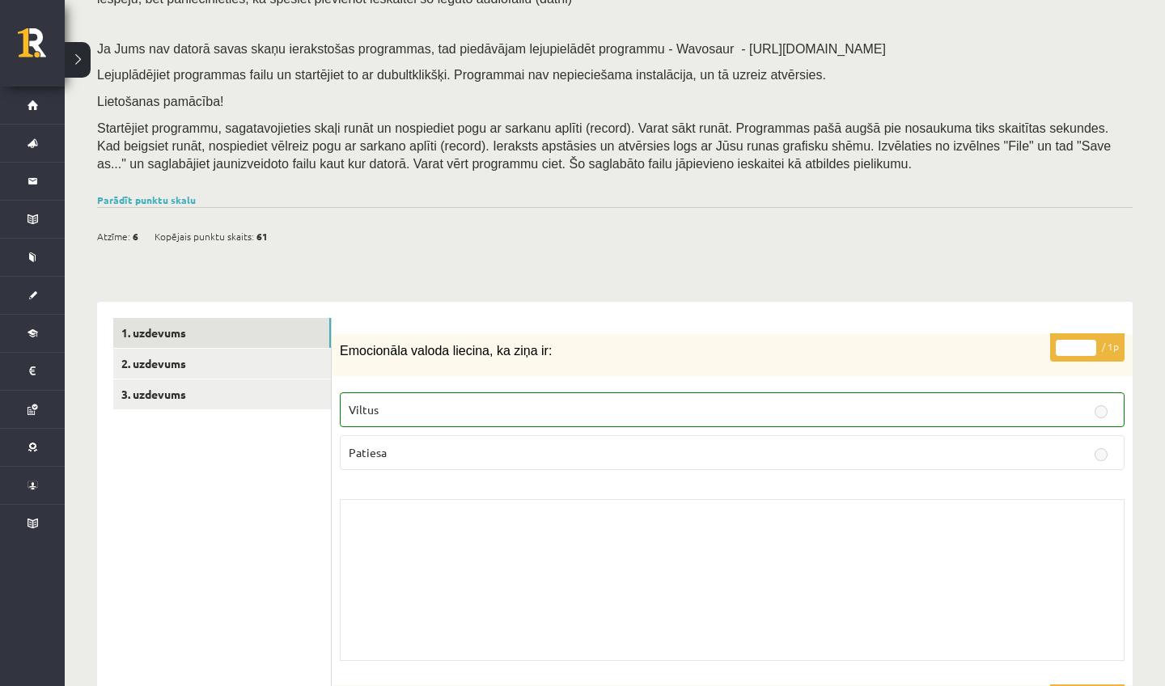
scroll to position [175, 0]
click at [280, 368] on link "2. uzdevums" at bounding box center [222, 365] width 218 height 30
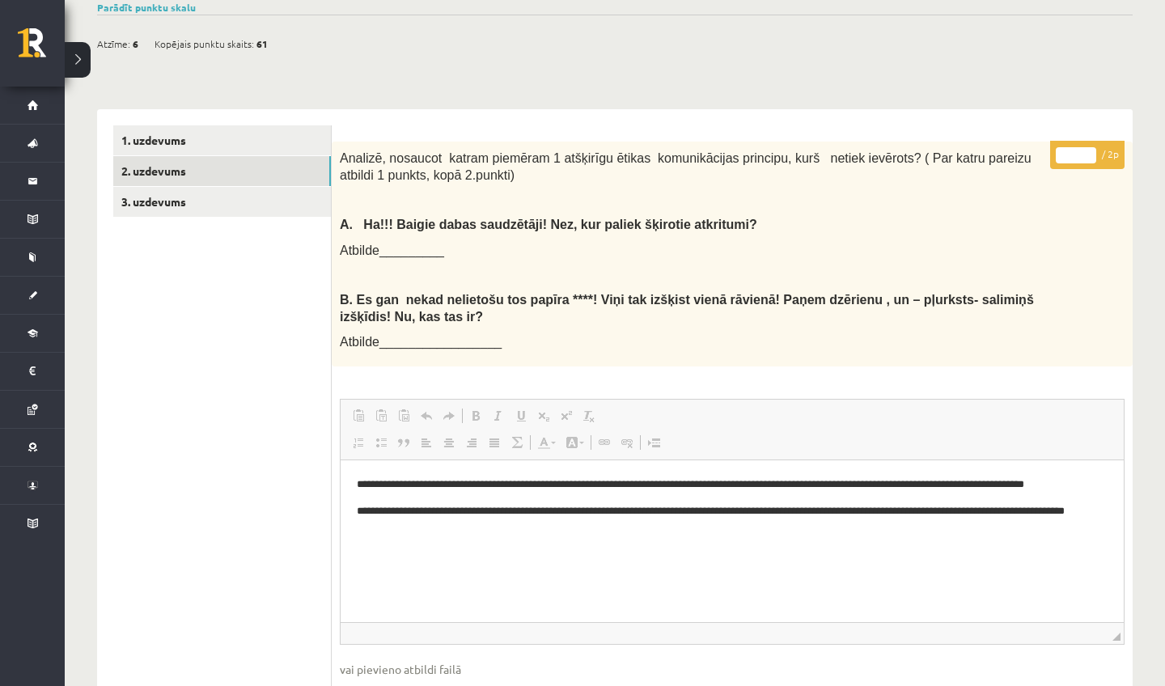
scroll to position [373, 0]
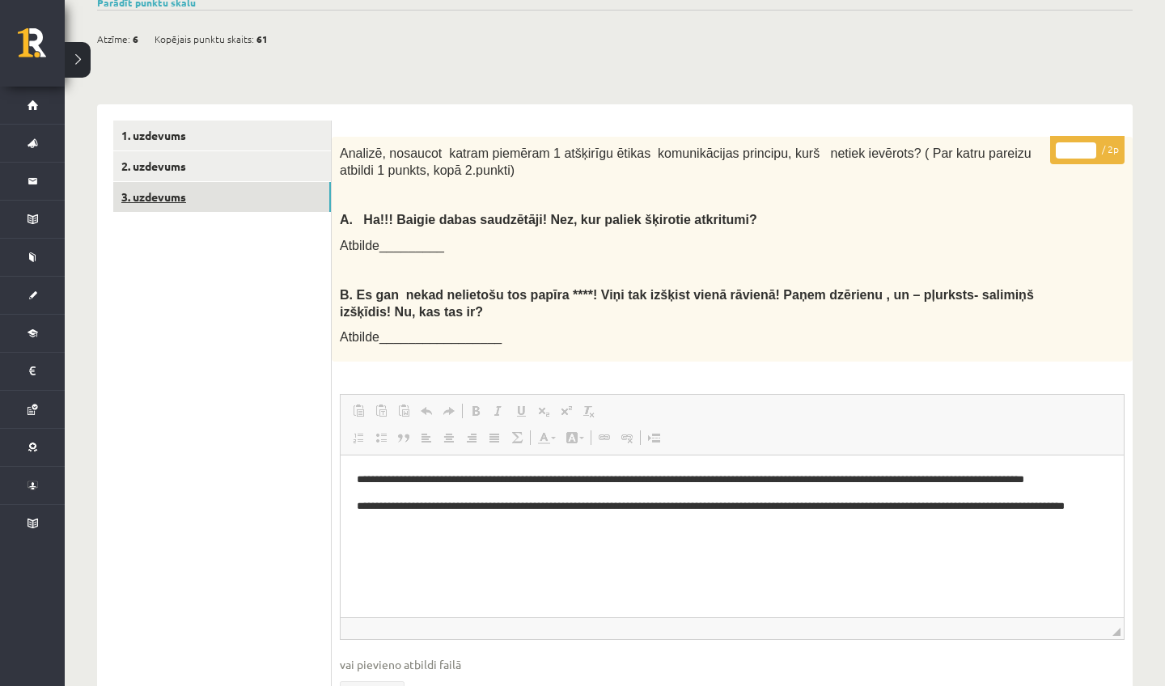
click at [276, 203] on link "3. uzdevums" at bounding box center [222, 197] width 218 height 30
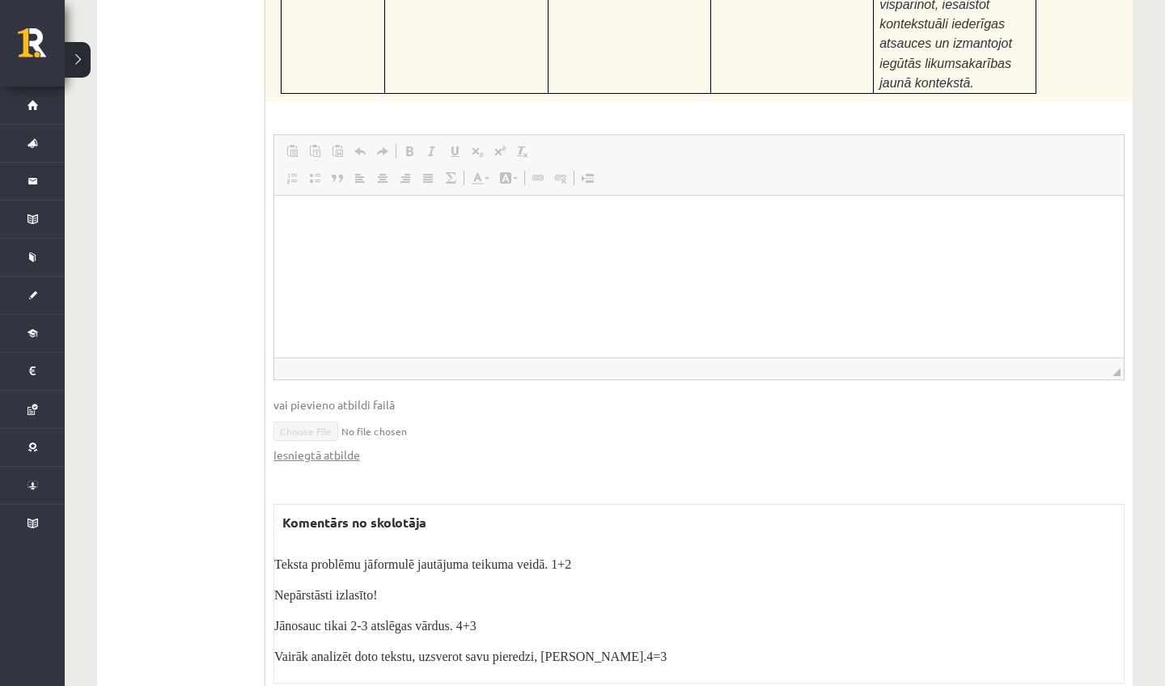
scroll to position [6504, 0]
